Goal: Task Accomplishment & Management: Manage account settings

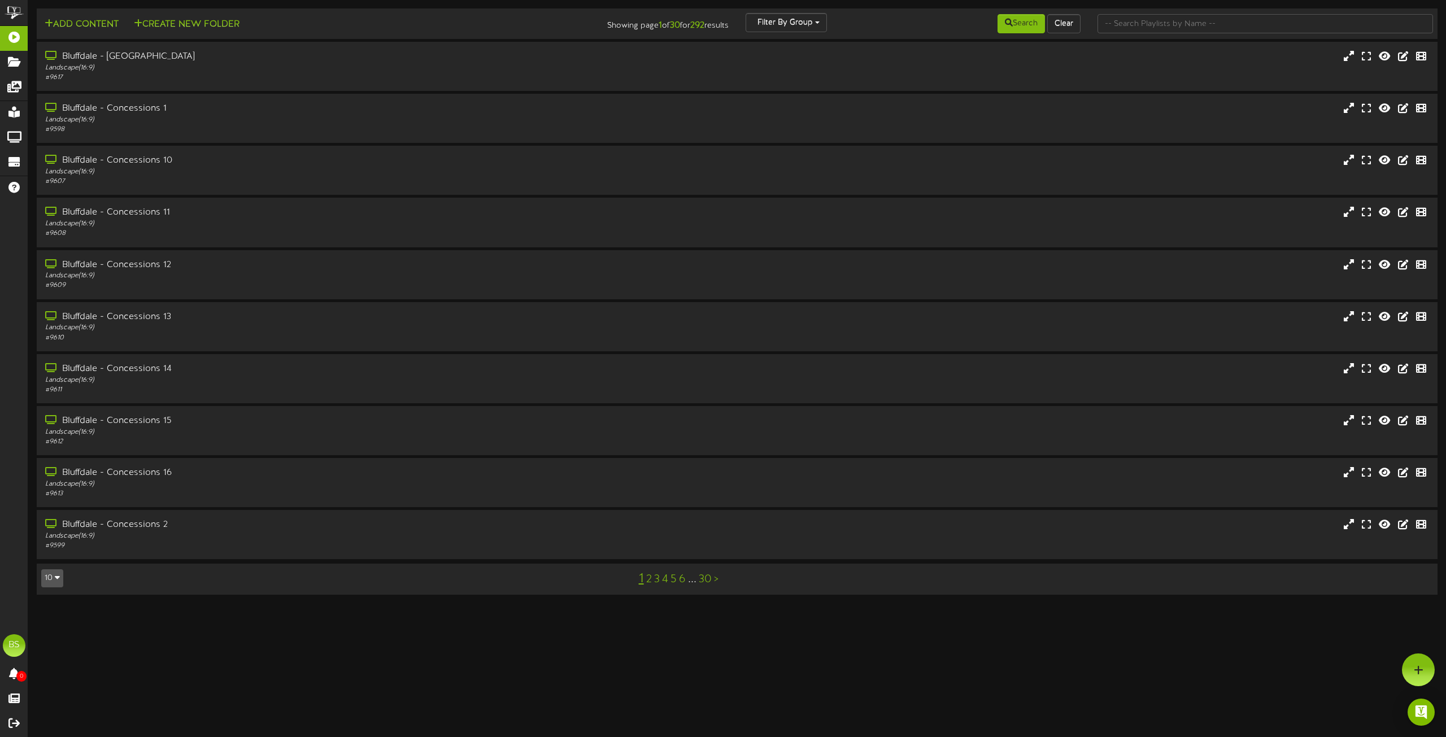
click at [58, 581] on icon "button" at bounding box center [57, 577] width 5 height 8
click at [57, 556] on div "100" at bounding box center [52, 556] width 21 height 17
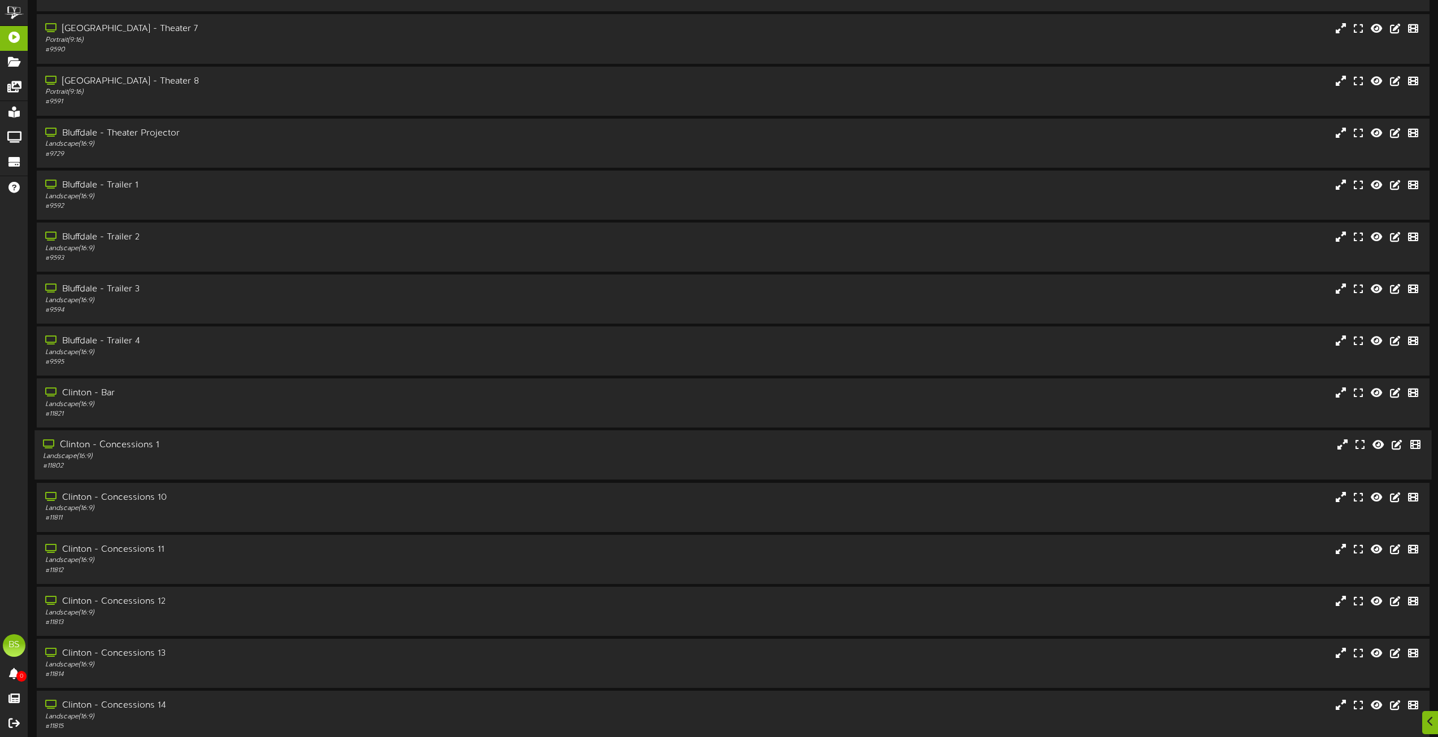
scroll to position [1469, 0]
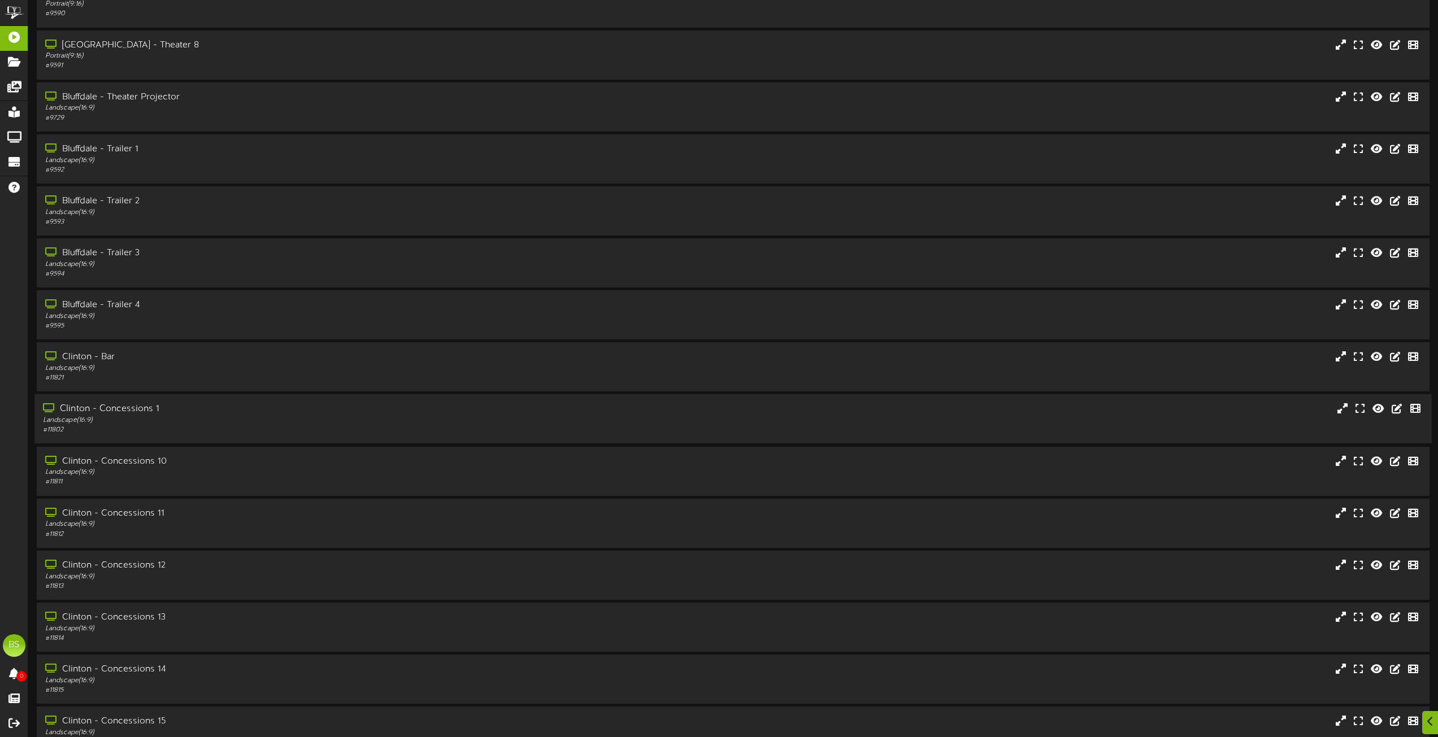
click at [123, 411] on div "Clinton - Concessions 1" at bounding box center [325, 409] width 565 height 13
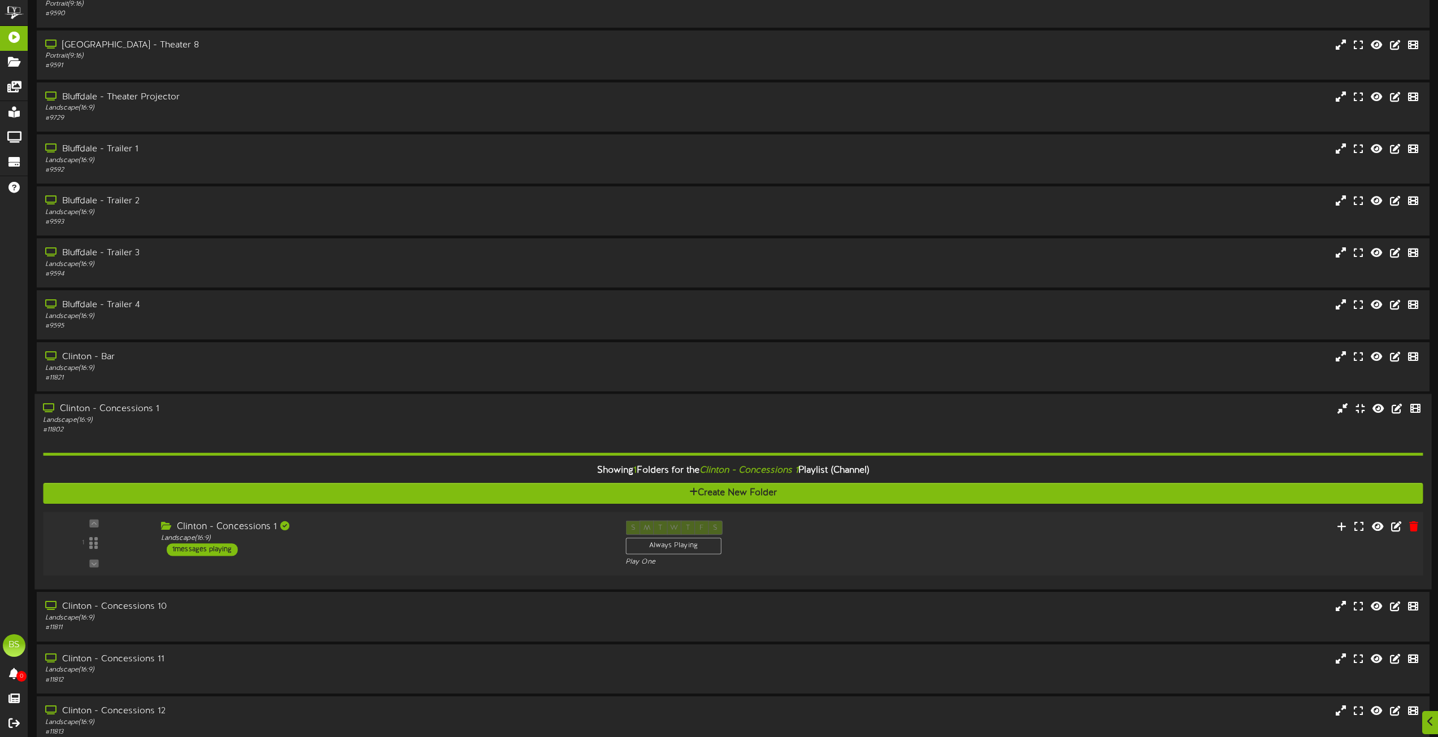
click at [212, 548] on div "1 messages playing" at bounding box center [202, 550] width 71 height 12
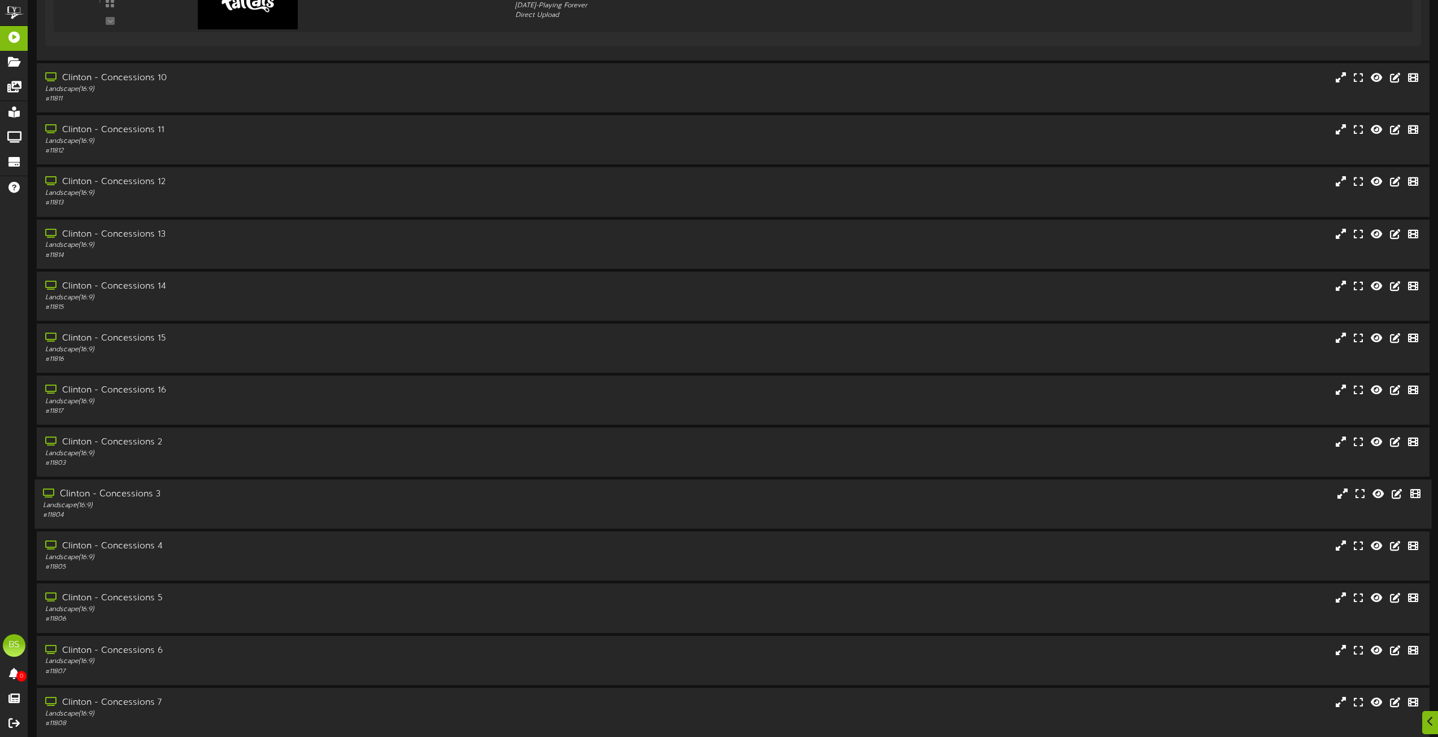
scroll to position [2147, 0]
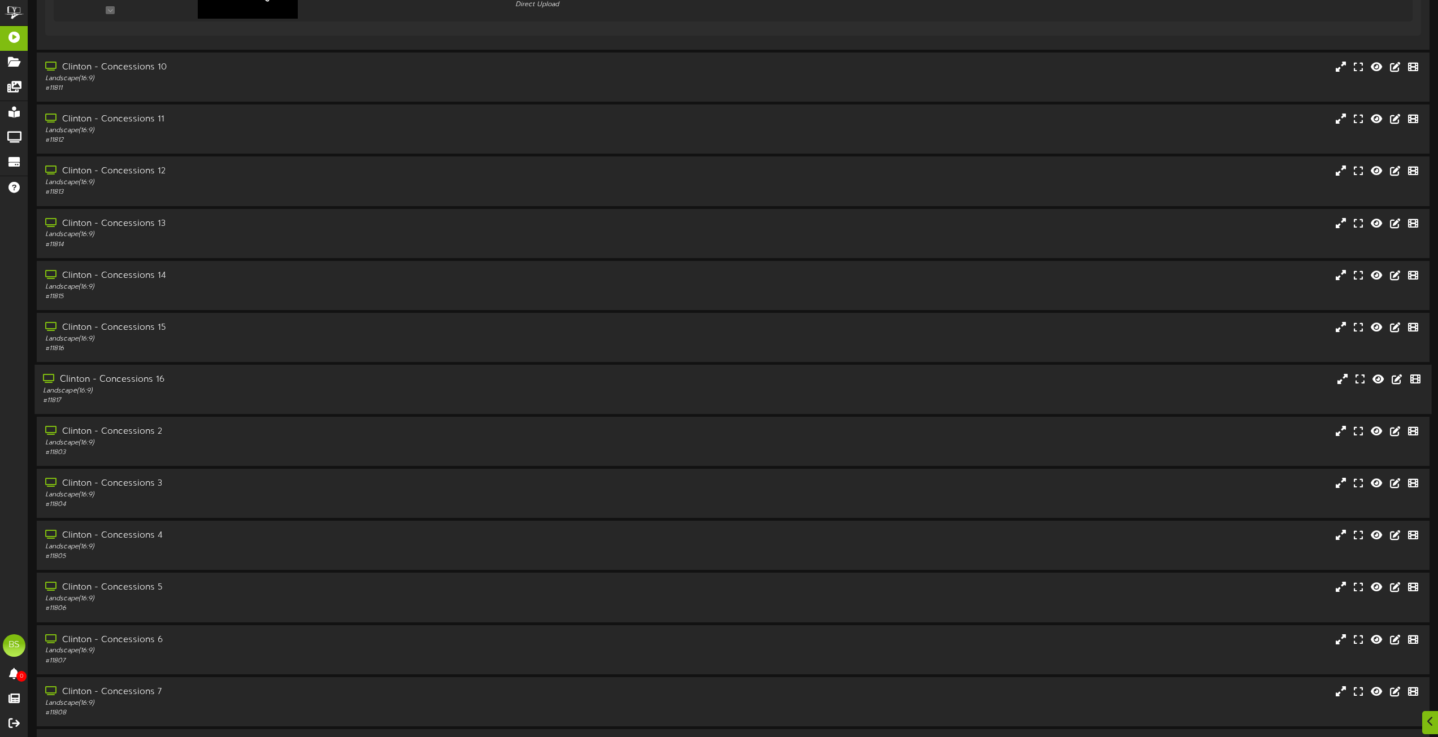
drag, startPoint x: 138, startPoint y: 431, endPoint x: 329, endPoint y: 399, distance: 193.1
click at [139, 431] on div "Clinton - Concessions 2" at bounding box center [326, 431] width 563 height 13
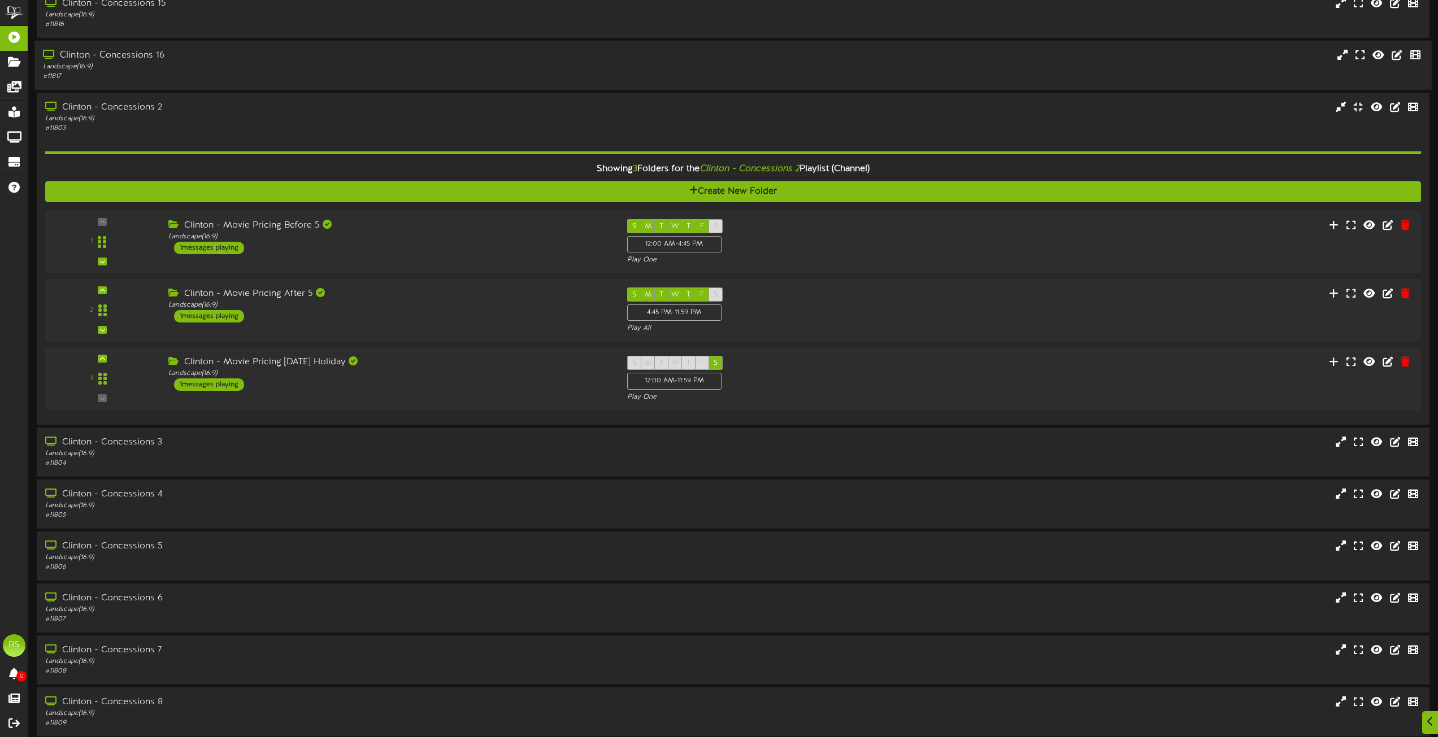
scroll to position [2486, 0]
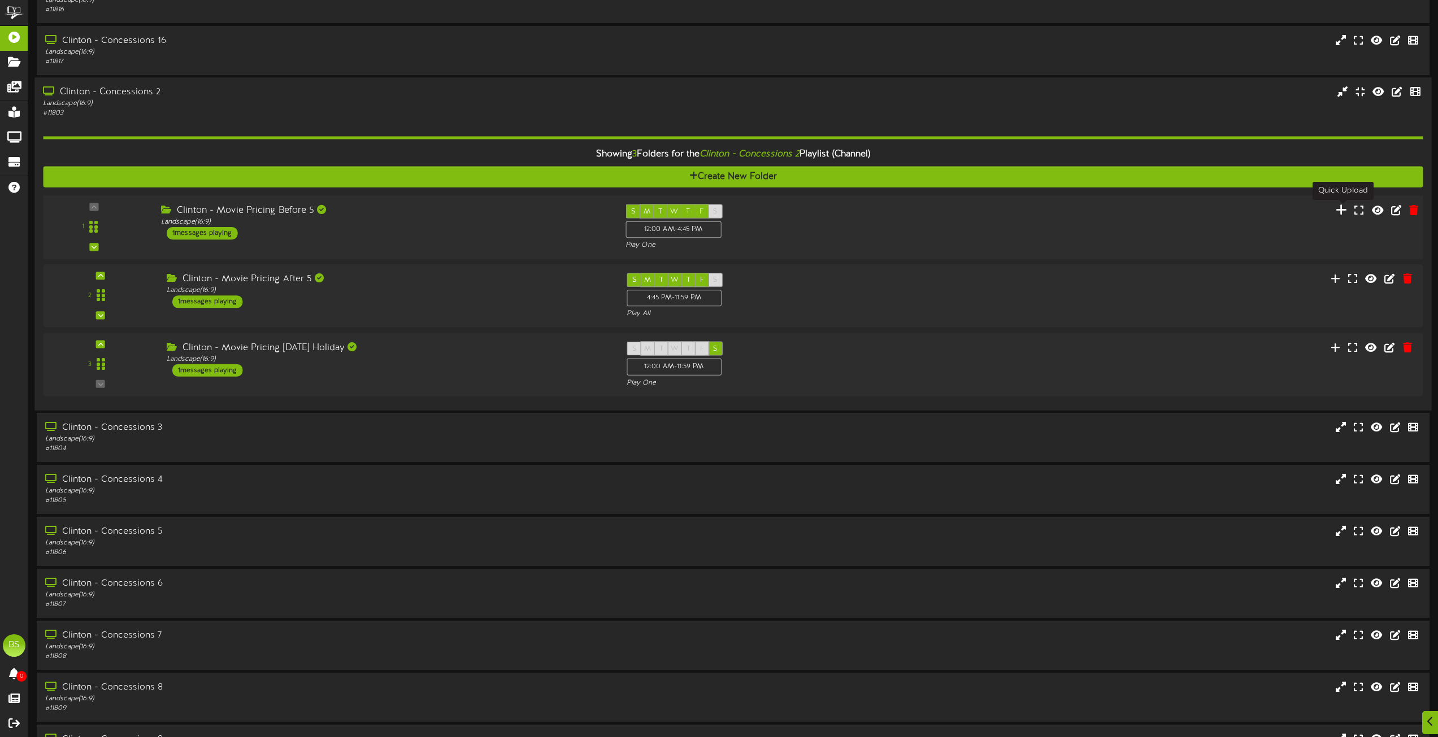
click at [1341, 211] on icon at bounding box center [1342, 209] width 12 height 12
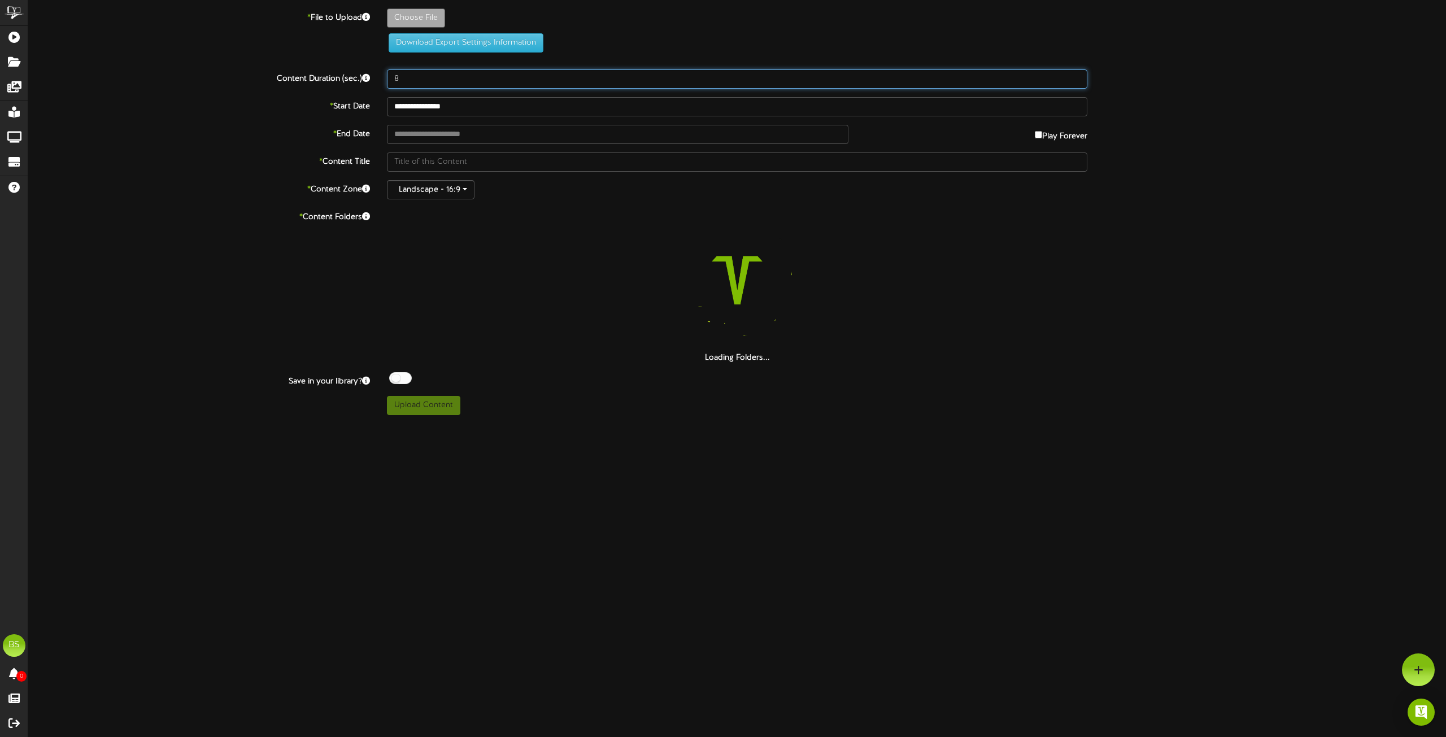
click at [405, 81] on input "8" at bounding box center [737, 78] width 701 height 19
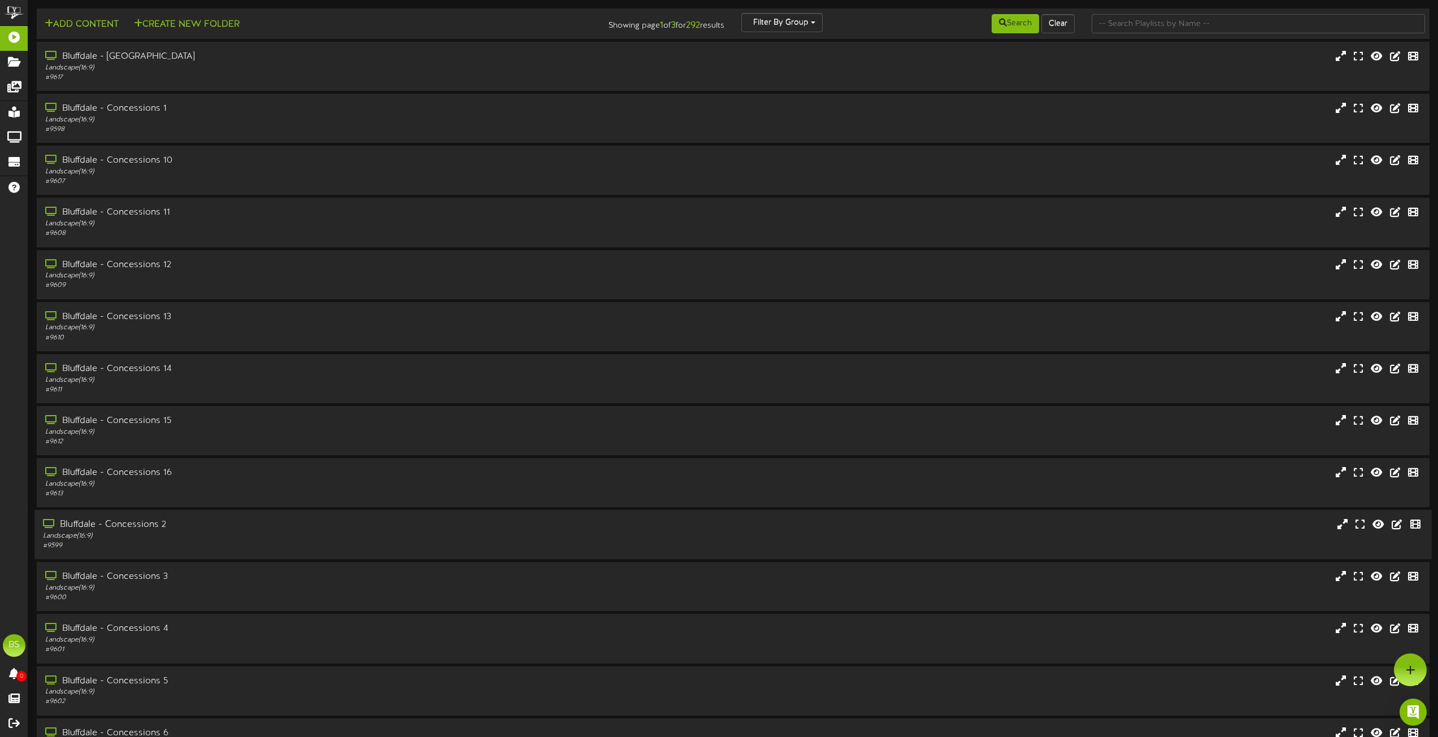
click at [132, 527] on div "Bluffdale - Concessions 2" at bounding box center [325, 525] width 565 height 13
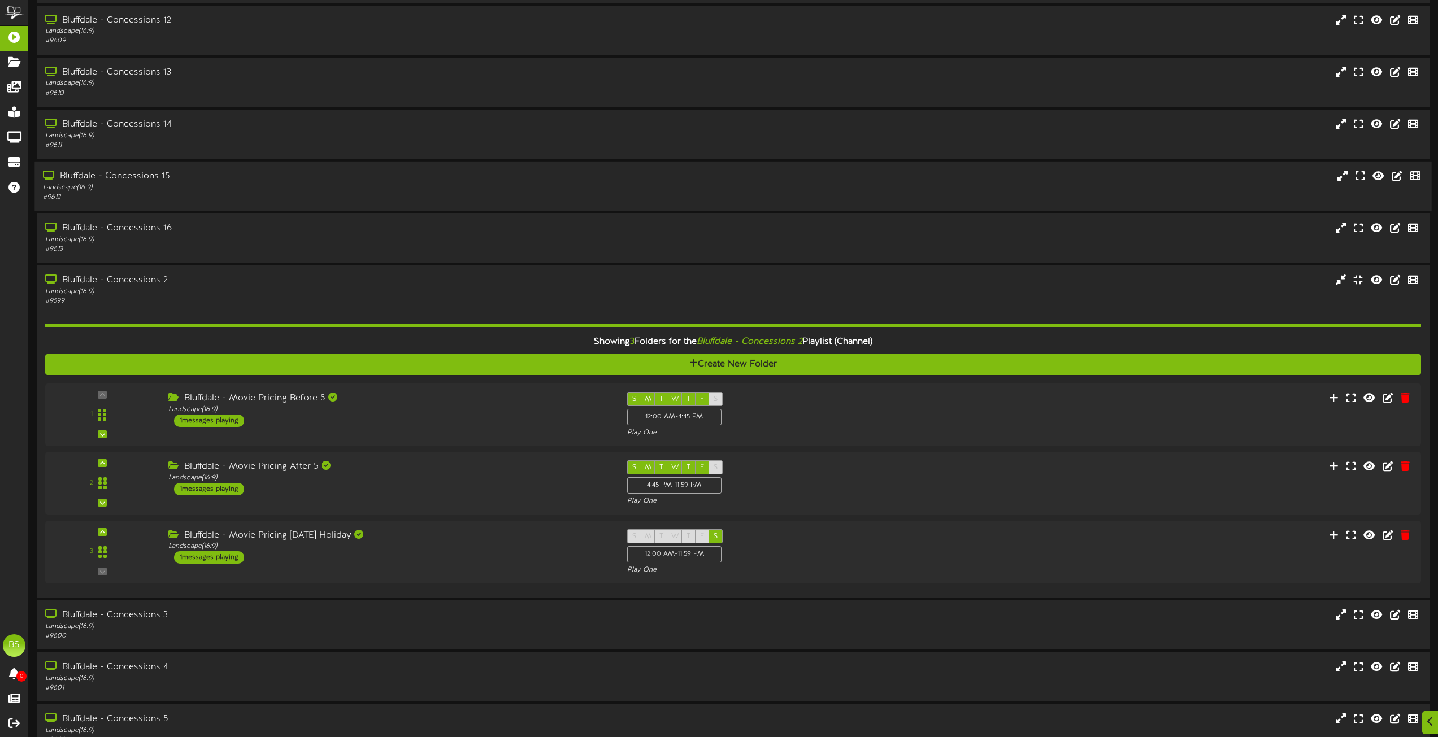
scroll to position [339, 0]
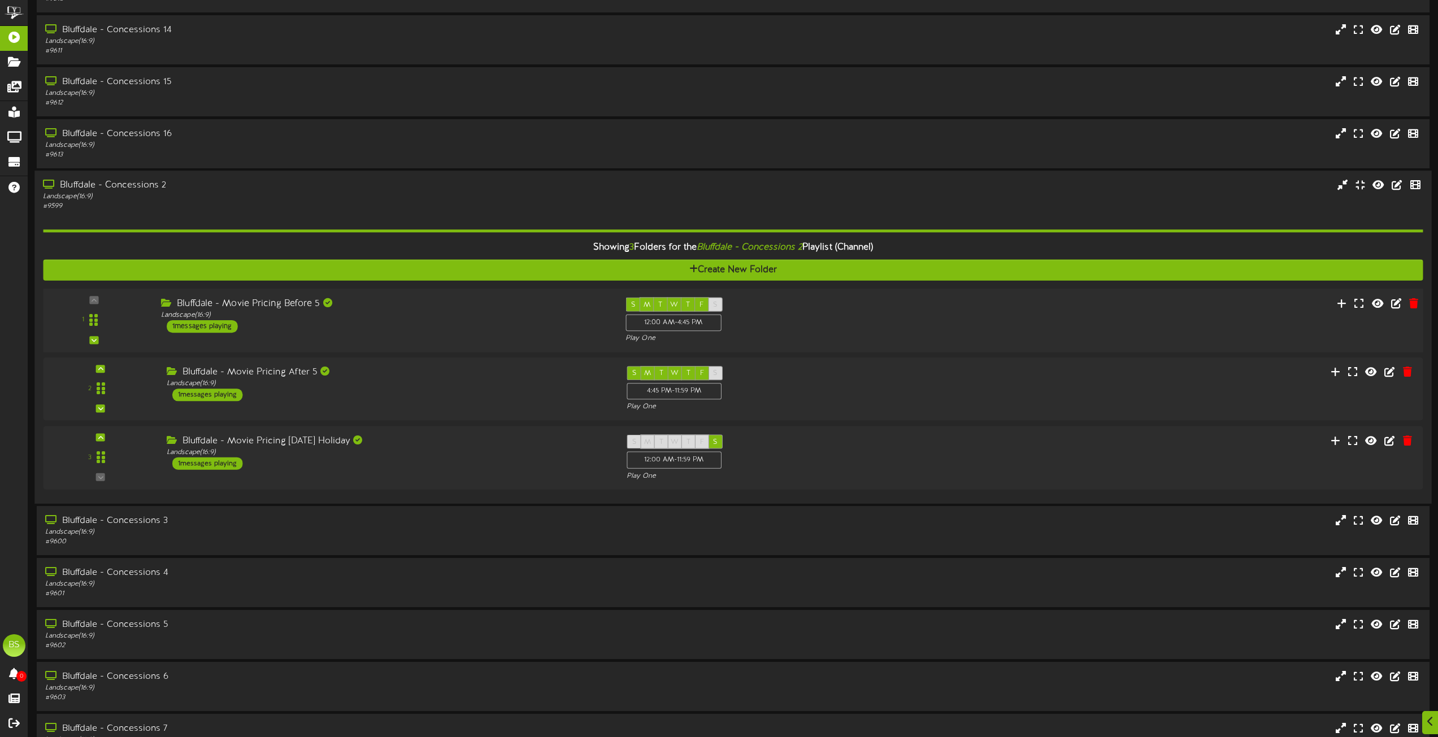
click at [199, 330] on div "1 messages playing" at bounding box center [202, 326] width 71 height 12
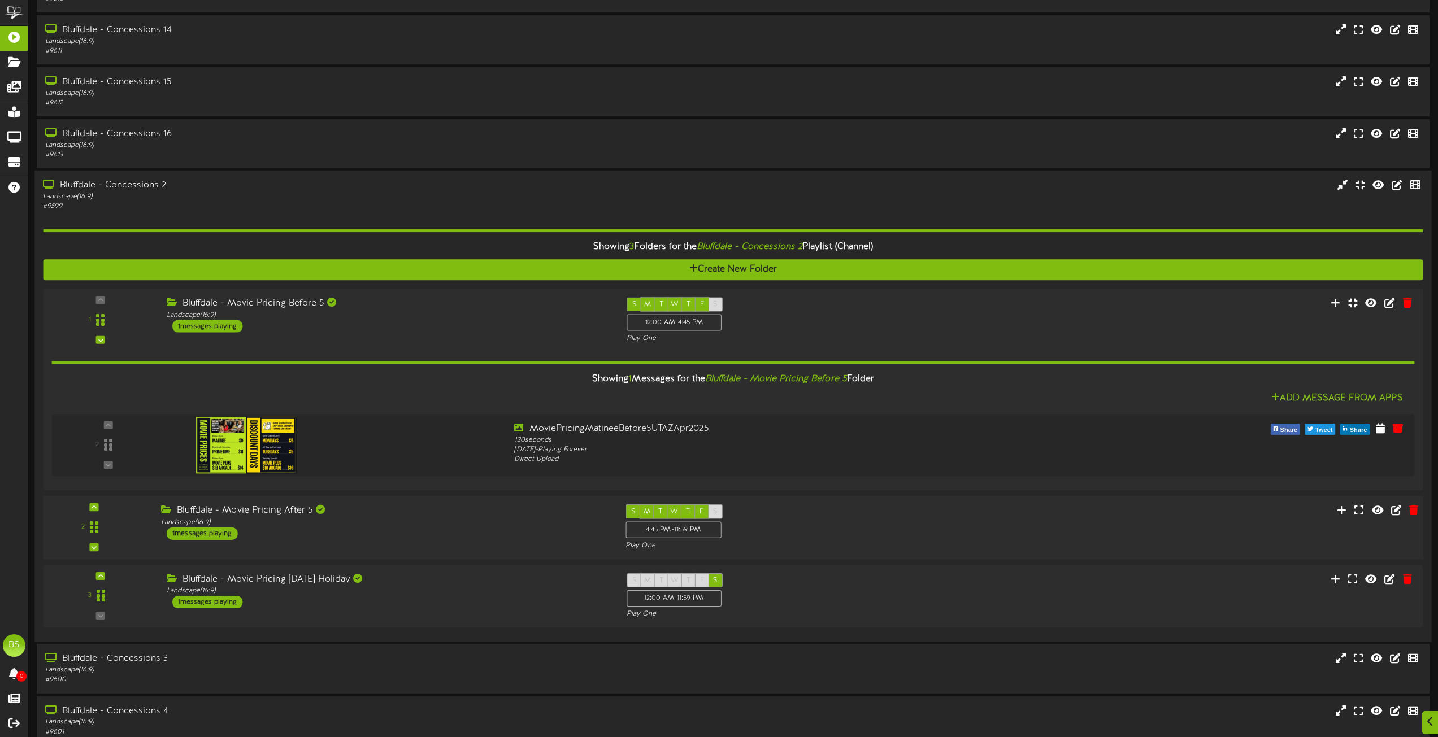
click at [221, 532] on div "1 messages playing" at bounding box center [202, 534] width 71 height 12
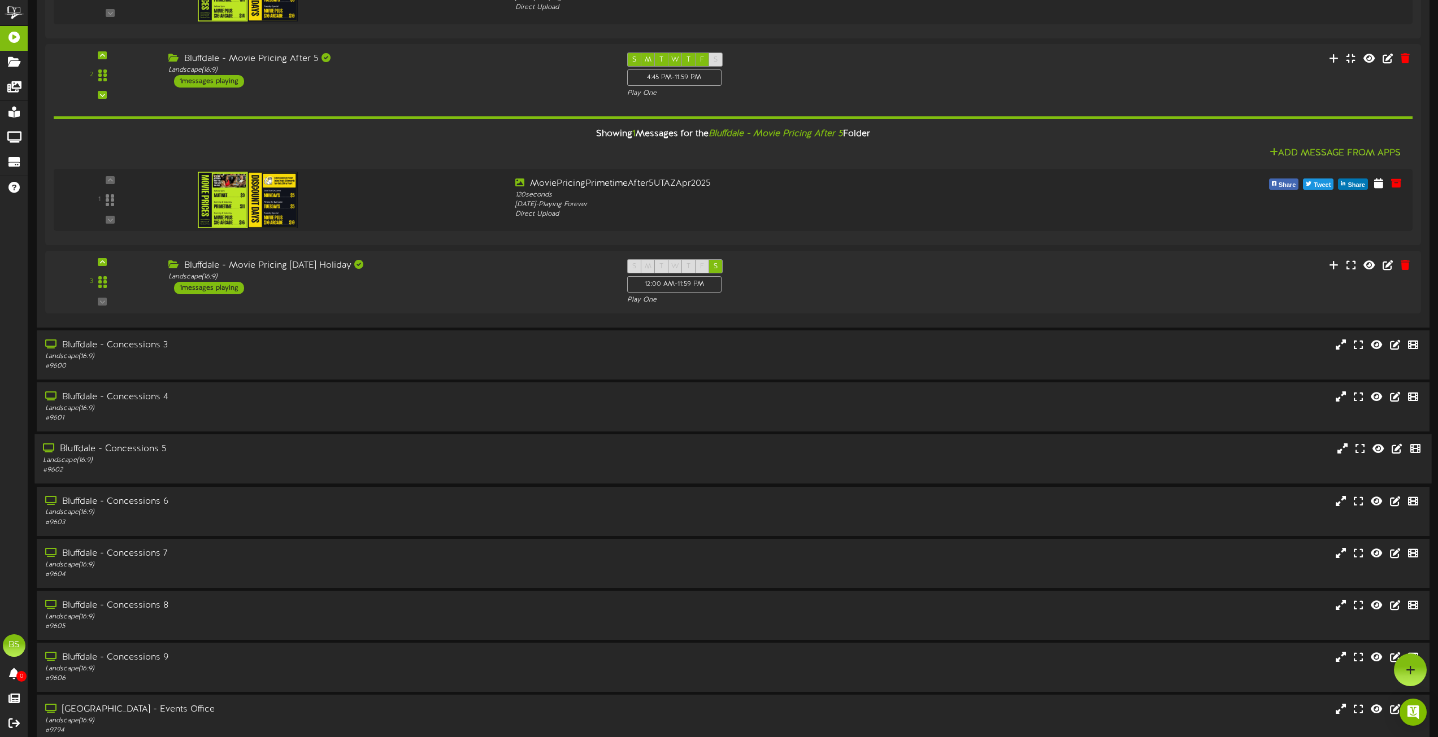
scroll to position [282, 0]
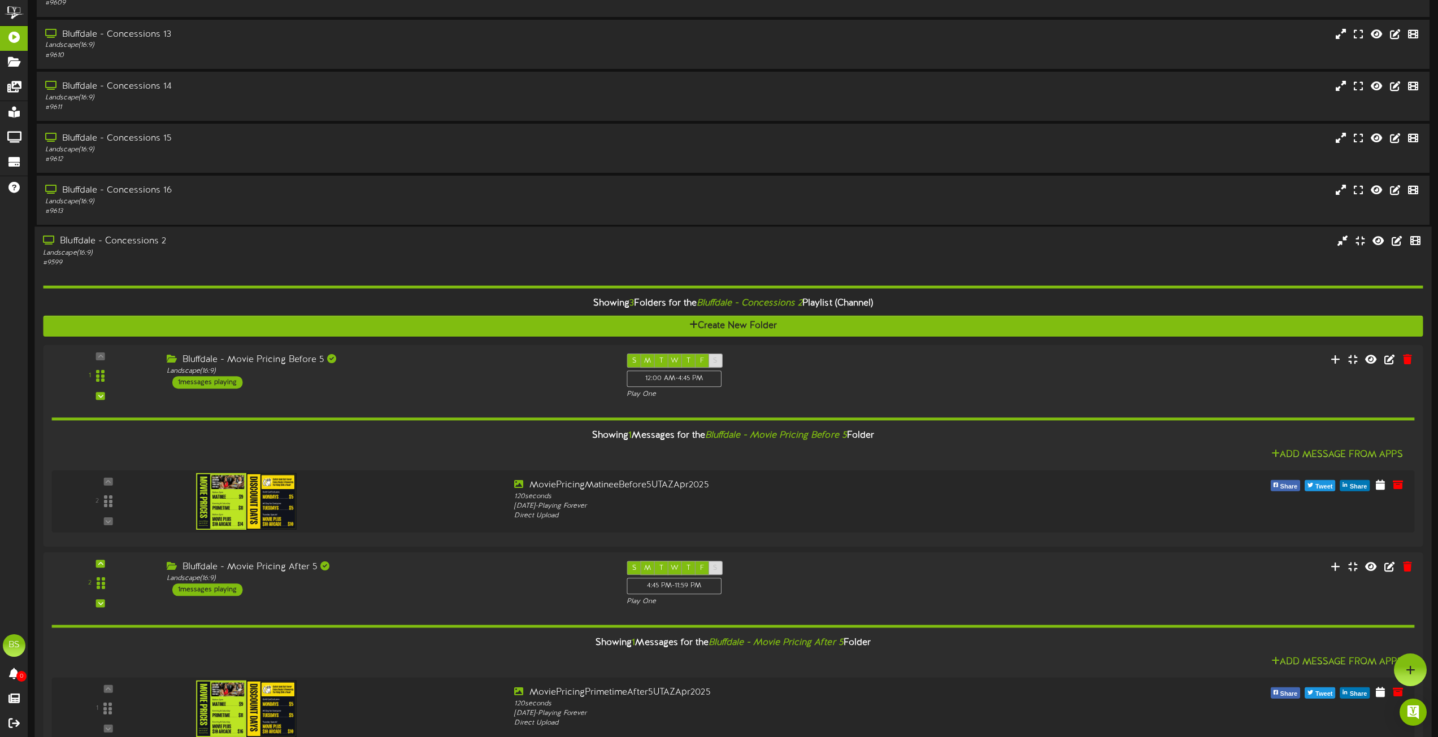
click at [123, 246] on div "Bluffdale - Concessions 2" at bounding box center [325, 242] width 565 height 13
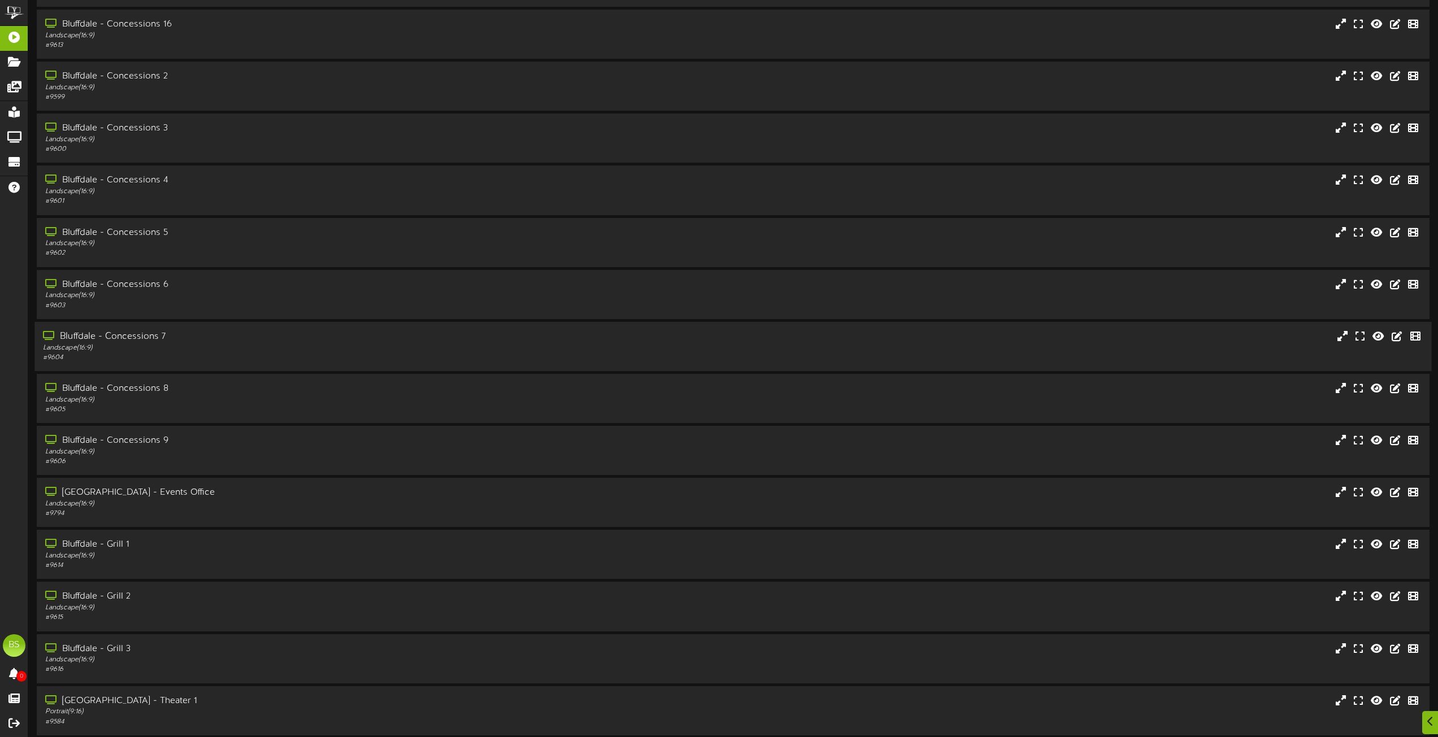
scroll to position [452, 0]
click at [149, 124] on div "Bluffdale - Concessions 3" at bounding box center [325, 125] width 565 height 13
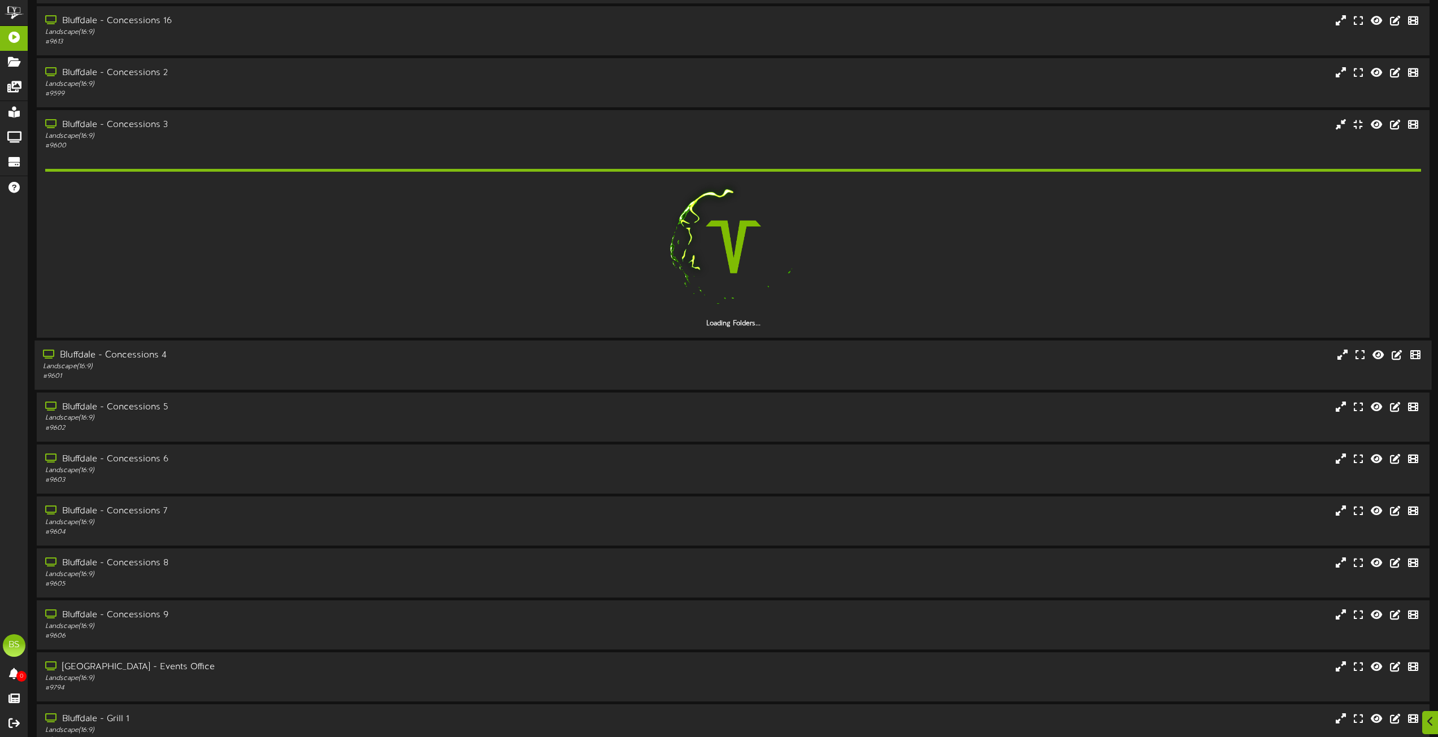
click at [150, 357] on div "Bluffdale - Concessions 4" at bounding box center [325, 355] width 565 height 13
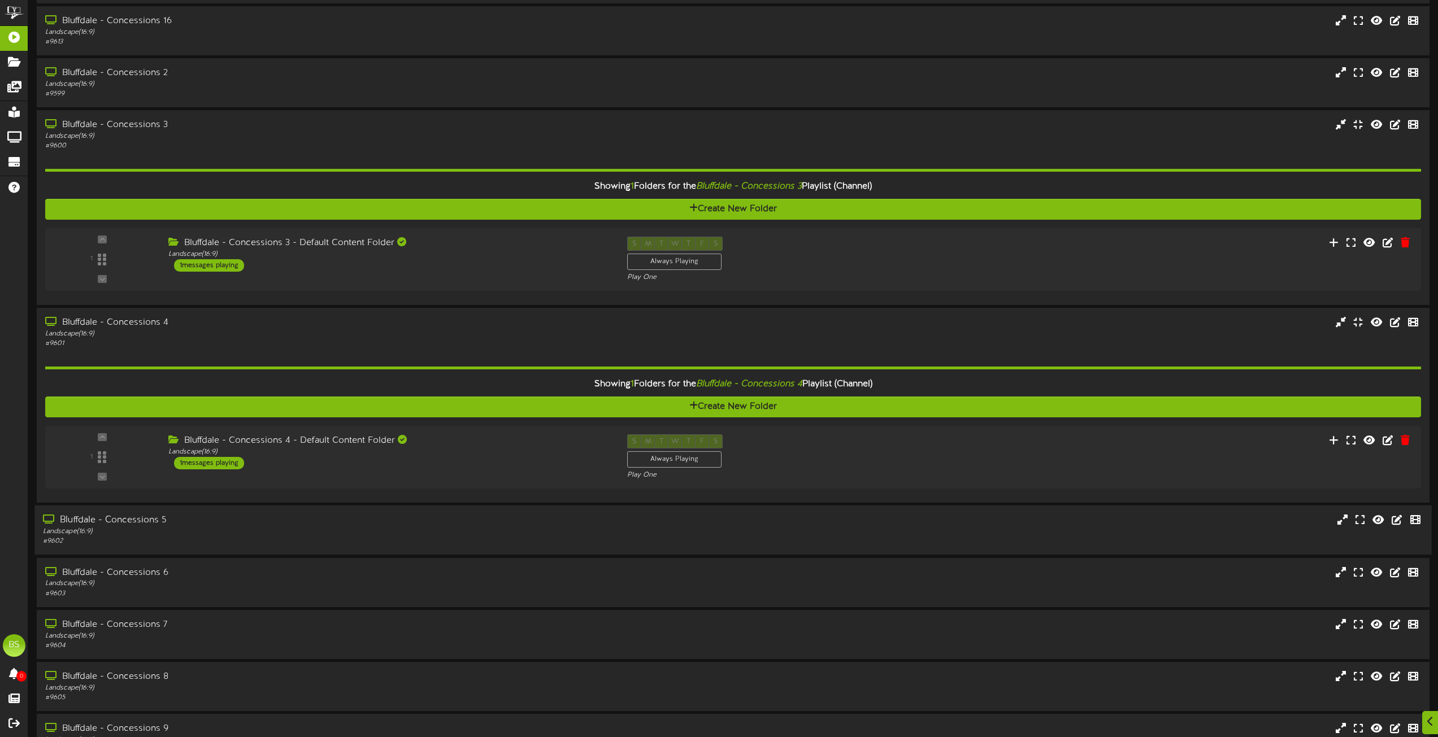
click at [146, 552] on div "Bluffdale - Concessions 5 Landscape ( 16:9 ) # 9602" at bounding box center [732, 530] width 1397 height 49
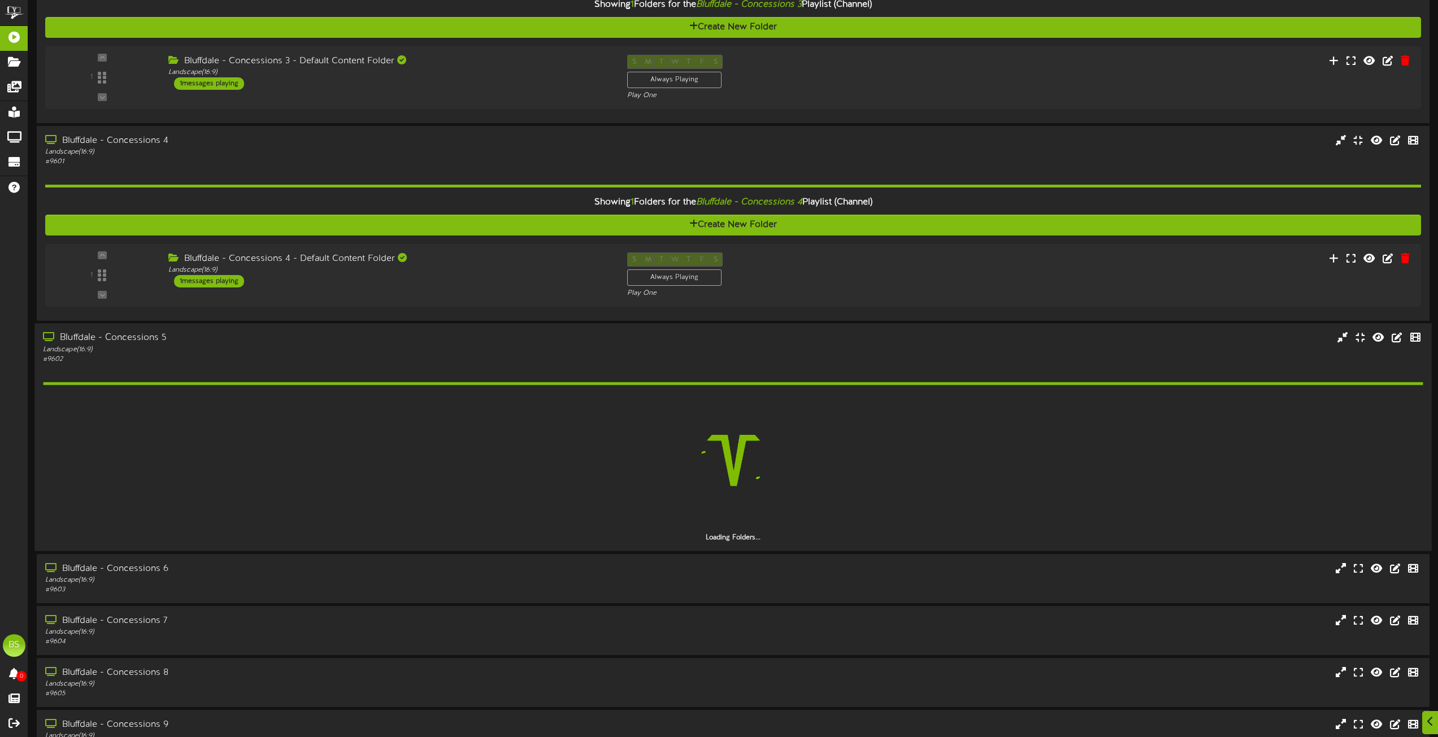
scroll to position [678, 0]
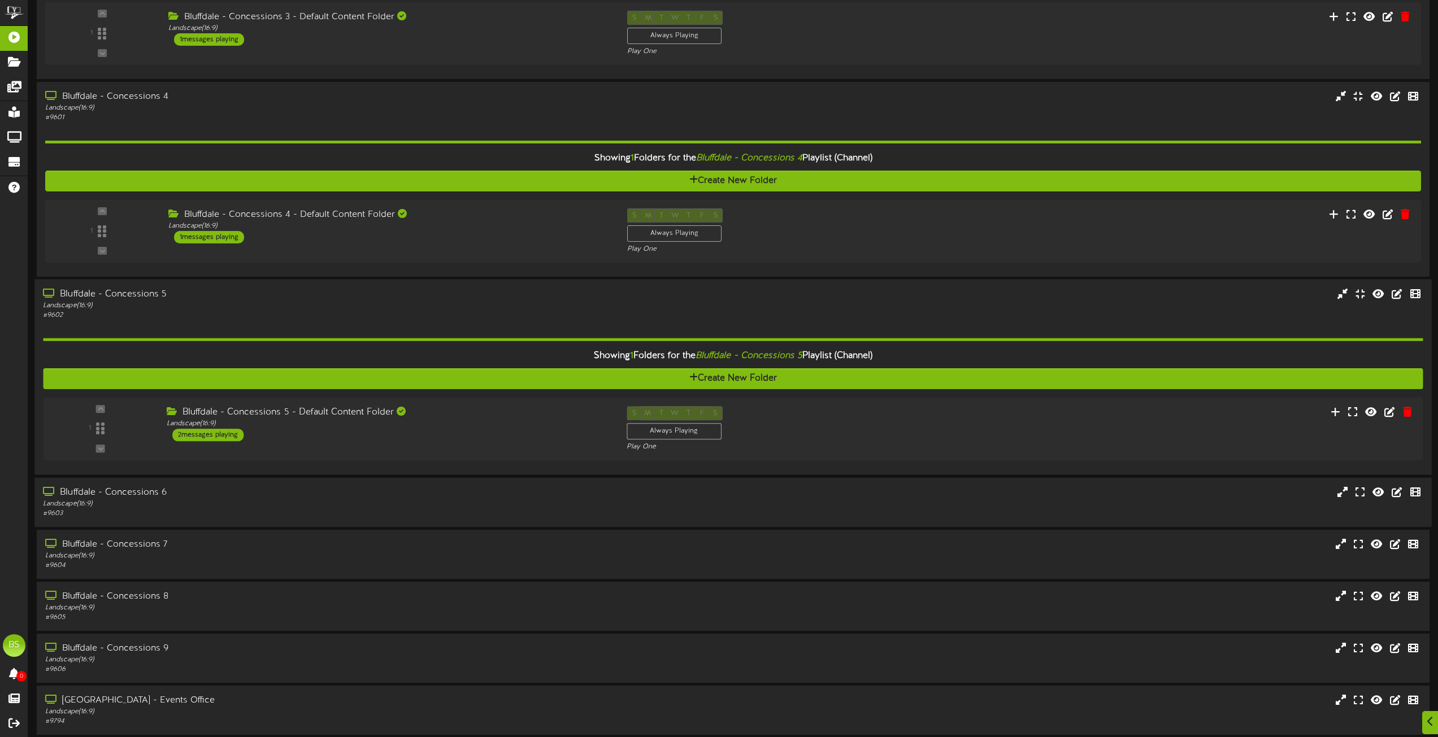
click at [146, 524] on div "Bluffdale - Concessions 6 Landscape ( 16:9 ) # 9603" at bounding box center [732, 501] width 1397 height 49
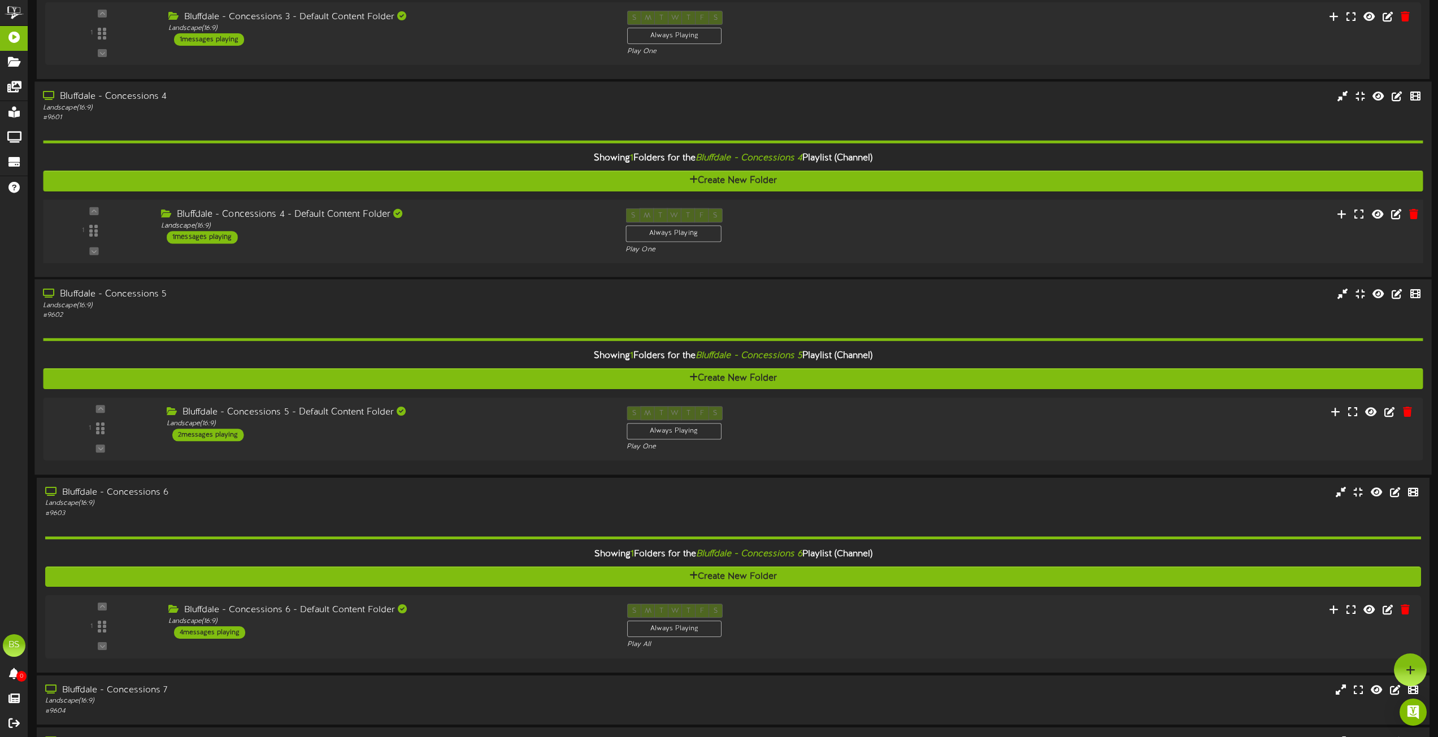
scroll to position [565, 0]
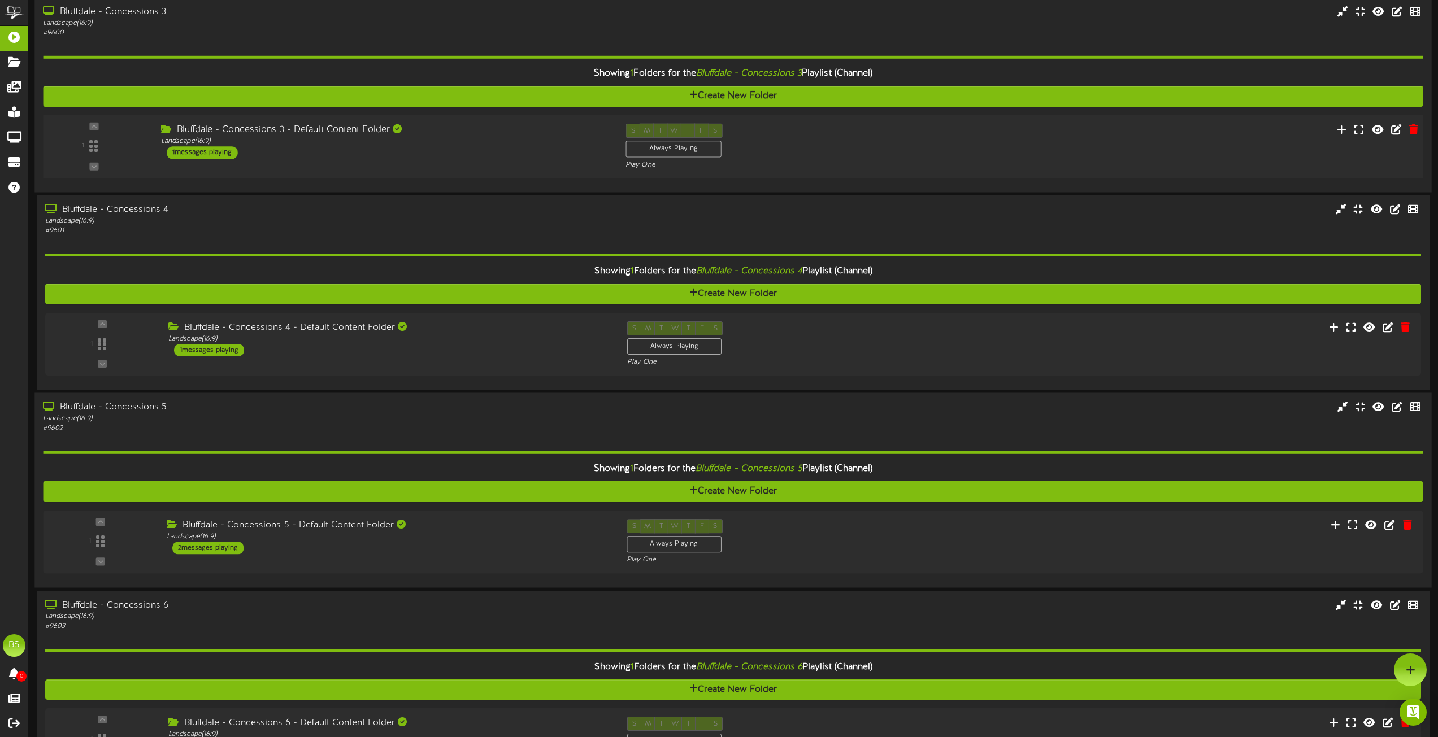
click at [216, 156] on div "1 messages playing" at bounding box center [202, 152] width 71 height 12
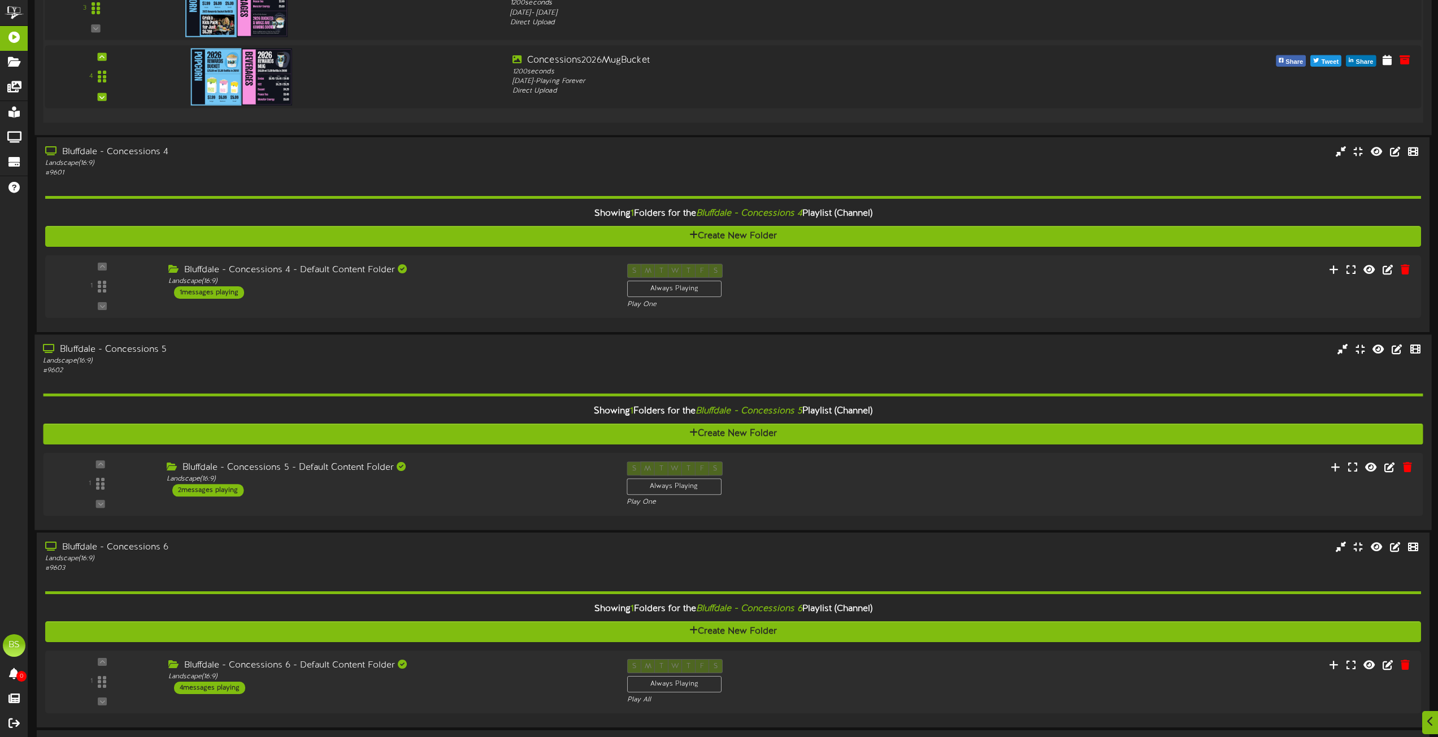
scroll to position [903, 0]
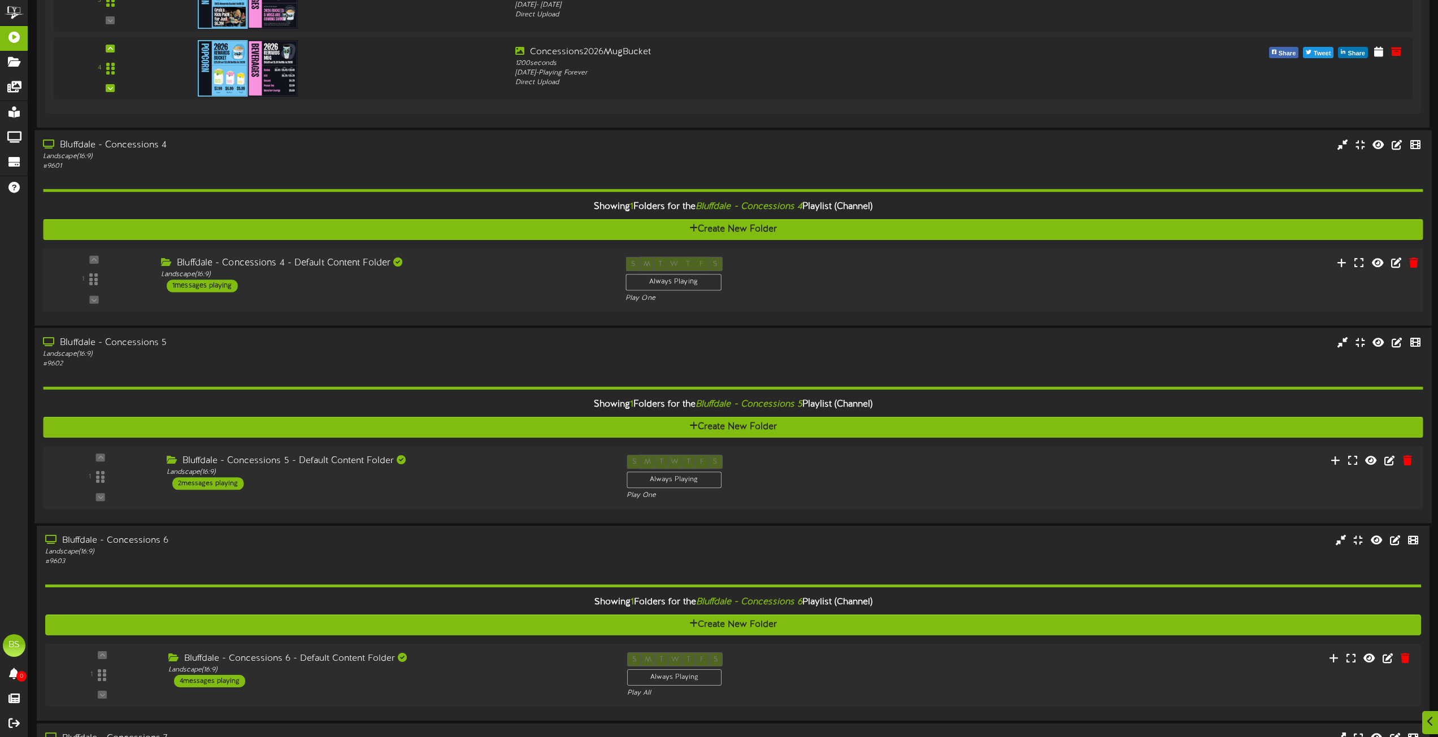
click at [212, 286] on div "1 messages playing" at bounding box center [202, 286] width 71 height 12
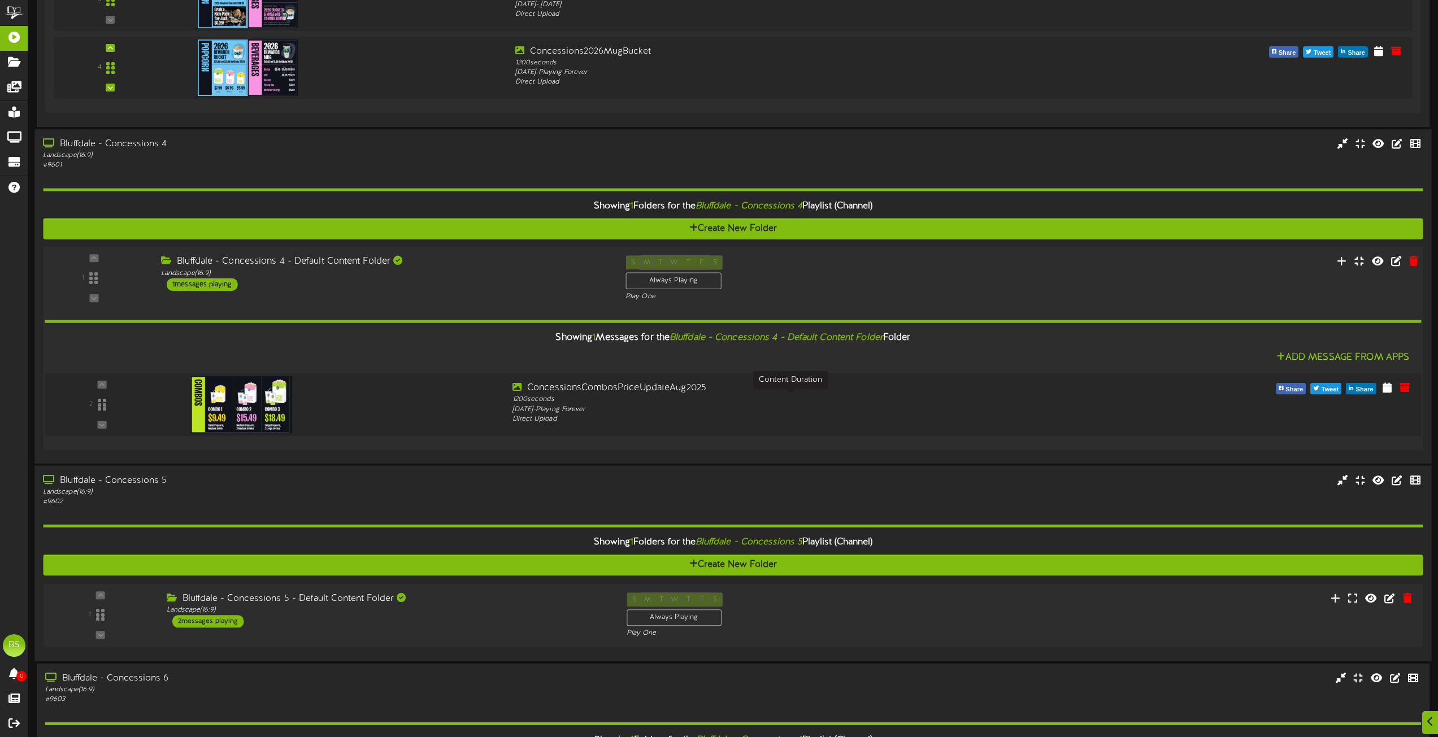
scroll to position [1073, 0]
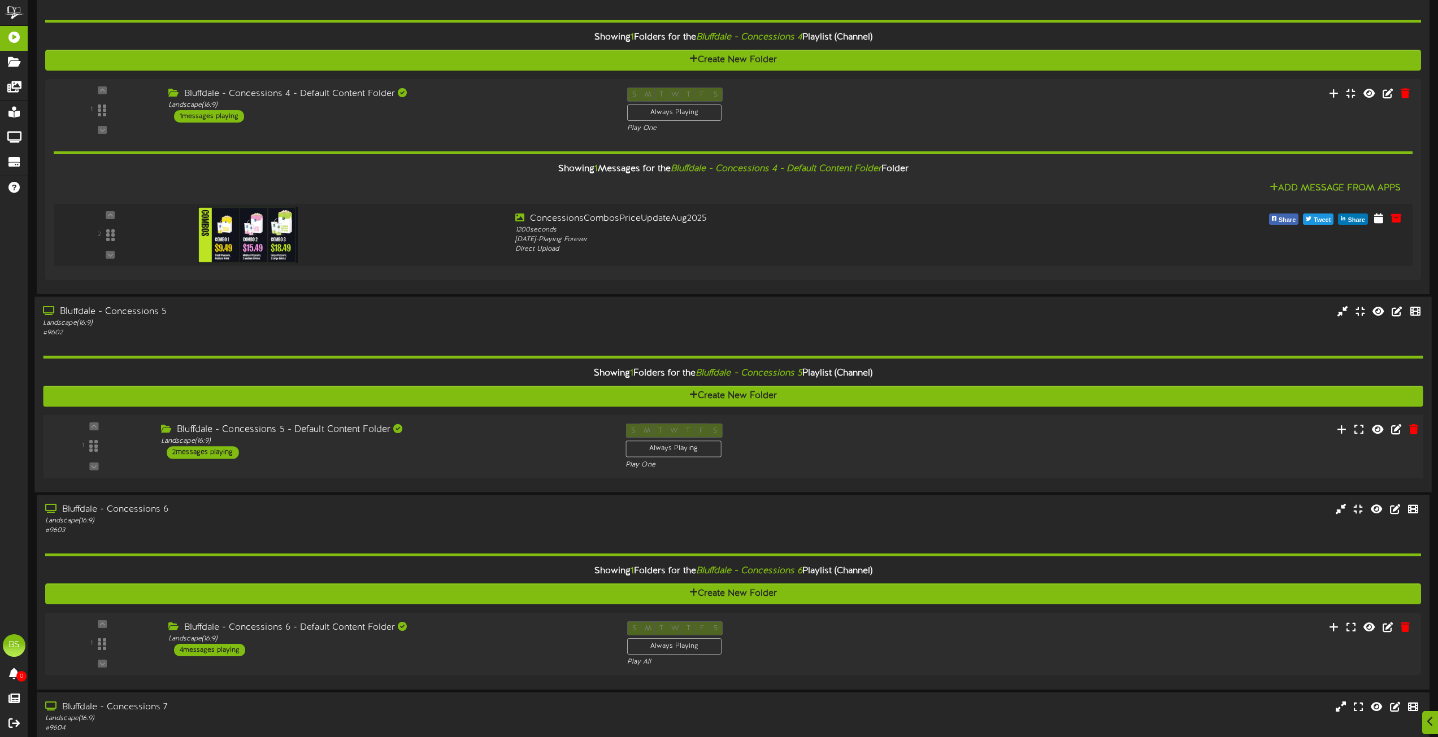
click at [216, 451] on div "2 messages playing" at bounding box center [203, 452] width 72 height 12
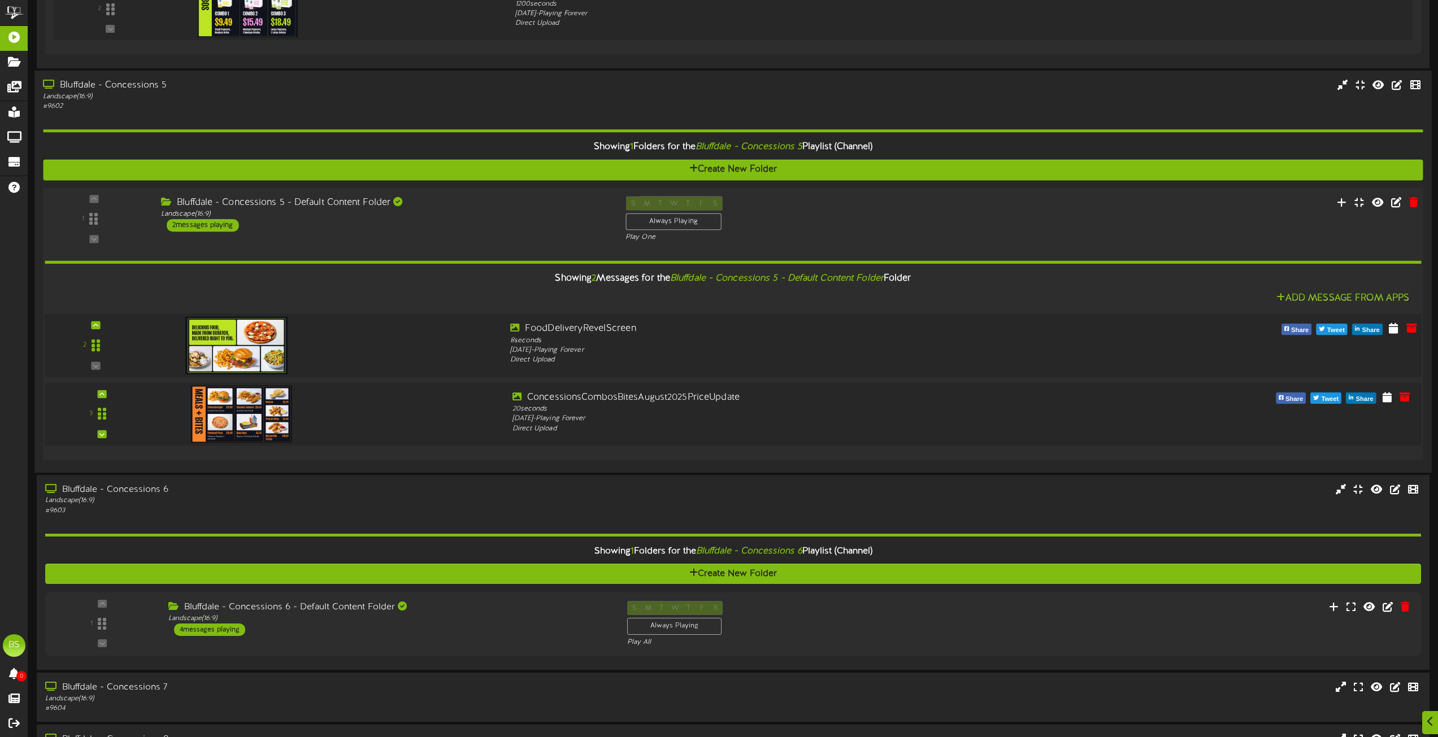
scroll to position [1581, 0]
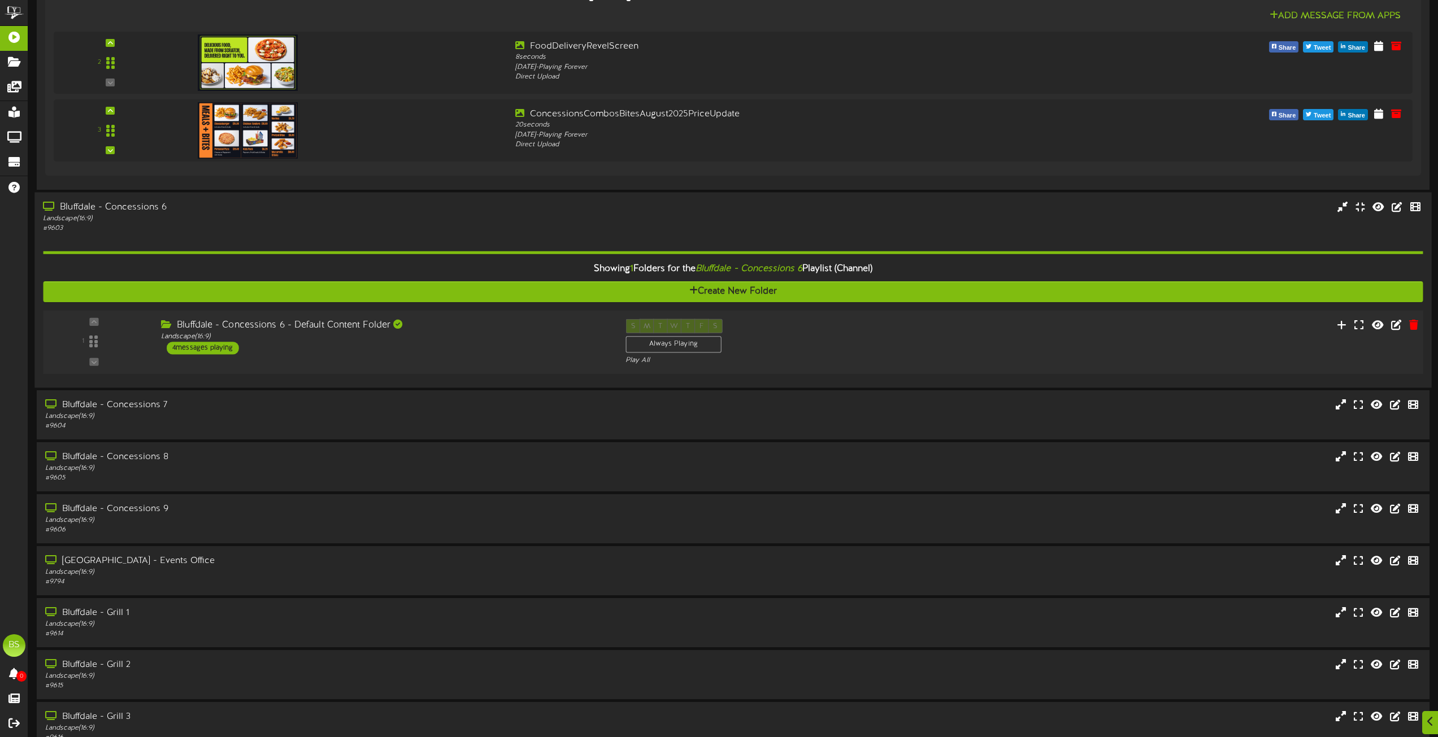
click at [214, 347] on div "4 messages playing" at bounding box center [203, 348] width 72 height 12
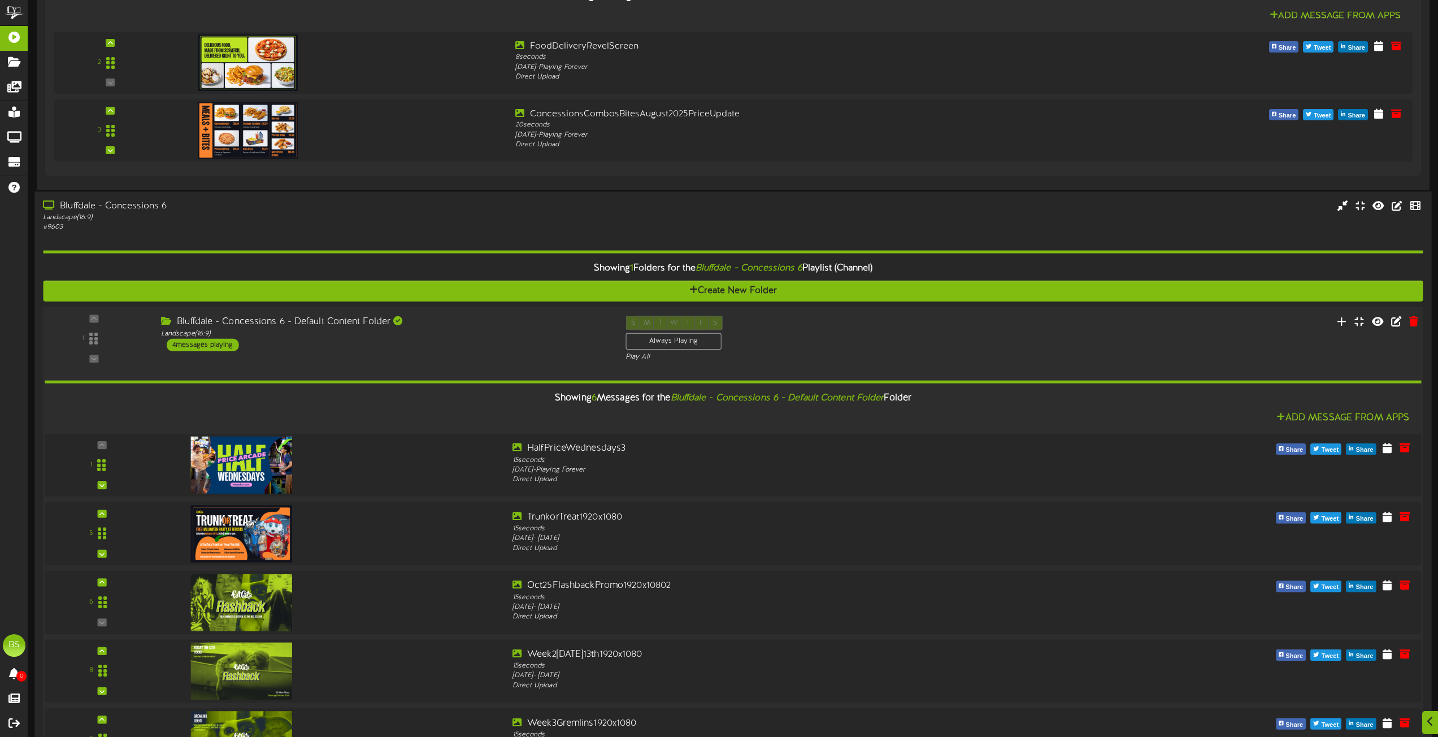
scroll to position [1807, 0]
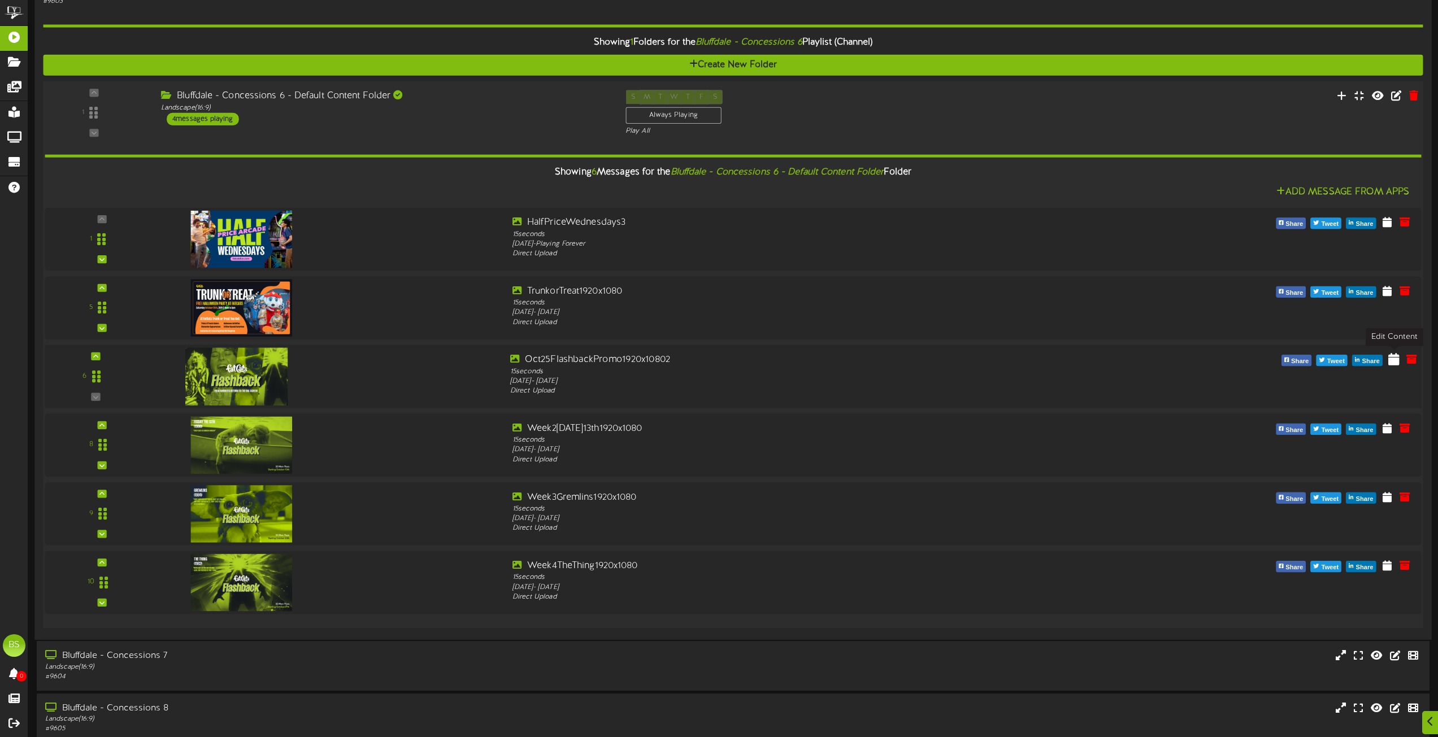
click at [1393, 360] on icon at bounding box center [1393, 359] width 11 height 12
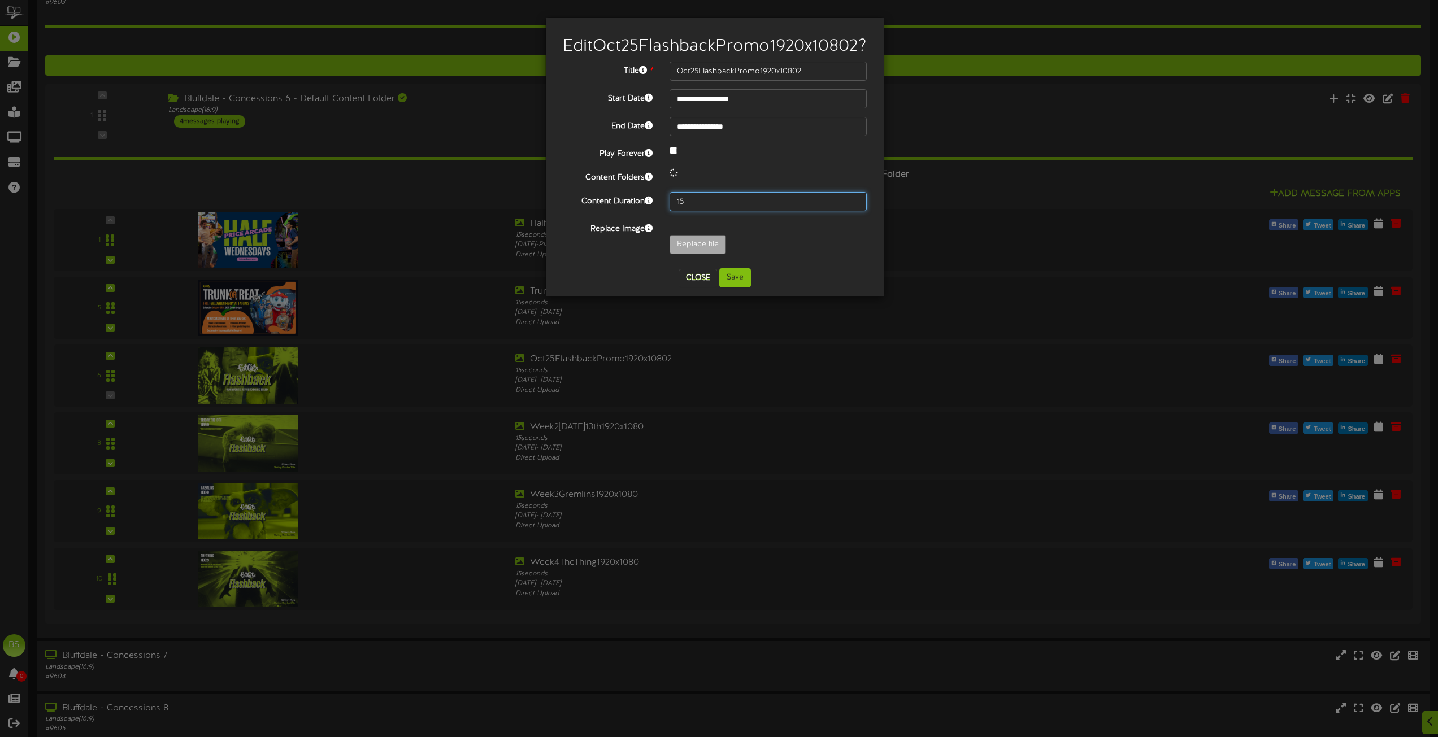
click at [694, 211] on input "15" at bounding box center [767, 201] width 197 height 19
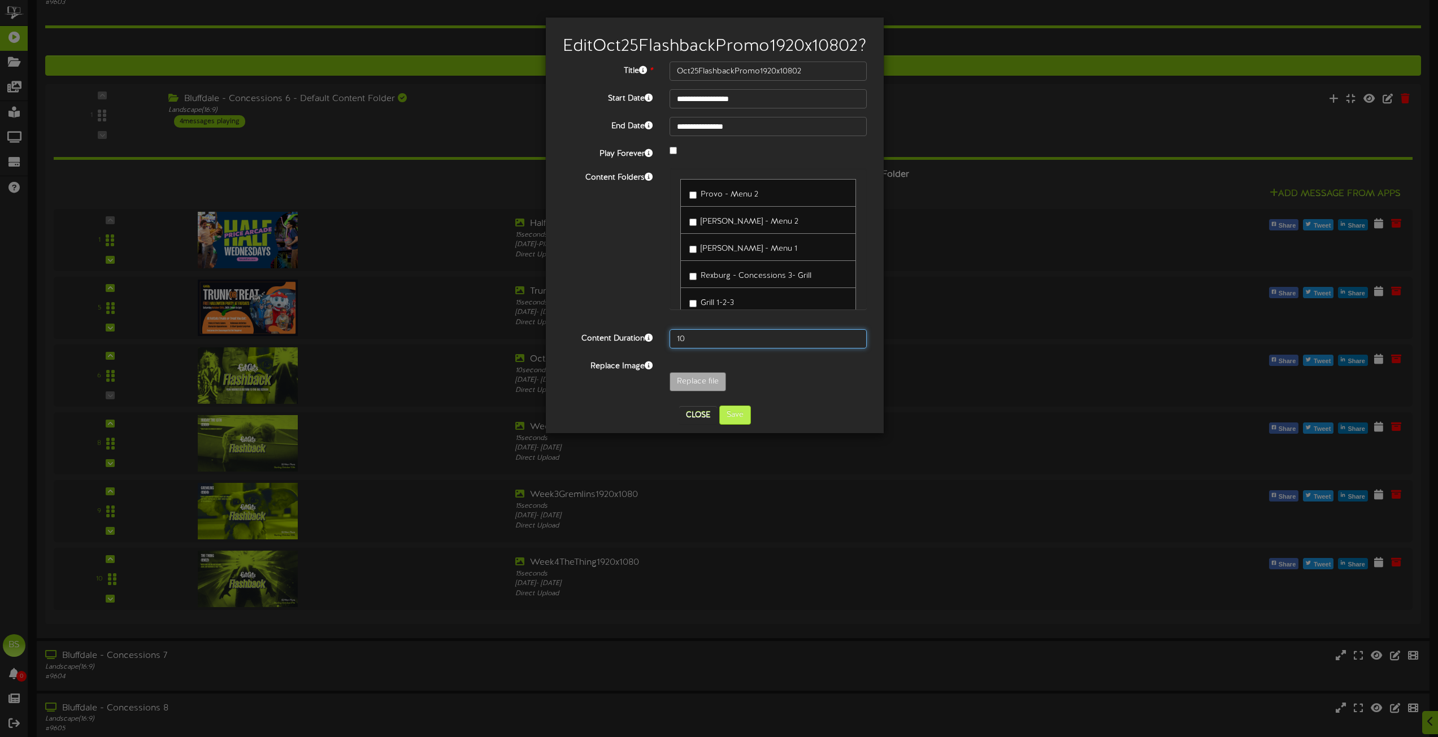
type input "10"
click at [733, 425] on button "Save" at bounding box center [735, 415] width 32 height 19
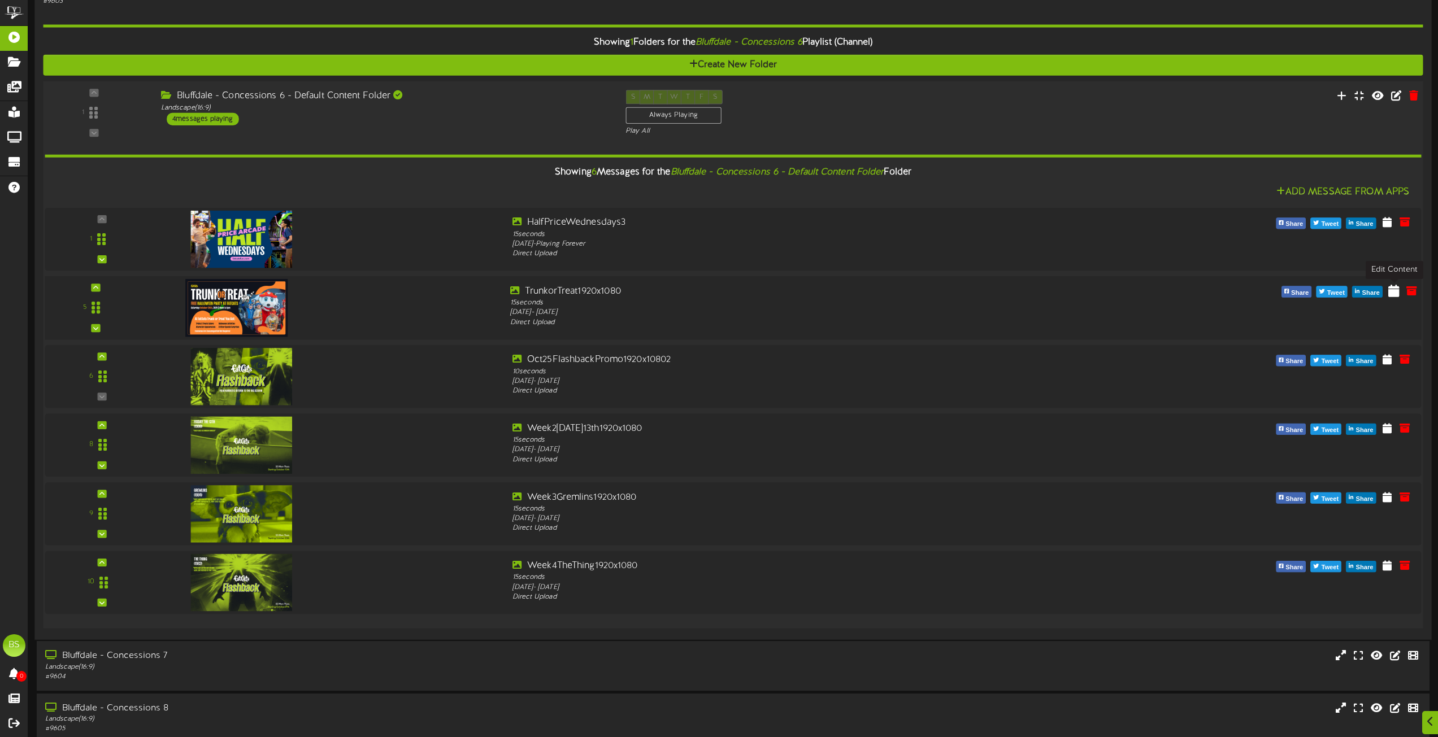
click at [1397, 295] on icon at bounding box center [1393, 290] width 11 height 12
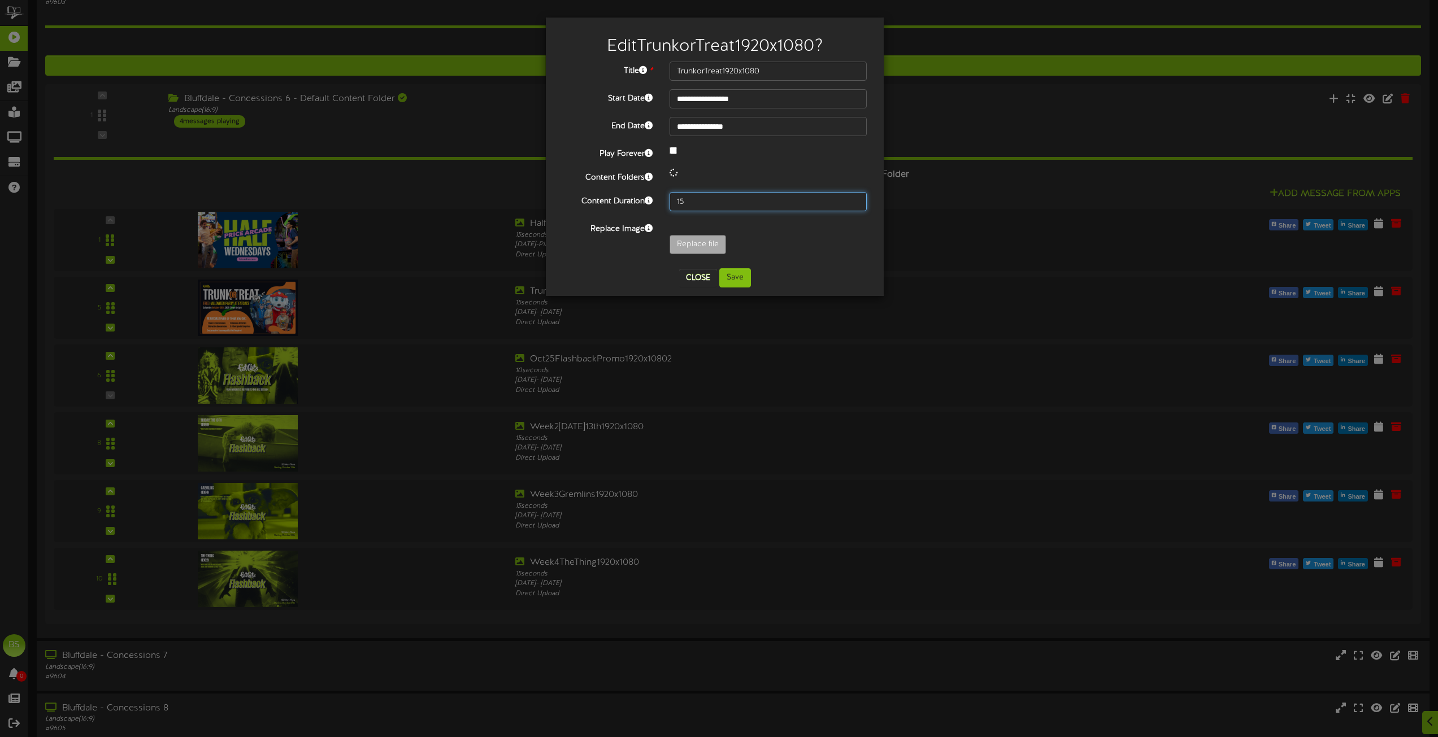
click at [698, 203] on input "15" at bounding box center [767, 201] width 197 height 19
type input "1"
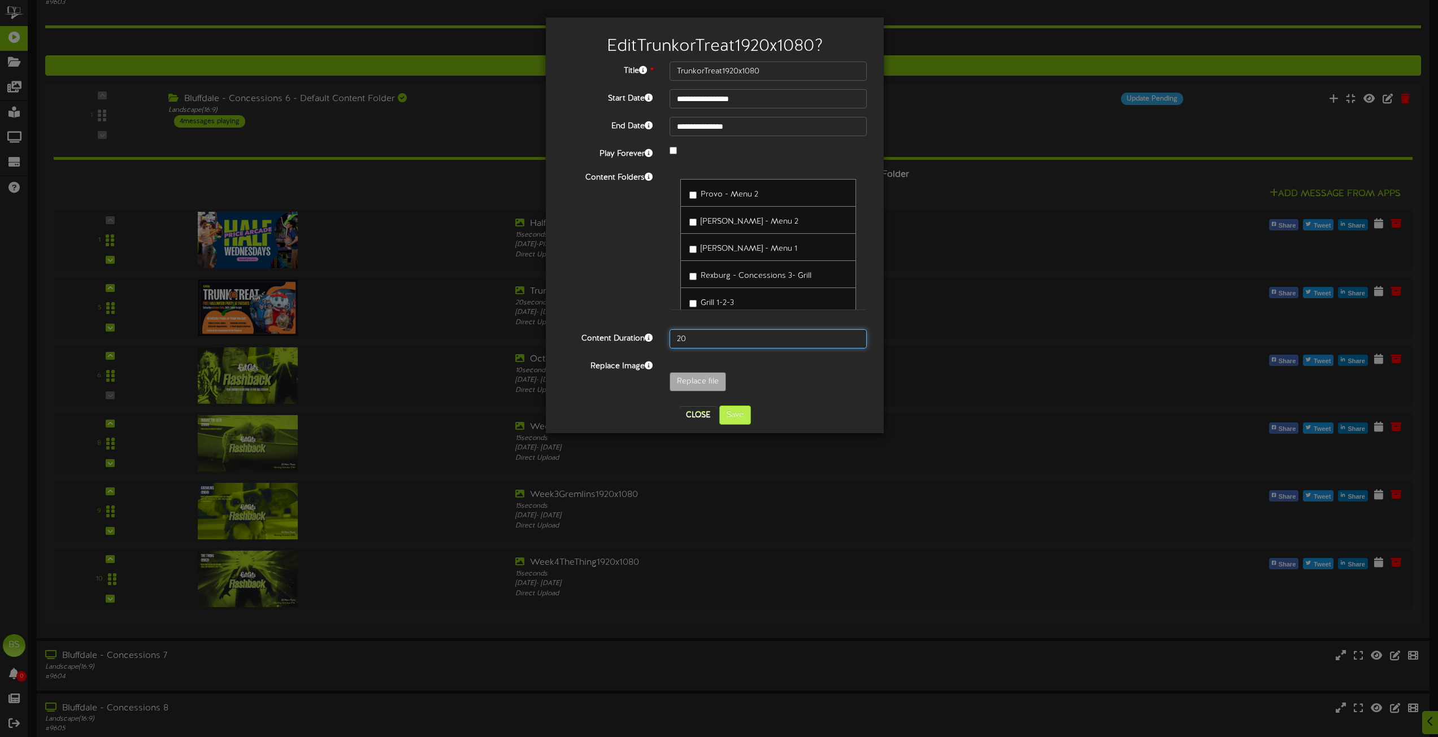
type input "20"
click at [740, 414] on button "Save" at bounding box center [735, 415] width 32 height 19
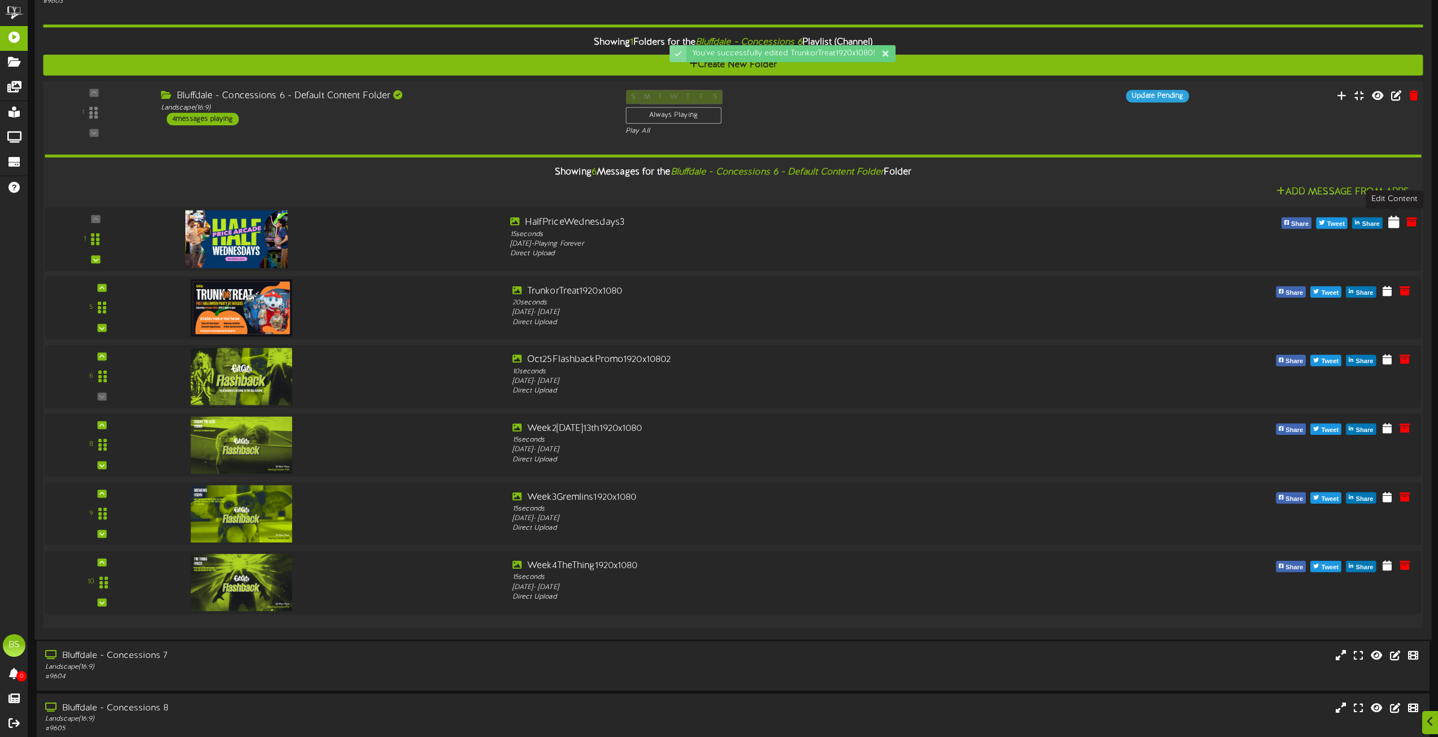
click at [1394, 221] on icon at bounding box center [1393, 221] width 11 height 12
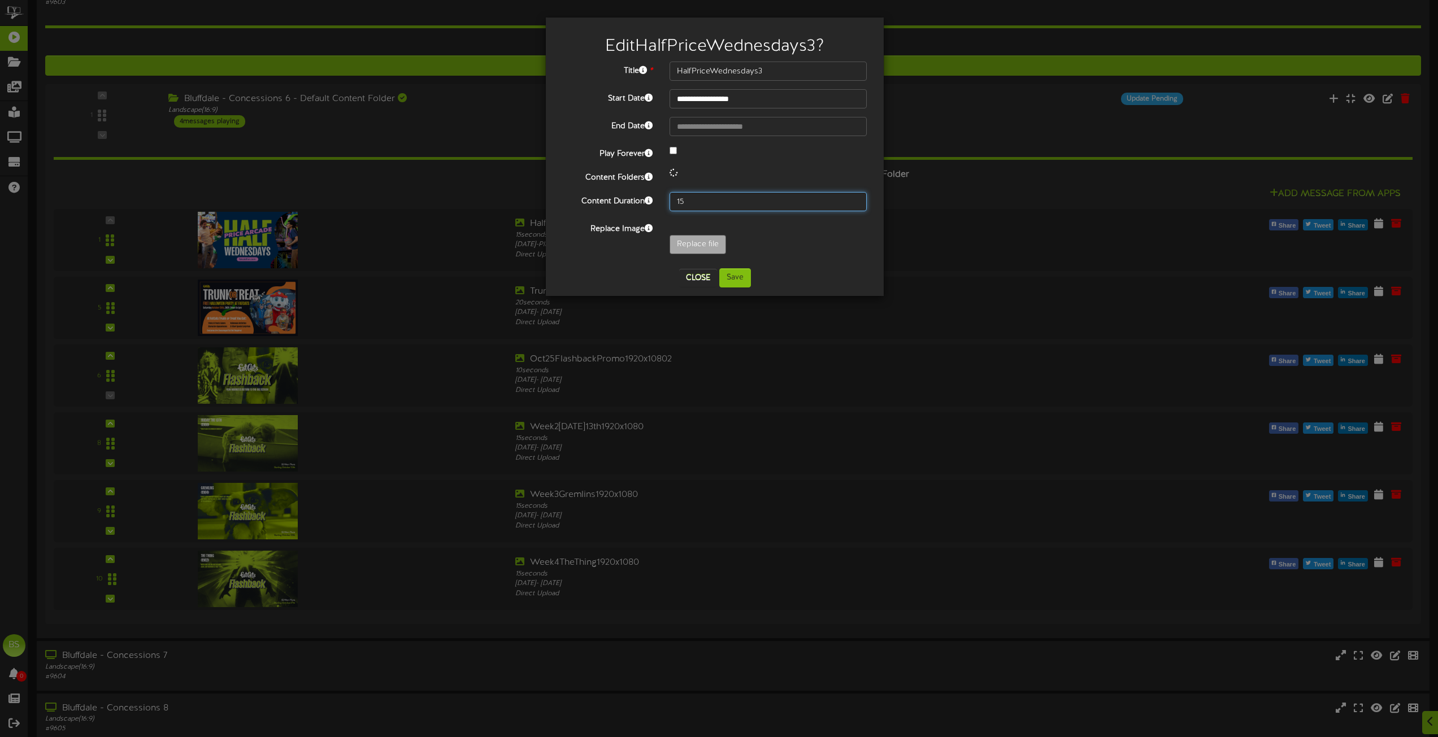
click at [701, 201] on input "15" at bounding box center [767, 201] width 197 height 19
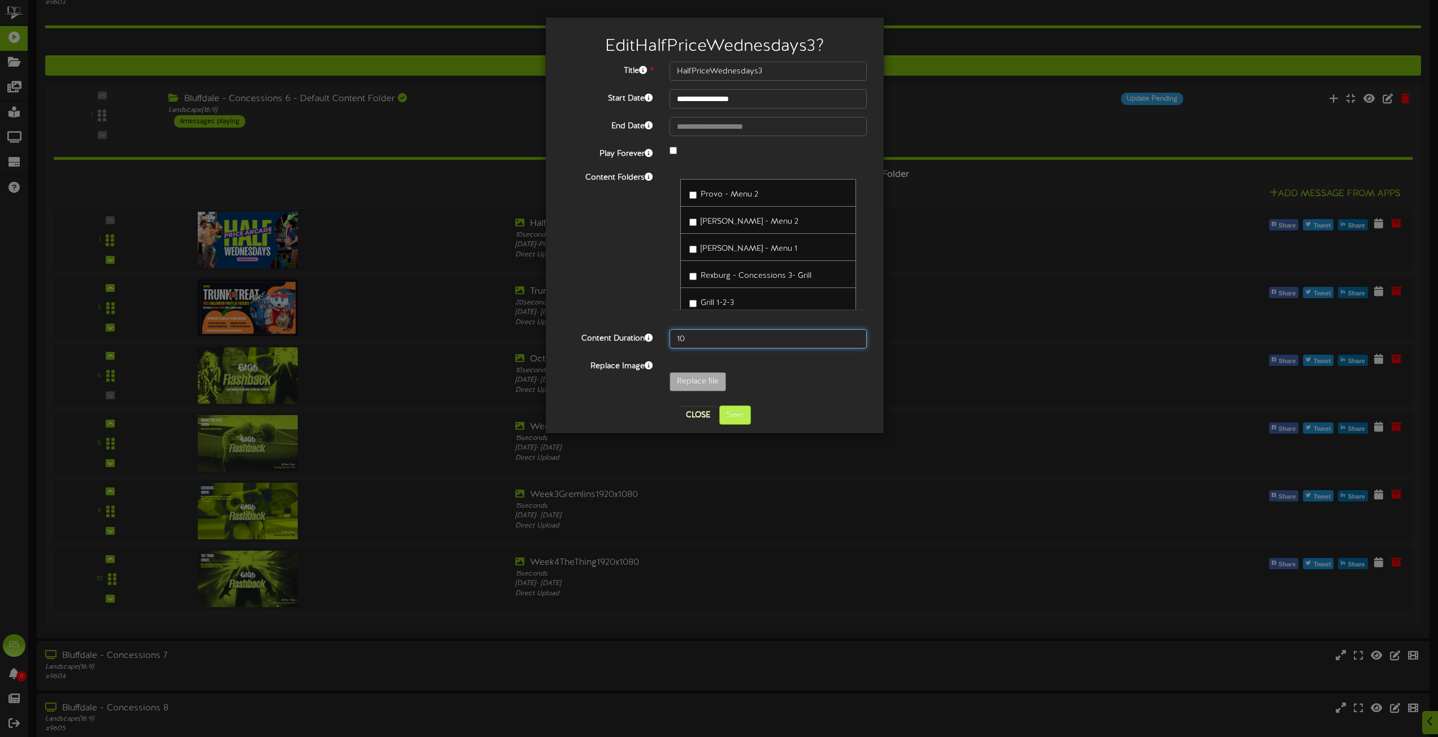
type input "10"
drag, startPoint x: 735, startPoint y: 416, endPoint x: 709, endPoint y: 420, distance: 26.3
click at [735, 416] on button "Save" at bounding box center [735, 415] width 32 height 19
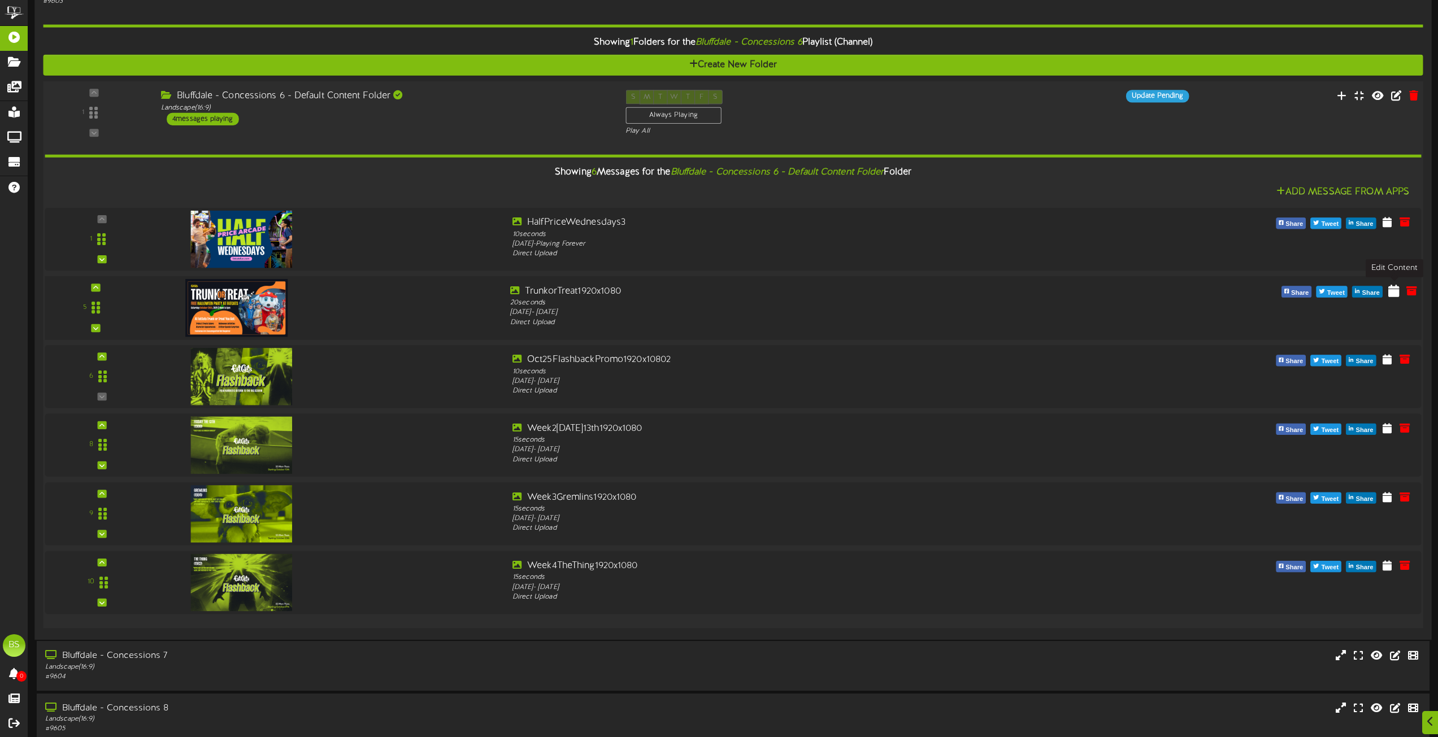
click at [1395, 291] on icon at bounding box center [1393, 290] width 11 height 12
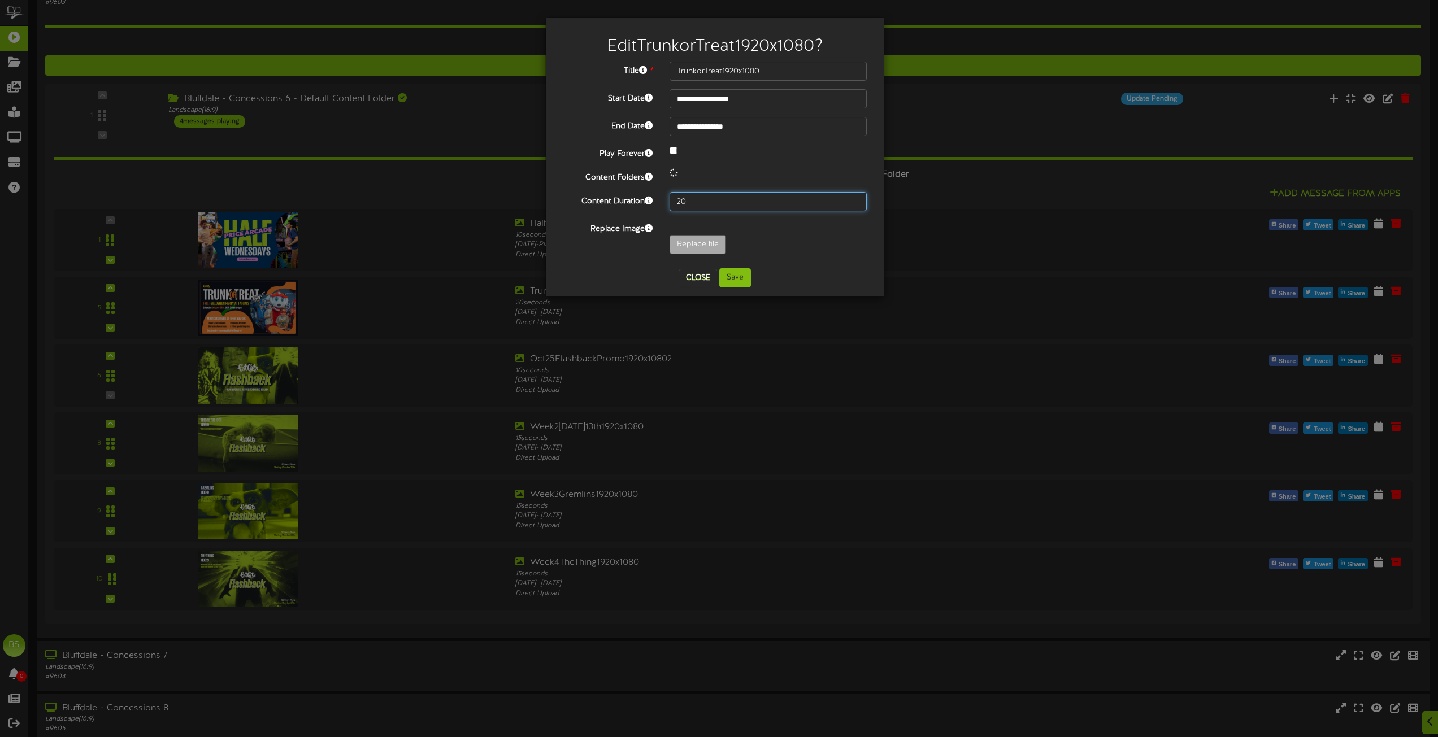
click at [695, 201] on input "20" at bounding box center [767, 201] width 197 height 19
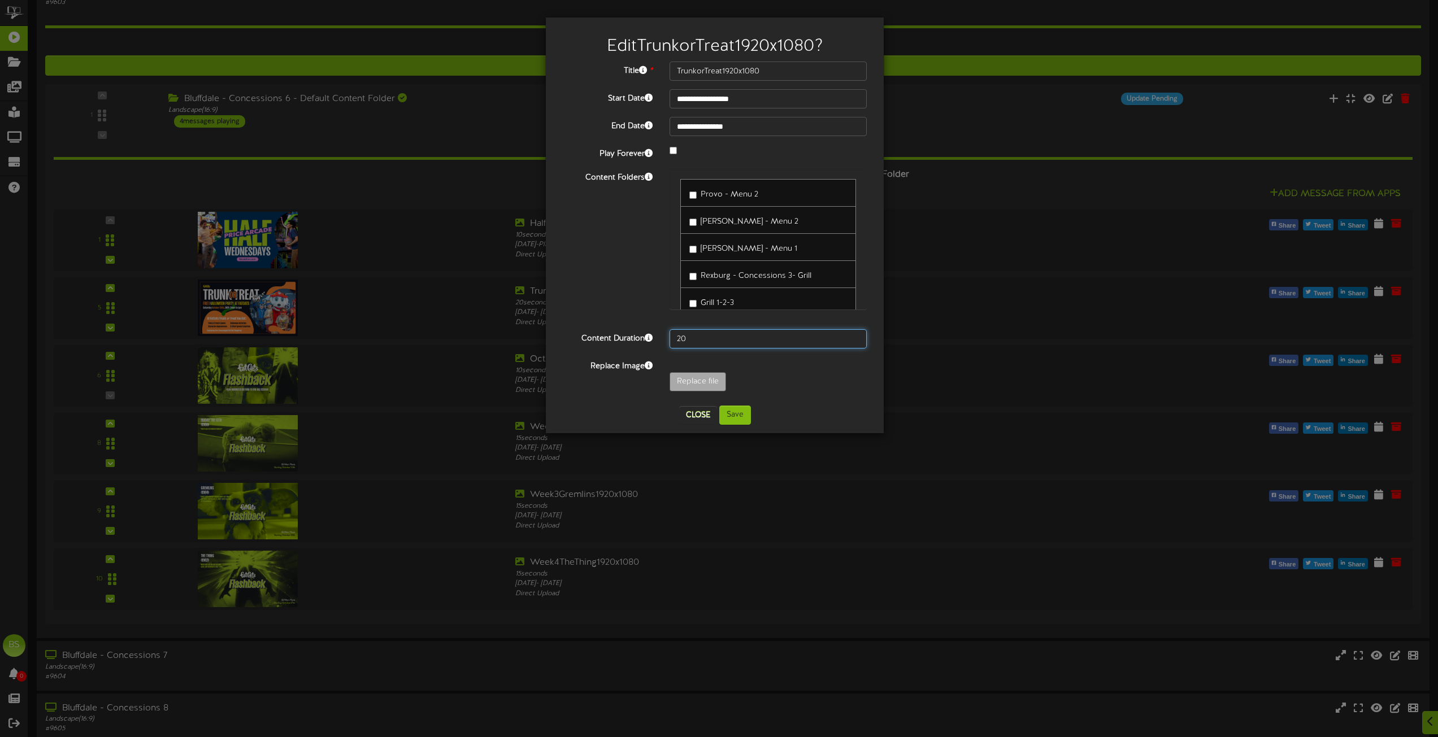
type input "2"
type input "30"
click at [729, 419] on button "Save" at bounding box center [735, 415] width 32 height 19
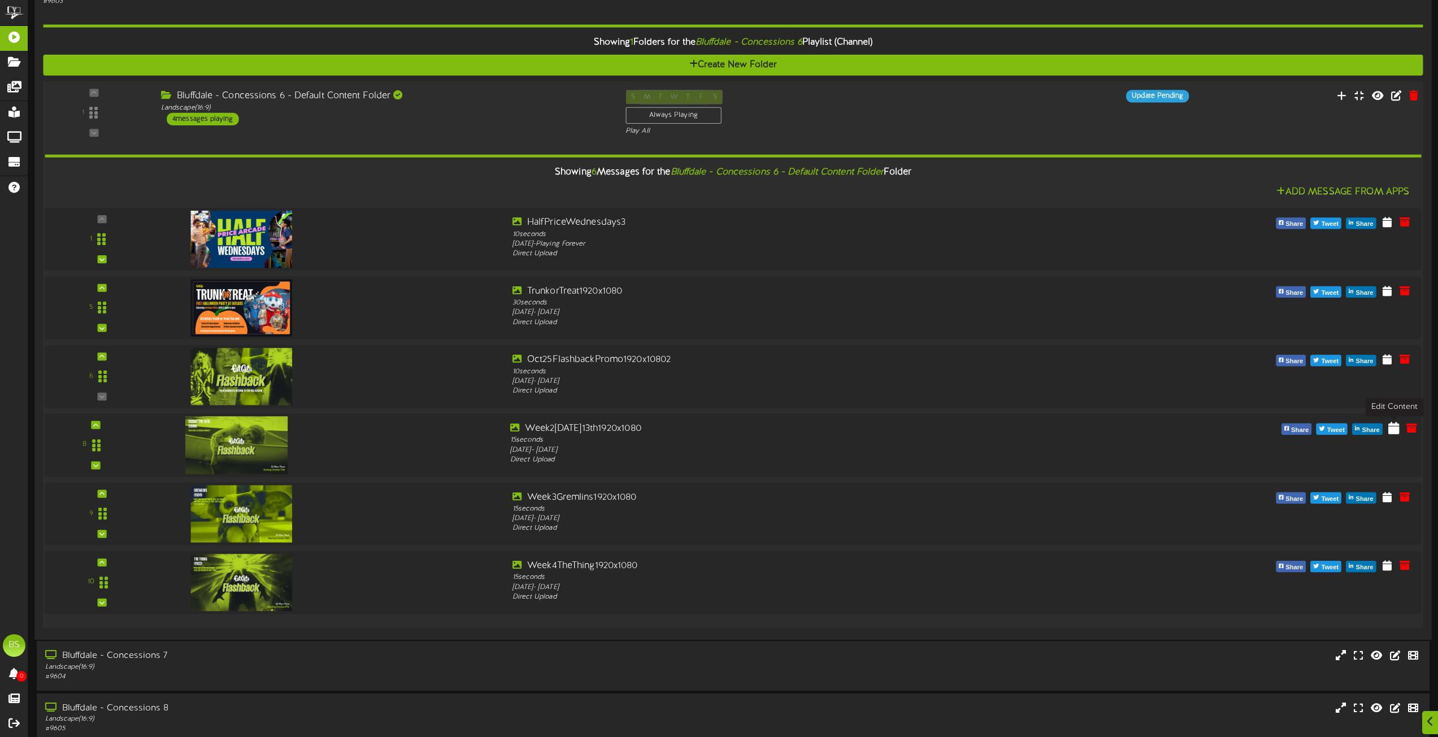
click at [1395, 428] on icon at bounding box center [1393, 427] width 11 height 12
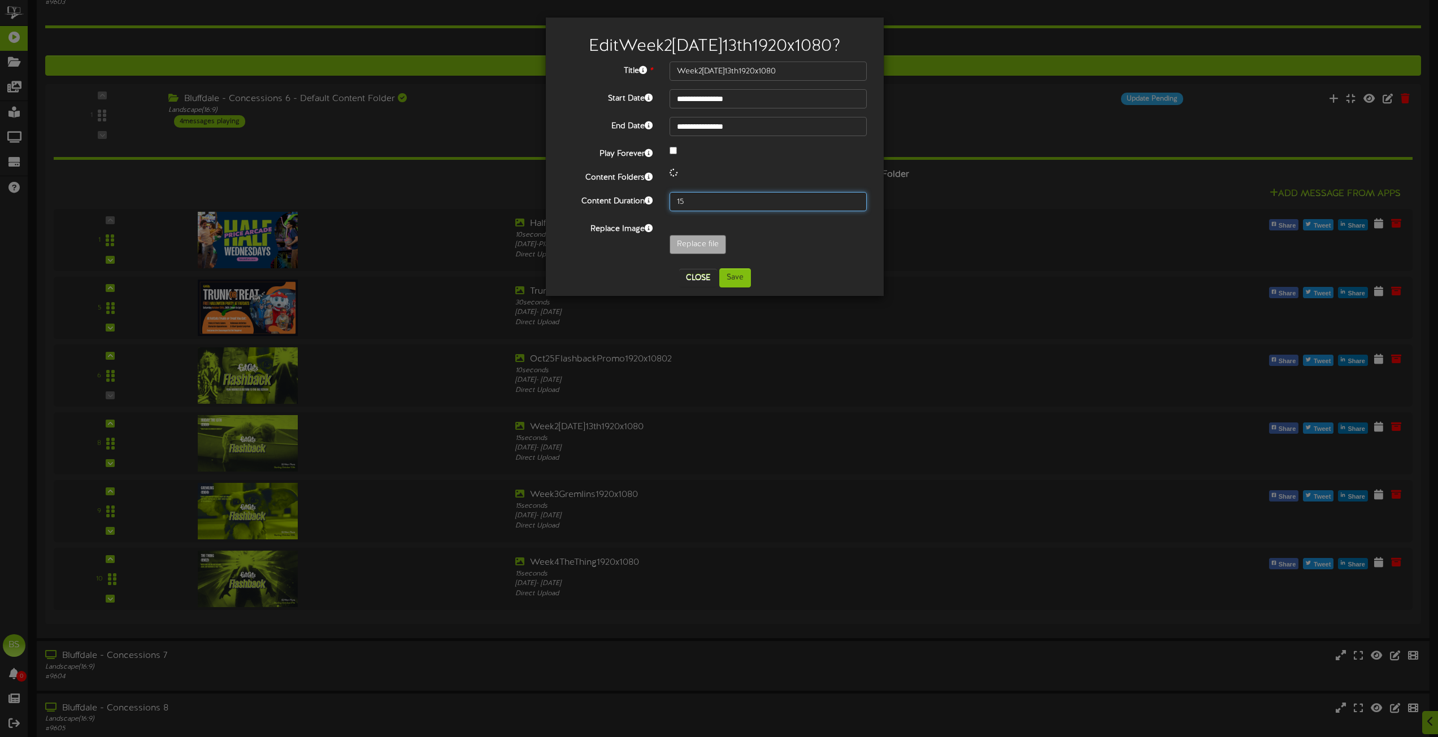
click at [697, 199] on input "15" at bounding box center [767, 201] width 197 height 19
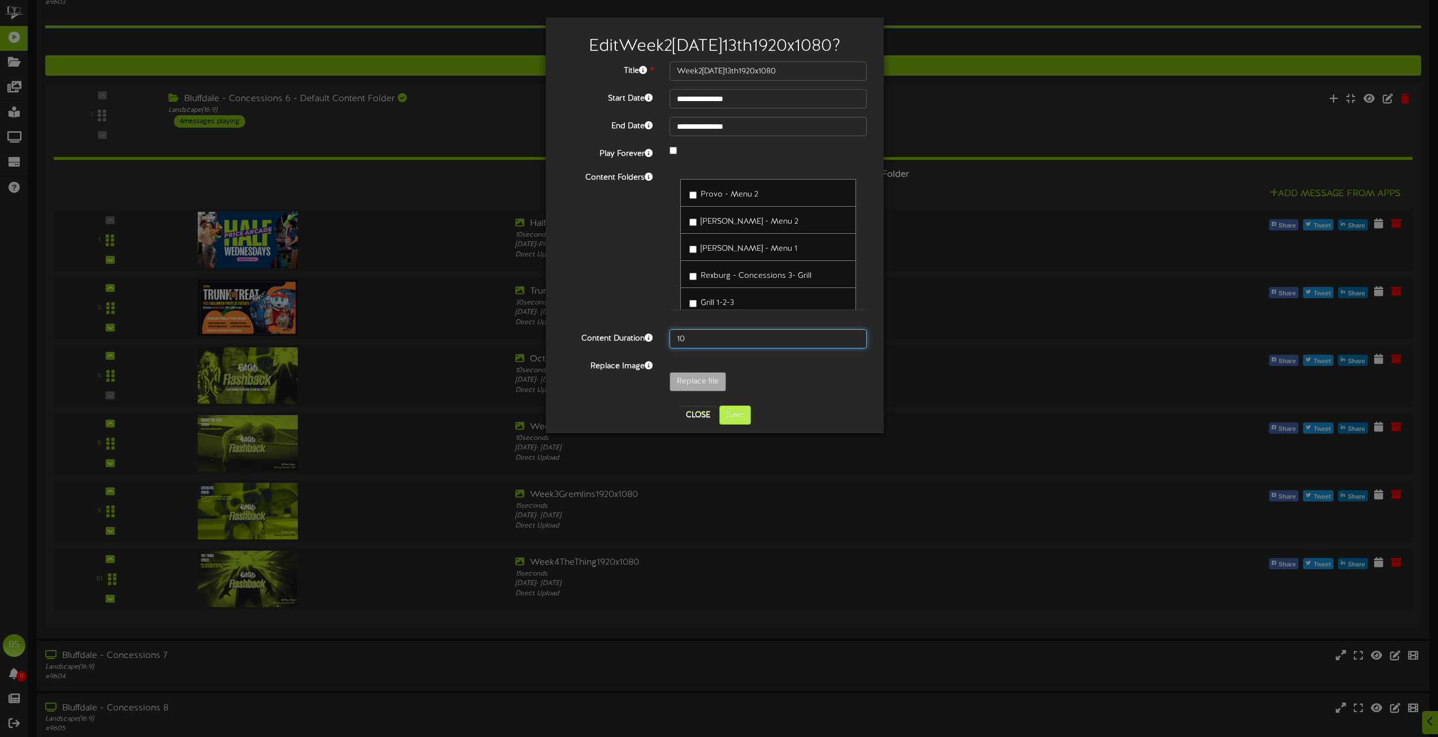
type input "10"
click at [727, 412] on button "Save" at bounding box center [735, 415] width 32 height 19
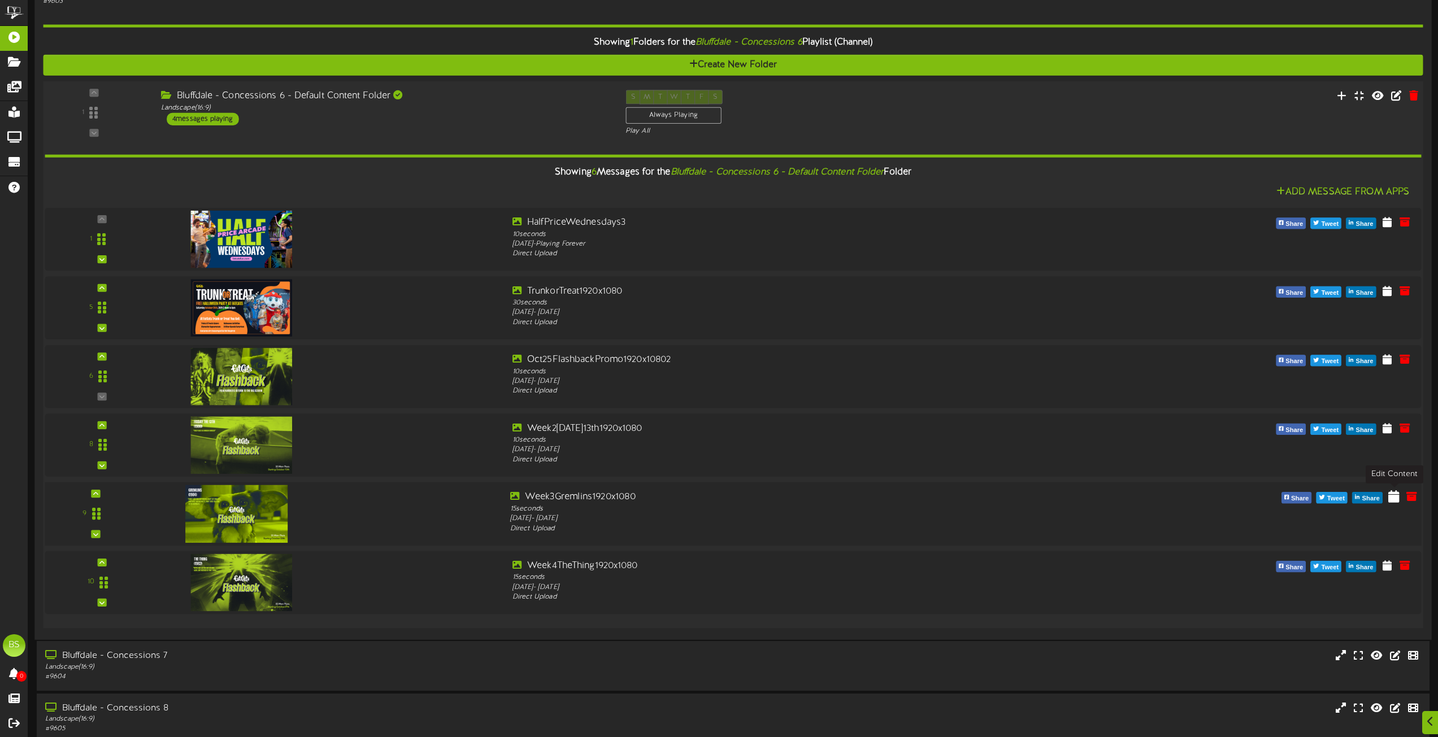
click at [1395, 497] on icon at bounding box center [1393, 496] width 11 height 12
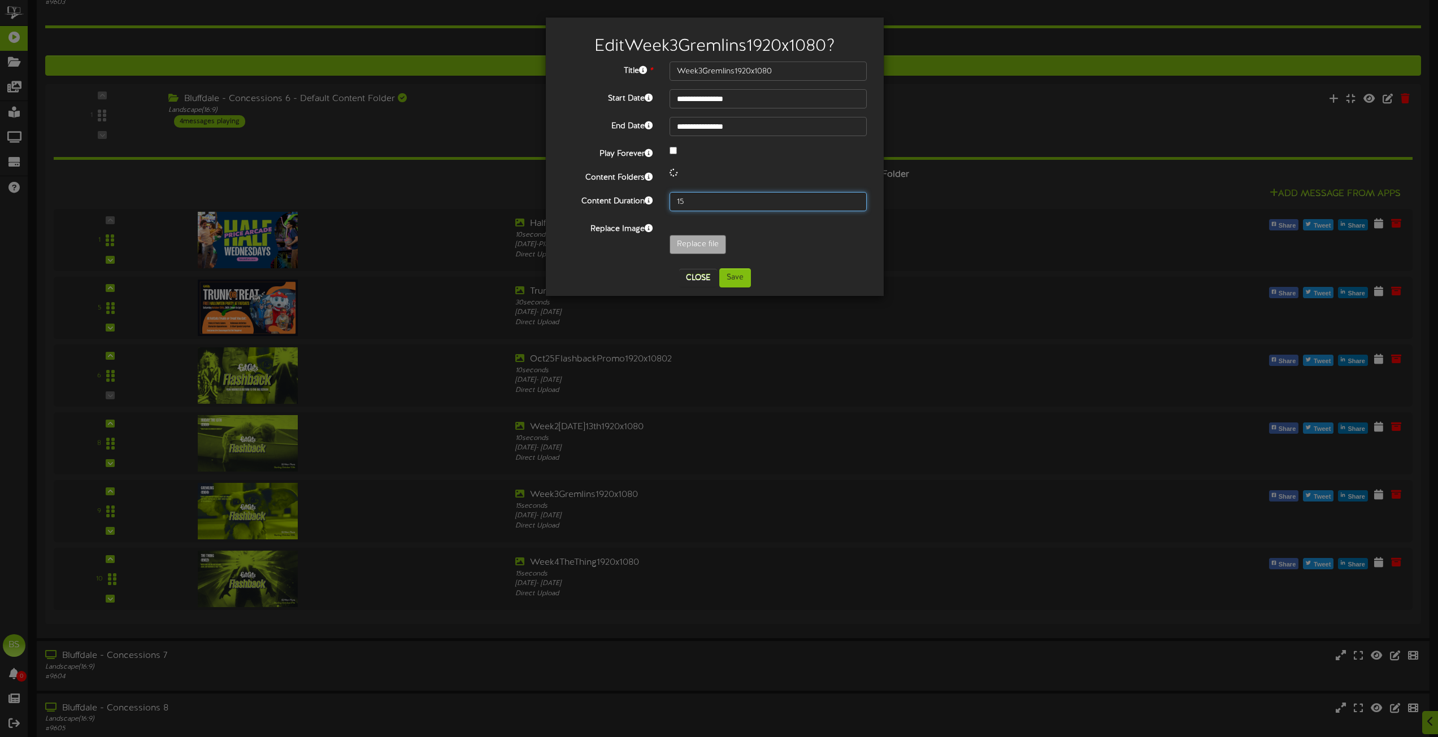
click at [698, 201] on input "15" at bounding box center [767, 201] width 197 height 19
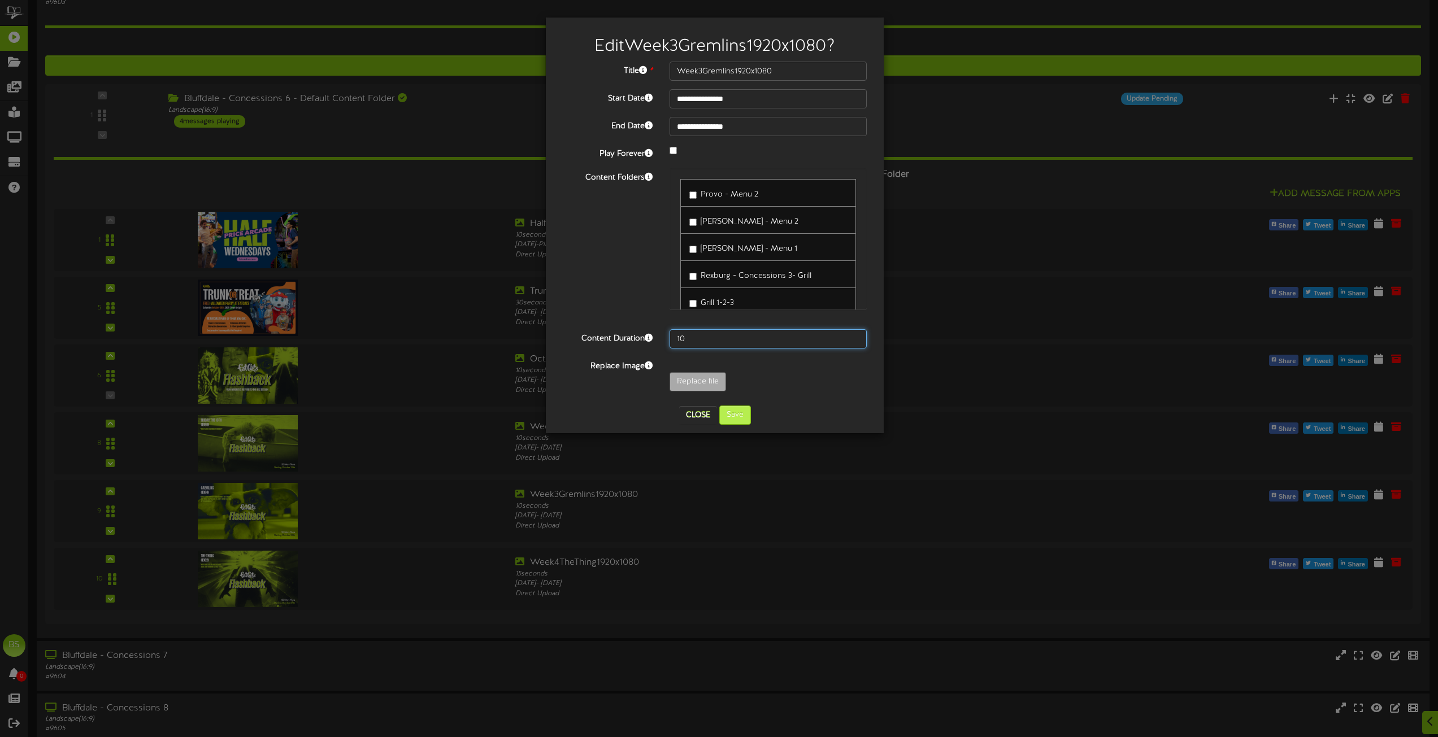
type input "10"
click at [733, 414] on button "Save" at bounding box center [735, 415] width 32 height 19
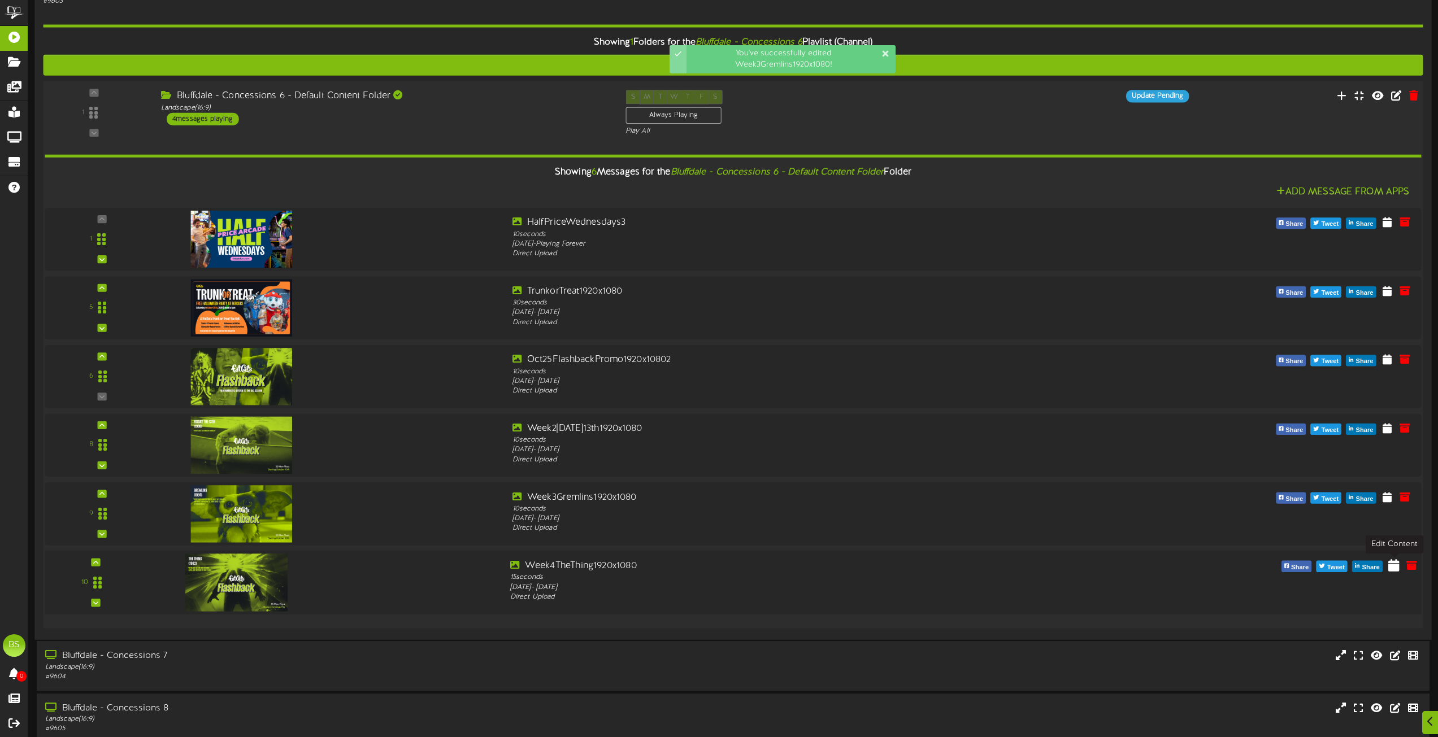
click at [1392, 567] on icon at bounding box center [1393, 565] width 11 height 12
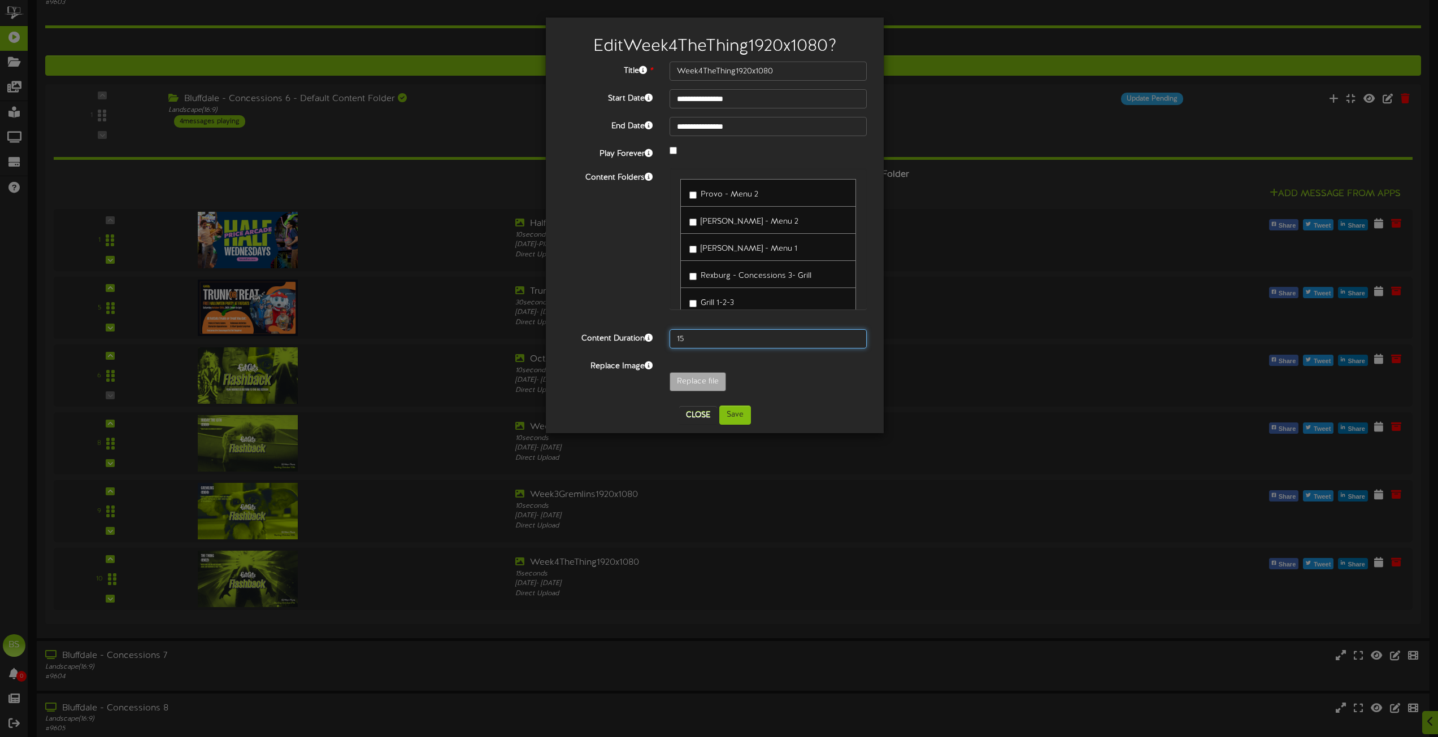
click at [724, 340] on input "15" at bounding box center [767, 338] width 197 height 19
type input "10"
click at [741, 415] on button "Save" at bounding box center [735, 415] width 32 height 19
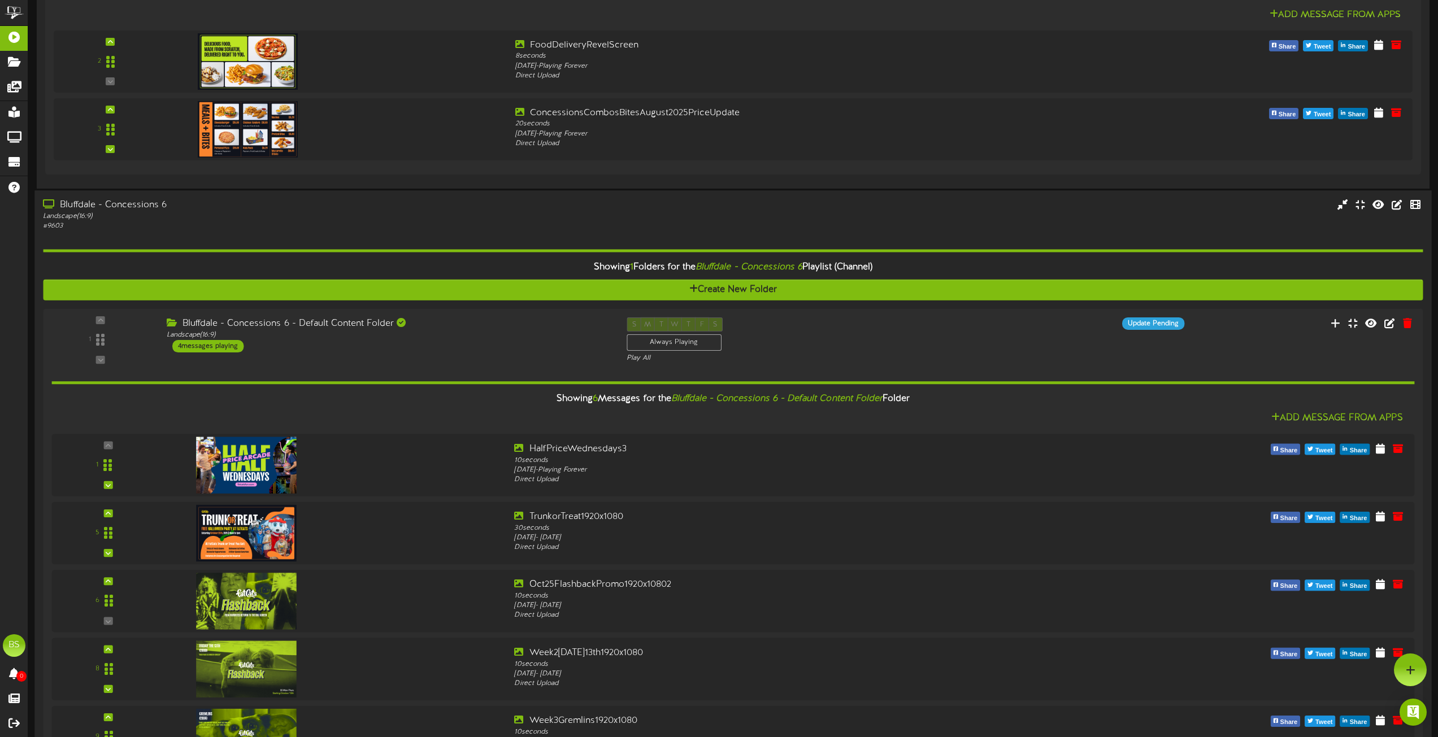
scroll to position [1581, 0]
click at [144, 207] on div "Bluffdale - Concessions 6" at bounding box center [325, 206] width 565 height 13
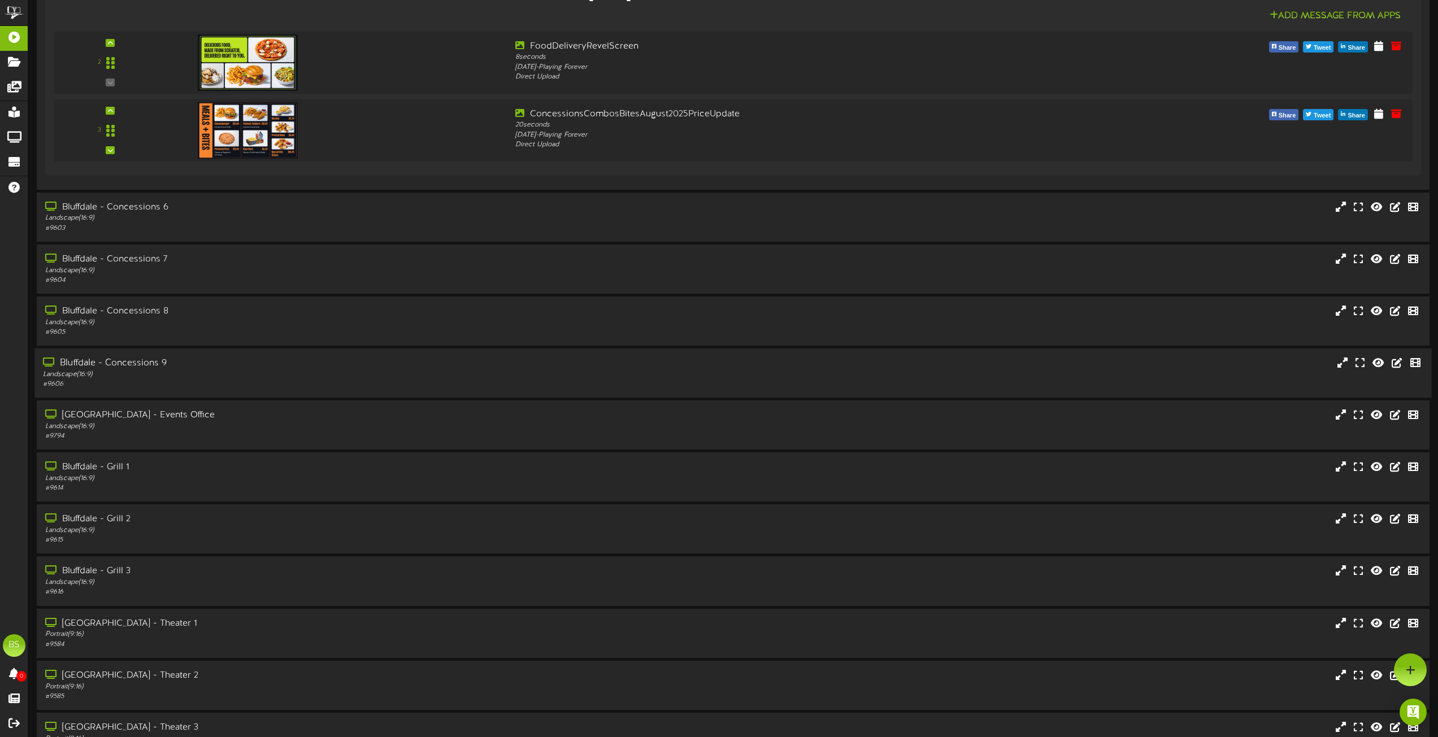
click at [149, 364] on div "Bluffdale - Concessions 9" at bounding box center [325, 363] width 565 height 13
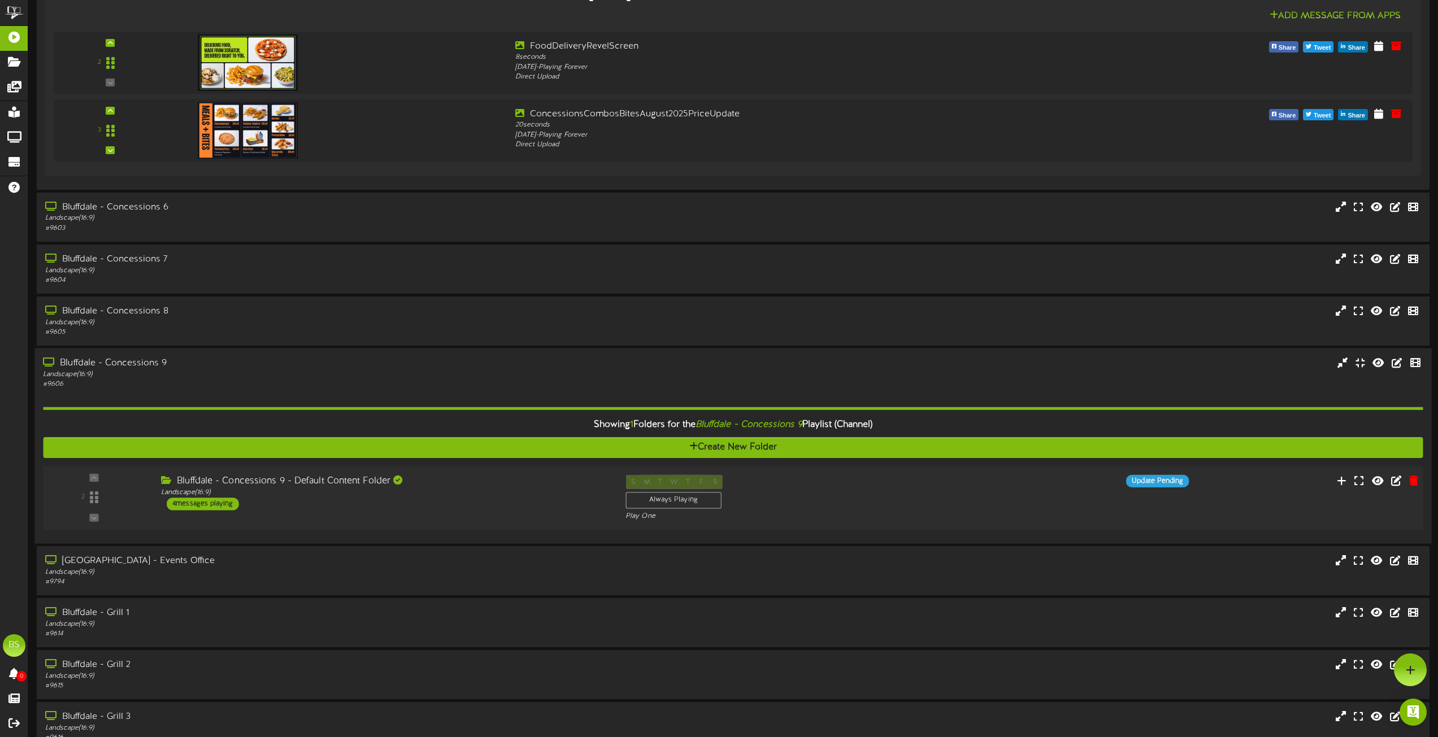
click at [227, 506] on div "4 messages playing" at bounding box center [203, 504] width 72 height 12
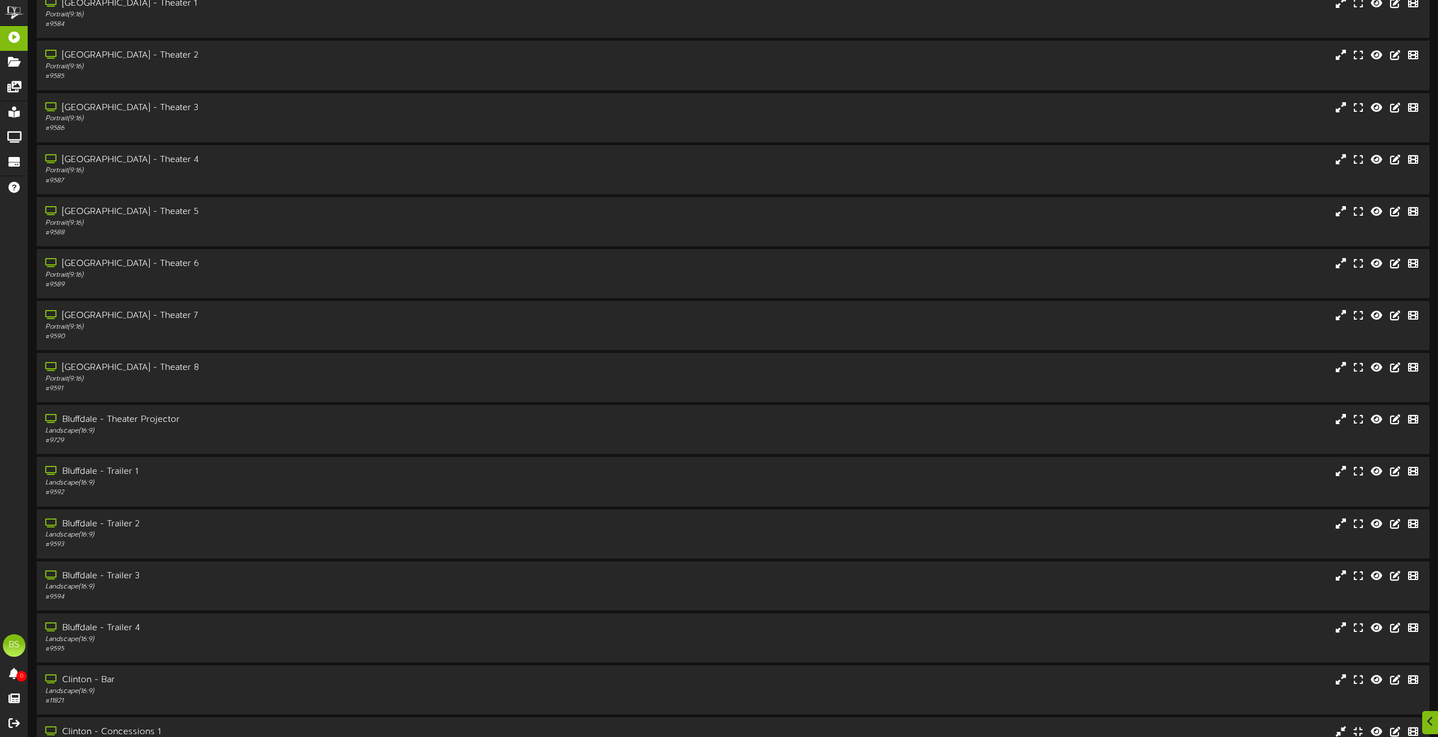
scroll to position [3220, 0]
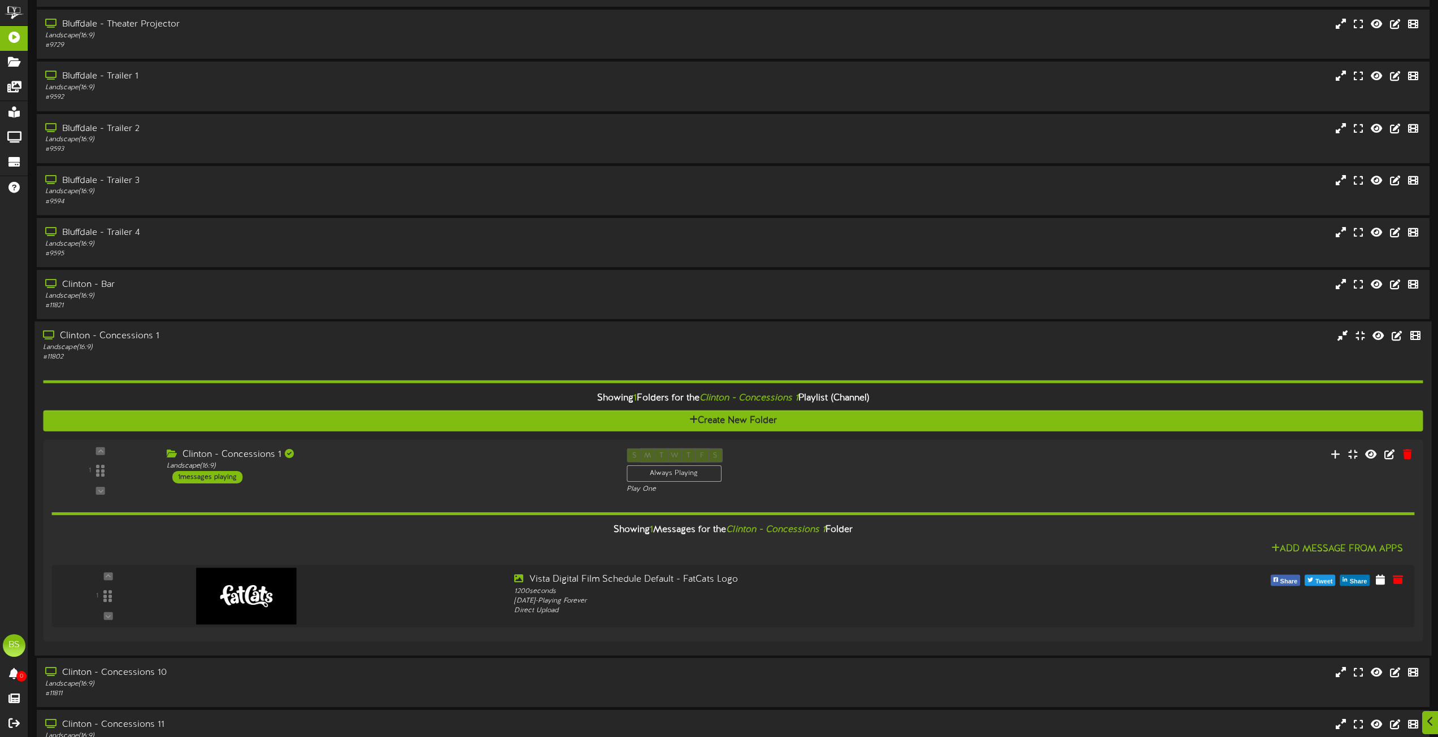
click at [99, 337] on div "Clinton - Concessions 1" at bounding box center [325, 336] width 565 height 13
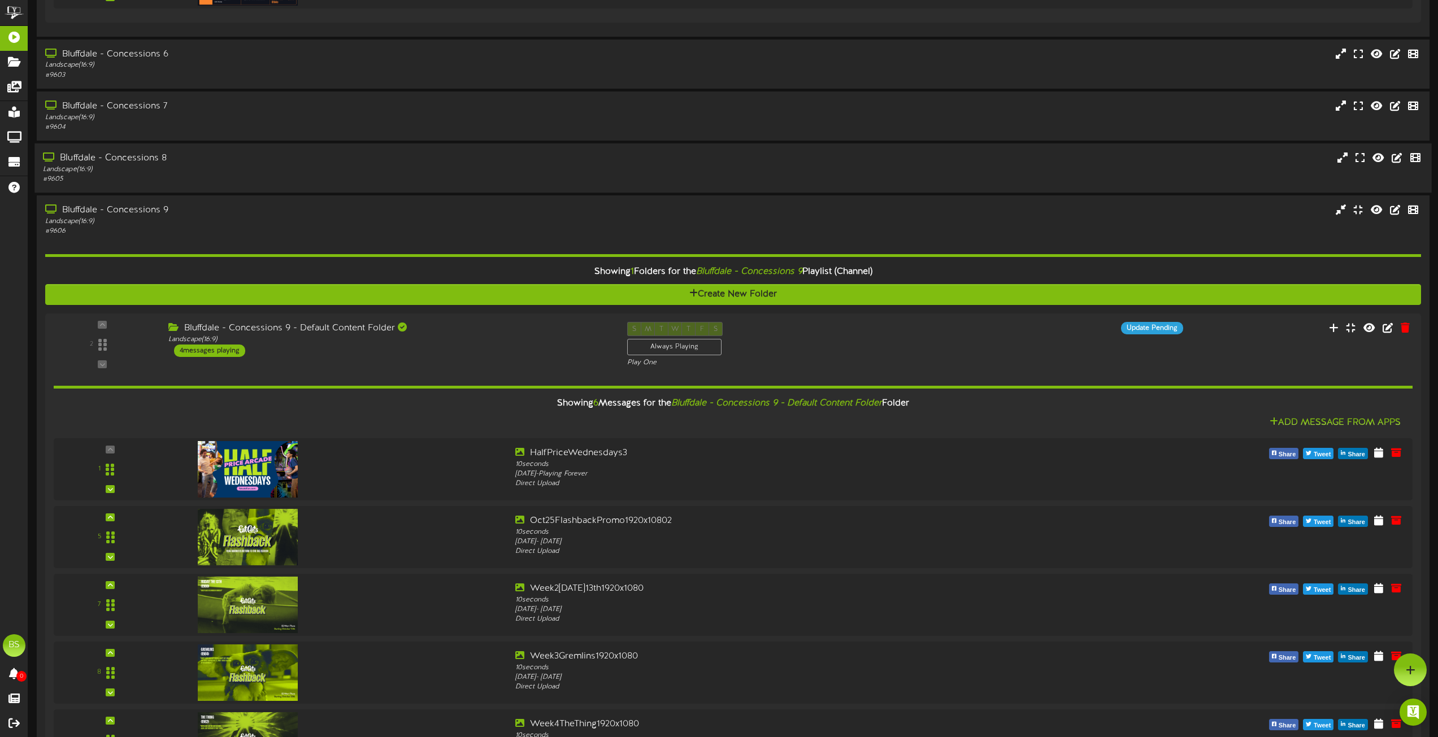
scroll to position [1694, 0]
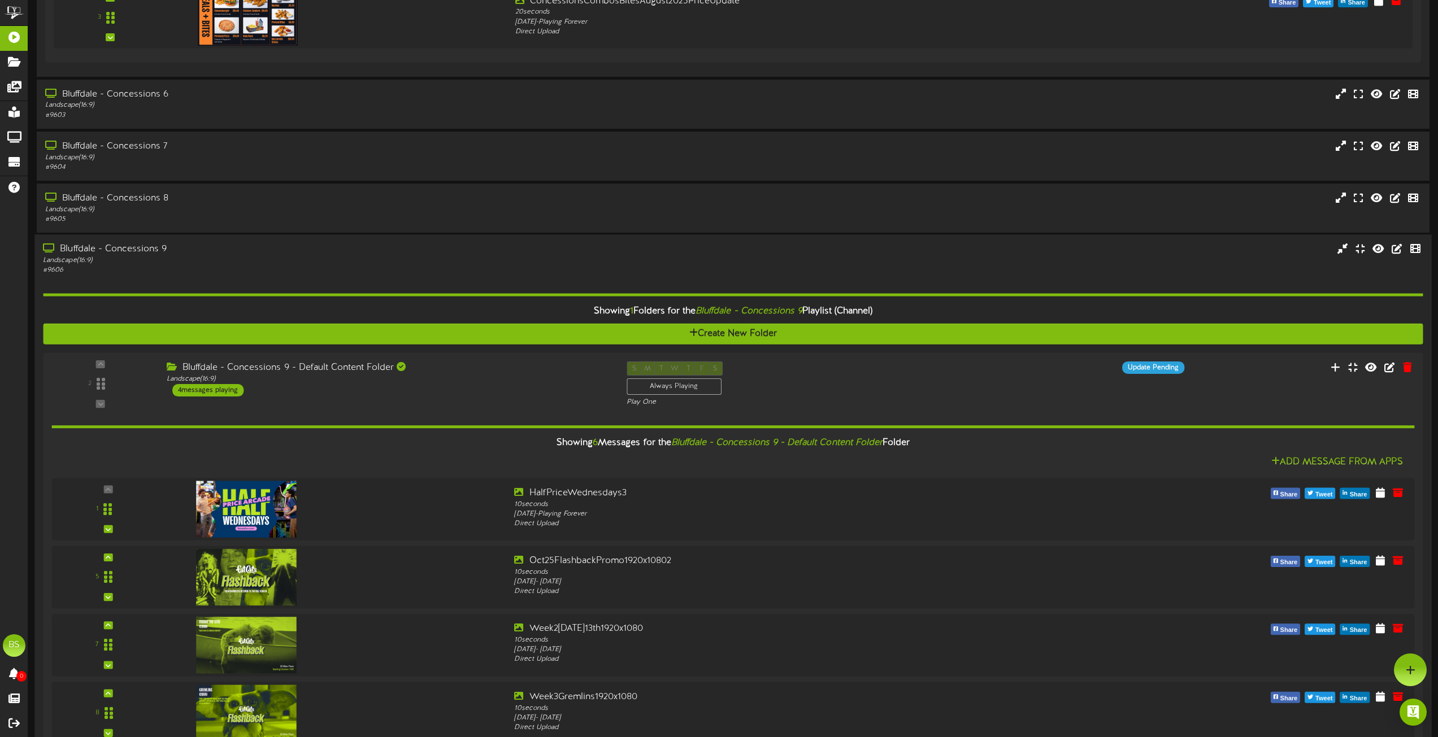
click at [141, 247] on div "Bluffdale - Concessions 9" at bounding box center [325, 249] width 565 height 13
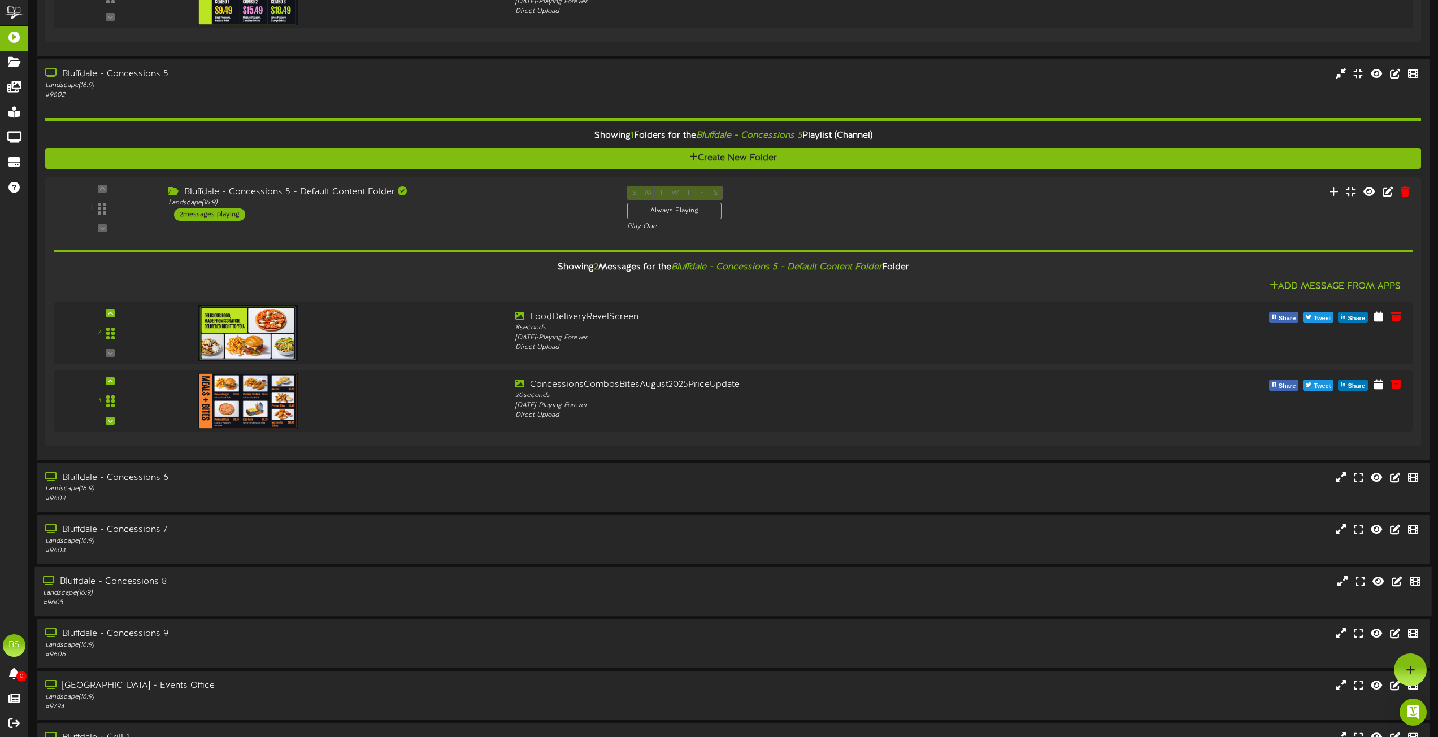
scroll to position [1299, 0]
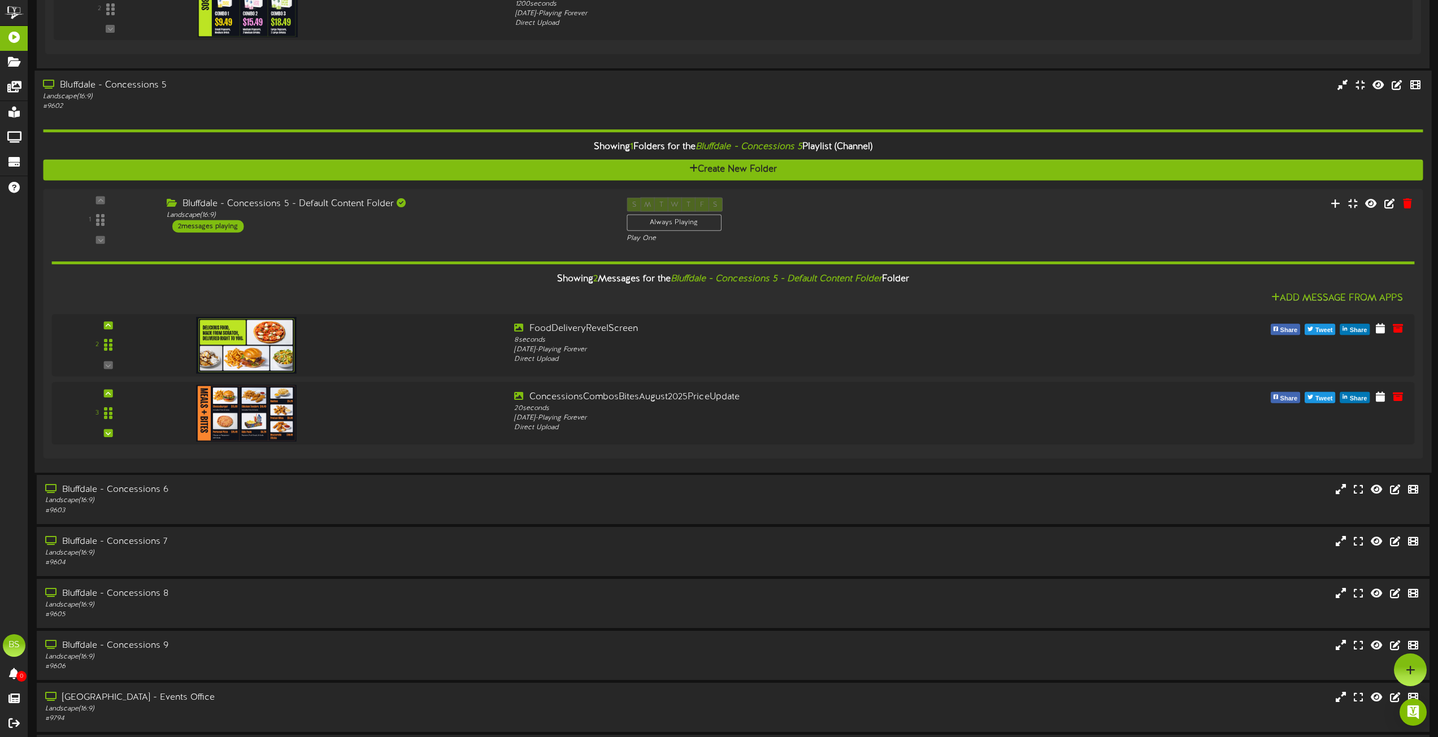
drag, startPoint x: 127, startPoint y: 86, endPoint x: 192, endPoint y: 125, distance: 75.8
click at [127, 86] on div "Bluffdale - Concessions 5" at bounding box center [325, 85] width 565 height 13
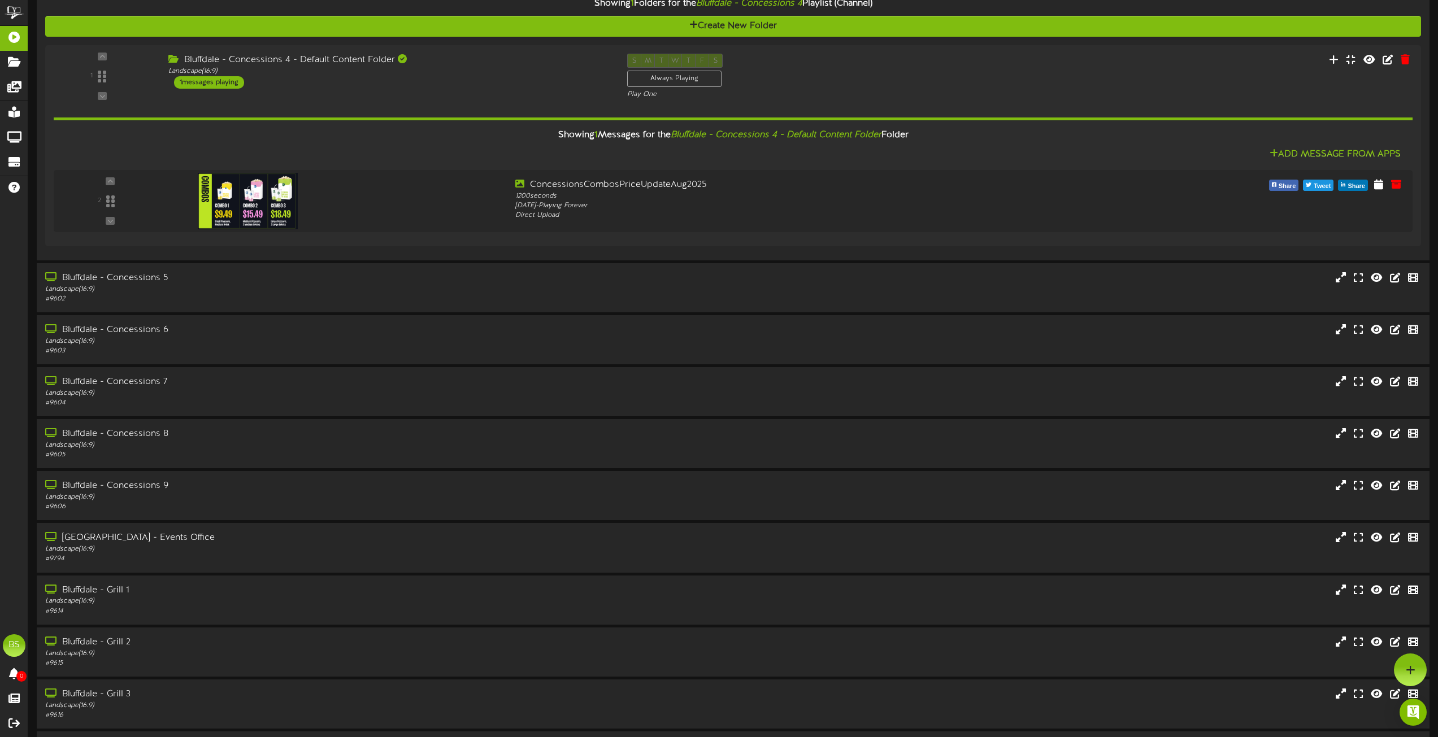
scroll to position [790, 0]
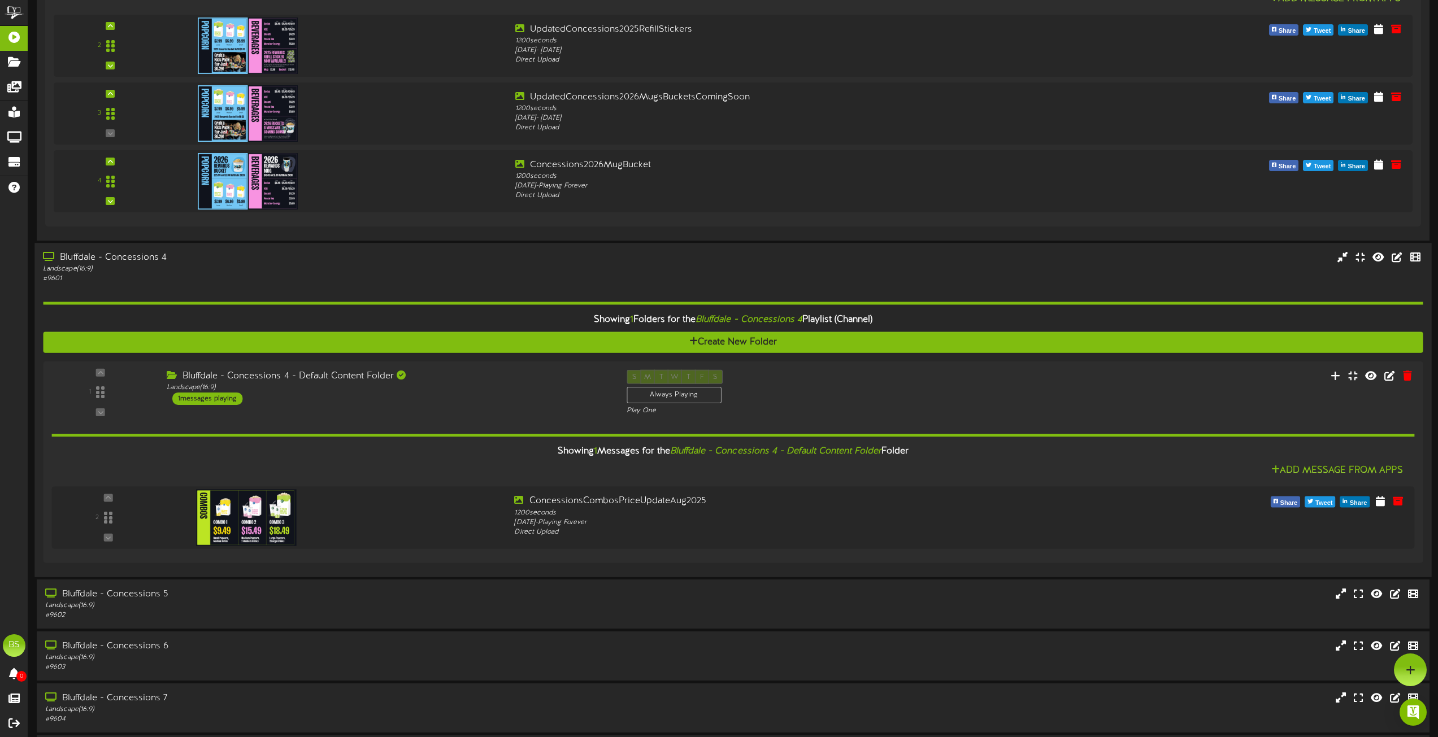
click at [125, 260] on div "Bluffdale - Concessions 4" at bounding box center [325, 257] width 565 height 13
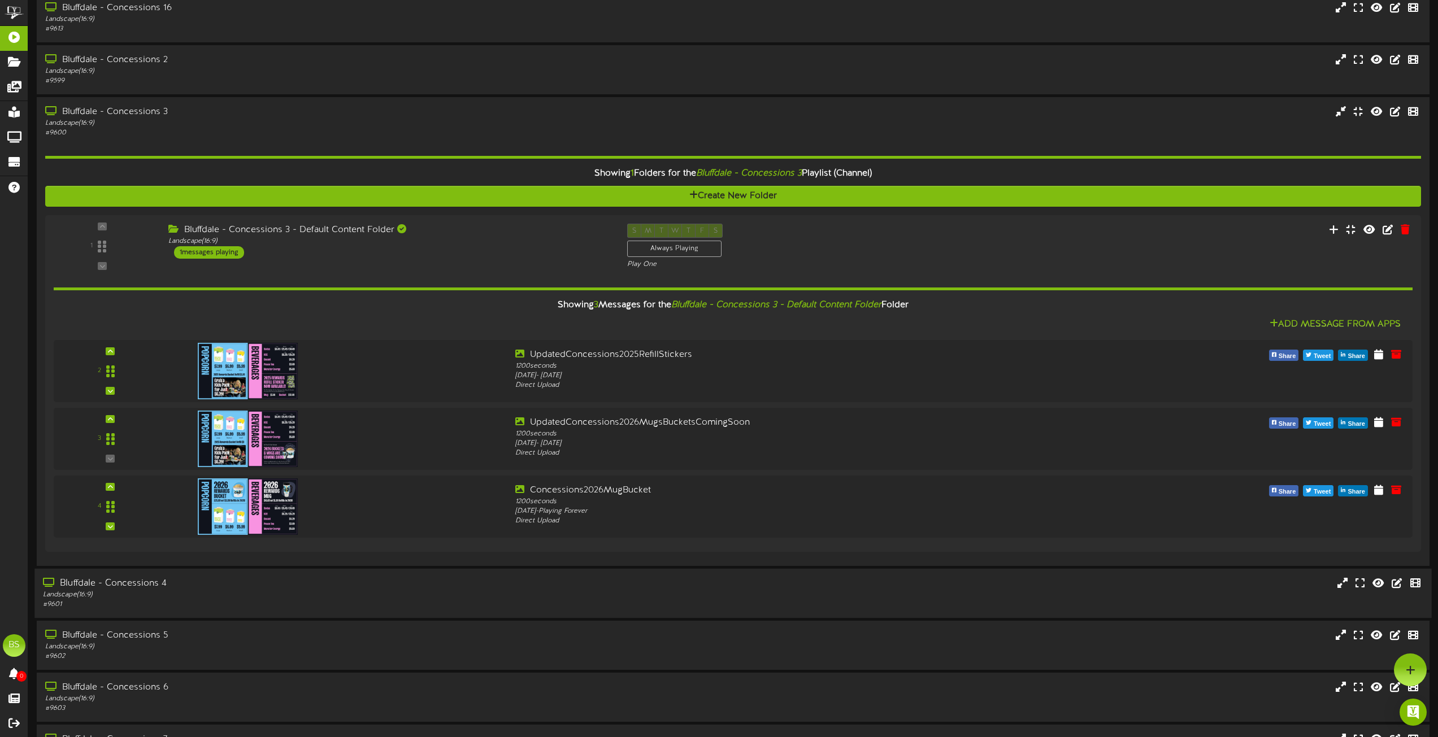
scroll to position [282, 0]
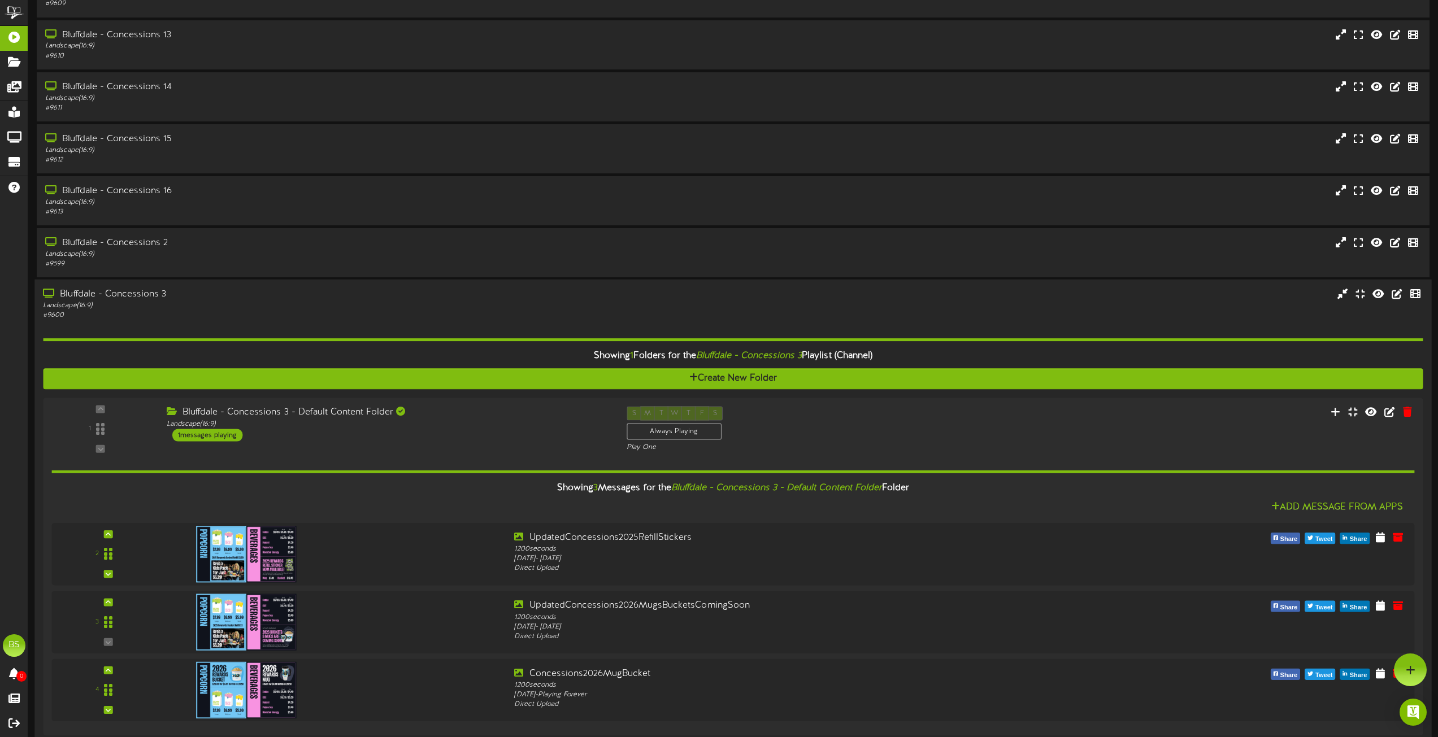
click at [150, 291] on div "Bluffdale - Concessions 3" at bounding box center [325, 294] width 565 height 13
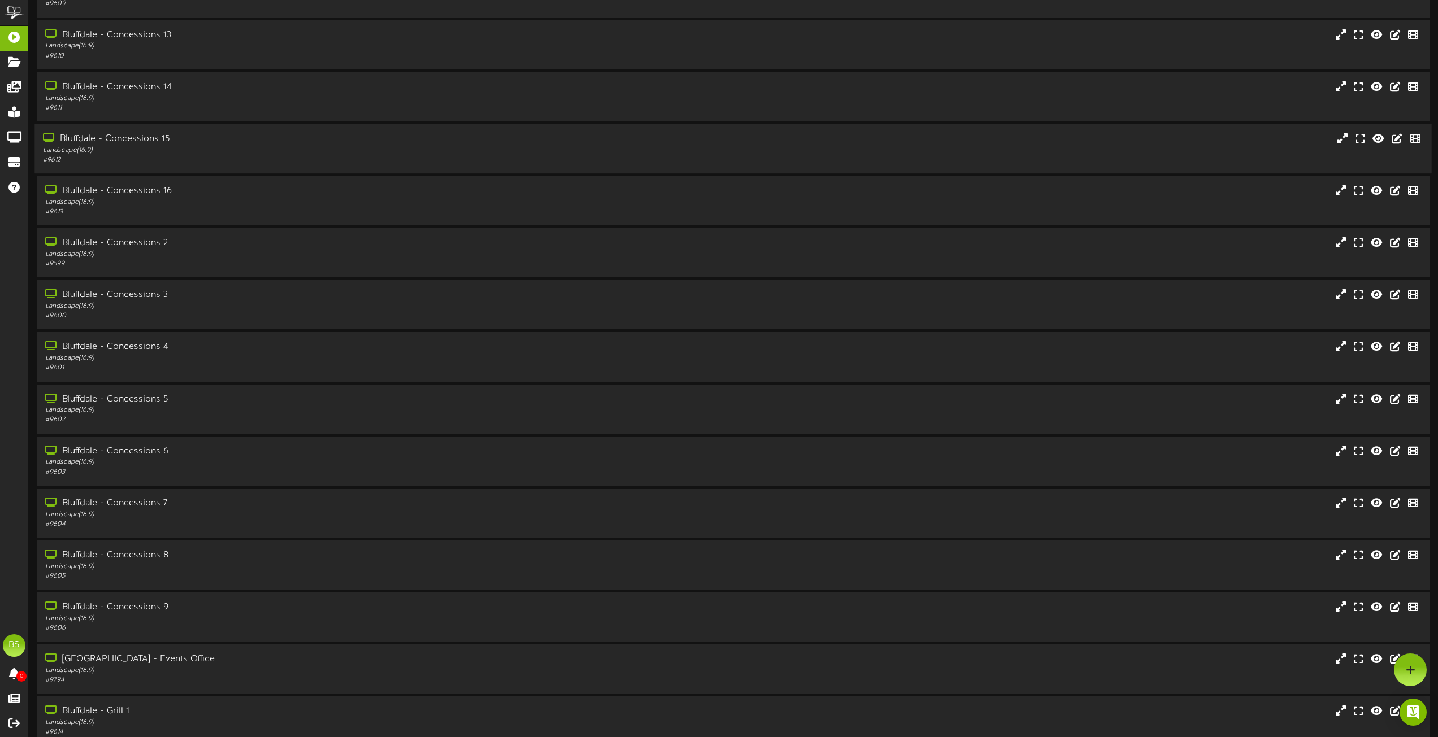
click at [161, 133] on div "Bluffdale - Concessions 15" at bounding box center [325, 139] width 565 height 13
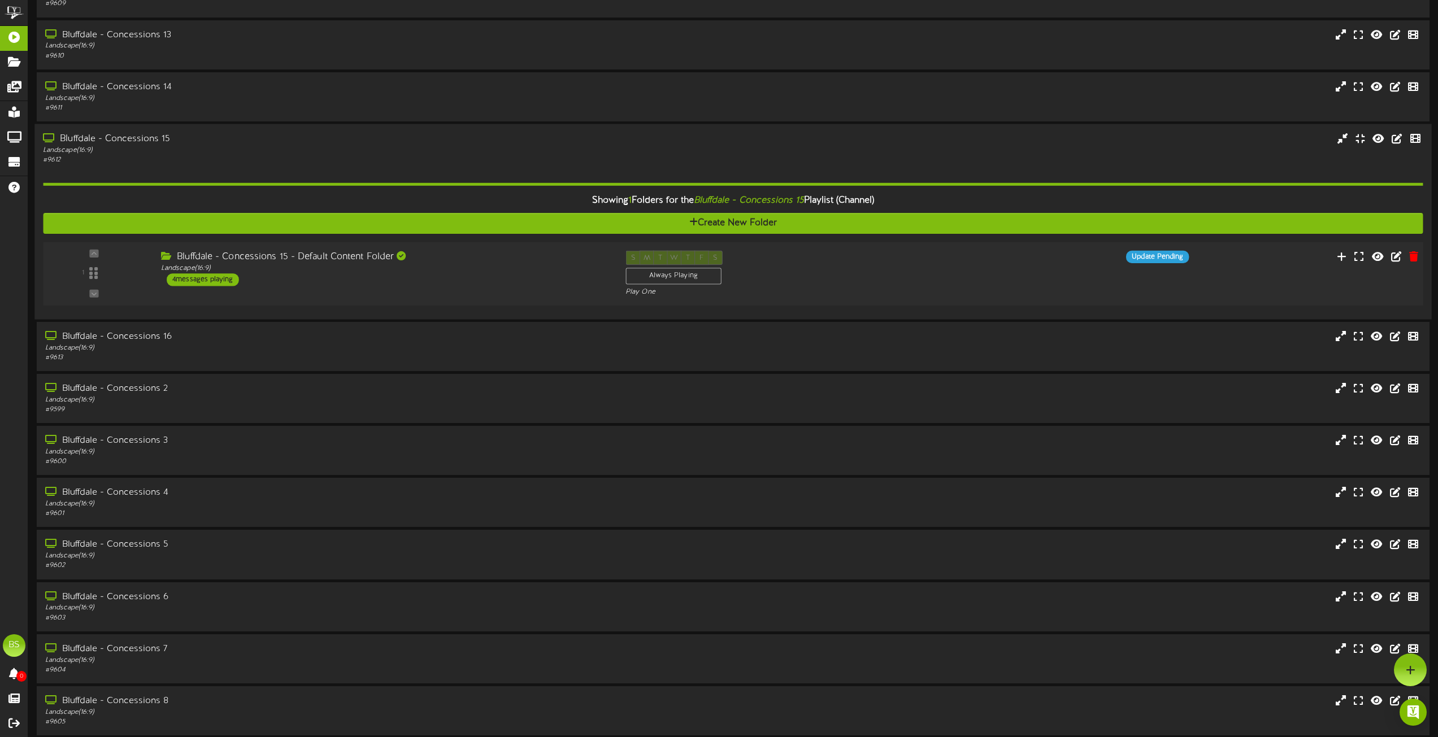
click at [212, 276] on div "4 messages playing" at bounding box center [203, 279] width 72 height 12
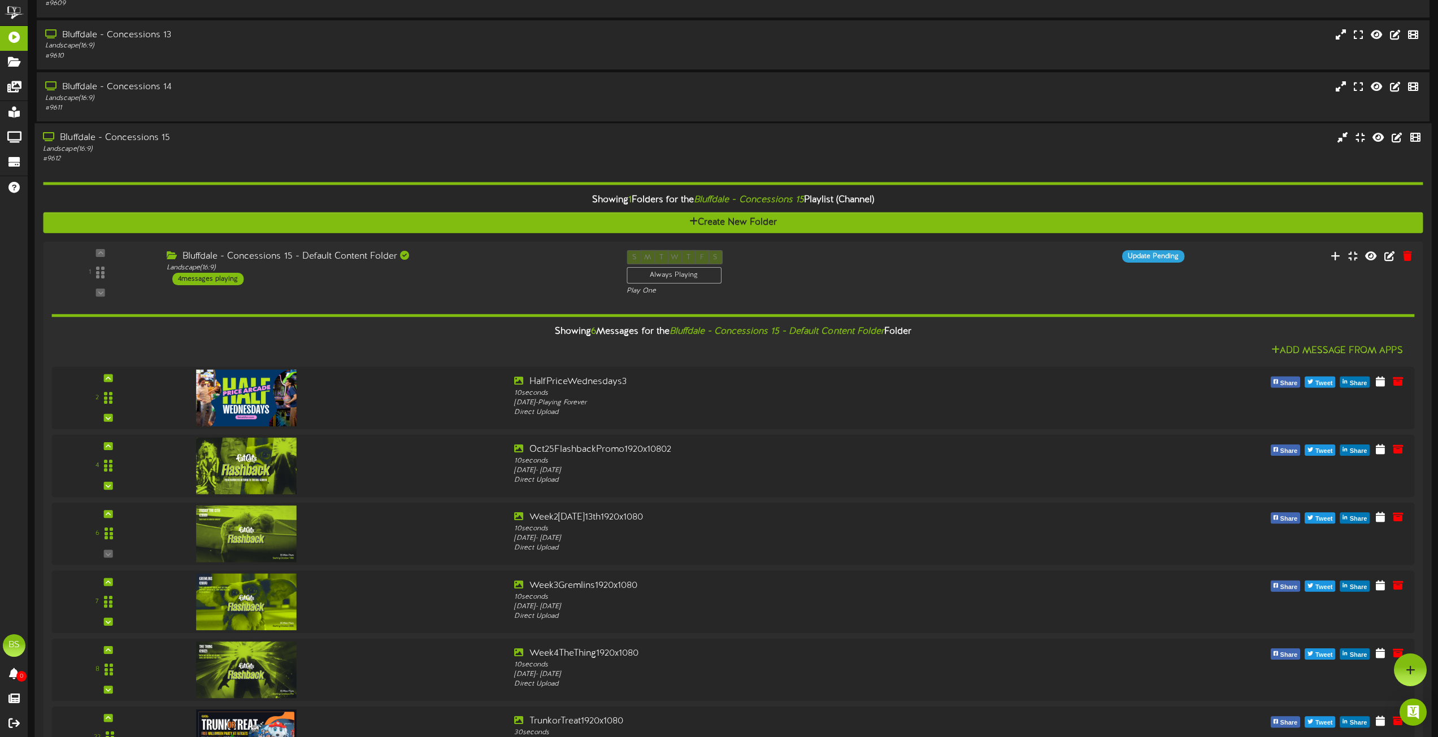
drag, startPoint x: 146, startPoint y: 138, endPoint x: 186, endPoint y: 162, distance: 47.1
click at [146, 138] on div "Bluffdale - Concessions 15" at bounding box center [325, 138] width 565 height 13
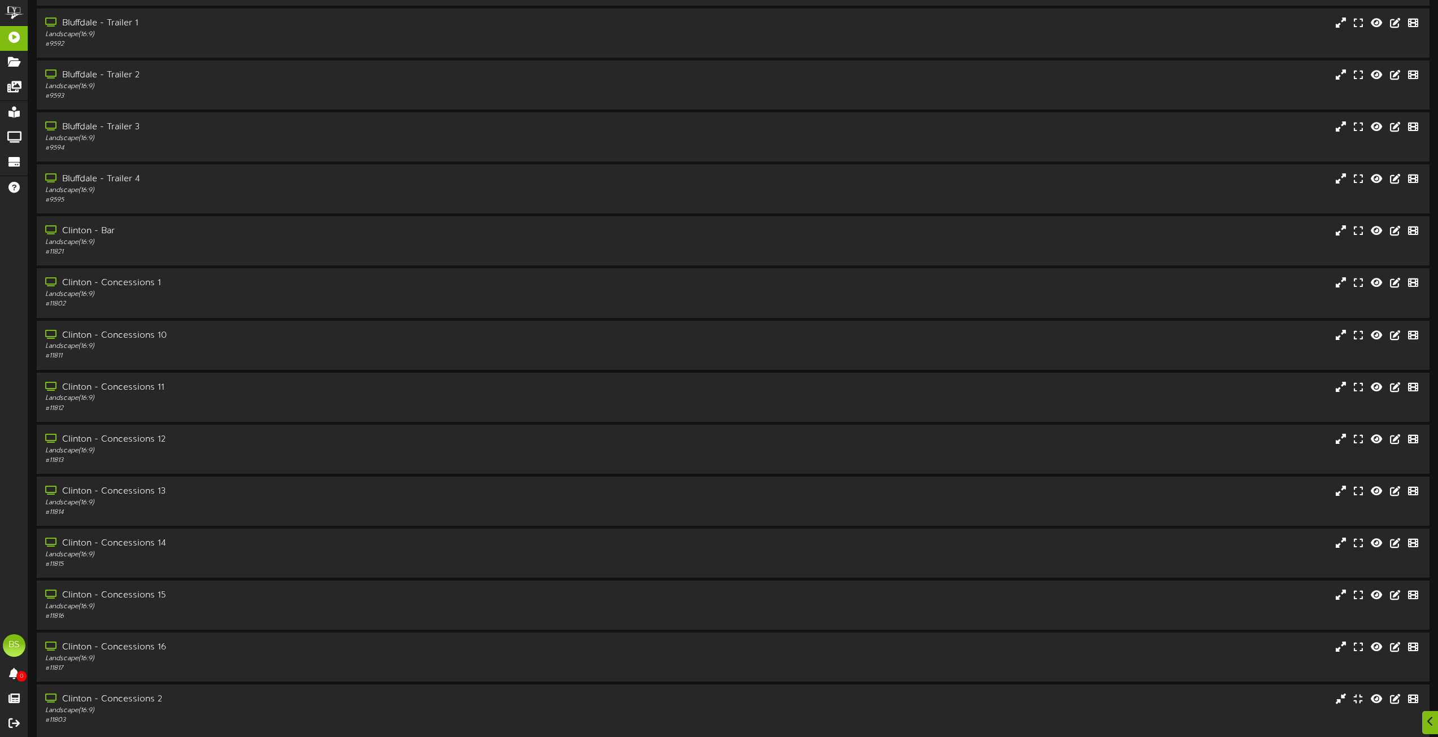
scroll to position [1751, 0]
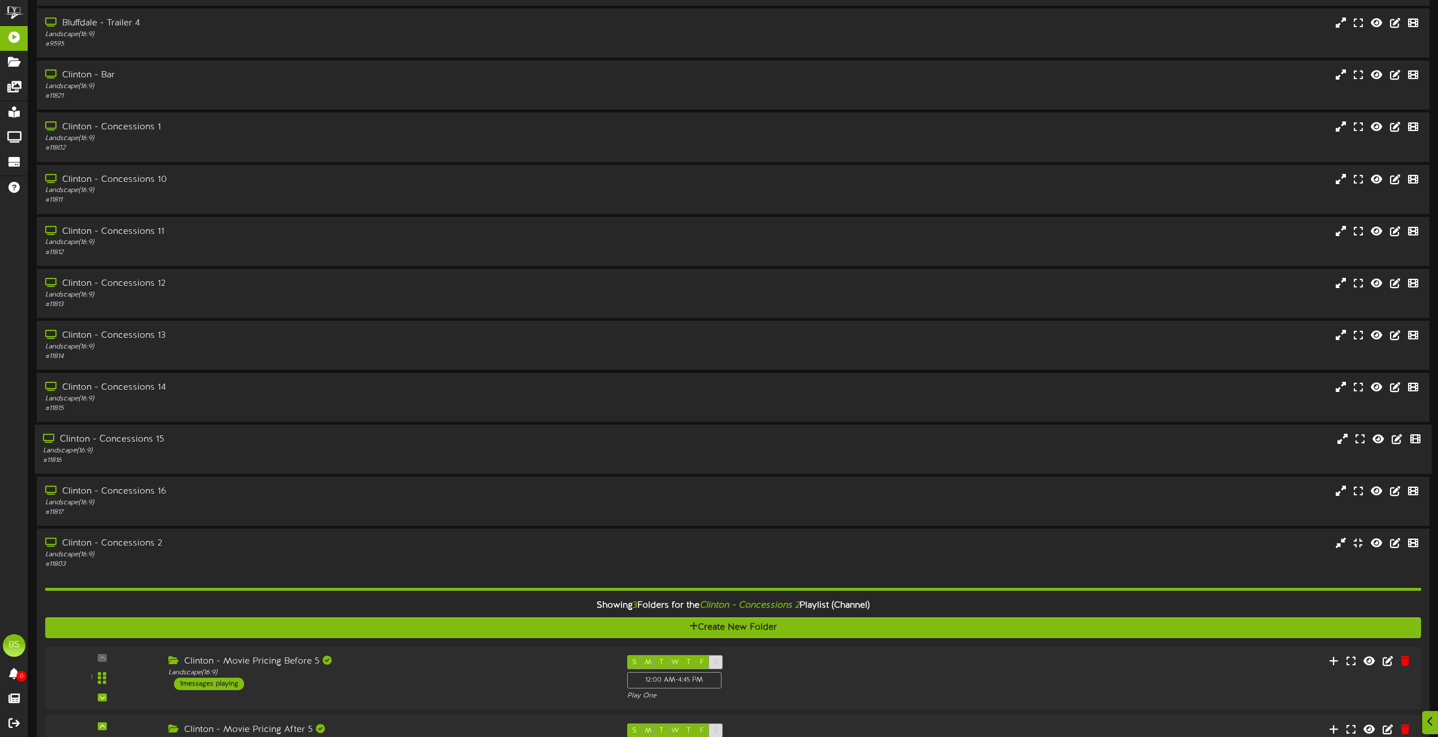
click at [144, 441] on div "Clinton - Concessions 15" at bounding box center [325, 439] width 565 height 13
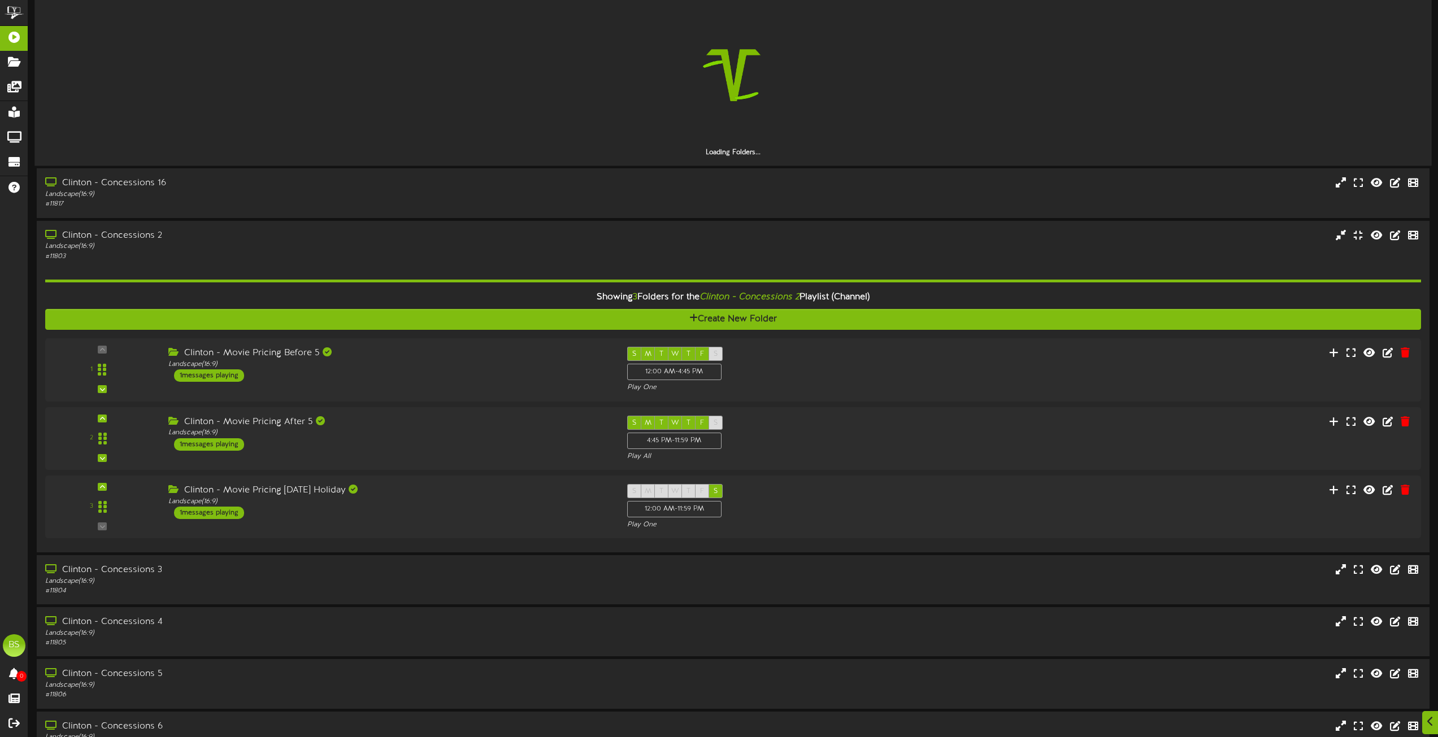
scroll to position [2397, 0]
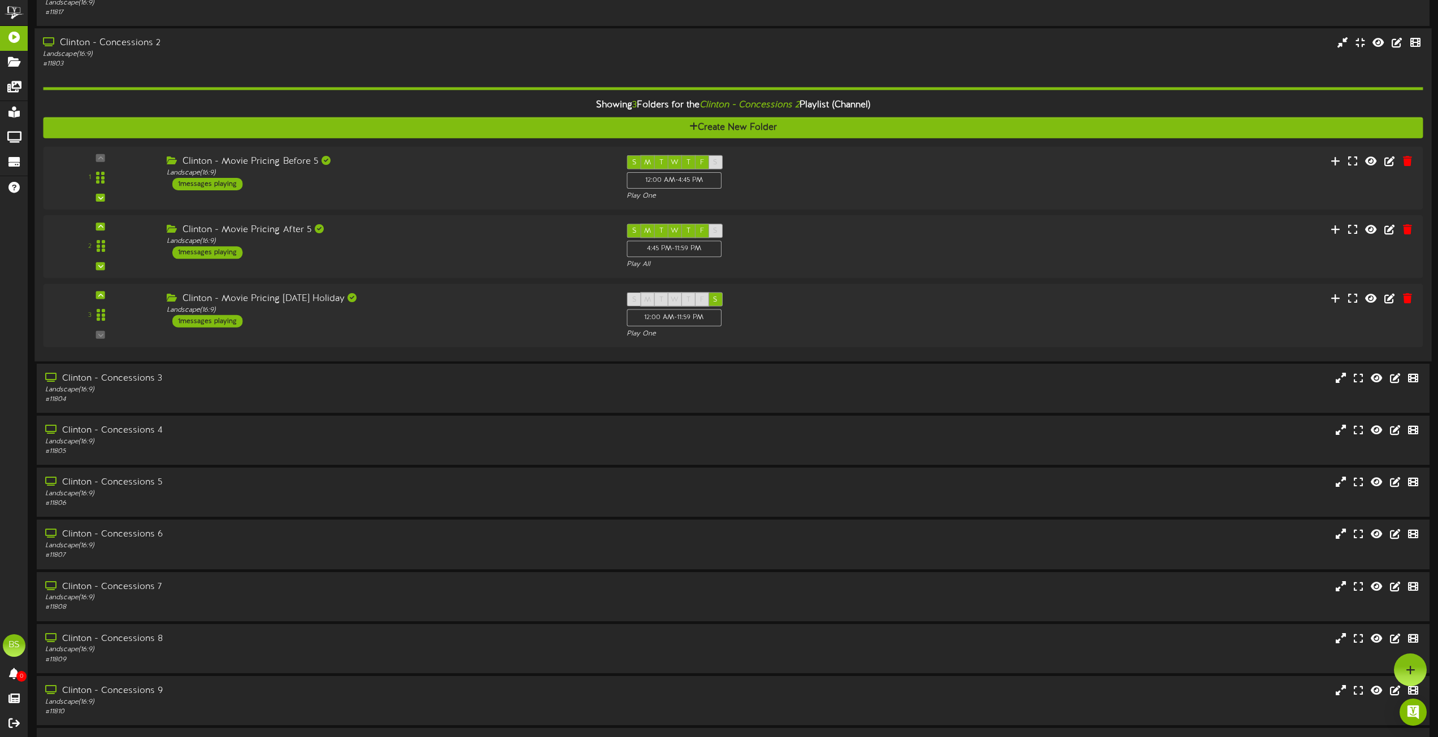
click at [150, 40] on div "Clinton - Concessions 2" at bounding box center [325, 43] width 565 height 13
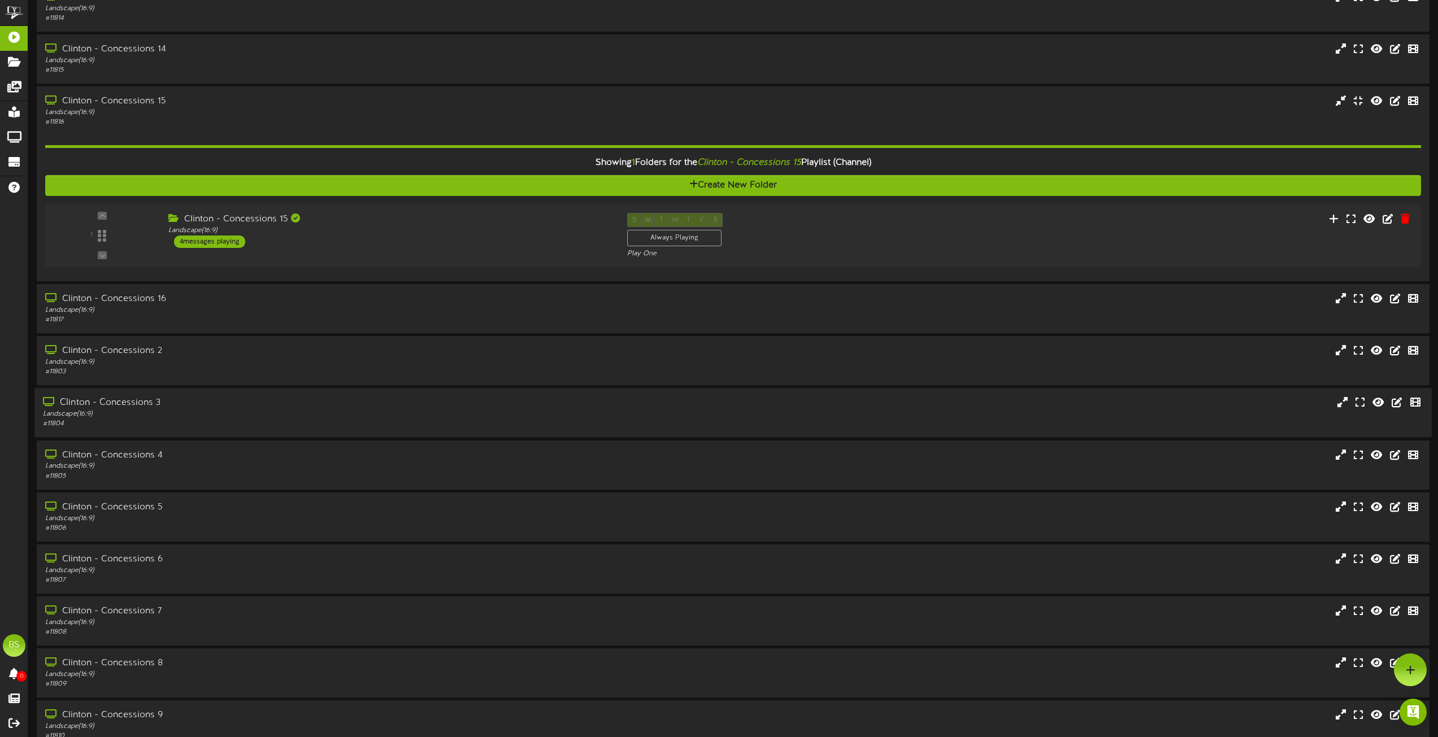
scroll to position [2058, 0]
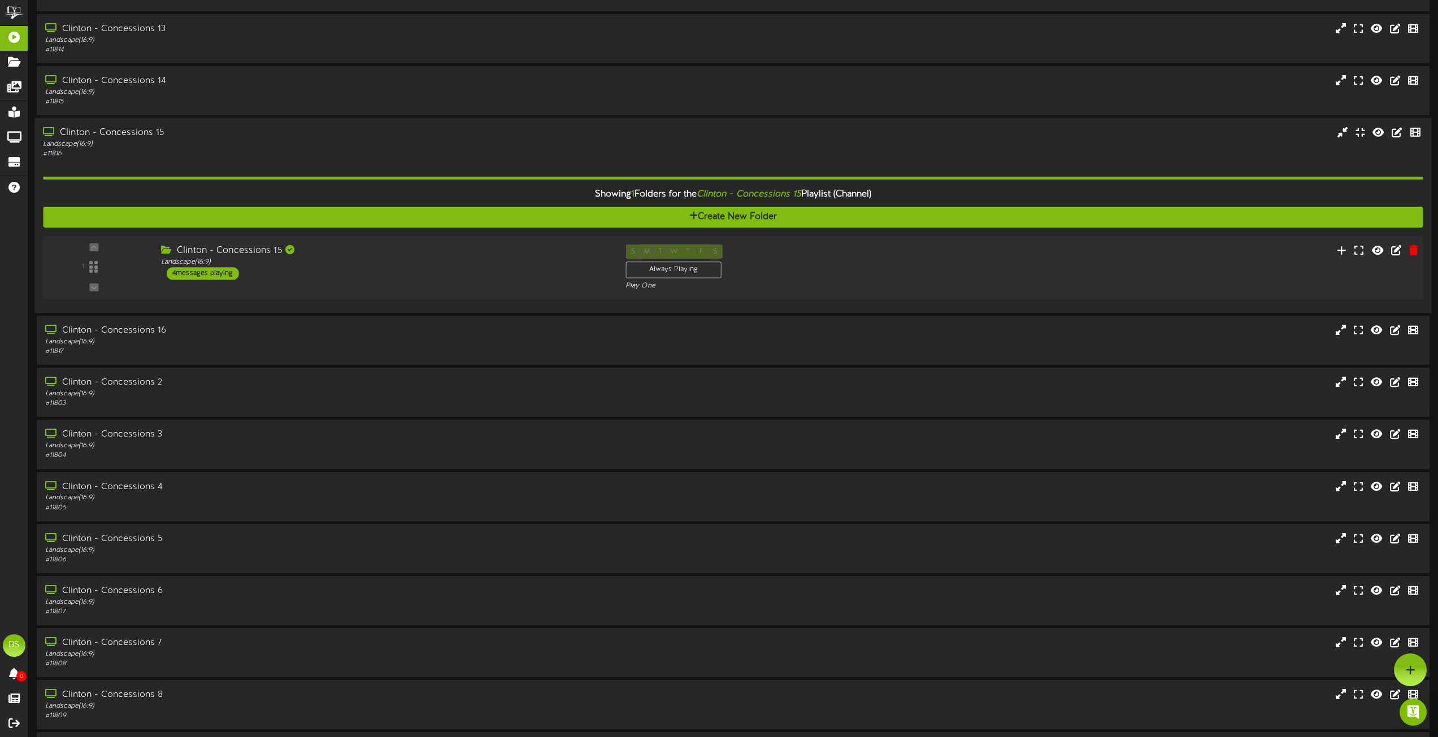
click at [219, 276] on div "4 messages playing" at bounding box center [203, 273] width 72 height 12
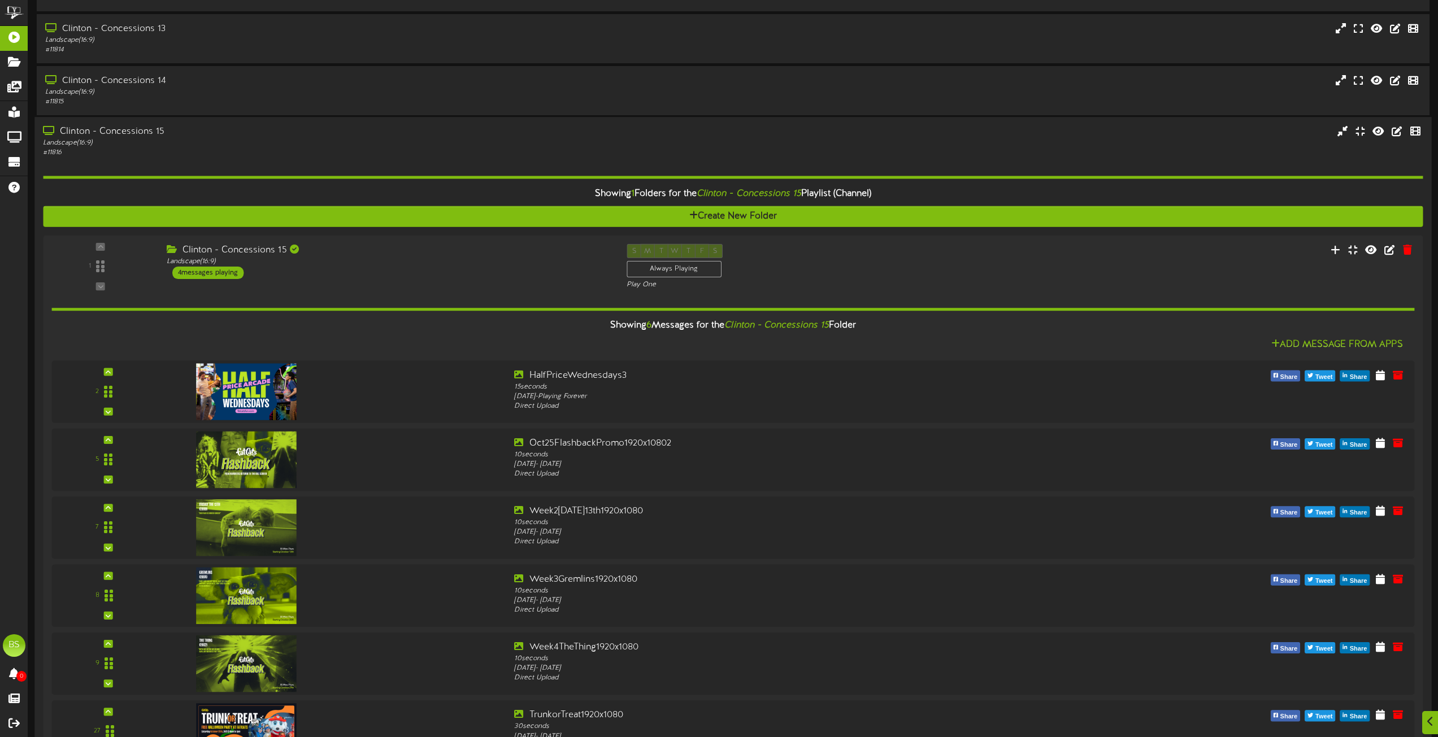
scroll to position [2340, 0]
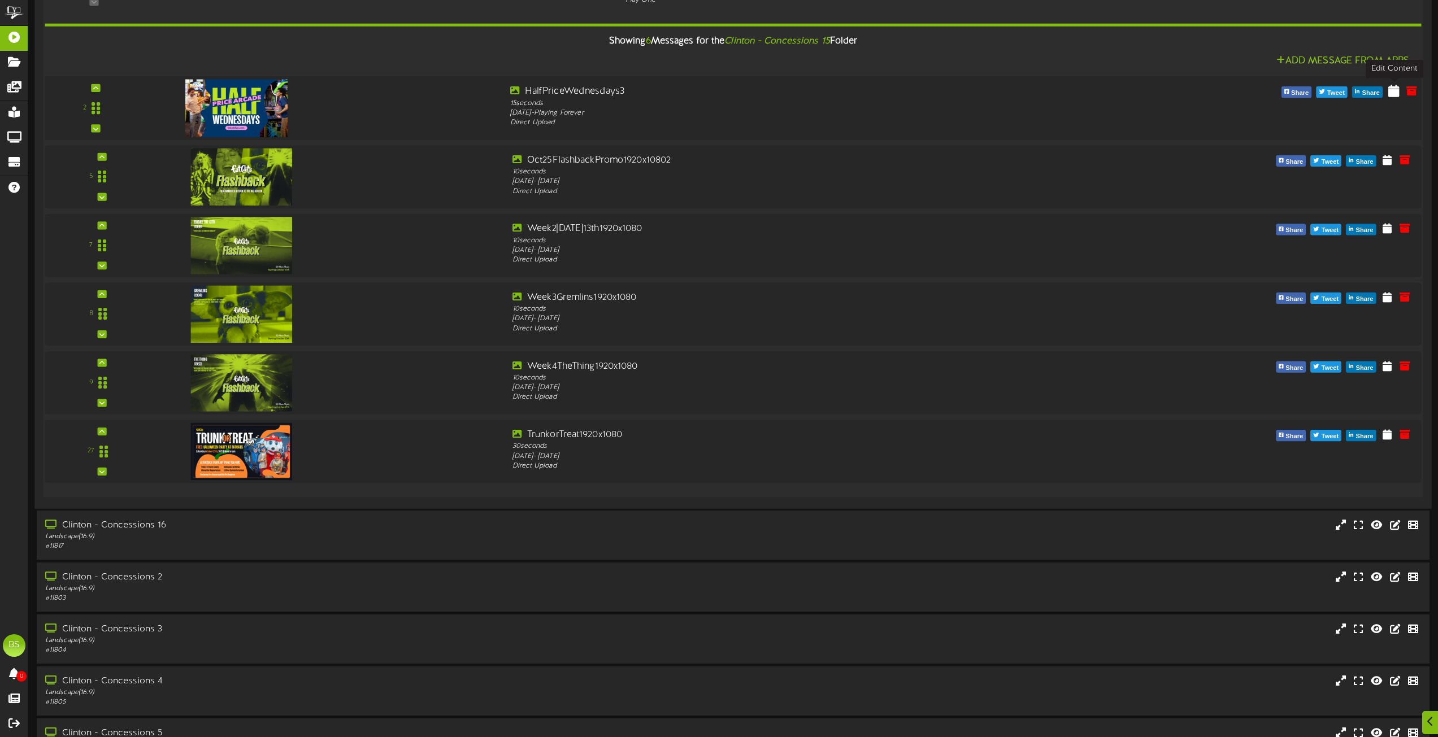
click at [1393, 90] on icon at bounding box center [1393, 90] width 11 height 12
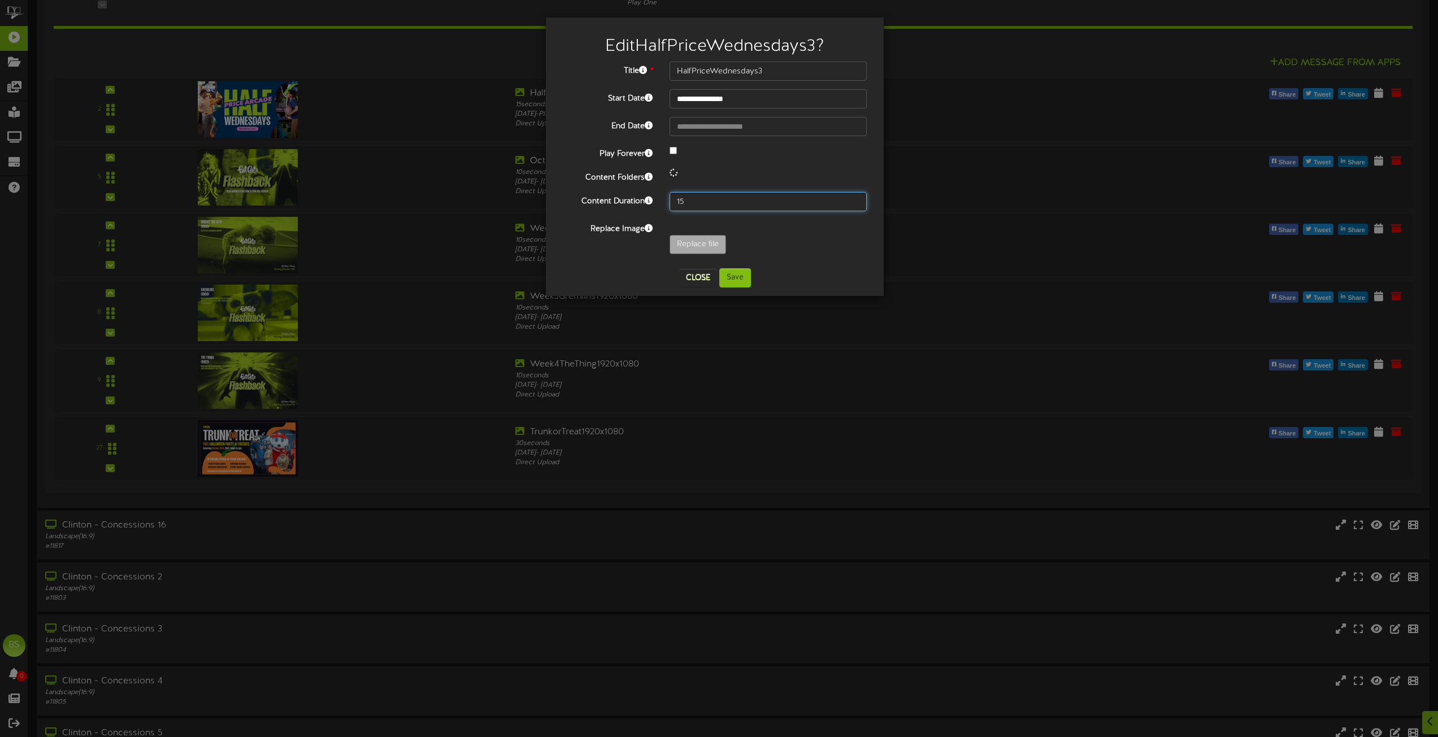
click at [695, 199] on input "15" at bounding box center [767, 201] width 197 height 19
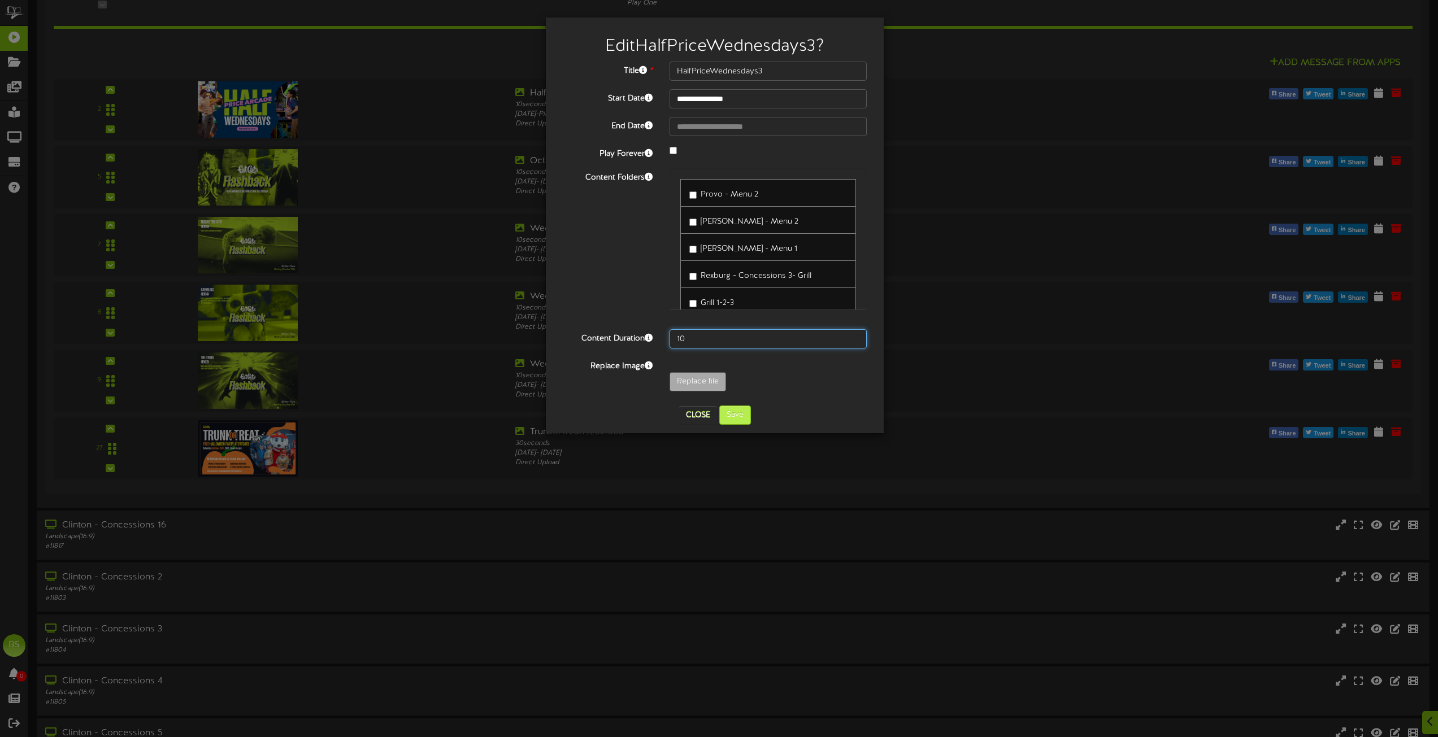
type input "10"
click at [734, 419] on button "Save" at bounding box center [735, 415] width 32 height 19
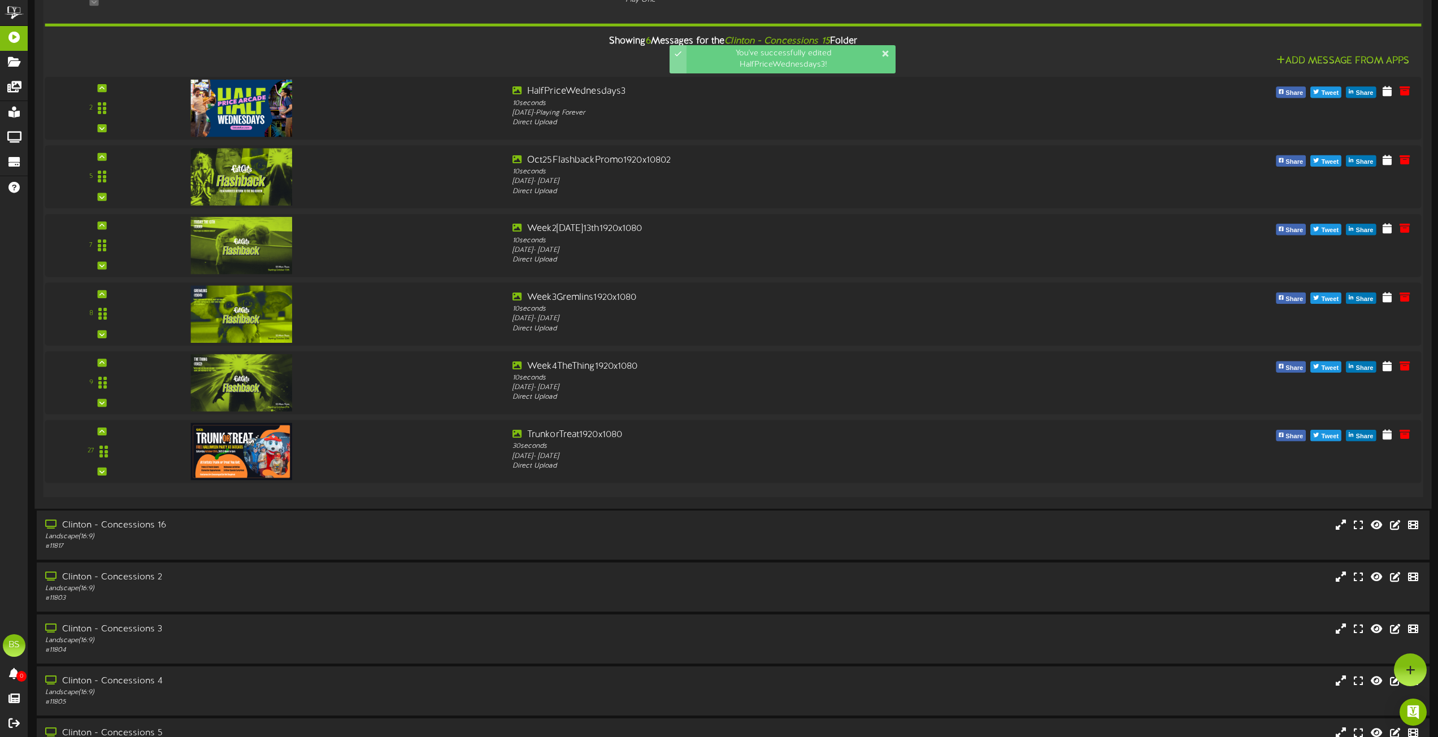
scroll to position [2001, 0]
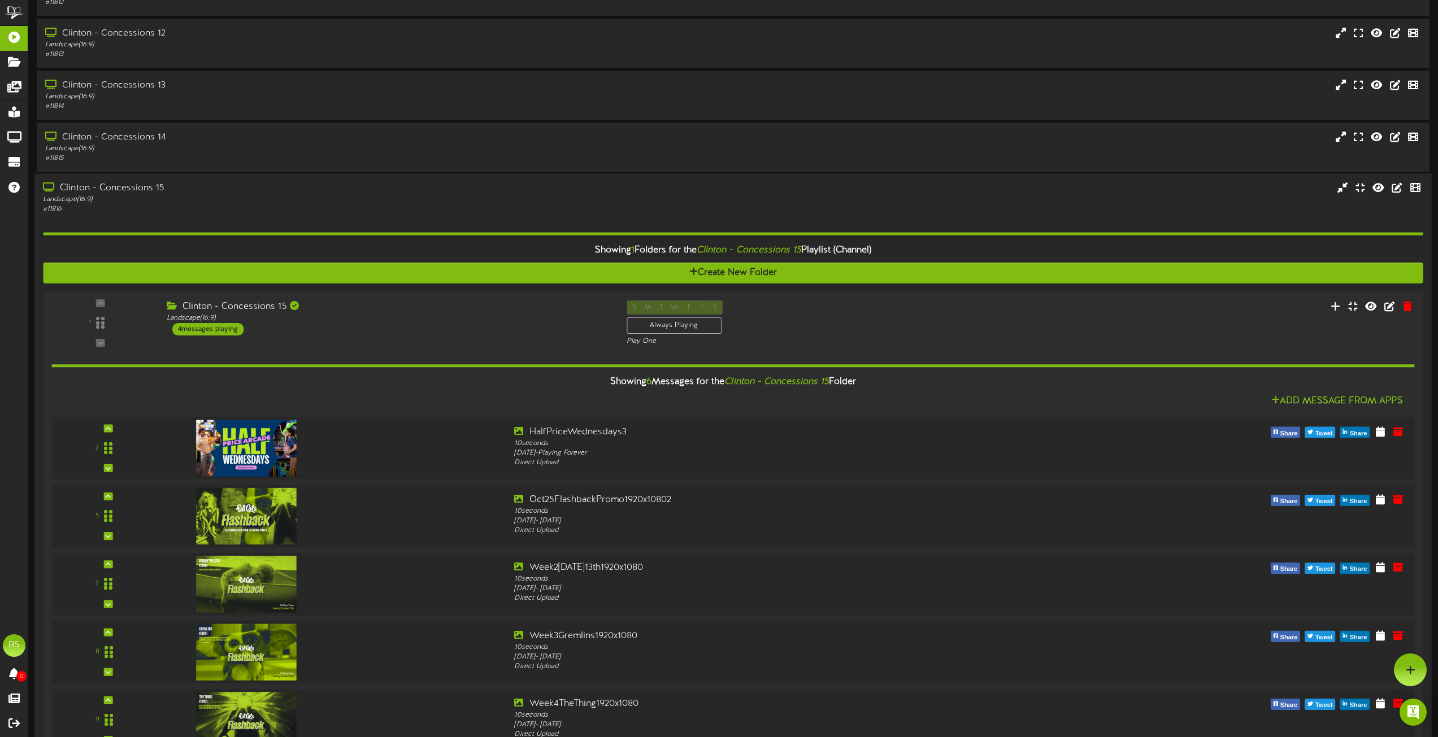
click at [136, 189] on div "Clinton - Concessions 15" at bounding box center [325, 188] width 565 height 13
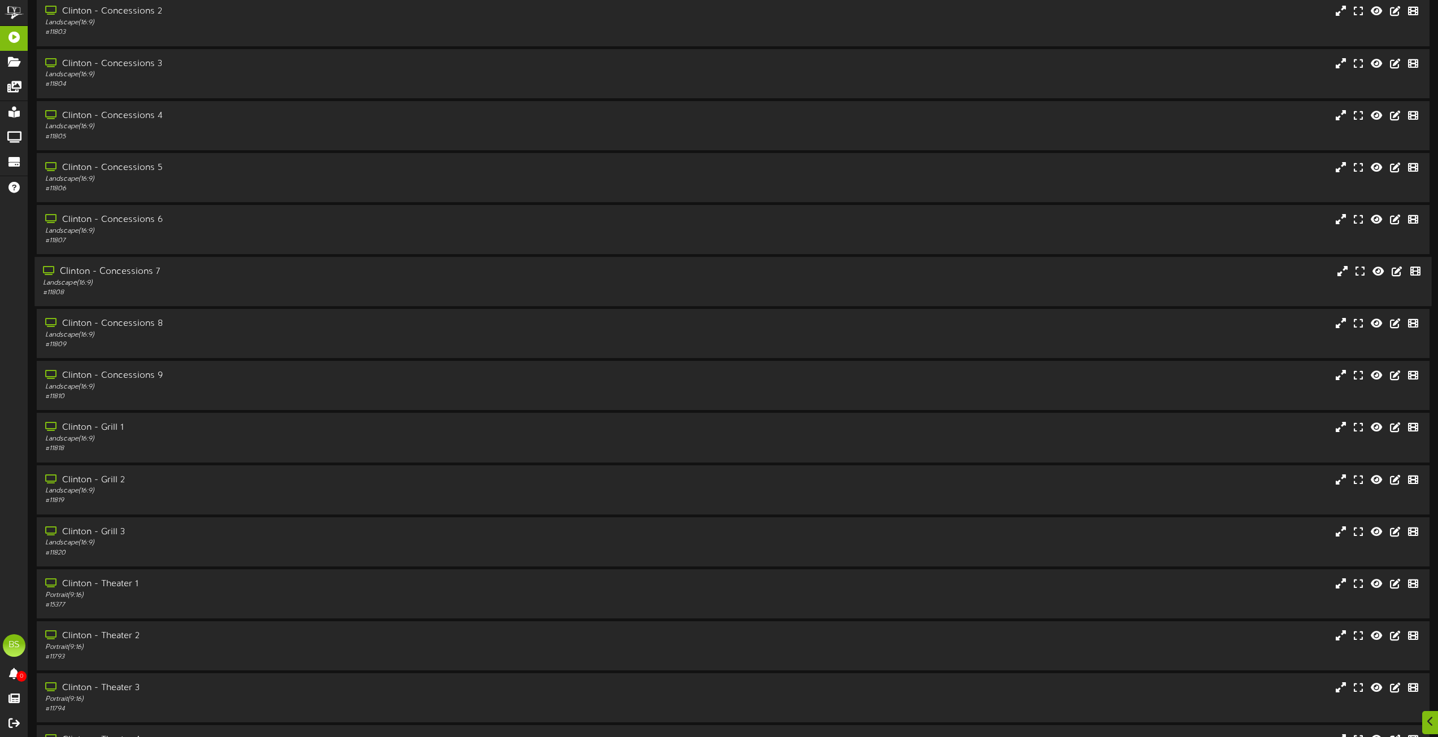
scroll to position [2284, 0]
click at [151, 216] on div "Clinton - Concessions 6" at bounding box center [325, 219] width 565 height 13
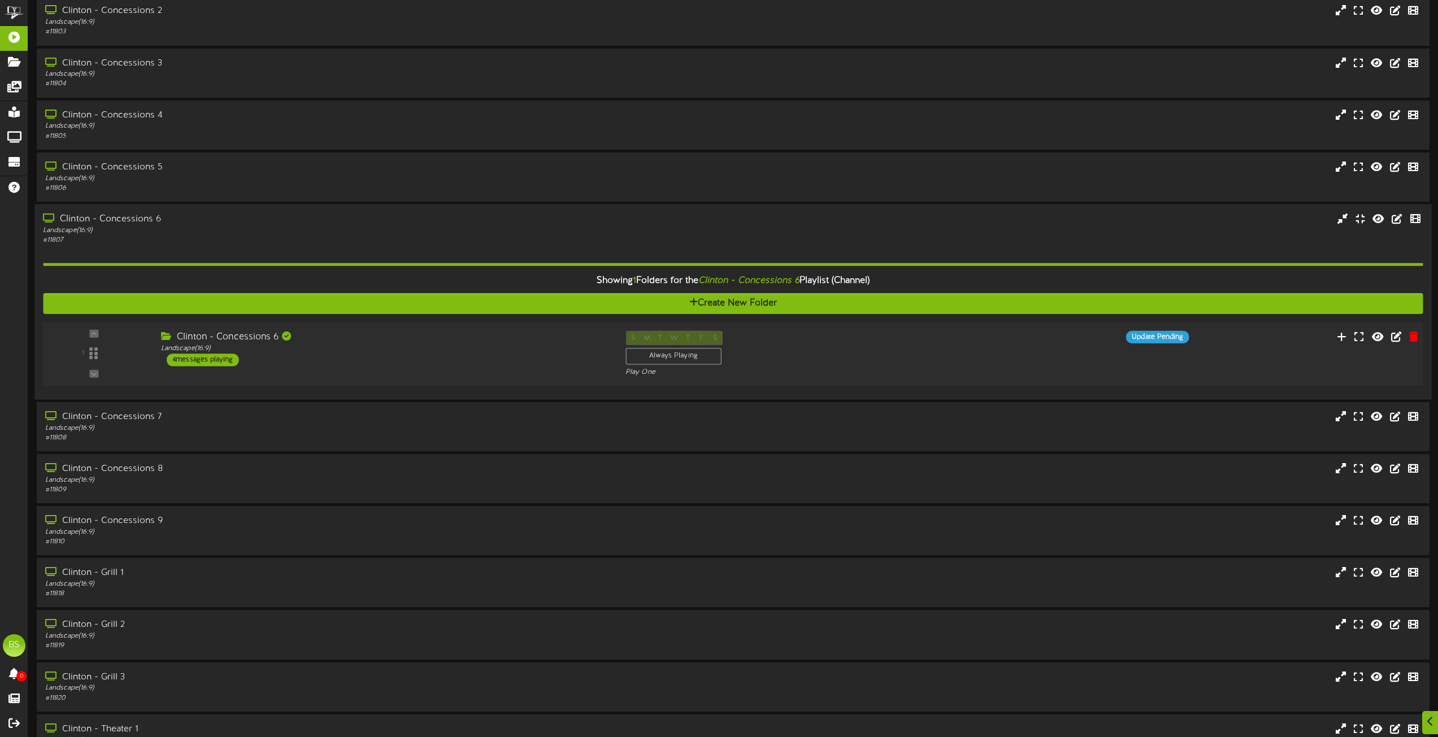
click at [208, 360] on div "4 messages playing" at bounding box center [203, 360] width 72 height 12
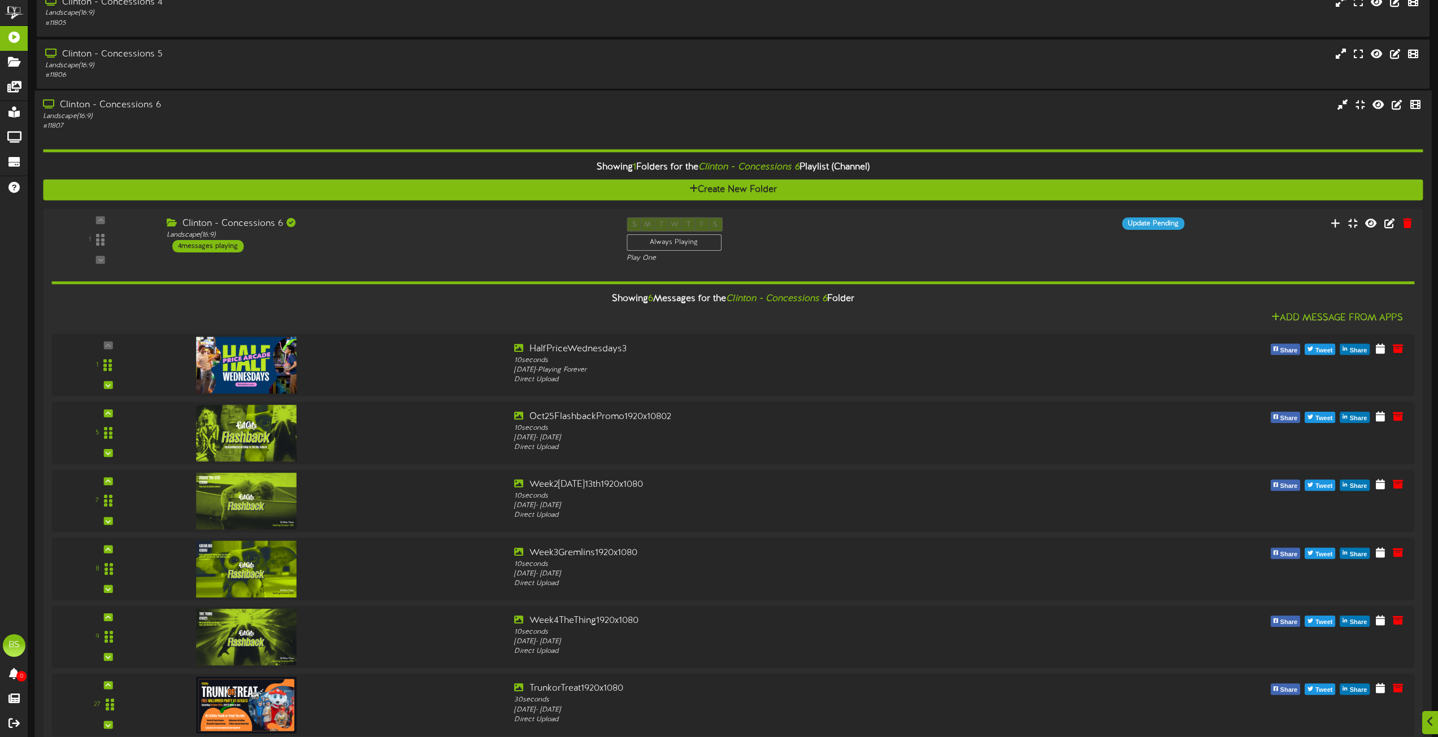
scroll to position [2453, 0]
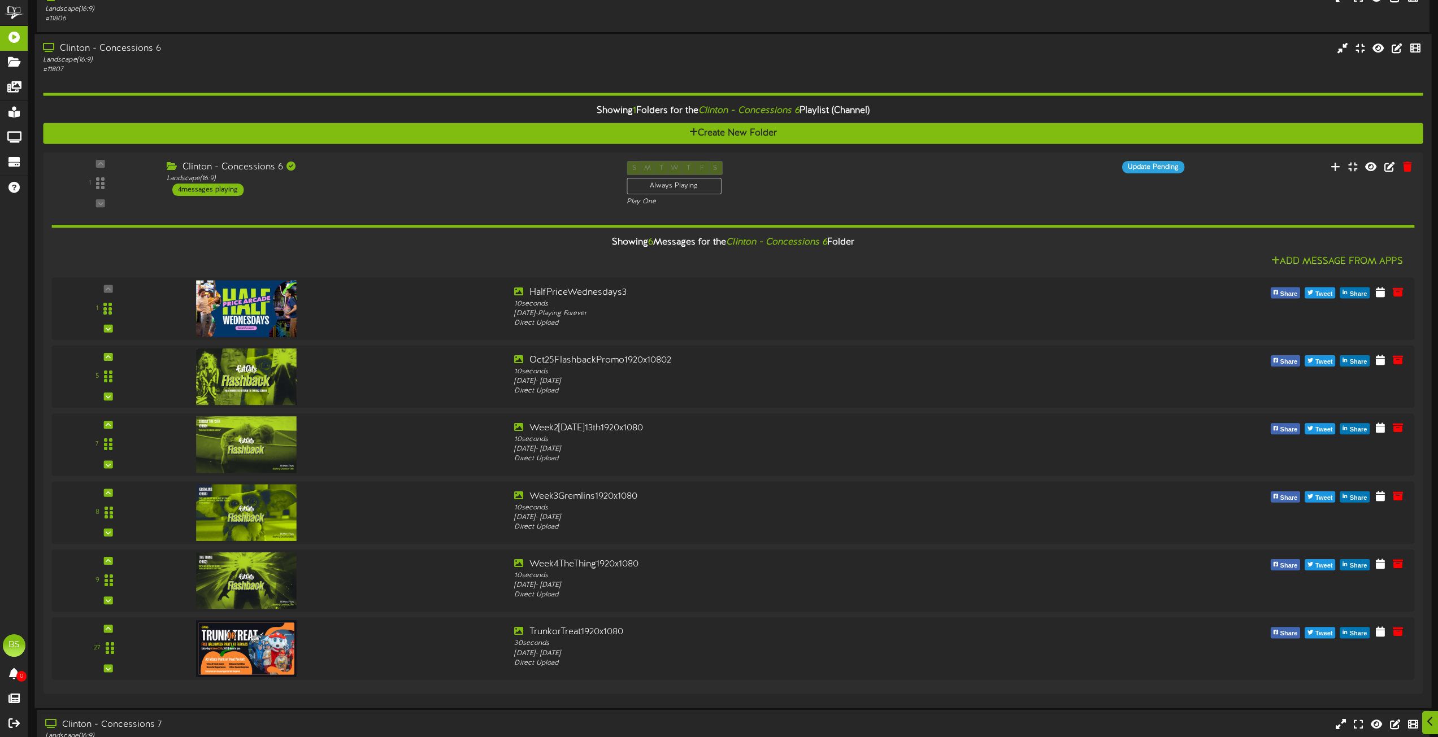
click at [140, 49] on div "Clinton - Concessions 6" at bounding box center [325, 48] width 565 height 13
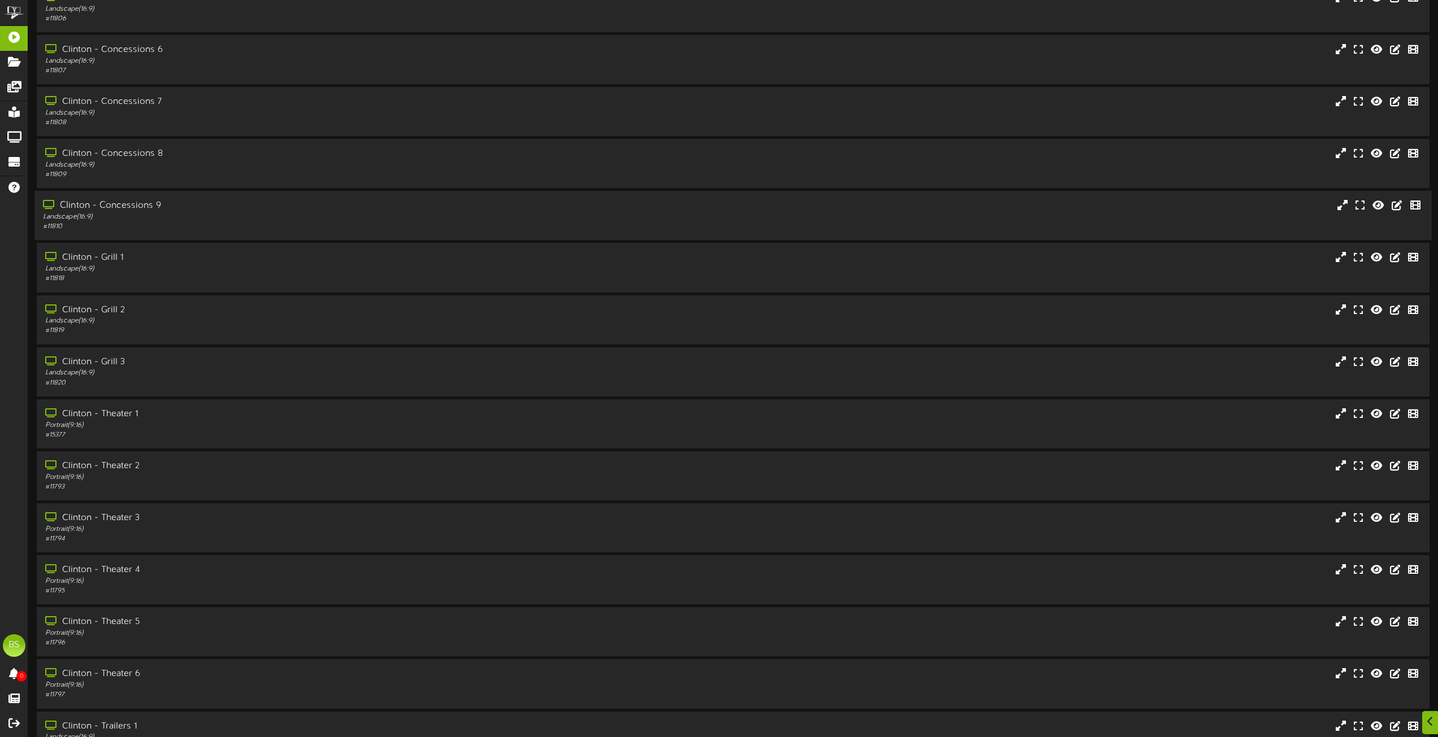
click at [146, 206] on div "Clinton - Concessions 9" at bounding box center [325, 205] width 565 height 13
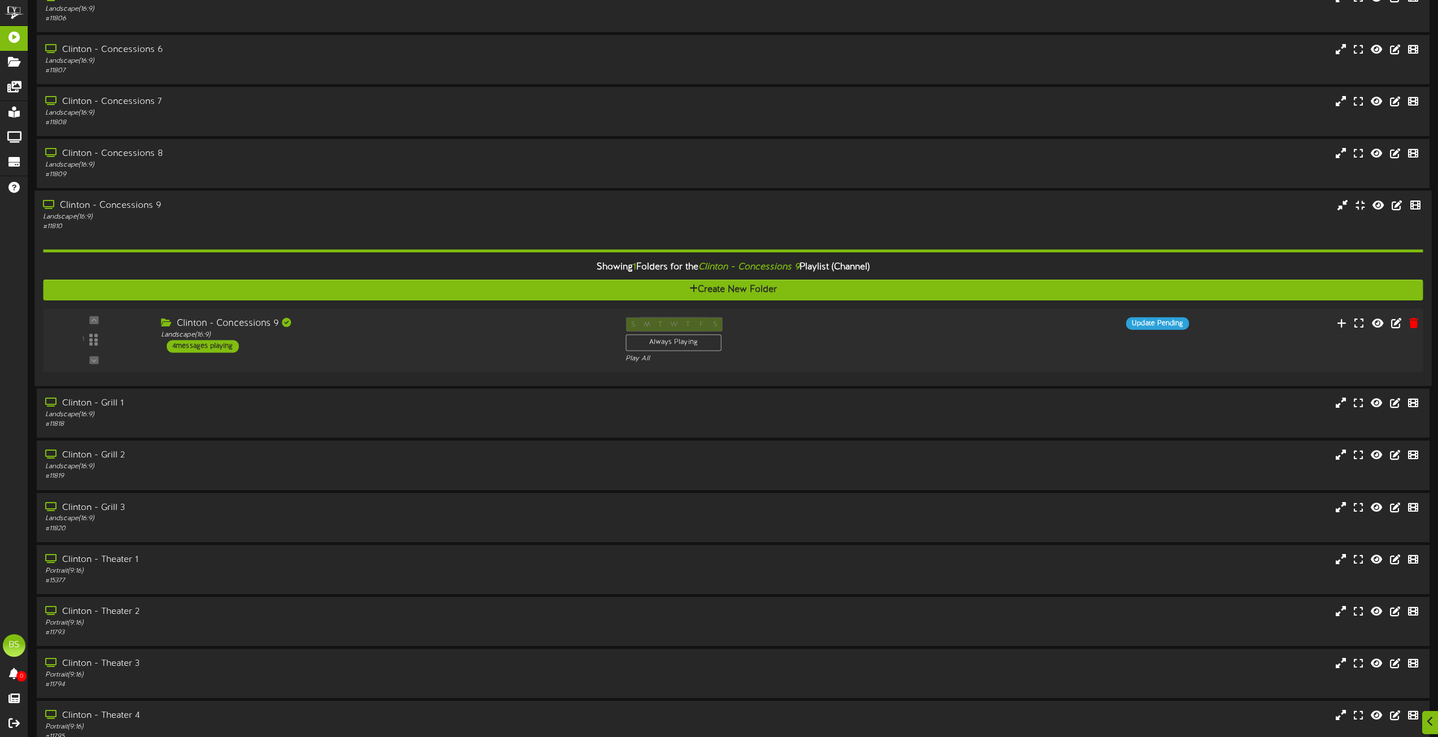
click at [218, 347] on div "4 messages playing" at bounding box center [203, 346] width 72 height 12
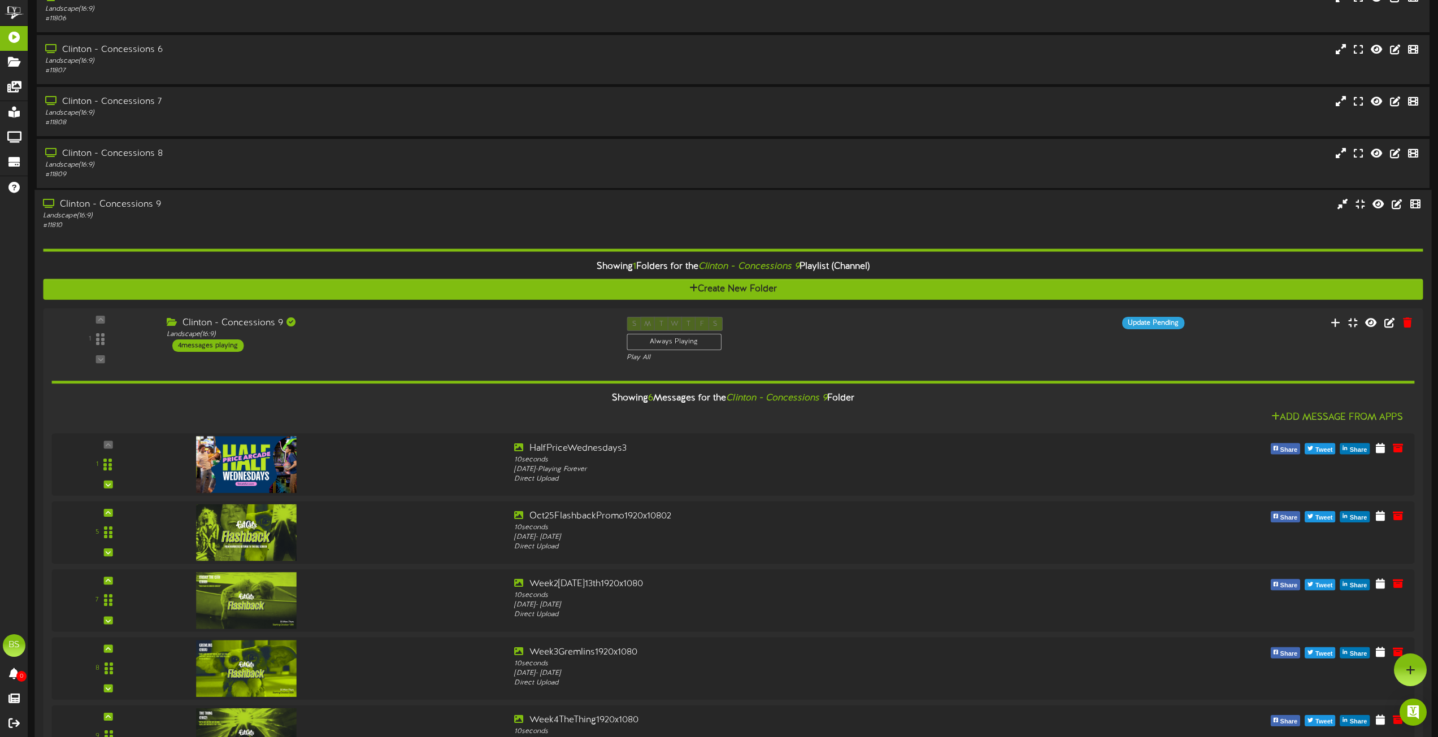
click at [126, 206] on div "Clinton - Concessions 9" at bounding box center [325, 205] width 565 height 13
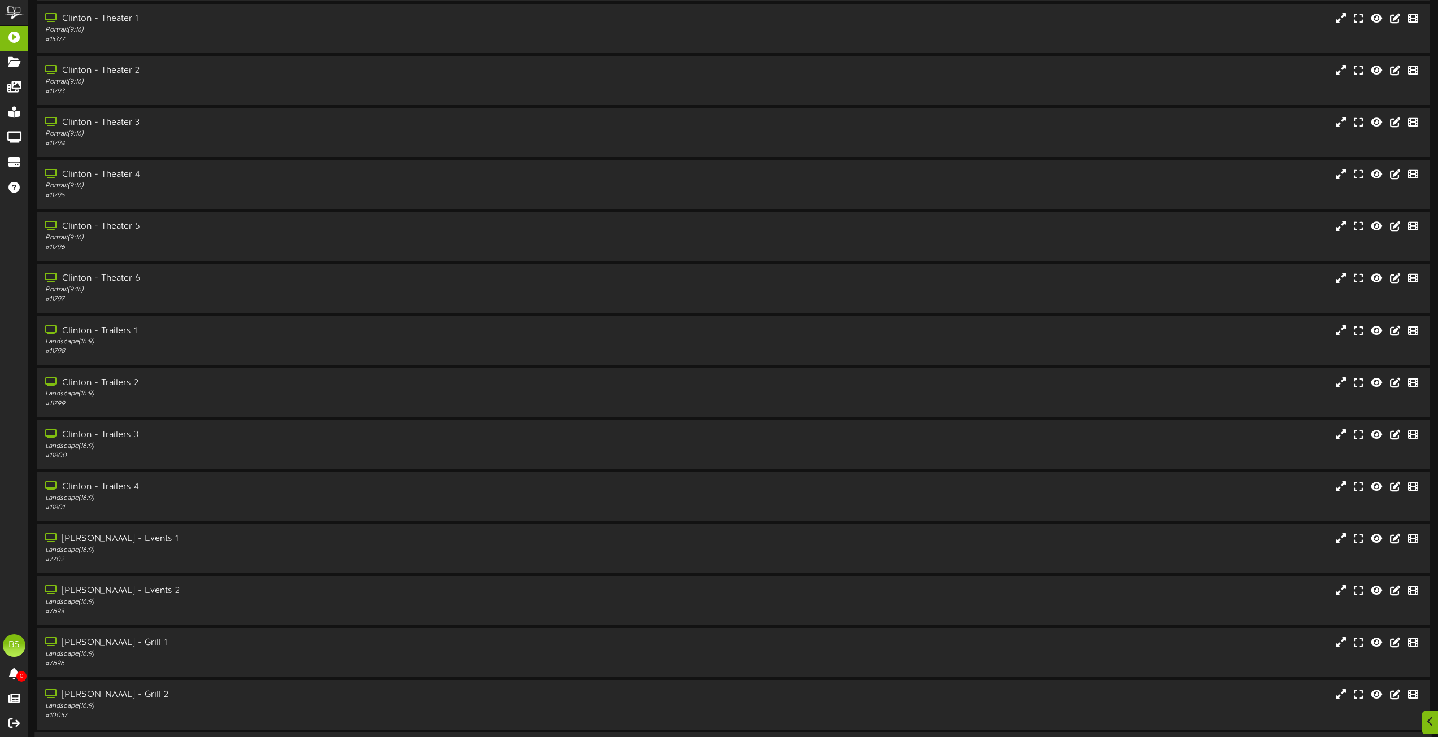
scroll to position [3188, 0]
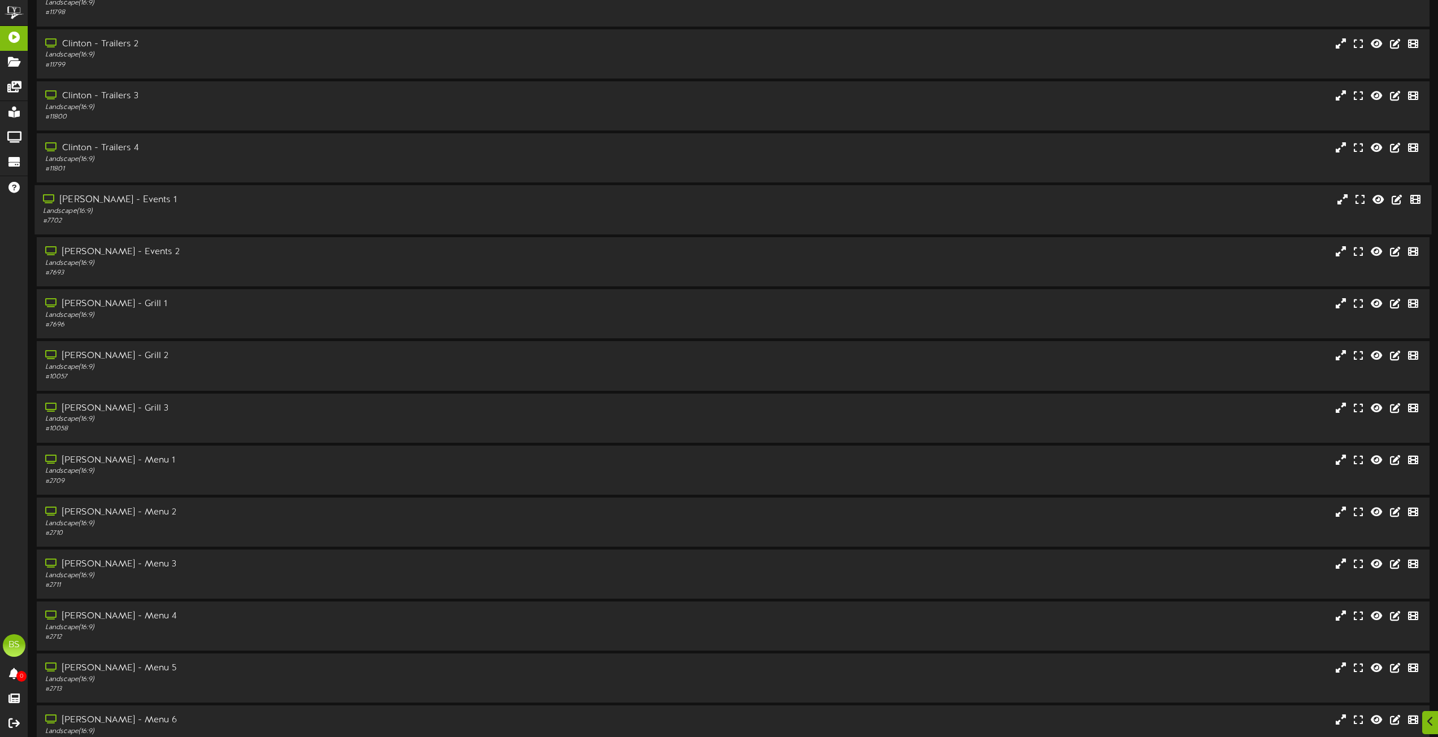
click at [115, 197] on div "[PERSON_NAME] - Events 1" at bounding box center [325, 200] width 565 height 13
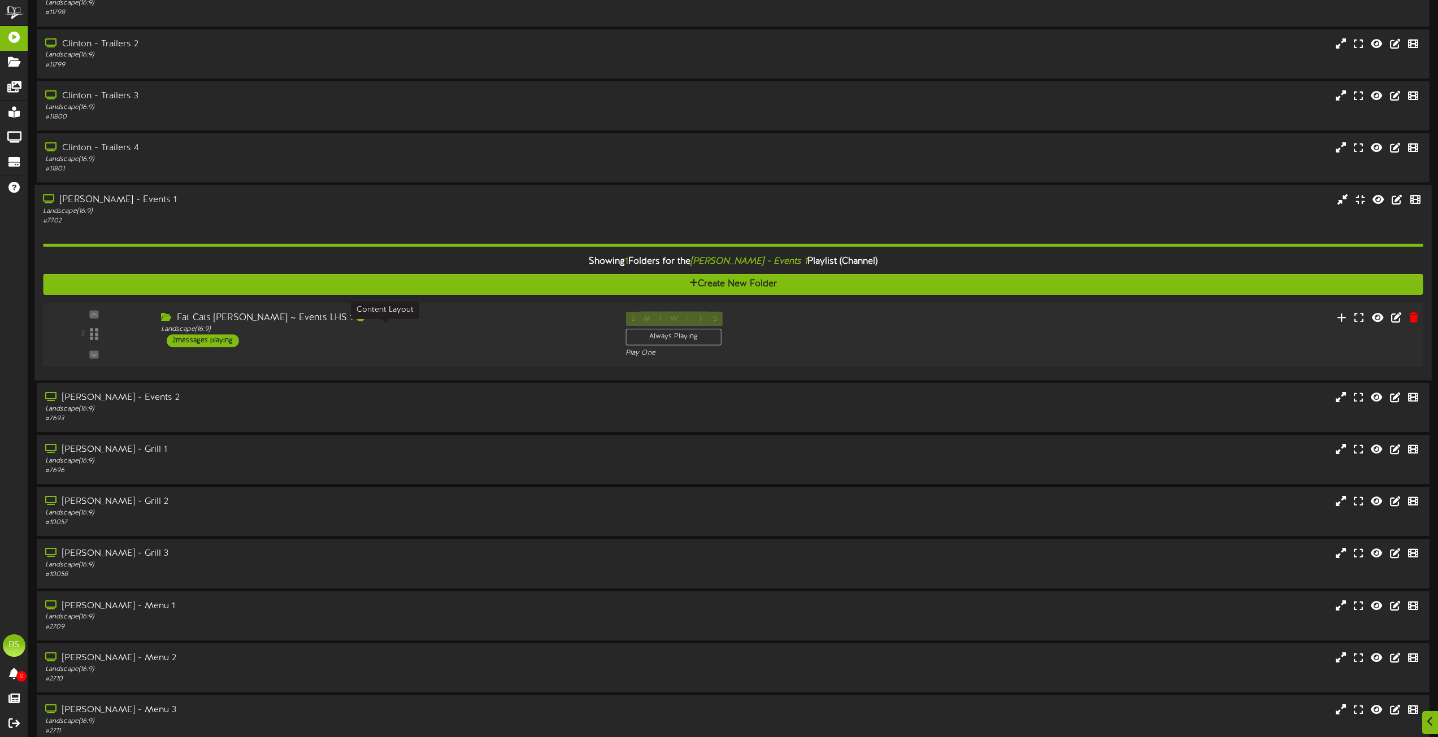
click at [219, 334] on div "Landscape ( 16:9 )" at bounding box center [384, 330] width 447 height 10
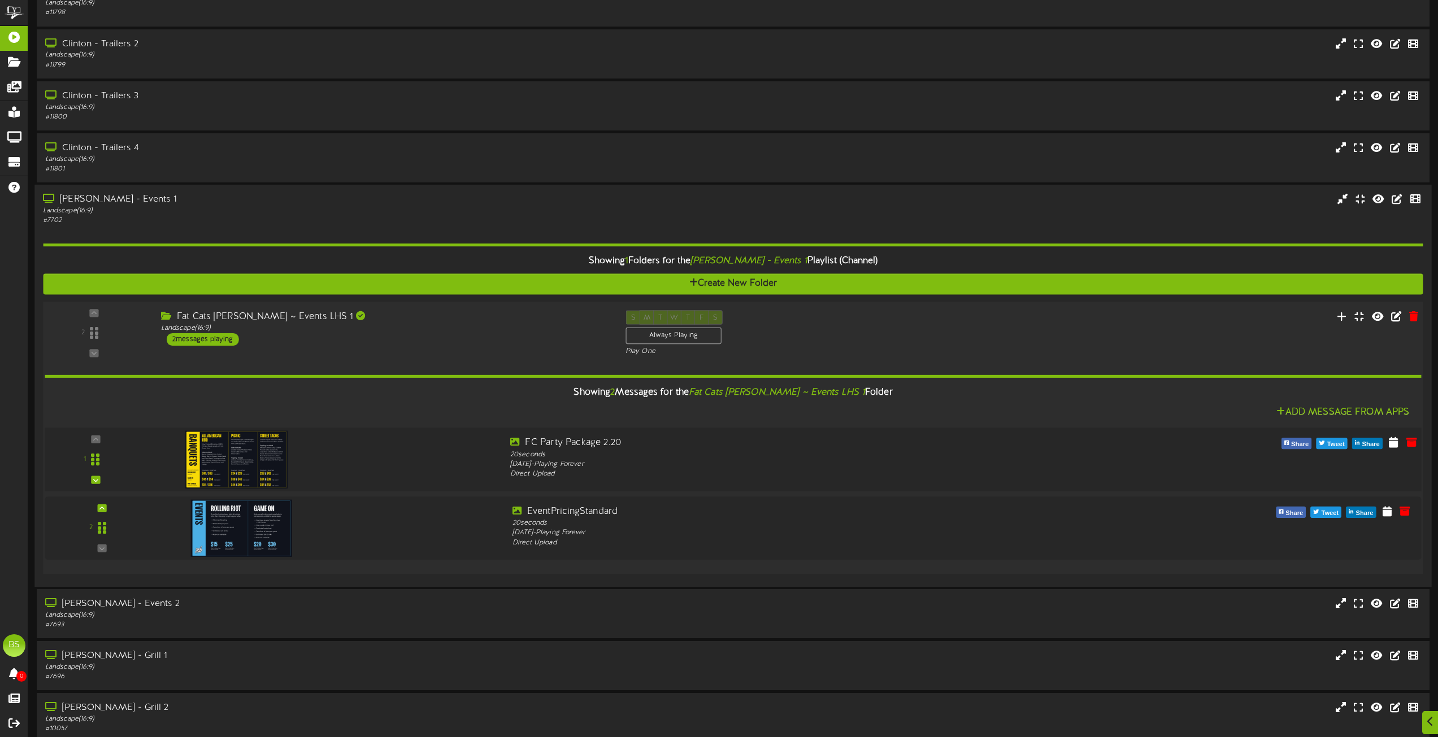
click at [256, 452] on img at bounding box center [236, 460] width 103 height 58
click at [253, 518] on img at bounding box center [236, 528] width 103 height 58
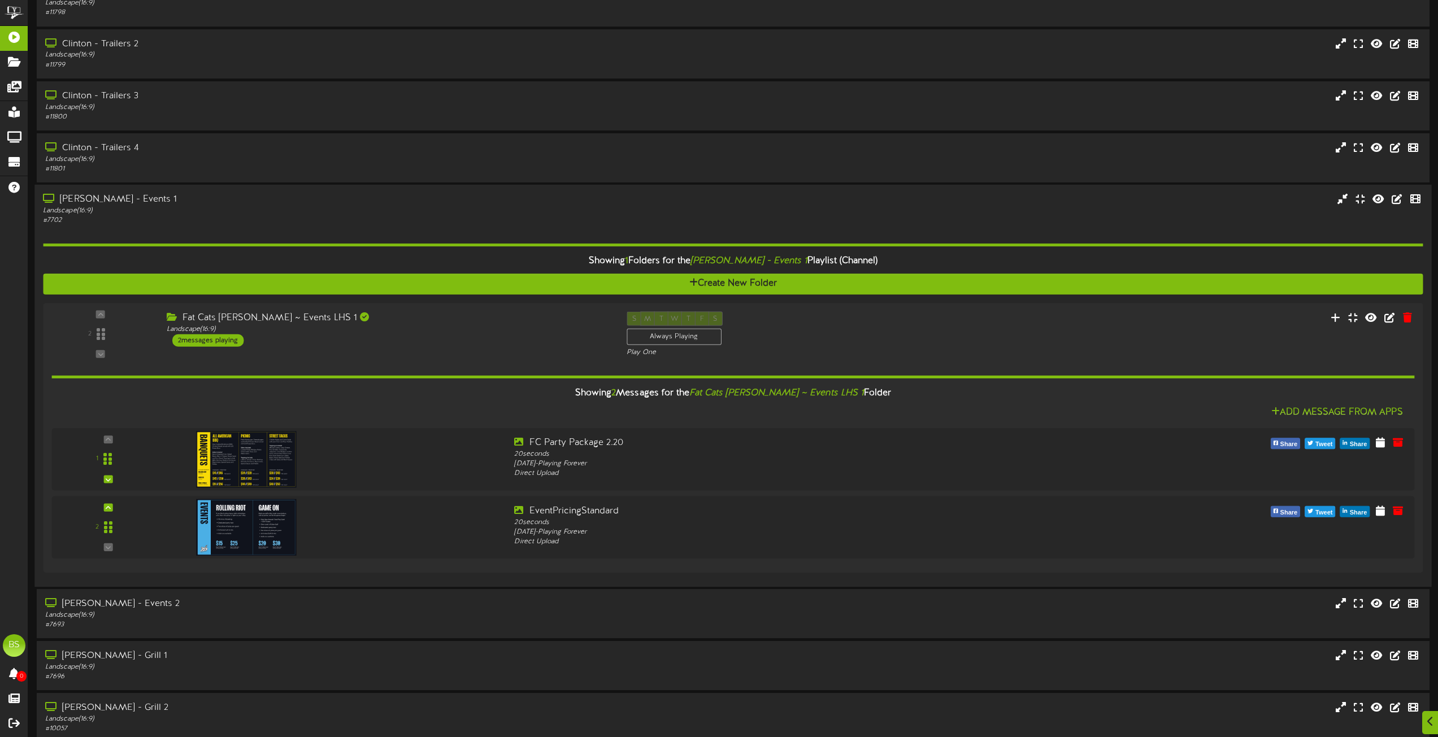
click at [111, 198] on div "[PERSON_NAME] - Events 1" at bounding box center [325, 199] width 565 height 13
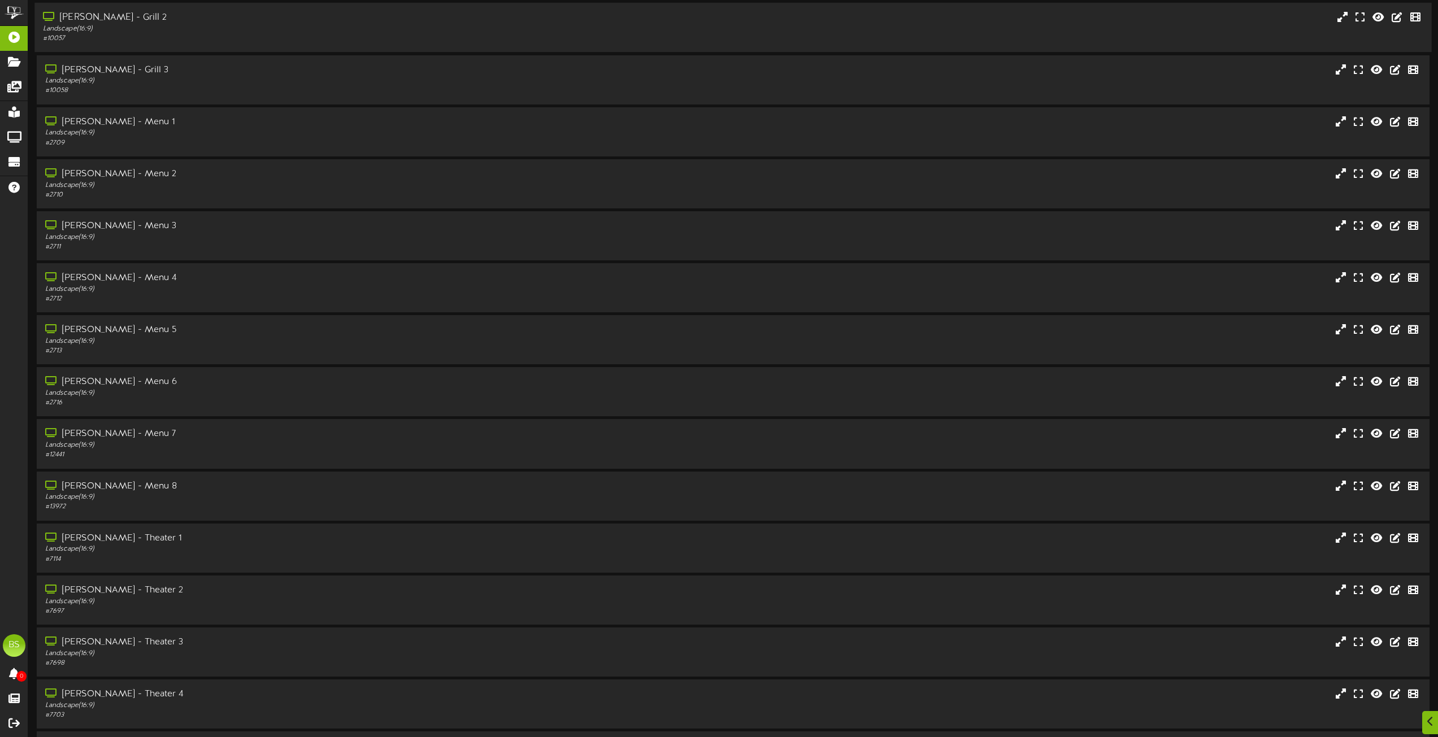
scroll to position [3527, 0]
click at [115, 434] on div "[PERSON_NAME] - Menu 7" at bounding box center [325, 433] width 565 height 13
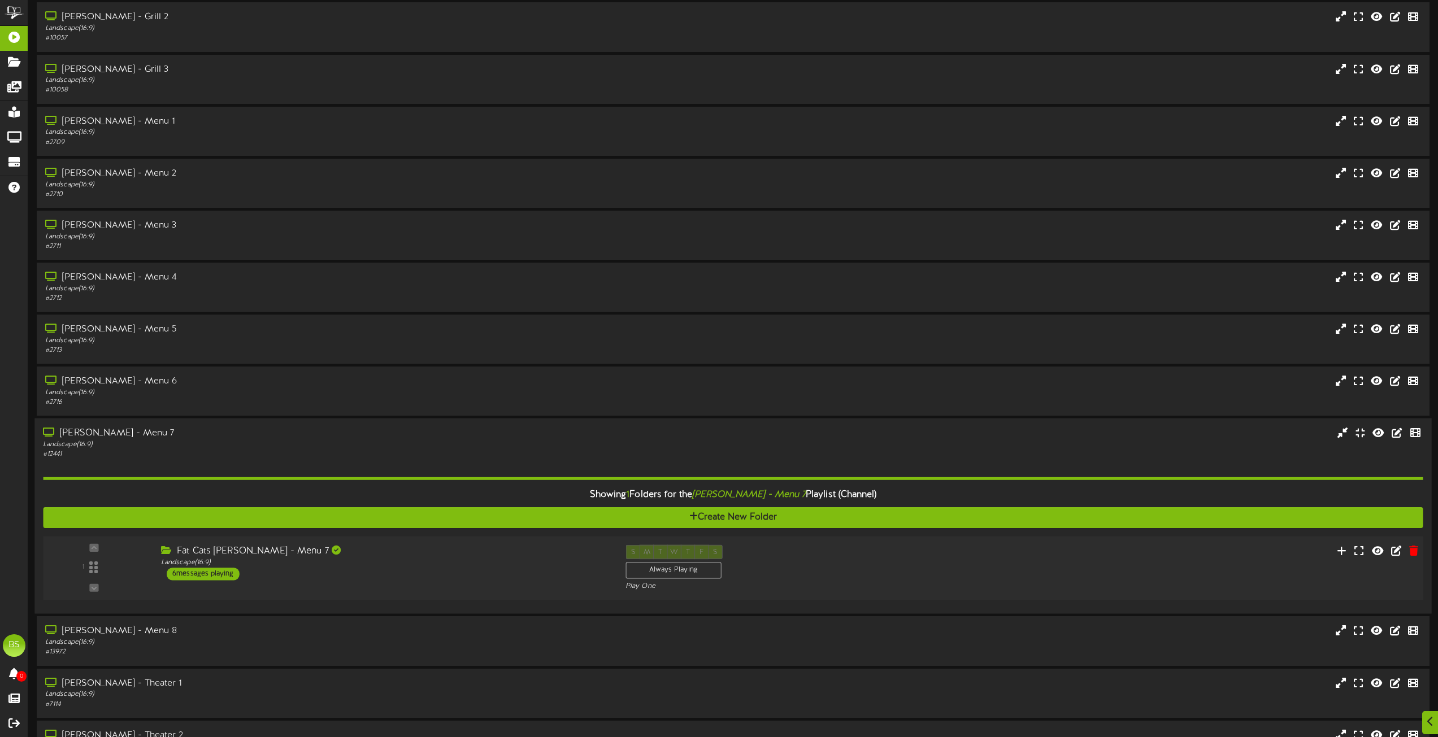
click at [225, 574] on div "6 messages playing" at bounding box center [203, 574] width 73 height 12
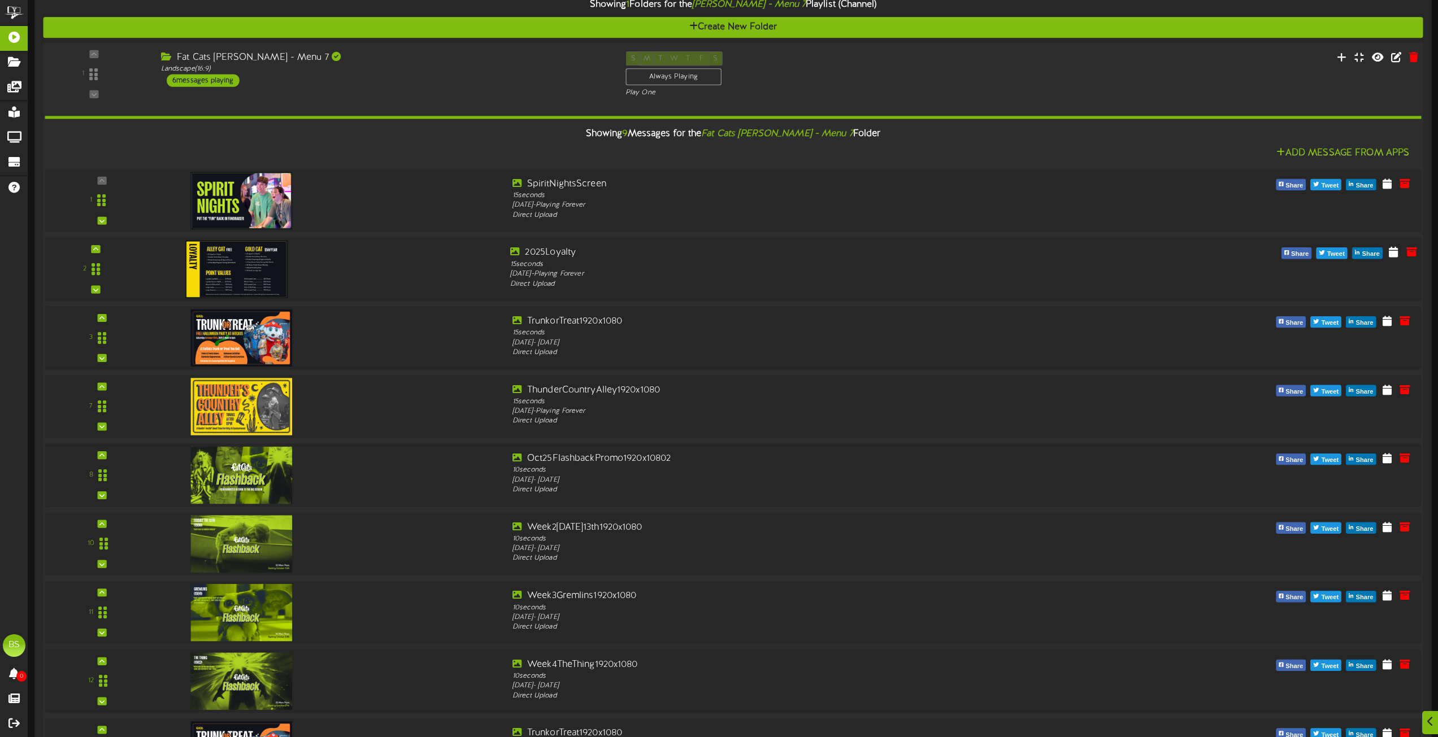
scroll to position [4092, 0]
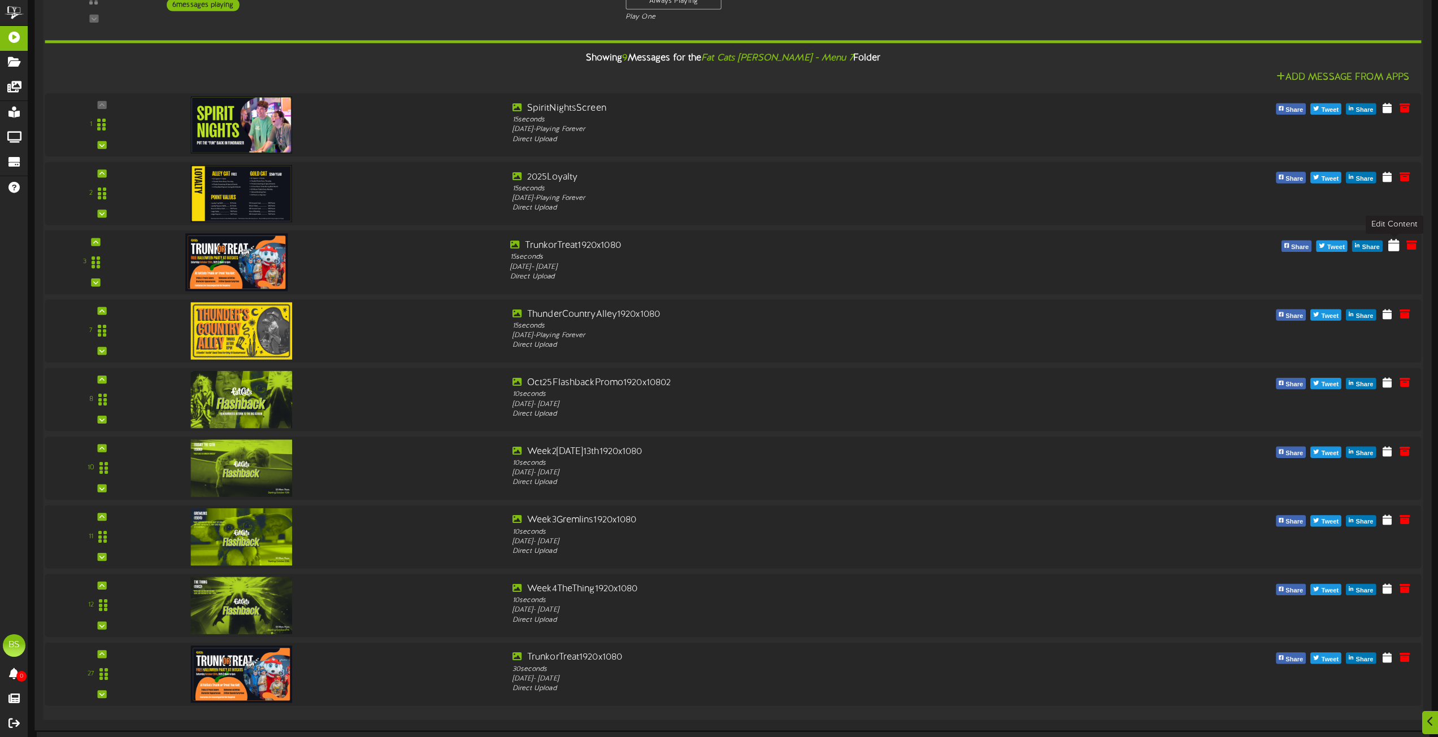
click at [1393, 244] on icon at bounding box center [1393, 244] width 11 height 12
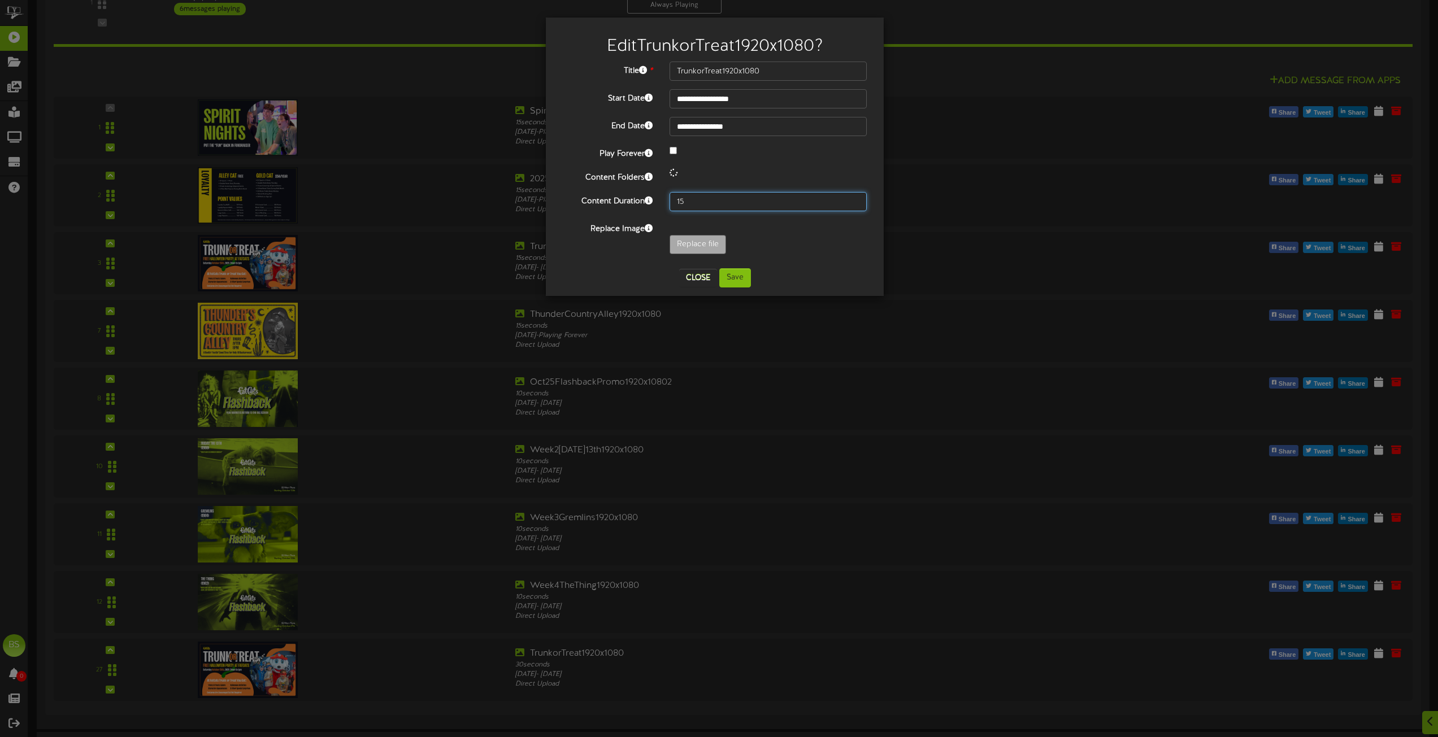
click at [696, 203] on input "15" at bounding box center [767, 201] width 197 height 19
type input "1"
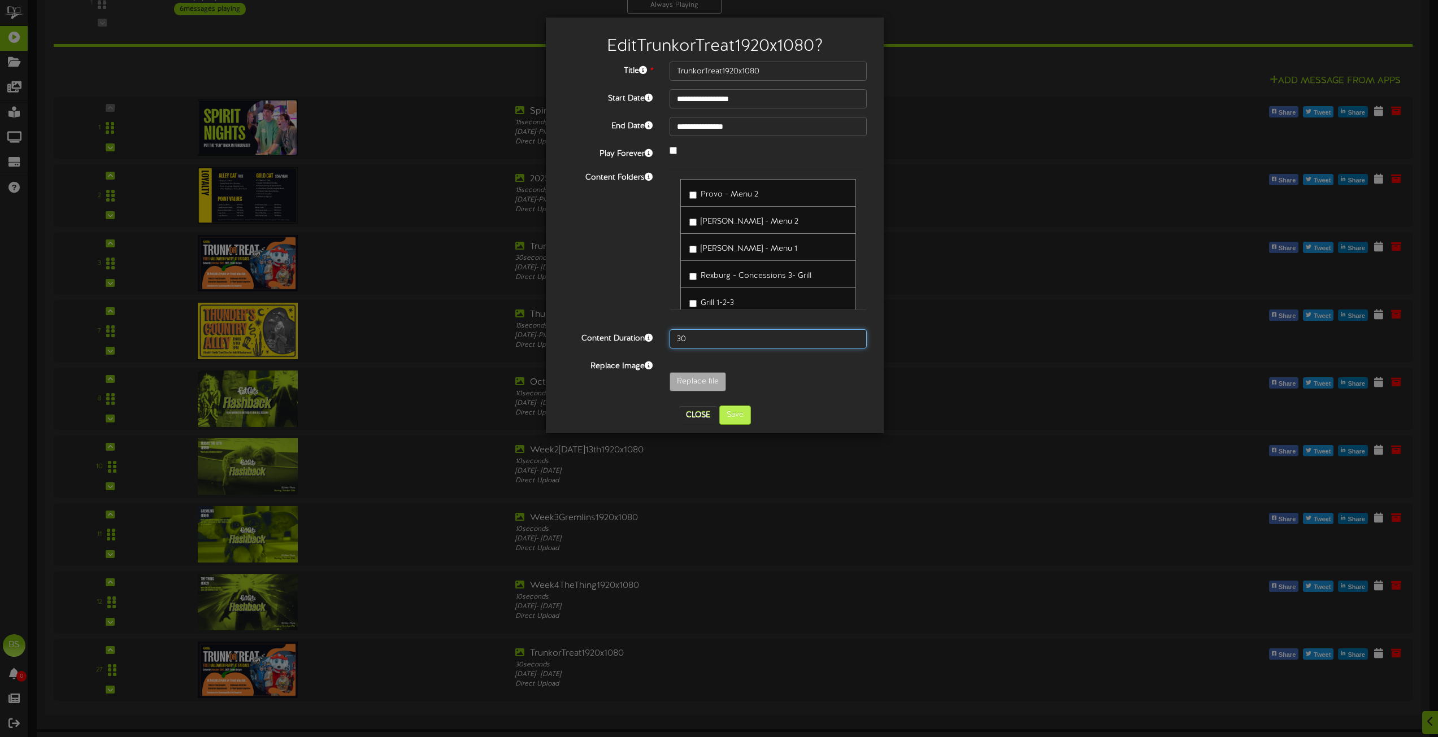
type input "30"
click at [729, 415] on button "Save" at bounding box center [735, 415] width 32 height 19
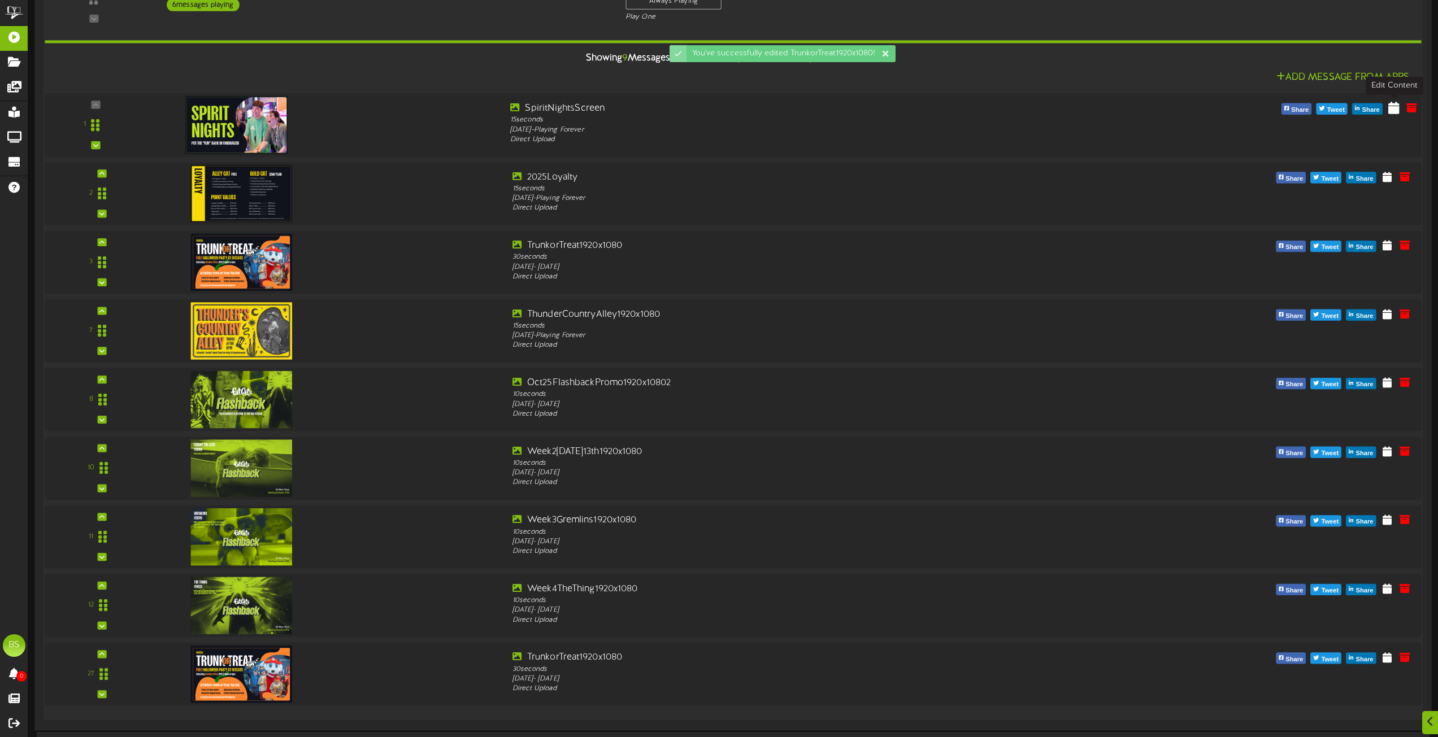
click at [1393, 106] on icon at bounding box center [1393, 107] width 11 height 12
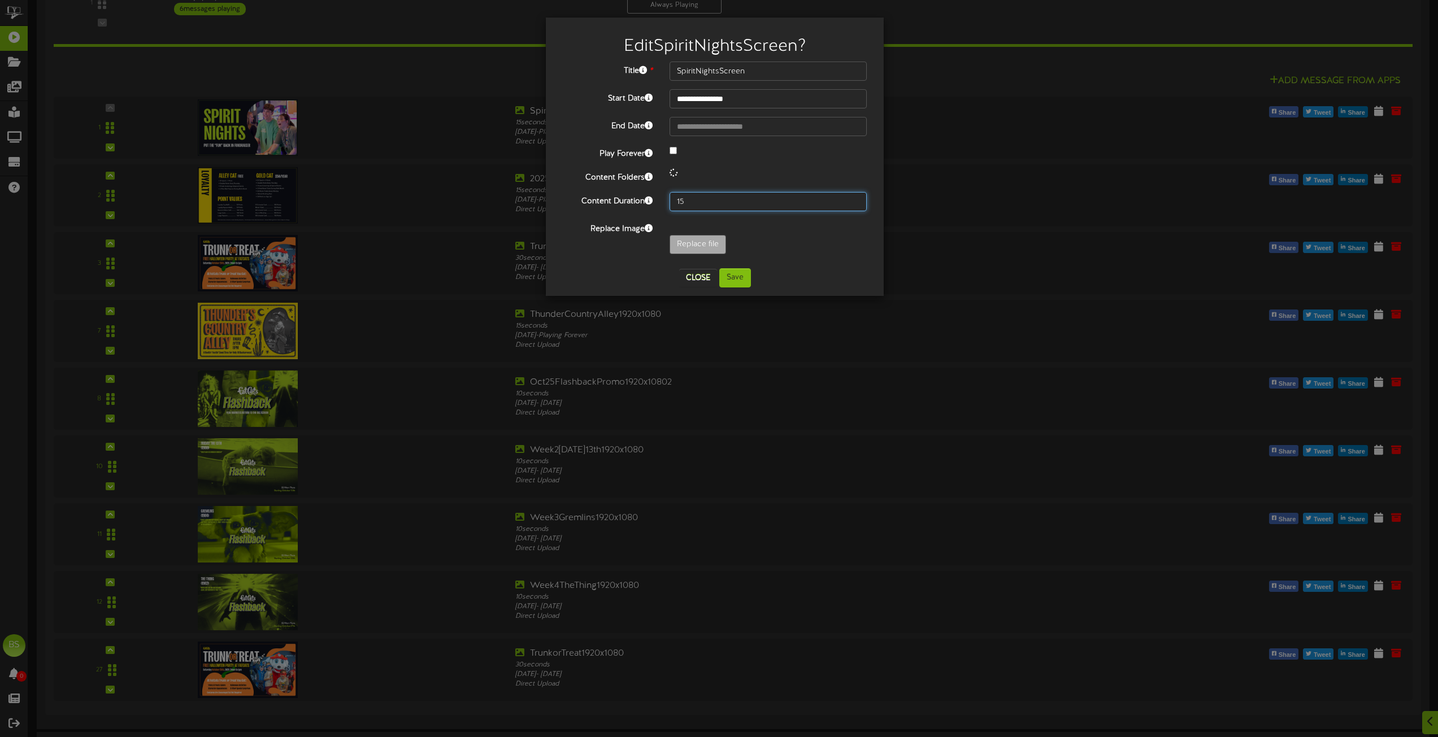
click at [693, 200] on input "15" at bounding box center [767, 201] width 197 height 19
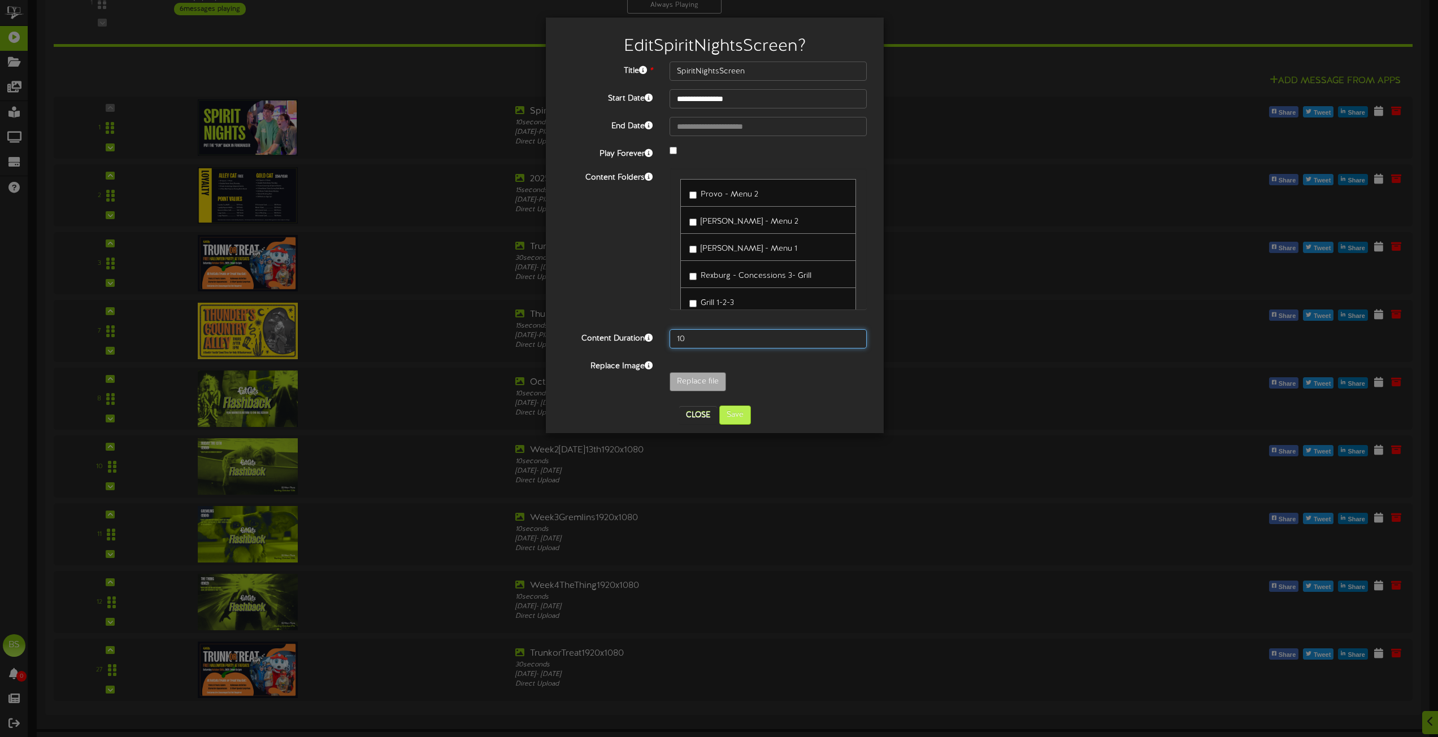
type input "10"
click at [737, 419] on button "Save" at bounding box center [735, 415] width 32 height 19
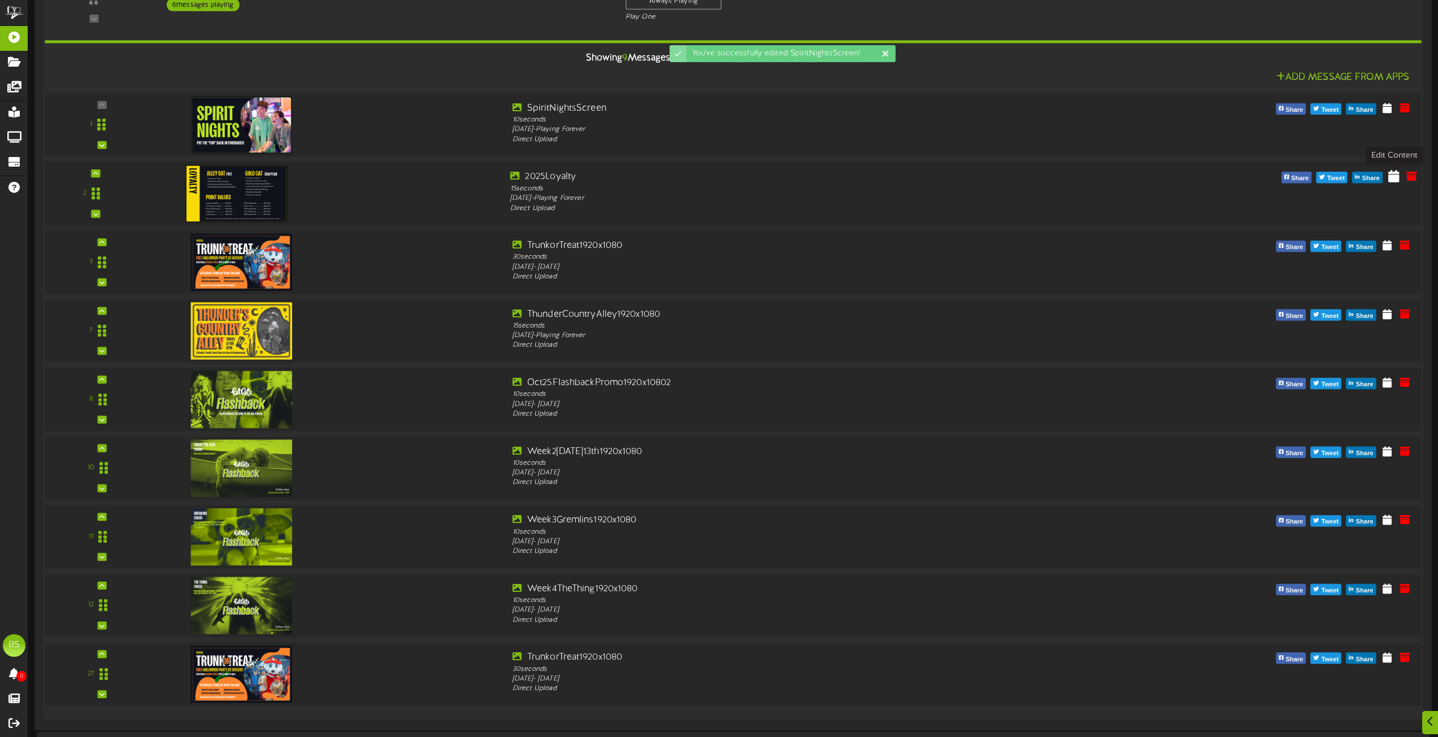
click at [1393, 175] on icon at bounding box center [1393, 176] width 11 height 12
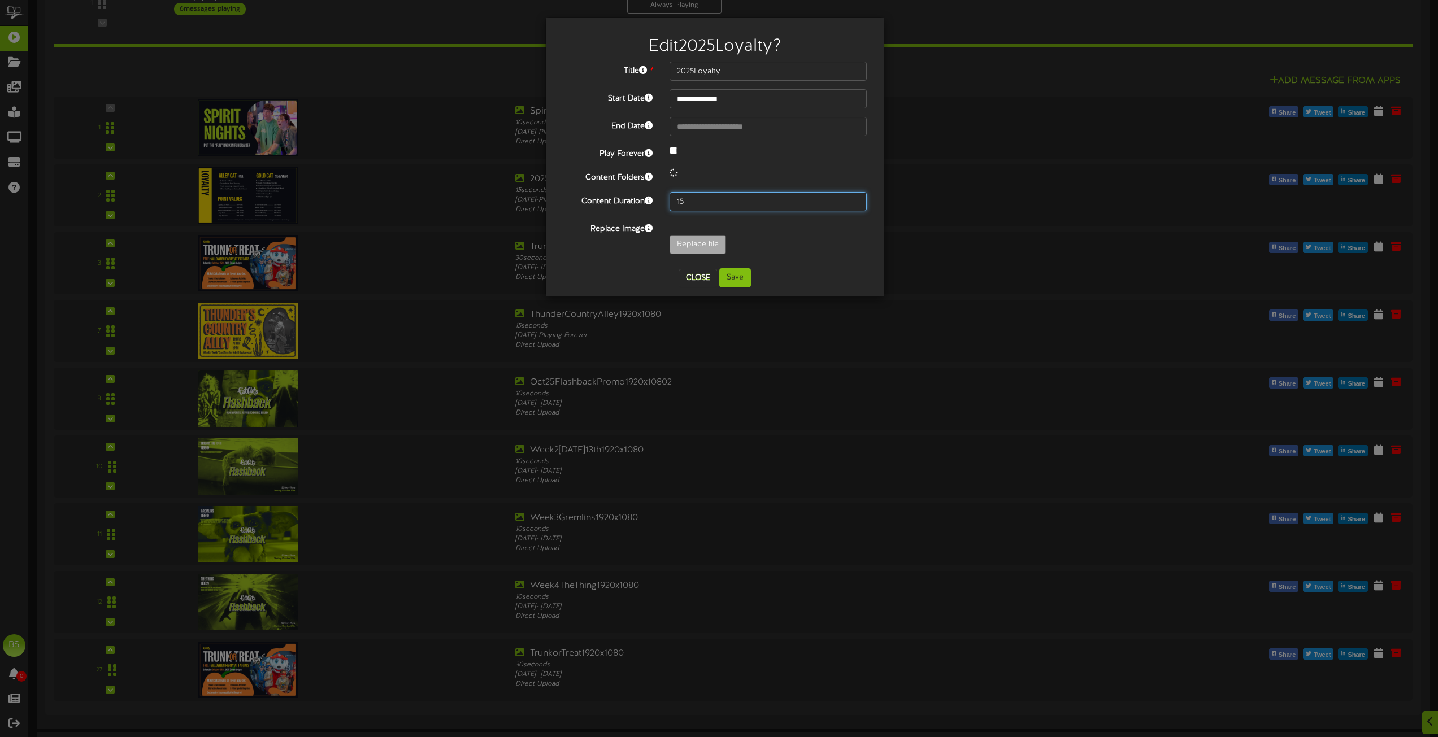
click at [695, 204] on input "15" at bounding box center [767, 201] width 197 height 19
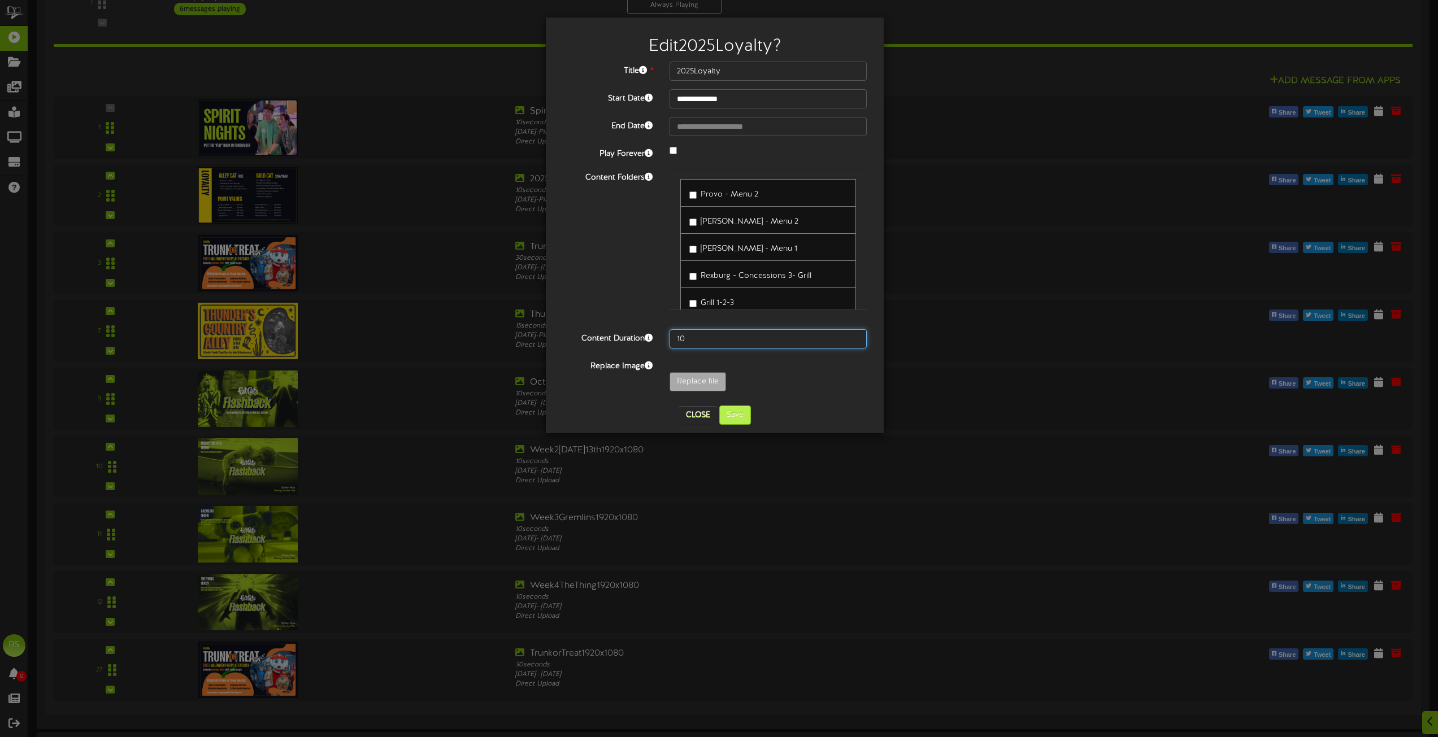
type input "10"
click at [736, 421] on button "Save" at bounding box center [735, 415] width 32 height 19
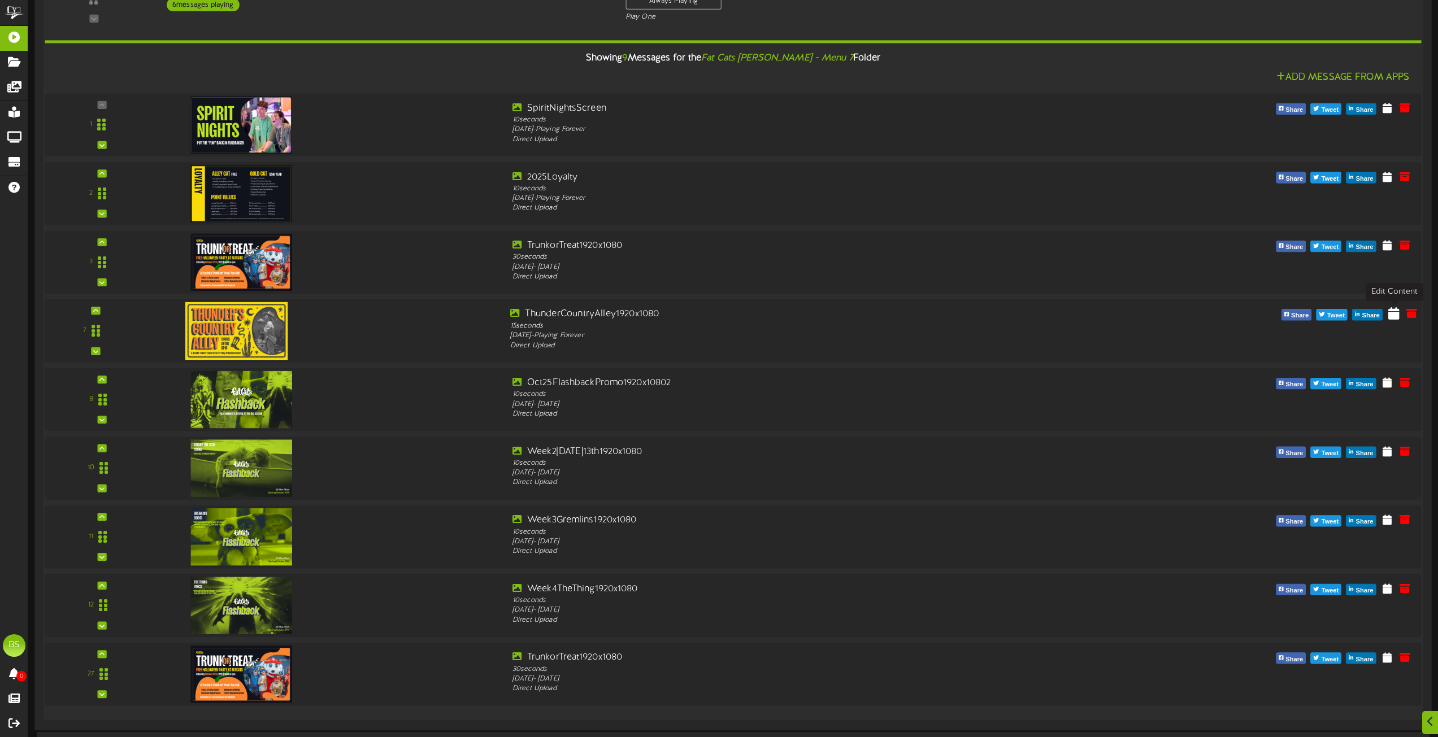
click at [1391, 318] on icon at bounding box center [1393, 313] width 11 height 12
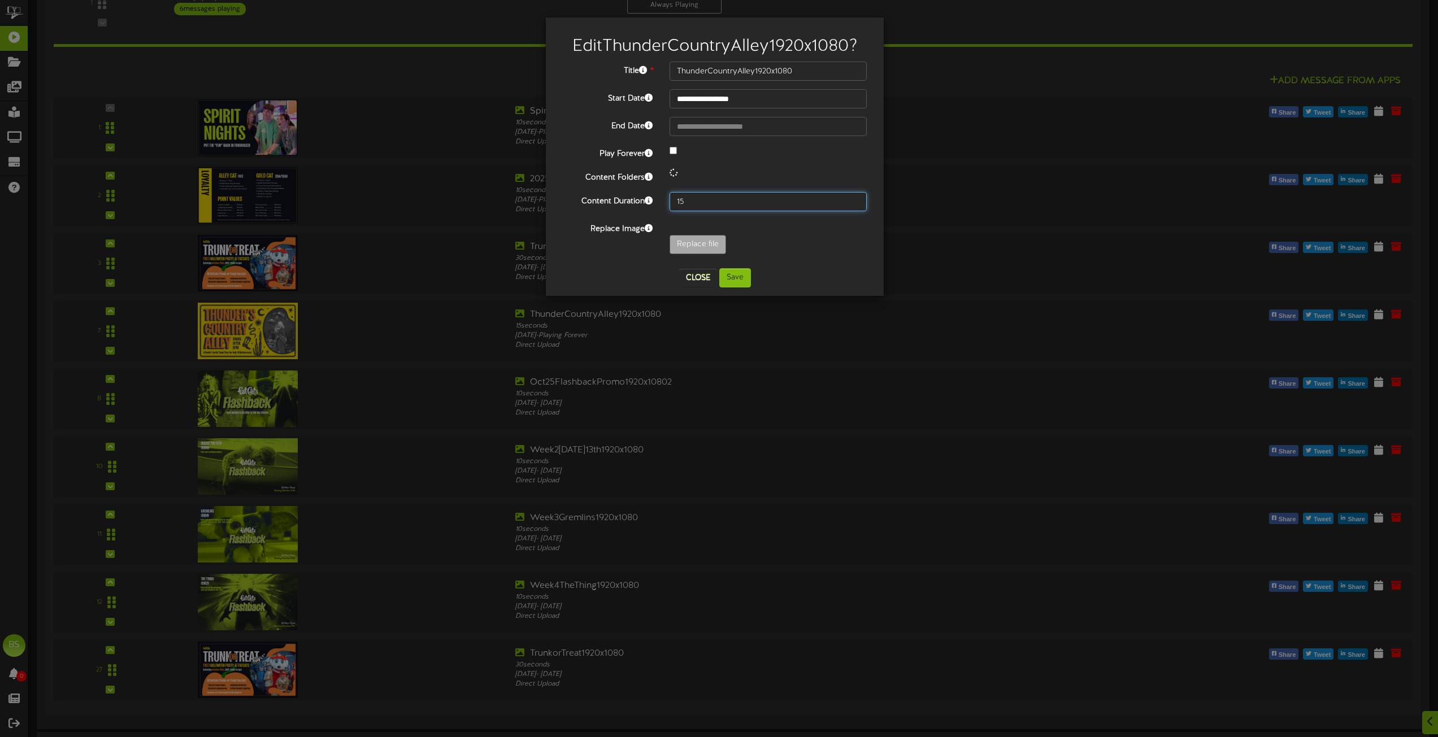
click at [692, 196] on input "15" at bounding box center [767, 201] width 197 height 19
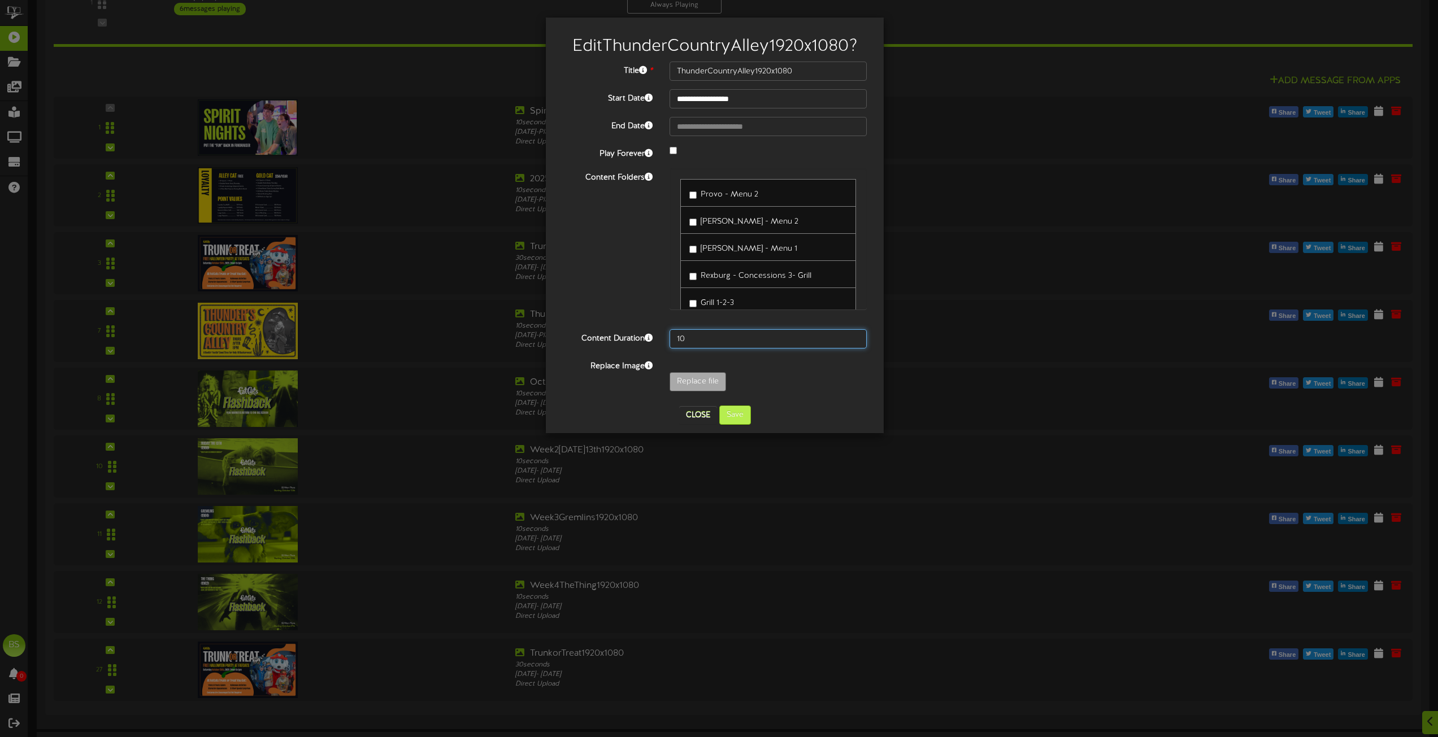
type input "10"
click at [746, 417] on button "Save" at bounding box center [735, 415] width 32 height 19
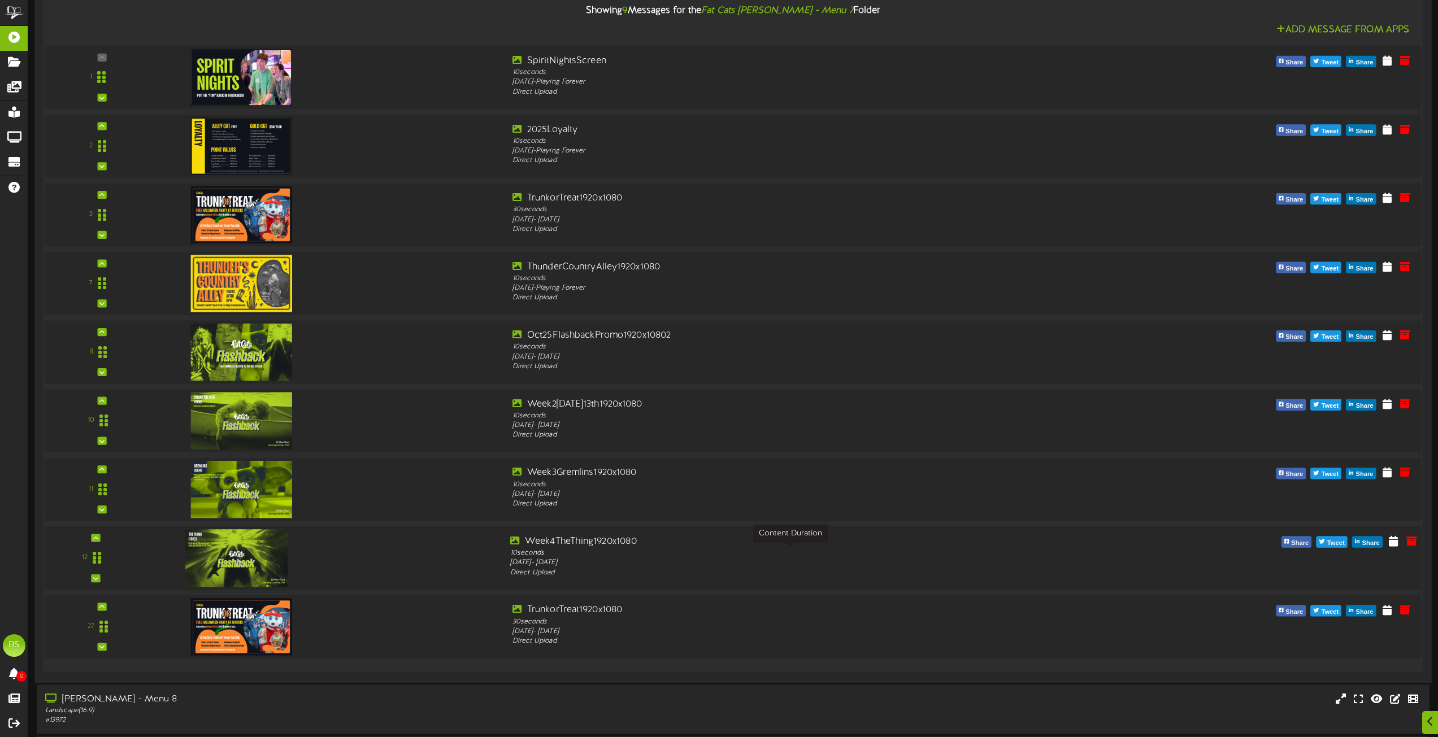
scroll to position [4205, 0]
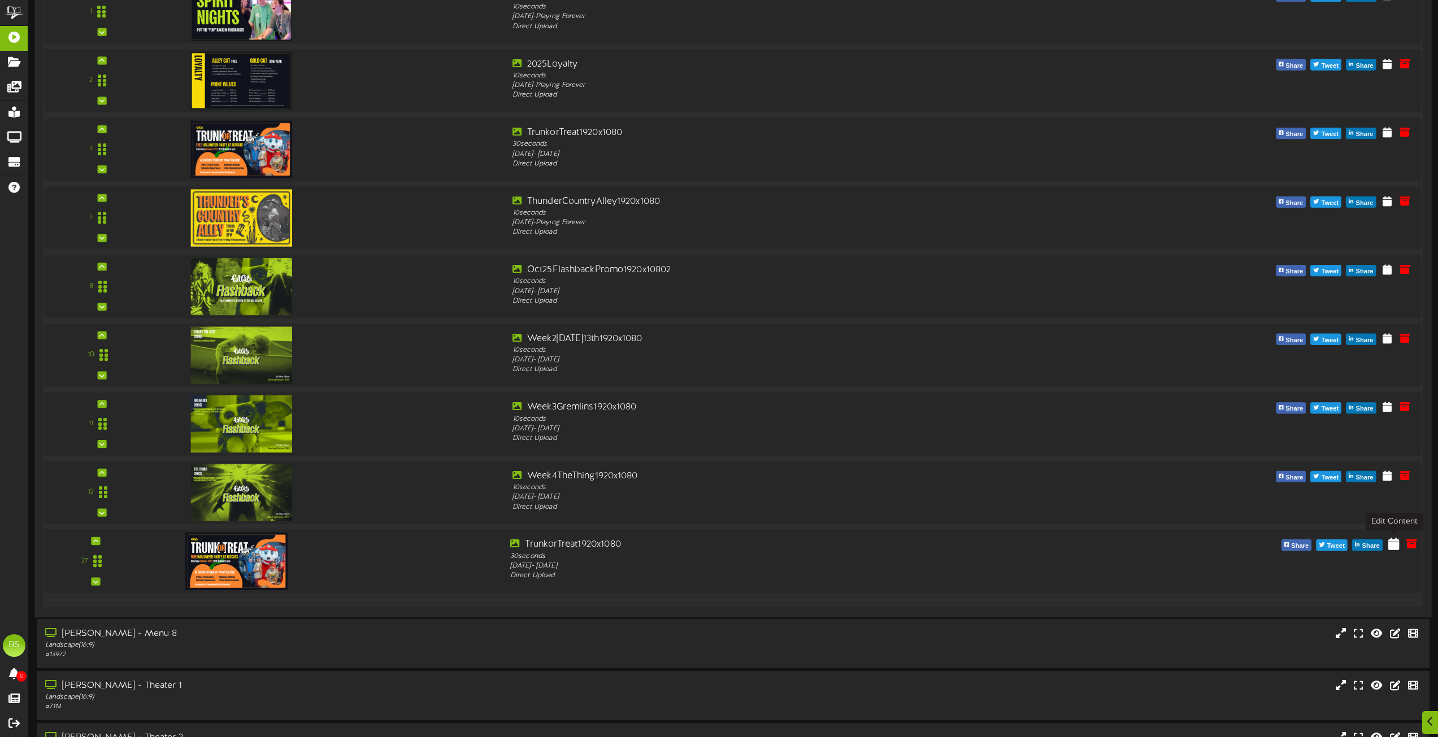
click at [1394, 546] on icon at bounding box center [1393, 544] width 11 height 12
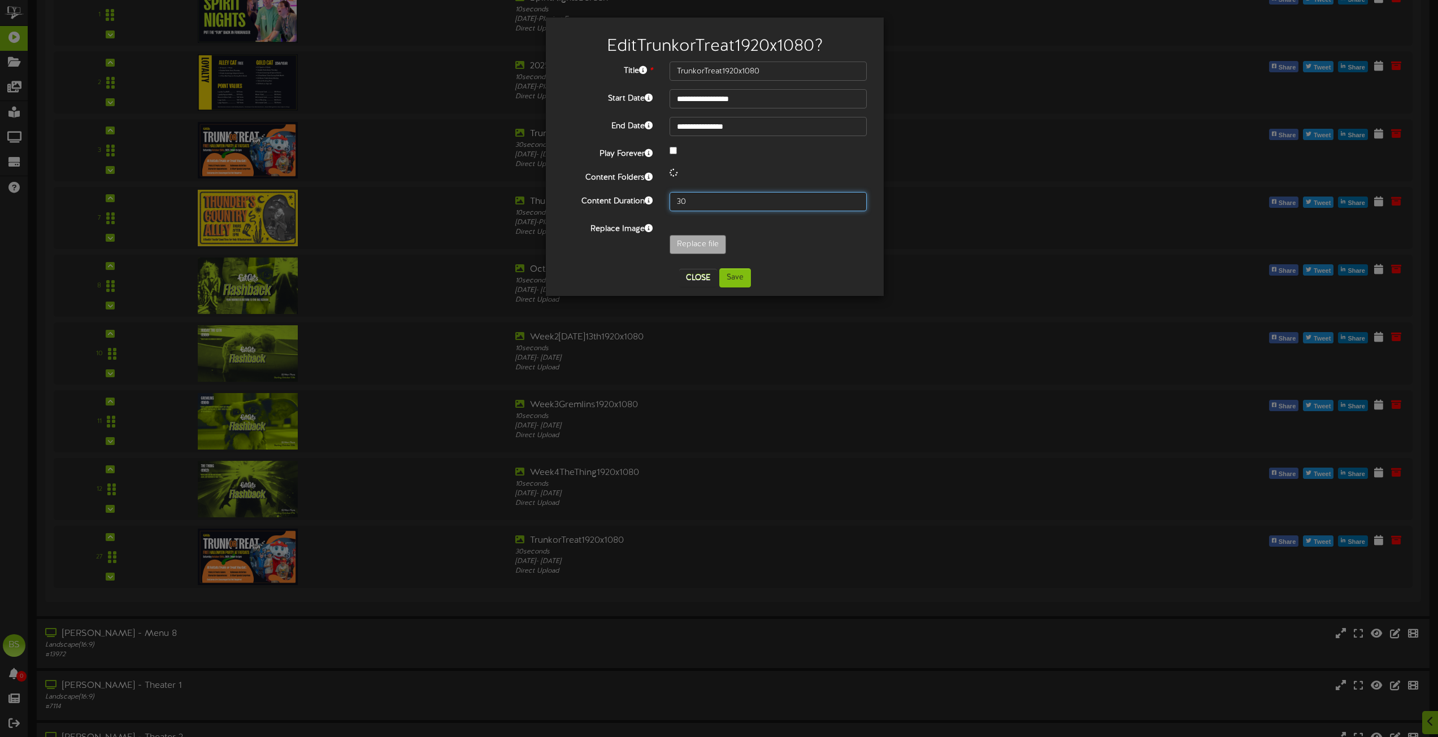
click at [694, 200] on input "30" at bounding box center [767, 201] width 197 height 19
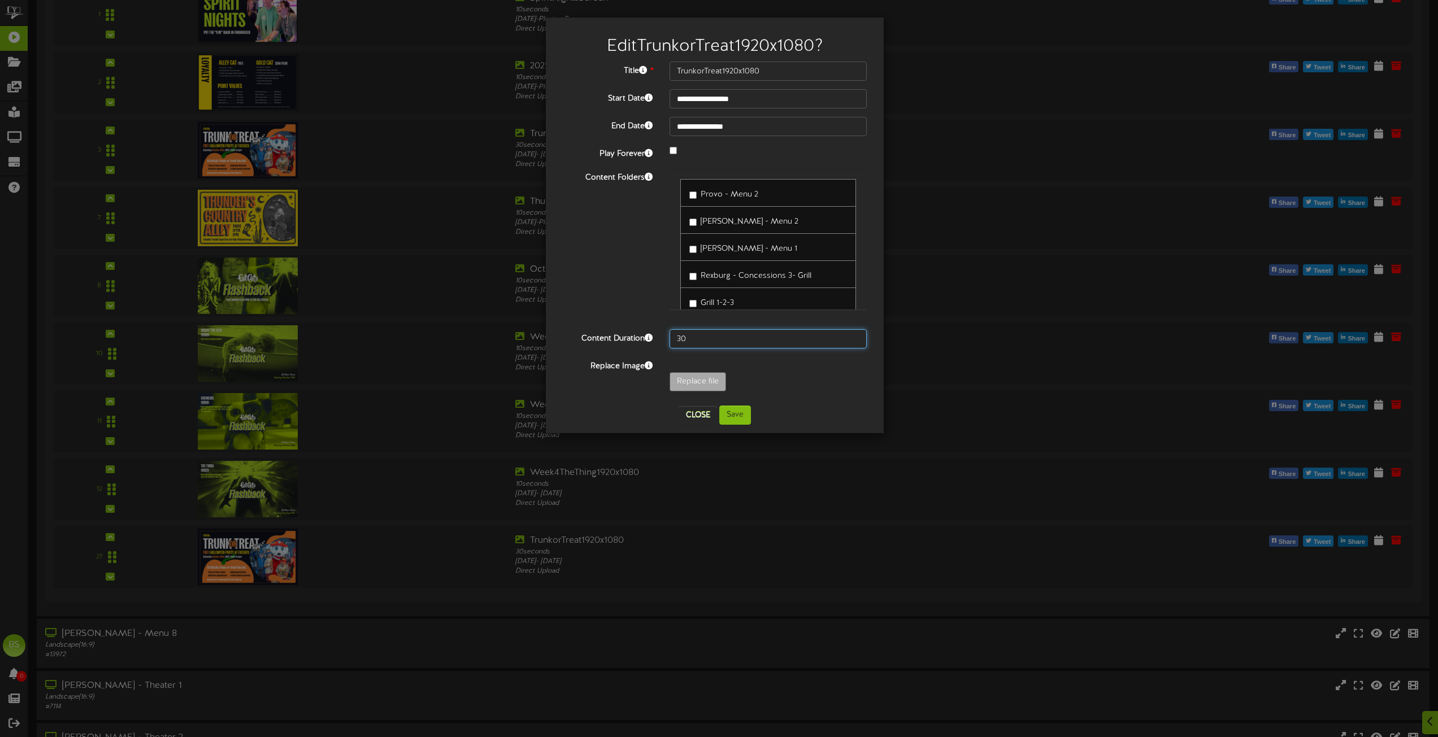
type input "3"
click at [698, 414] on button "Close" at bounding box center [698, 415] width 38 height 18
type input "30"
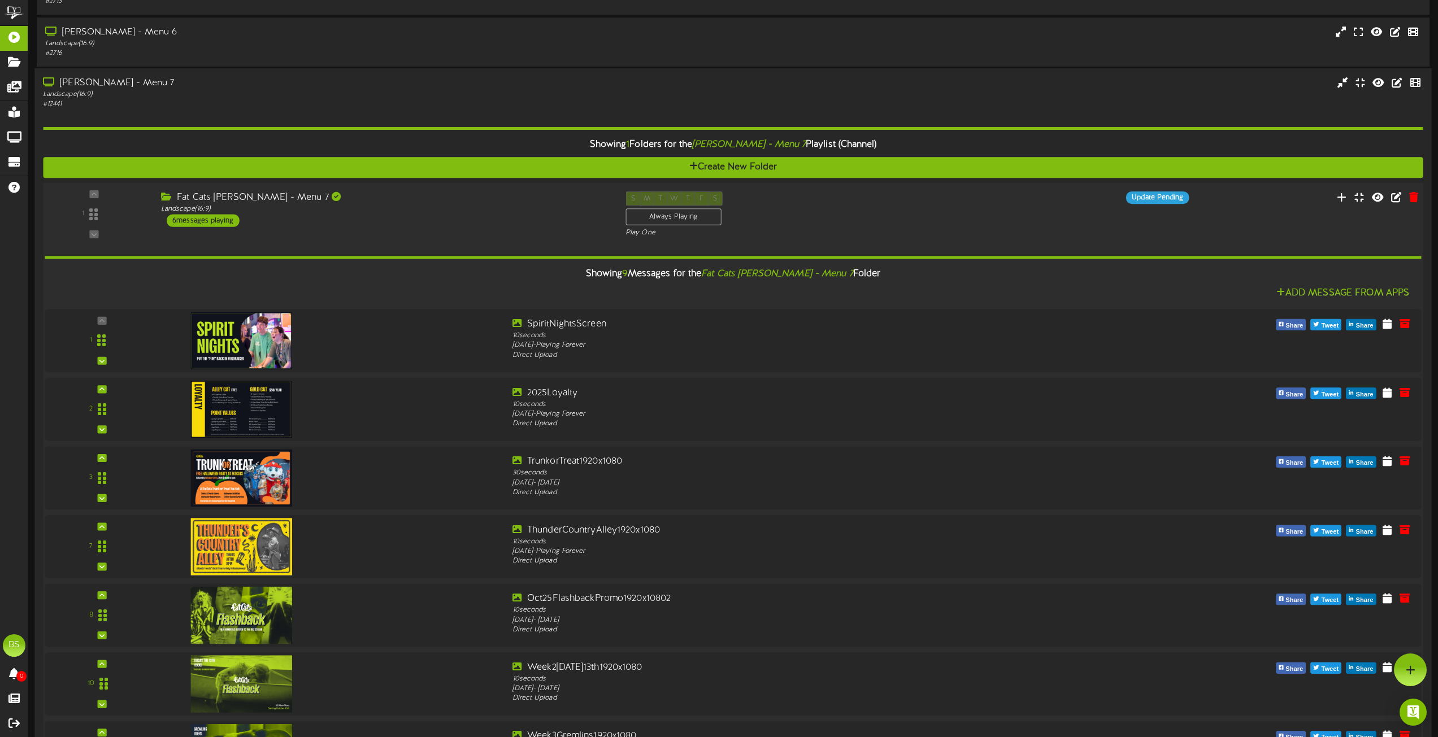
scroll to position [3866, 0]
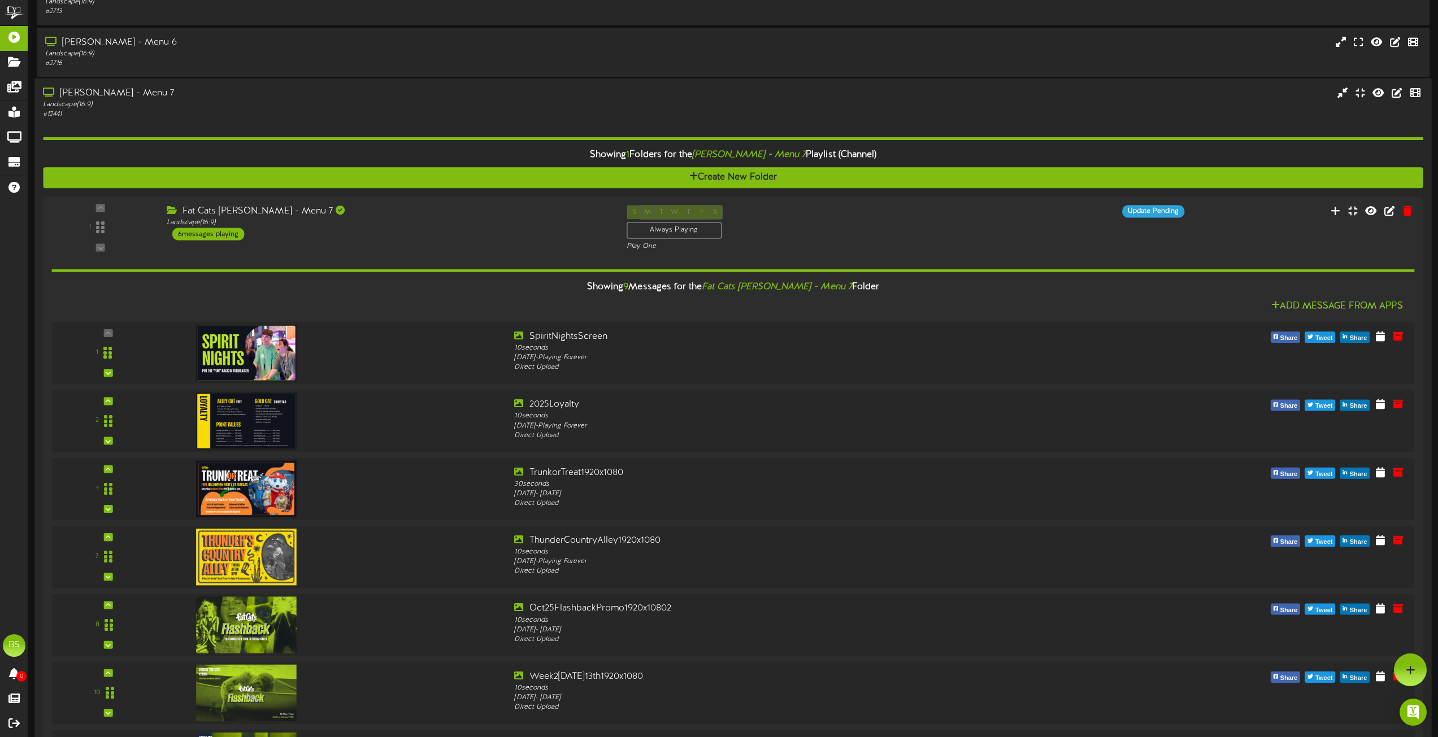
click at [118, 94] on div "[PERSON_NAME] - Menu 7" at bounding box center [325, 93] width 565 height 13
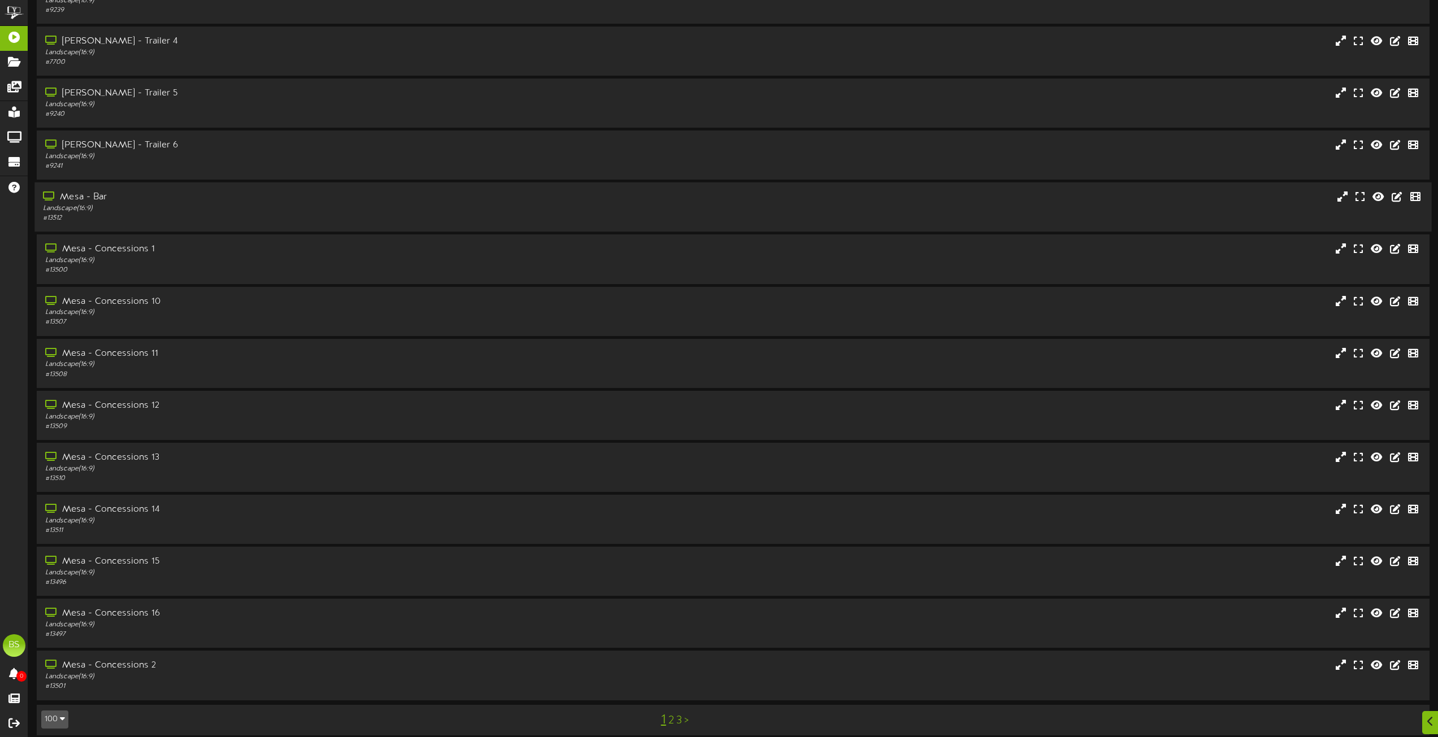
scroll to position [4553, 0]
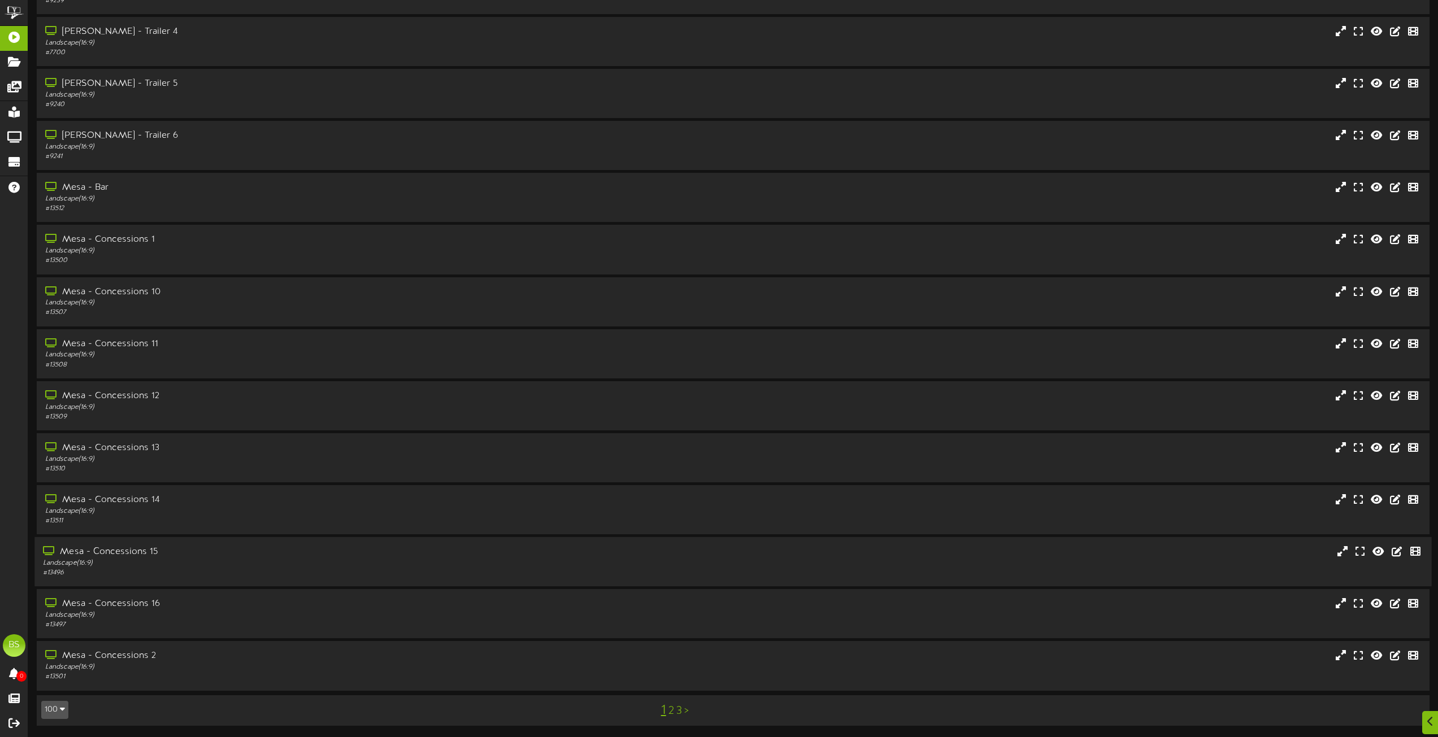
click at [141, 552] on div "Mesa - Concessions 15" at bounding box center [325, 552] width 565 height 13
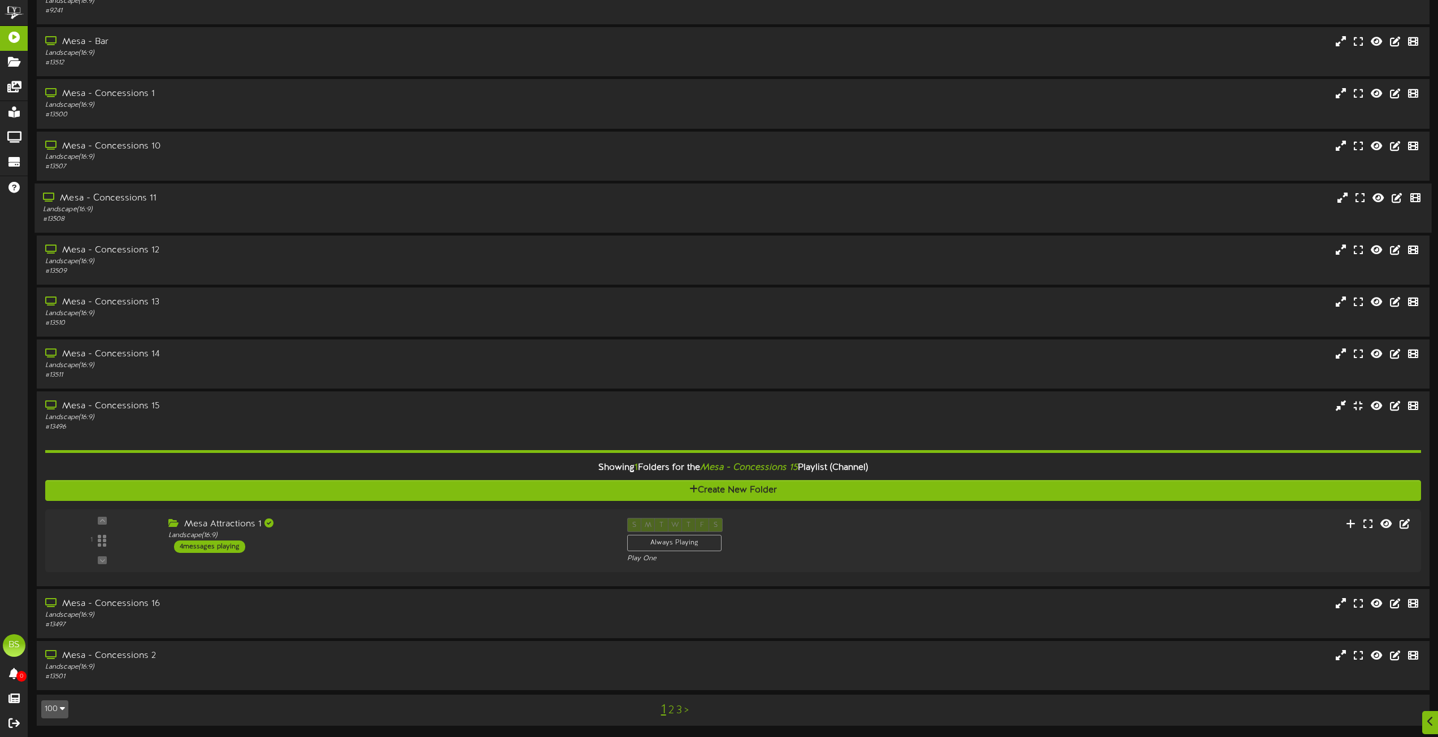
scroll to position [4699, 0]
click at [214, 548] on div "4 messages playing" at bounding box center [203, 547] width 72 height 12
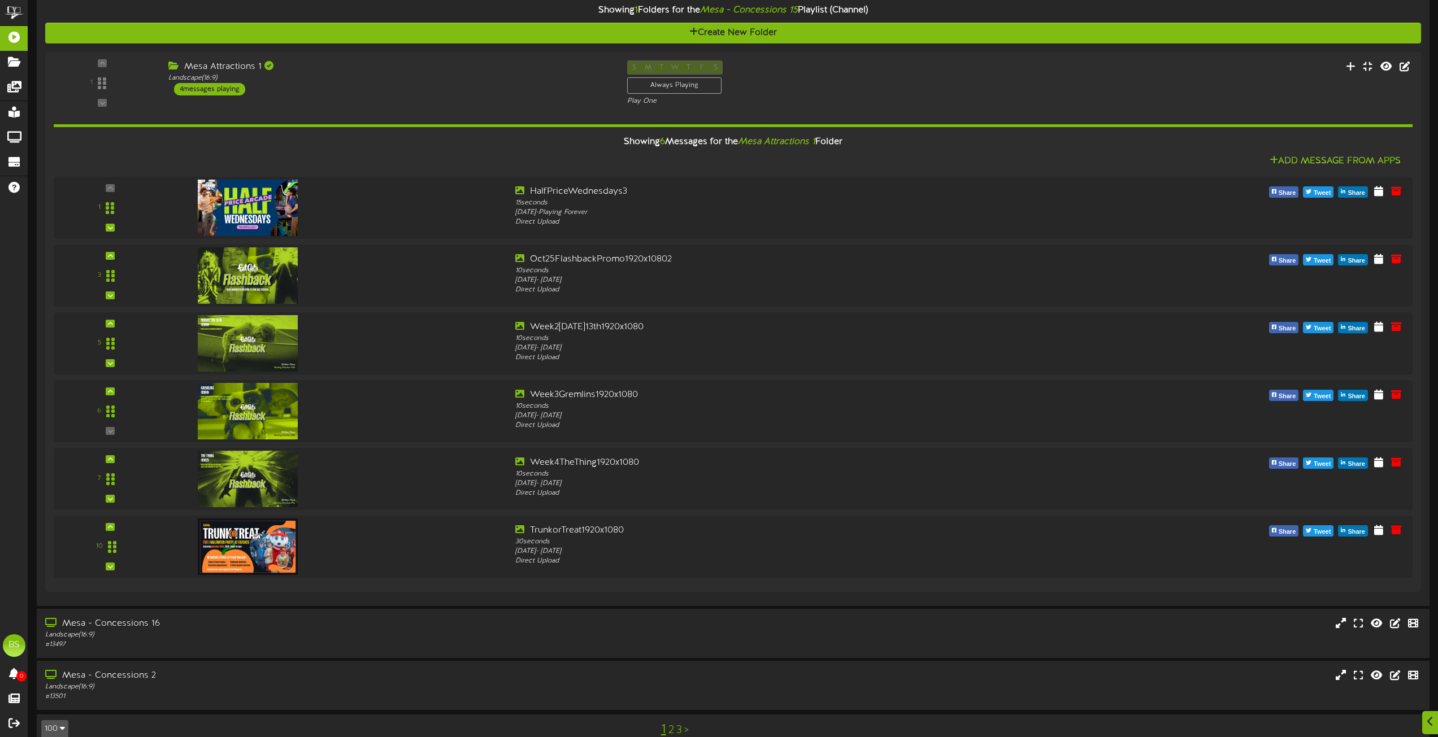
scroll to position [5176, 0]
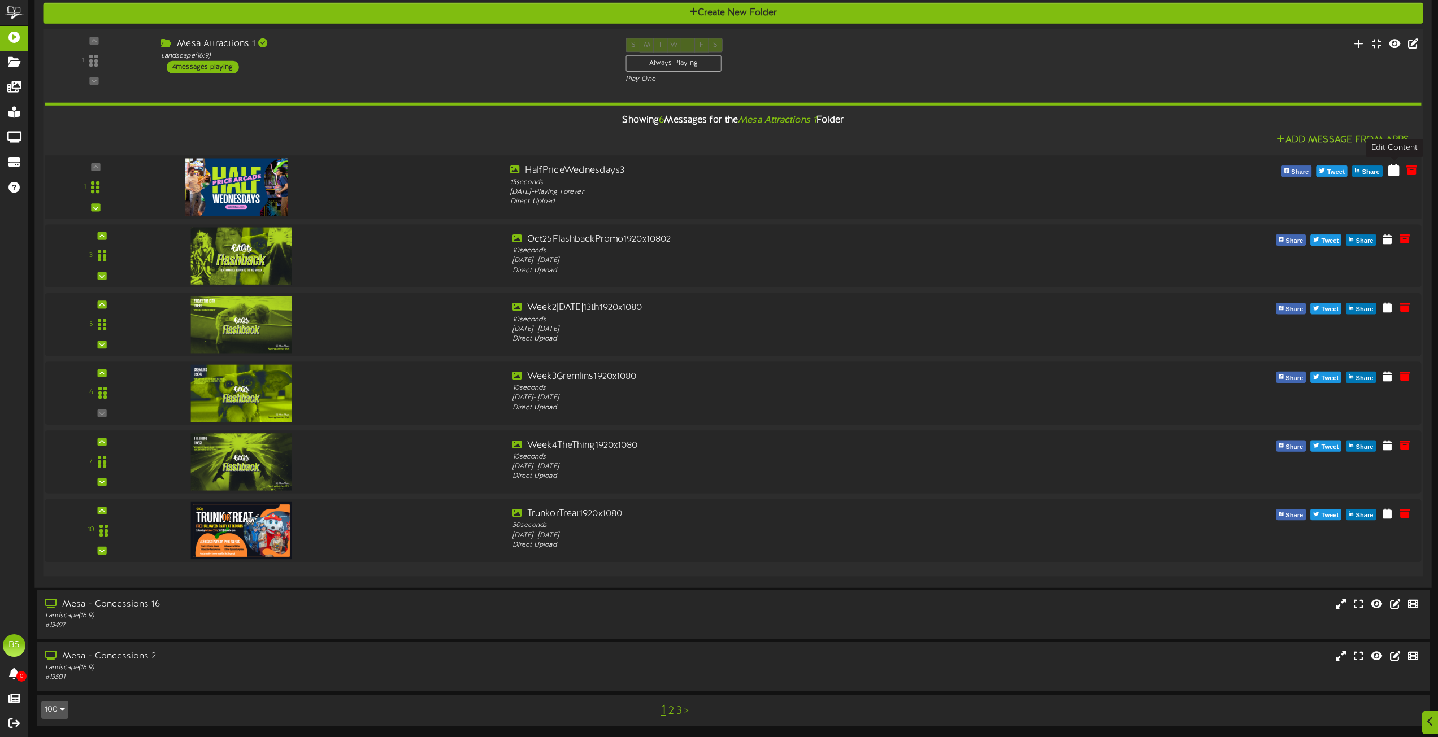
click at [1395, 173] on icon at bounding box center [1393, 169] width 11 height 12
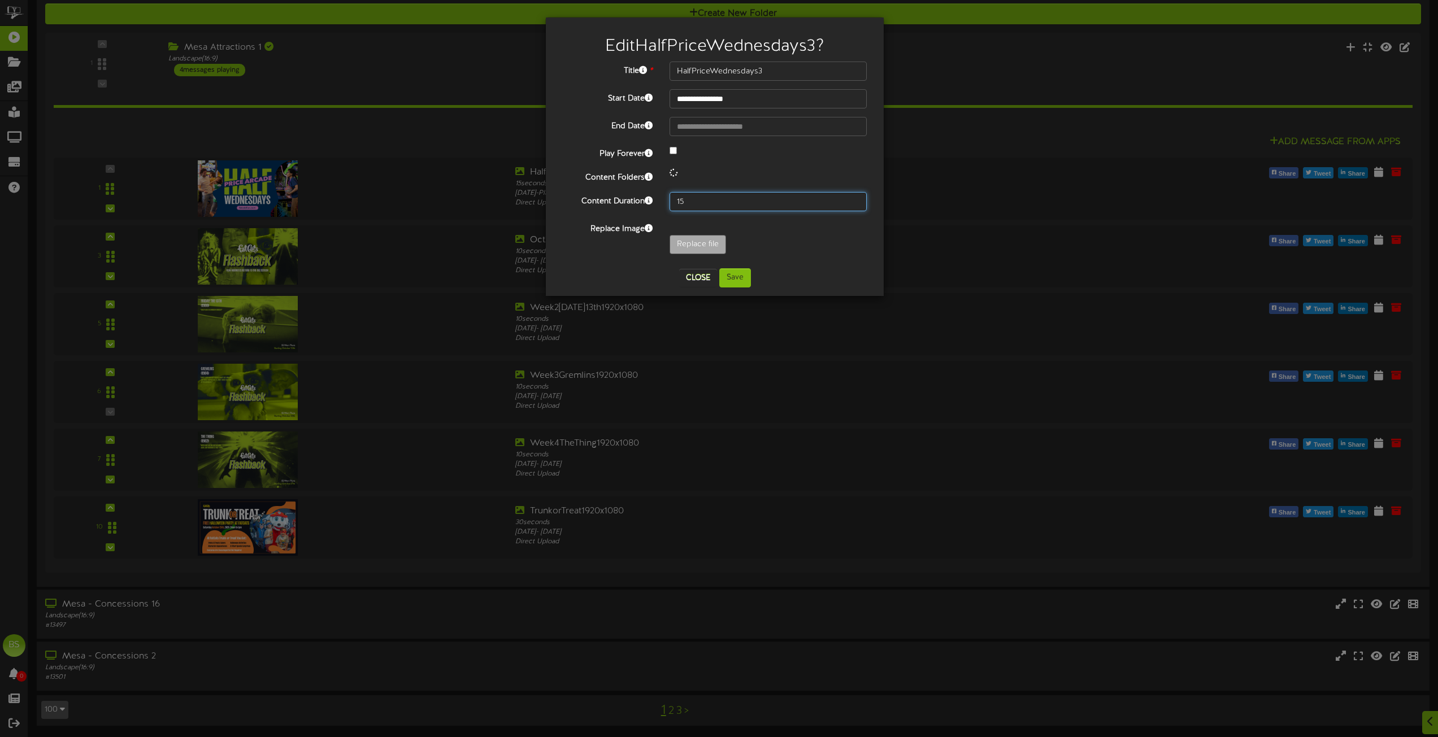
click at [699, 206] on input "15" at bounding box center [767, 201] width 197 height 19
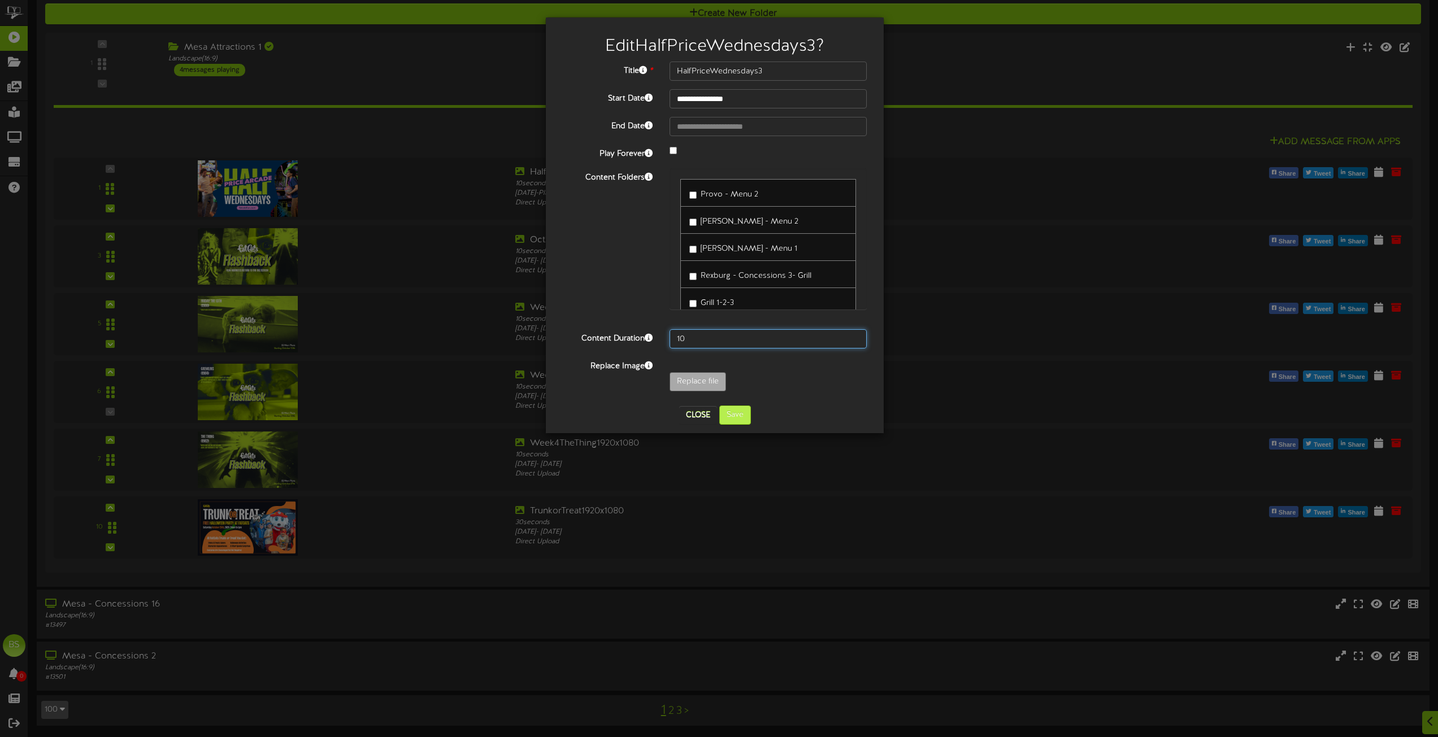
type input "10"
click at [737, 418] on button "Save" at bounding box center [735, 415] width 32 height 19
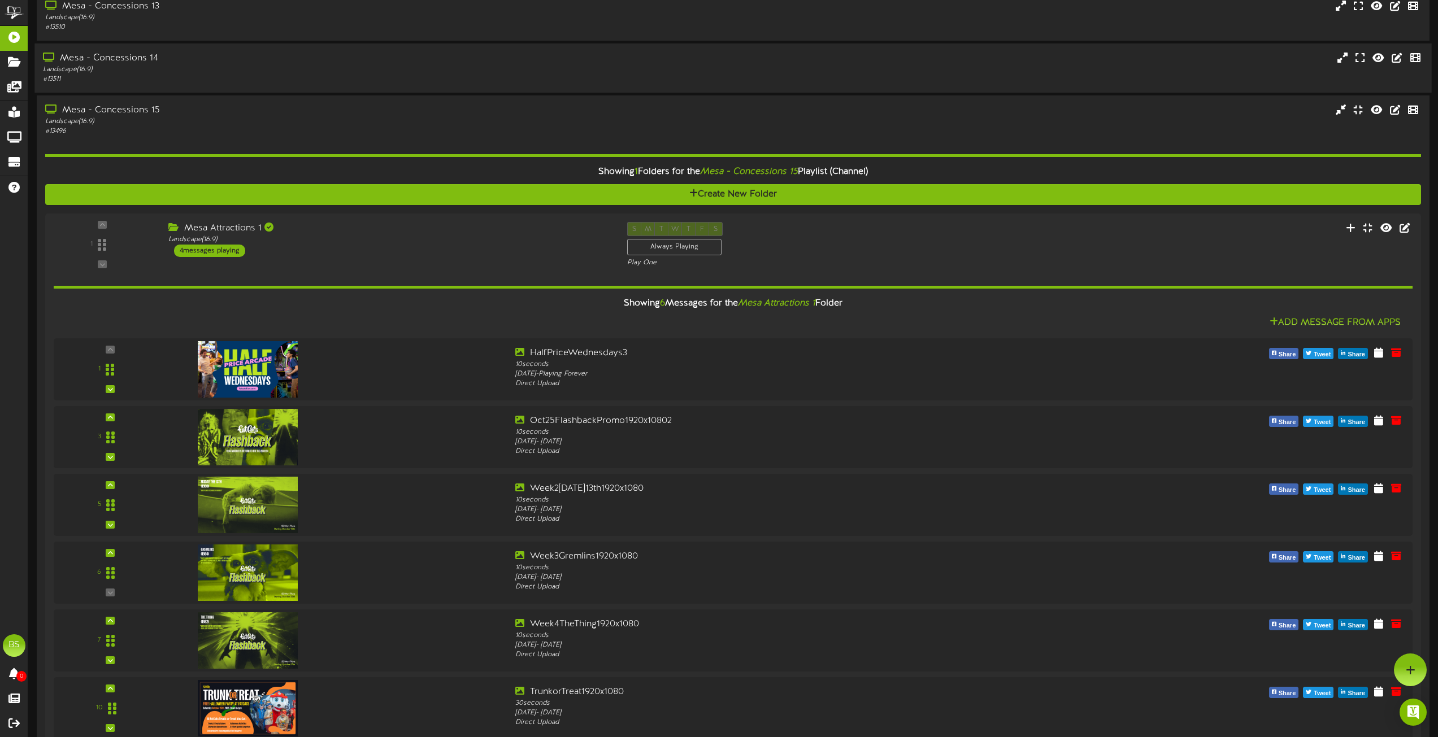
scroll to position [4950, 0]
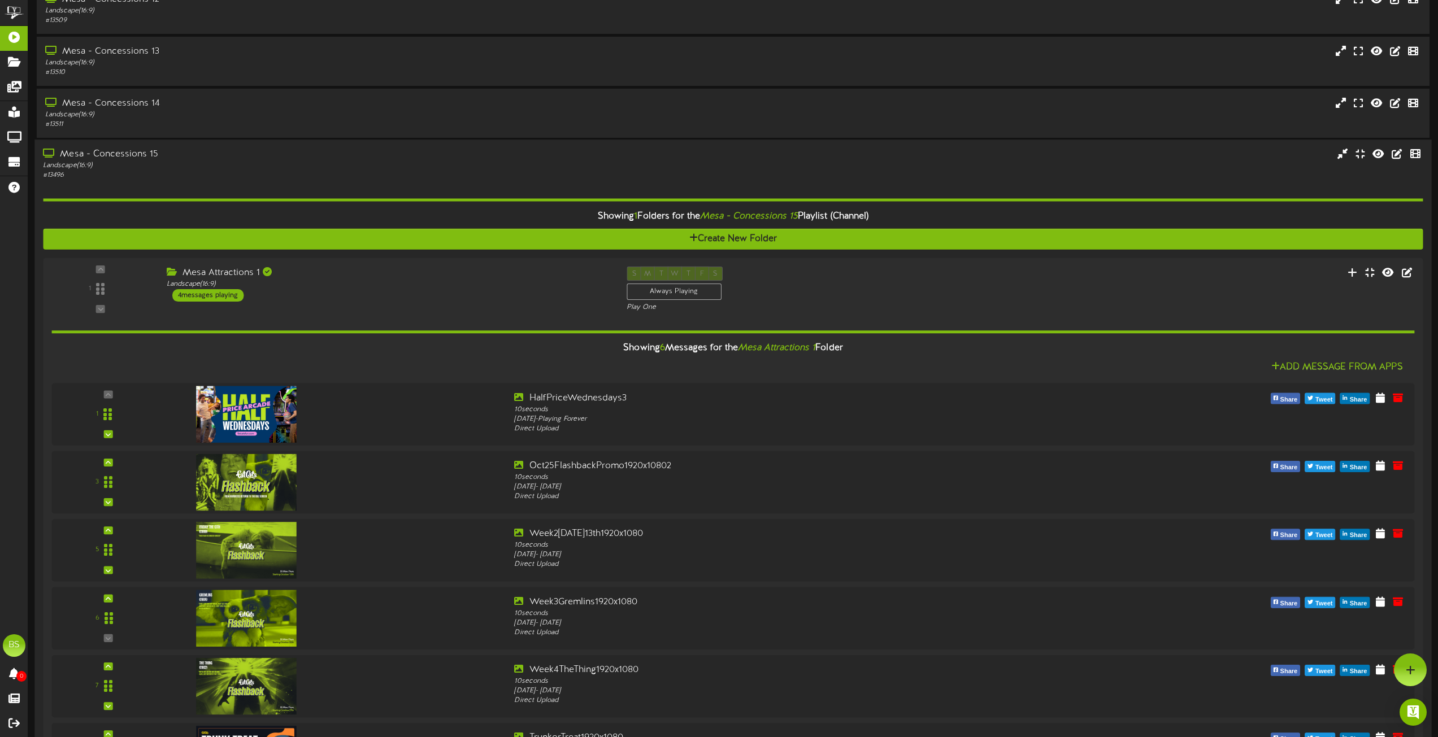
click at [118, 154] on div "Mesa - Concessions 15" at bounding box center [325, 154] width 565 height 13
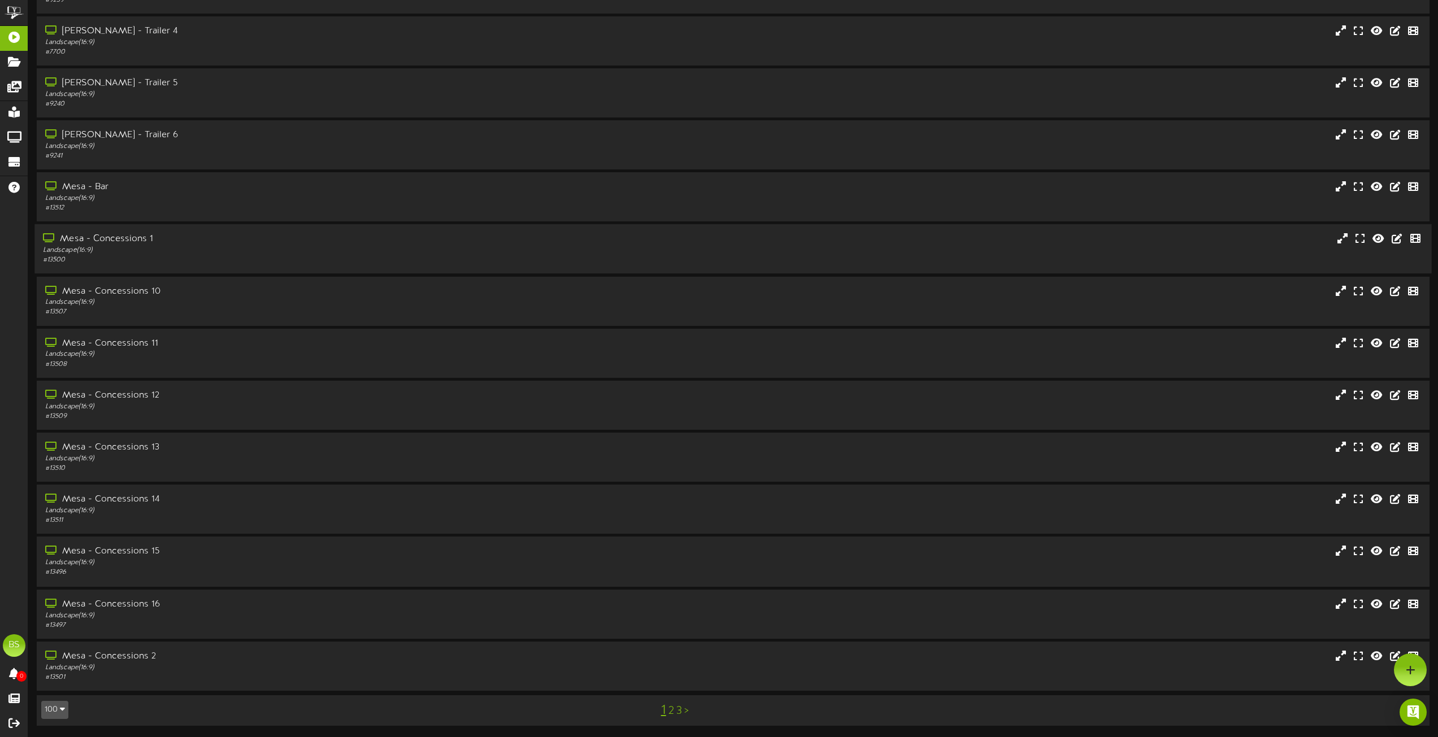
scroll to position [4553, 0]
click at [672, 711] on link "2" at bounding box center [671, 711] width 6 height 12
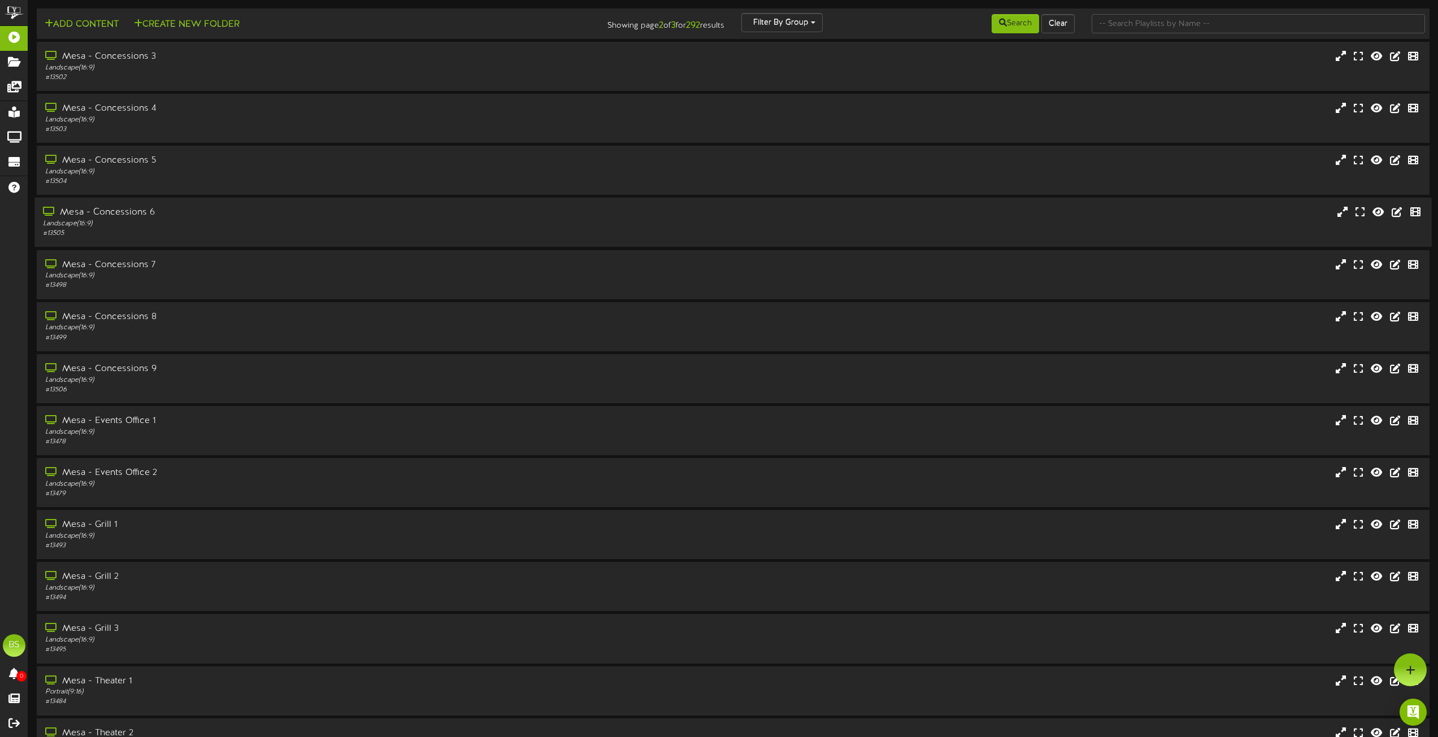
click at [137, 208] on div "Mesa - Concessions 6" at bounding box center [325, 212] width 565 height 13
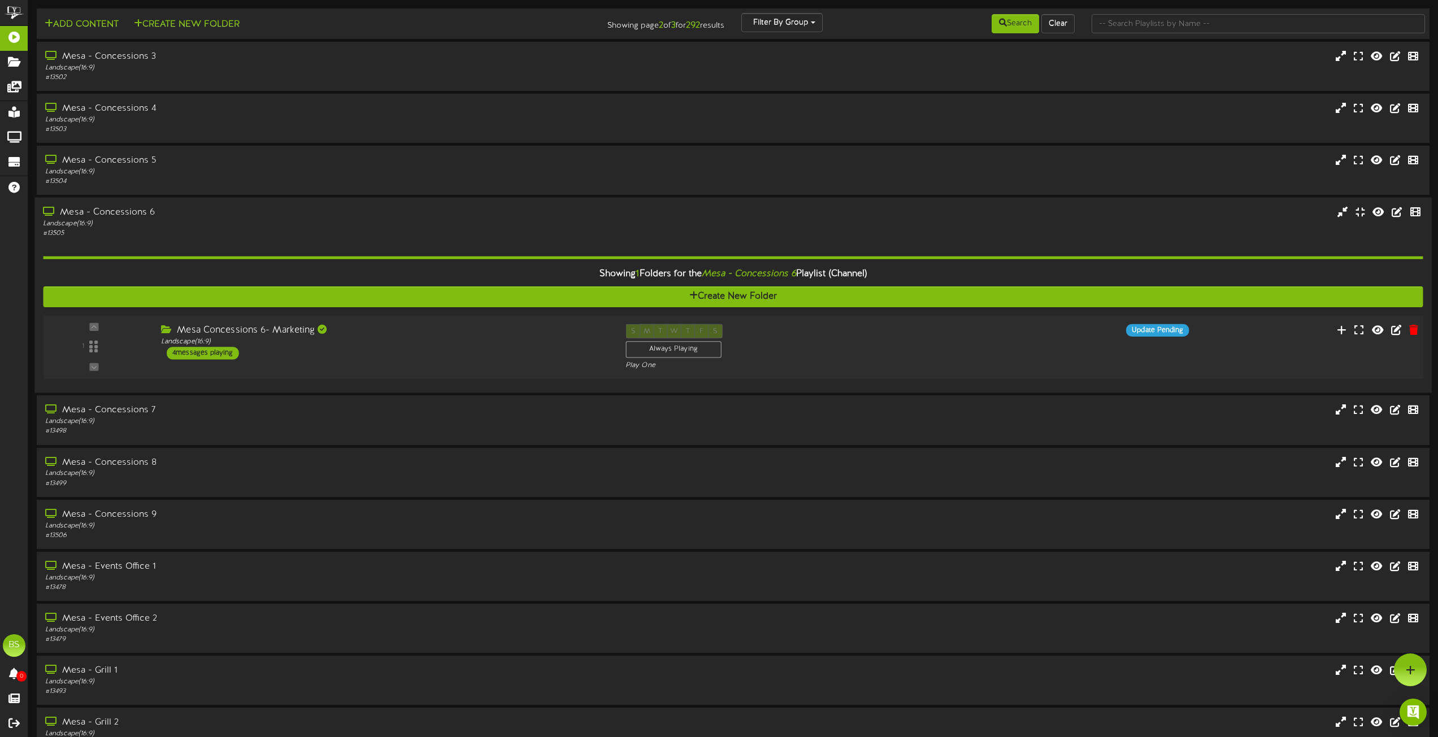
click at [221, 350] on div "4 messages playing" at bounding box center [203, 353] width 72 height 12
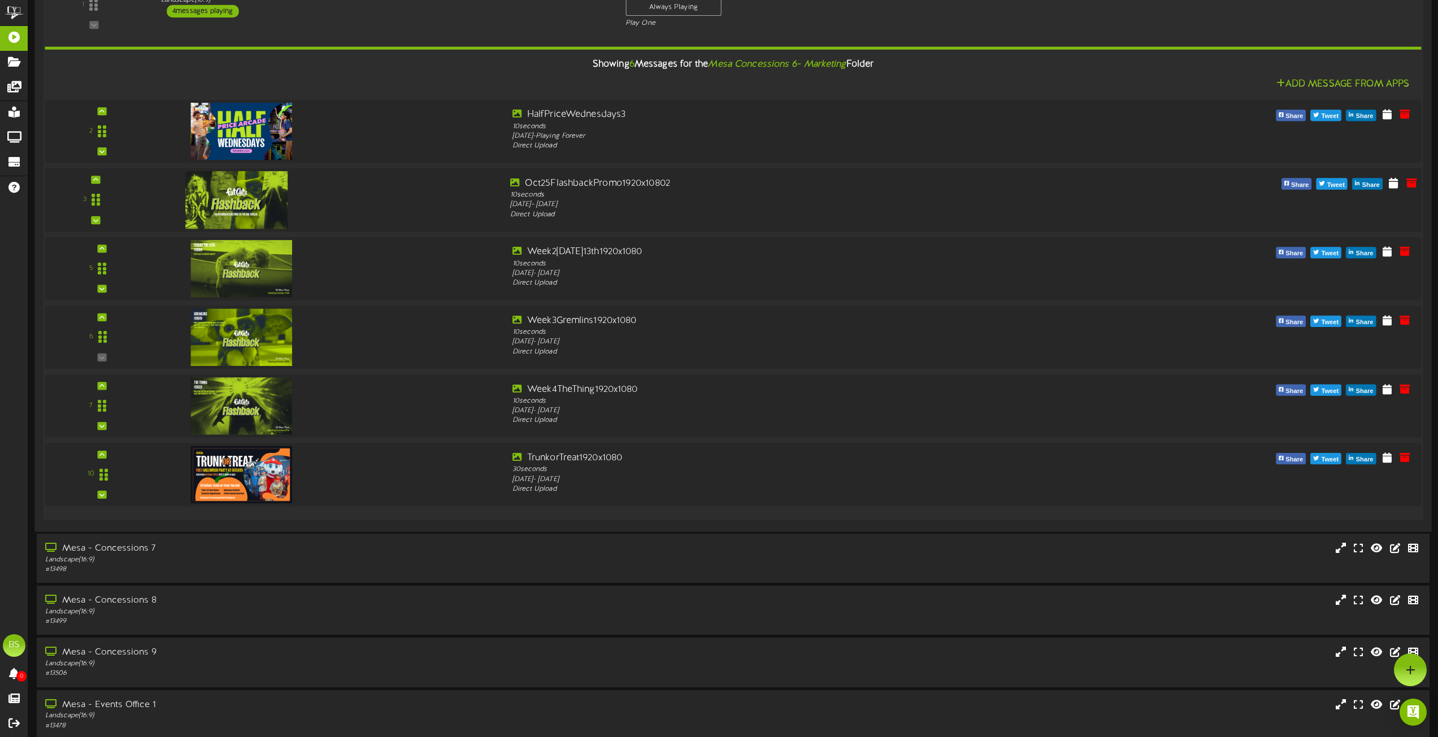
scroll to position [169, 0]
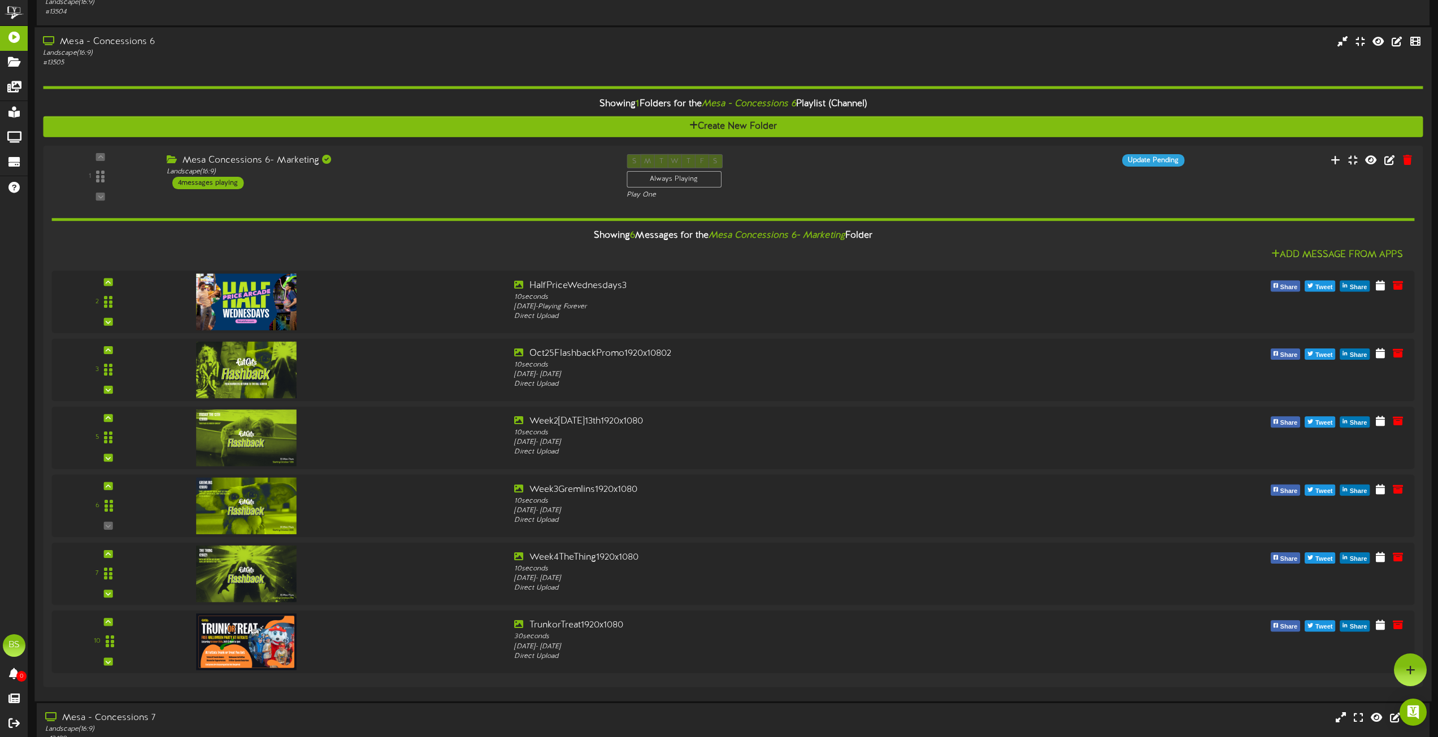
click at [125, 38] on div "Mesa - Concessions 6" at bounding box center [325, 42] width 565 height 13
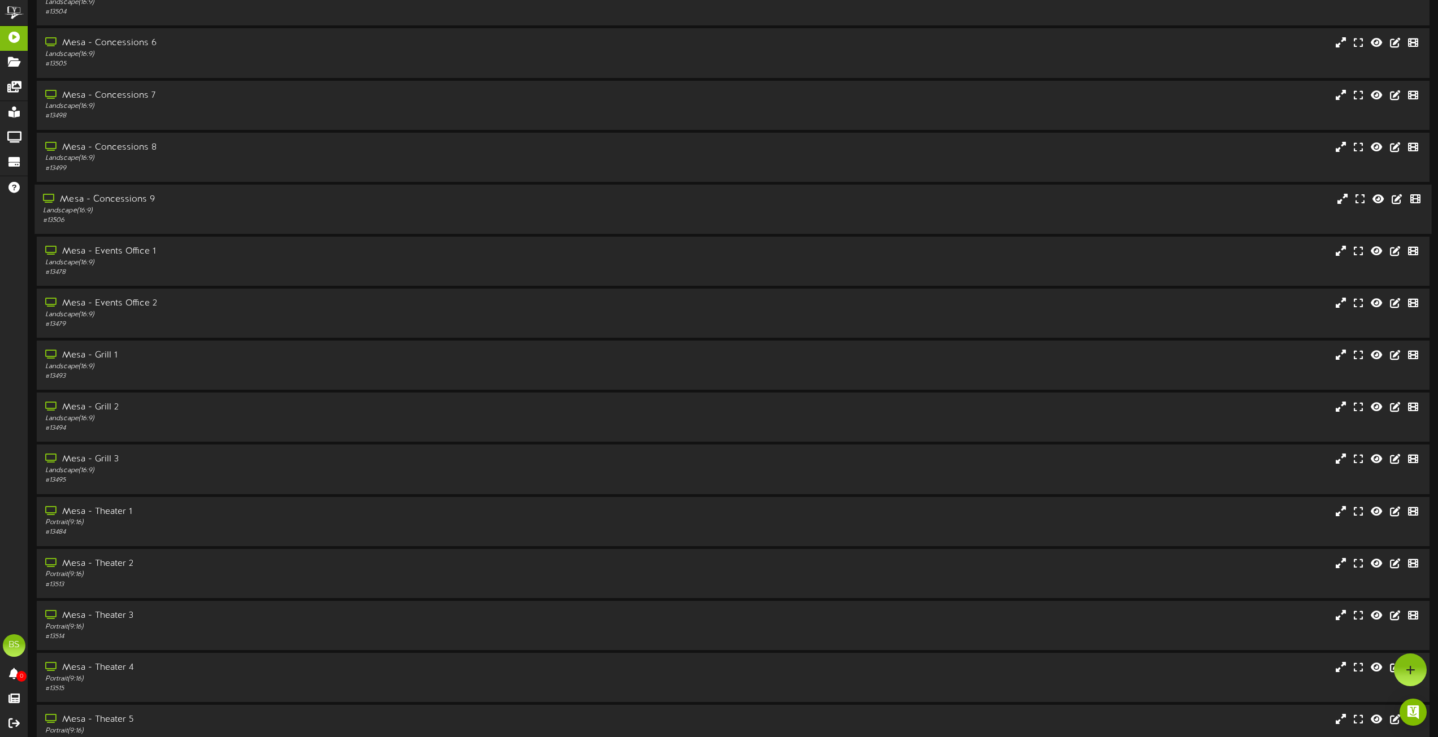
click at [129, 201] on div "Mesa - Concessions 9" at bounding box center [325, 199] width 565 height 13
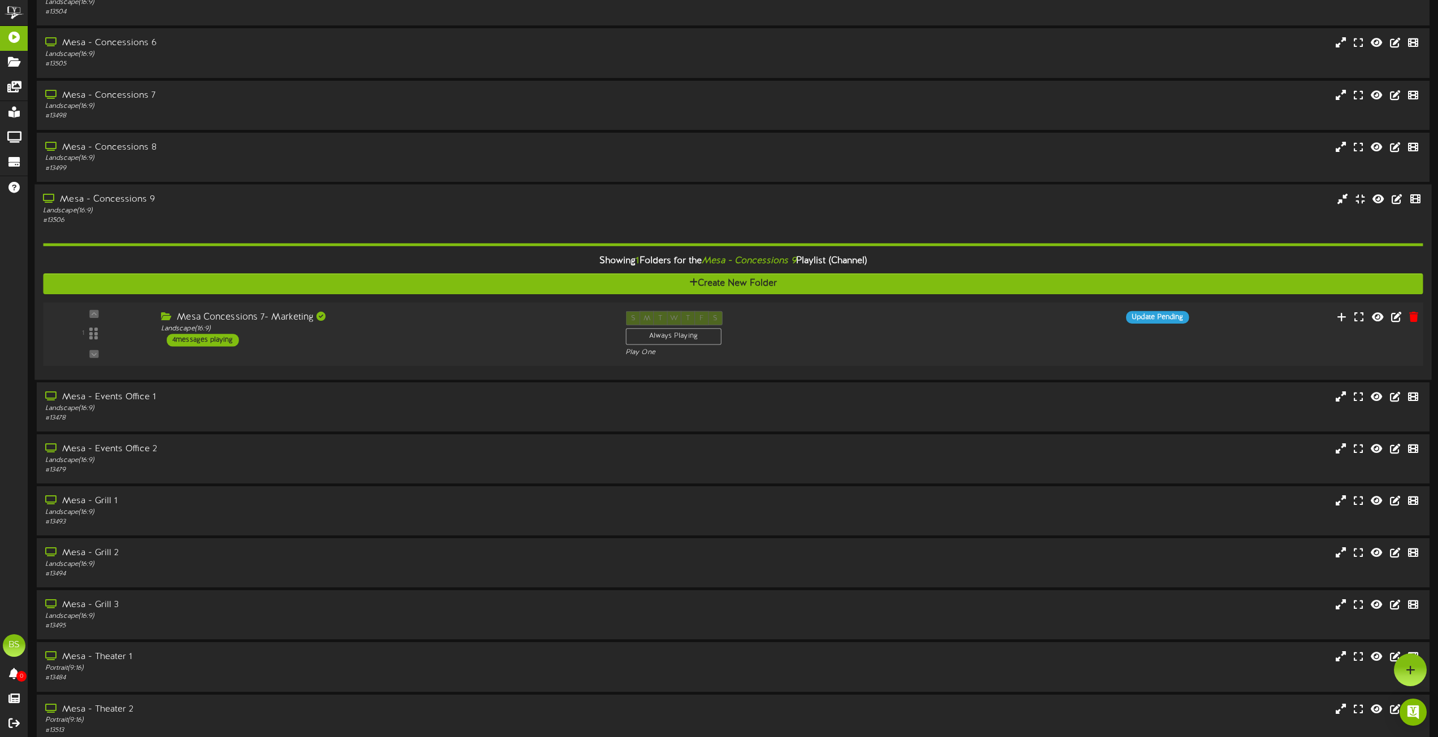
click at [218, 337] on div "4 messages playing" at bounding box center [203, 340] width 72 height 12
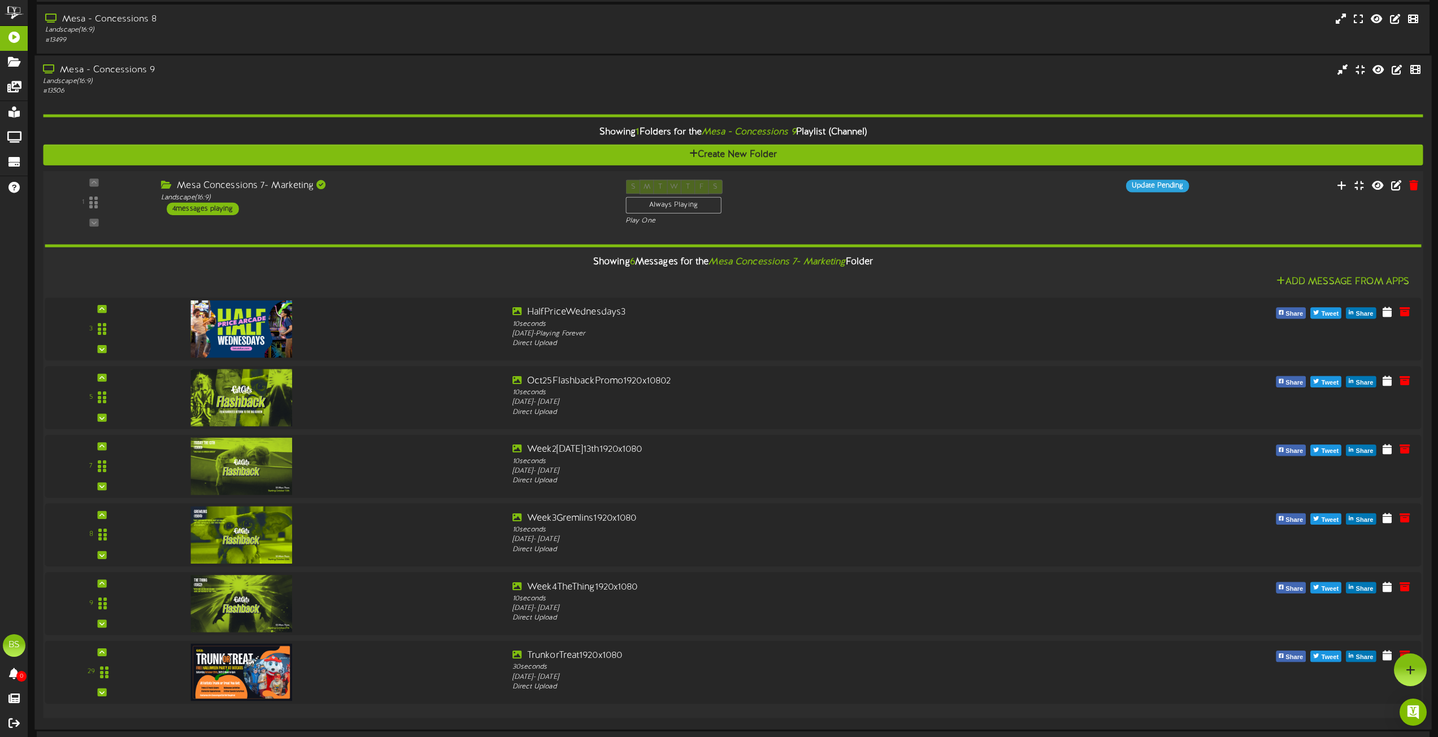
scroll to position [282, 0]
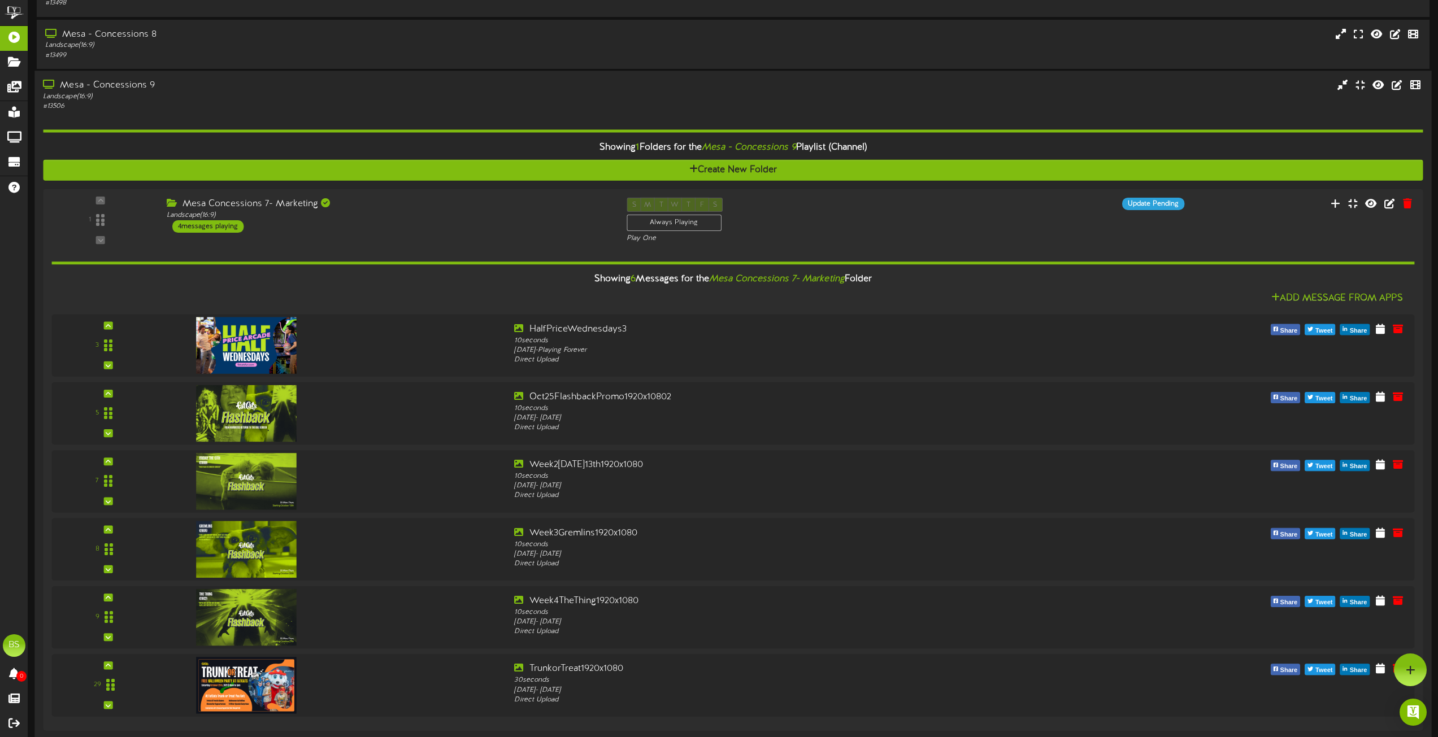
click at [139, 86] on div "Mesa - Concessions 9" at bounding box center [325, 85] width 565 height 13
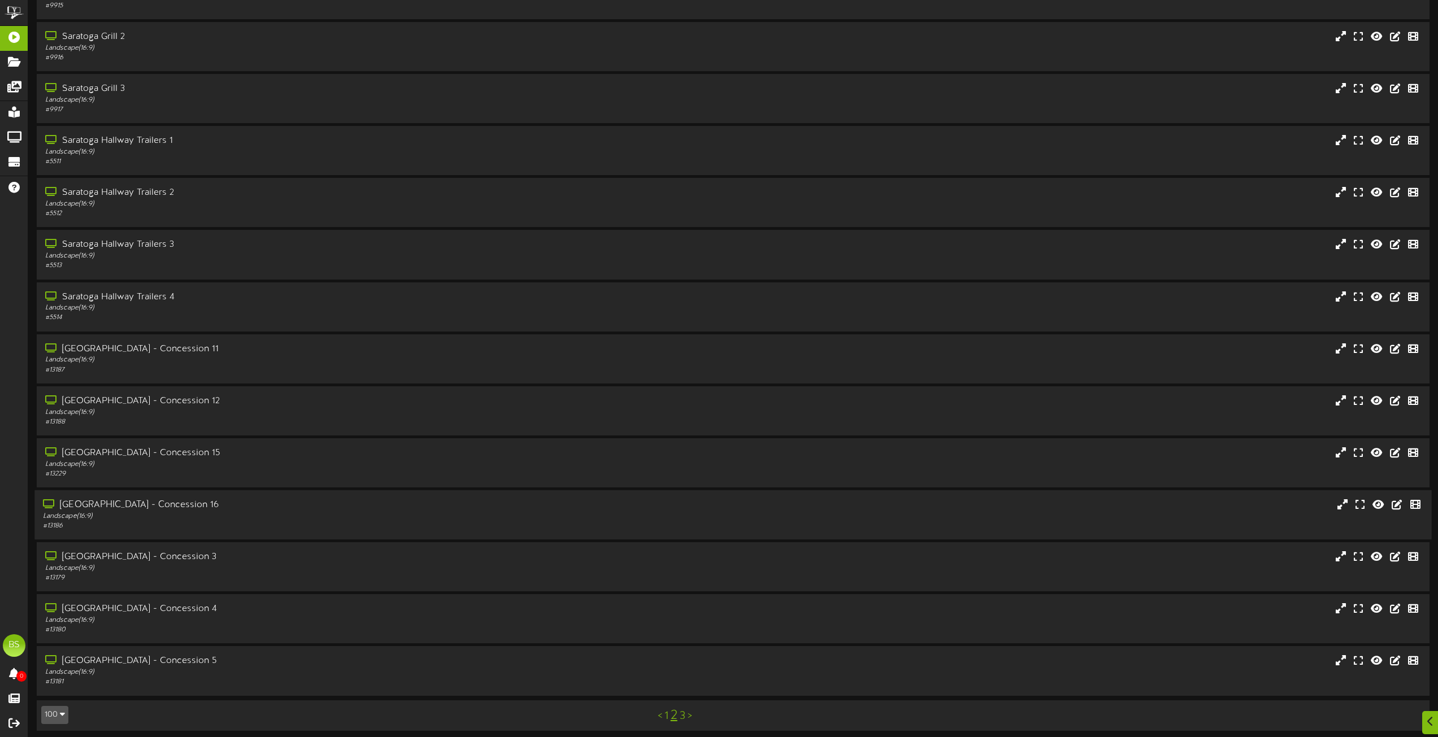
scroll to position [4553, 0]
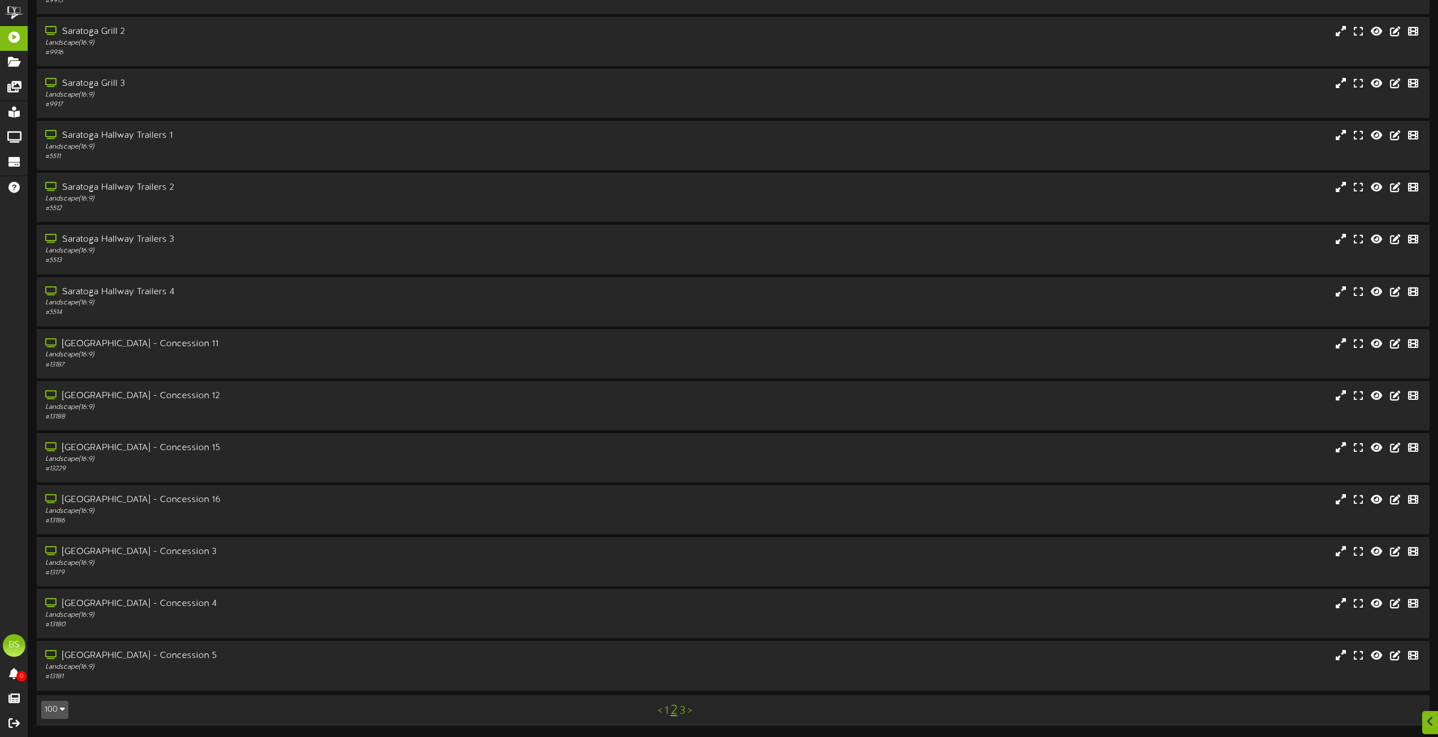
click at [666, 715] on link "1" at bounding box center [666, 711] width 4 height 12
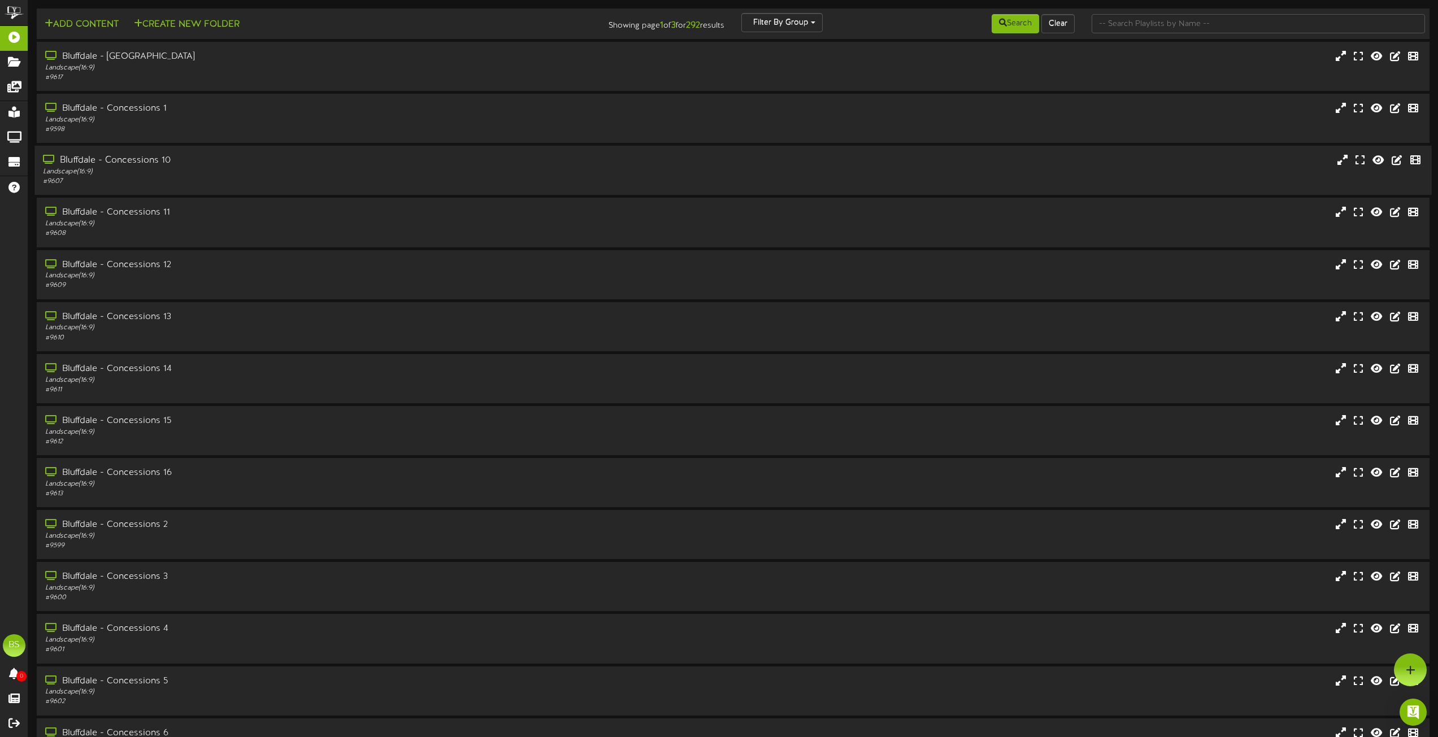
click at [150, 159] on div "Bluffdale - Concessions 10" at bounding box center [325, 160] width 565 height 13
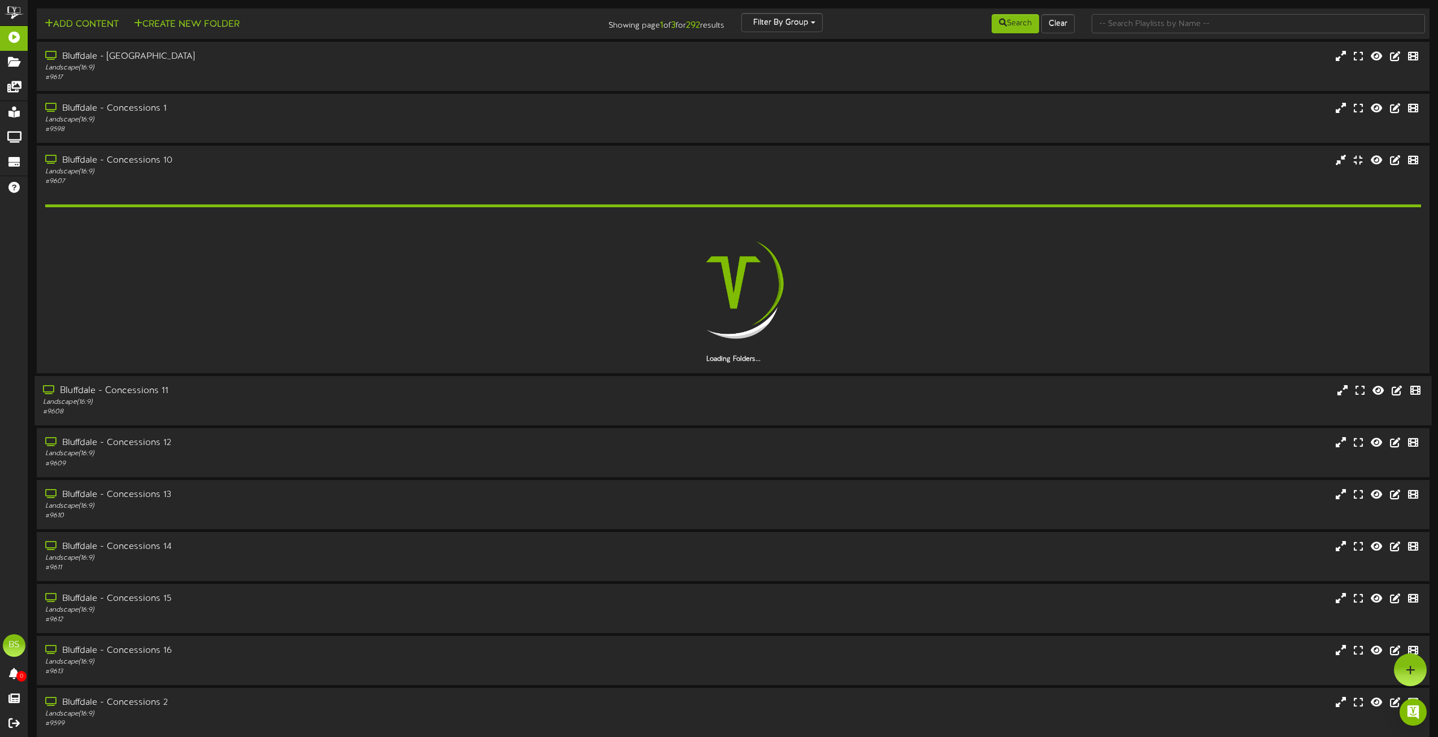
click at [144, 388] on div "Bluffdale - Concessions 11" at bounding box center [325, 390] width 565 height 13
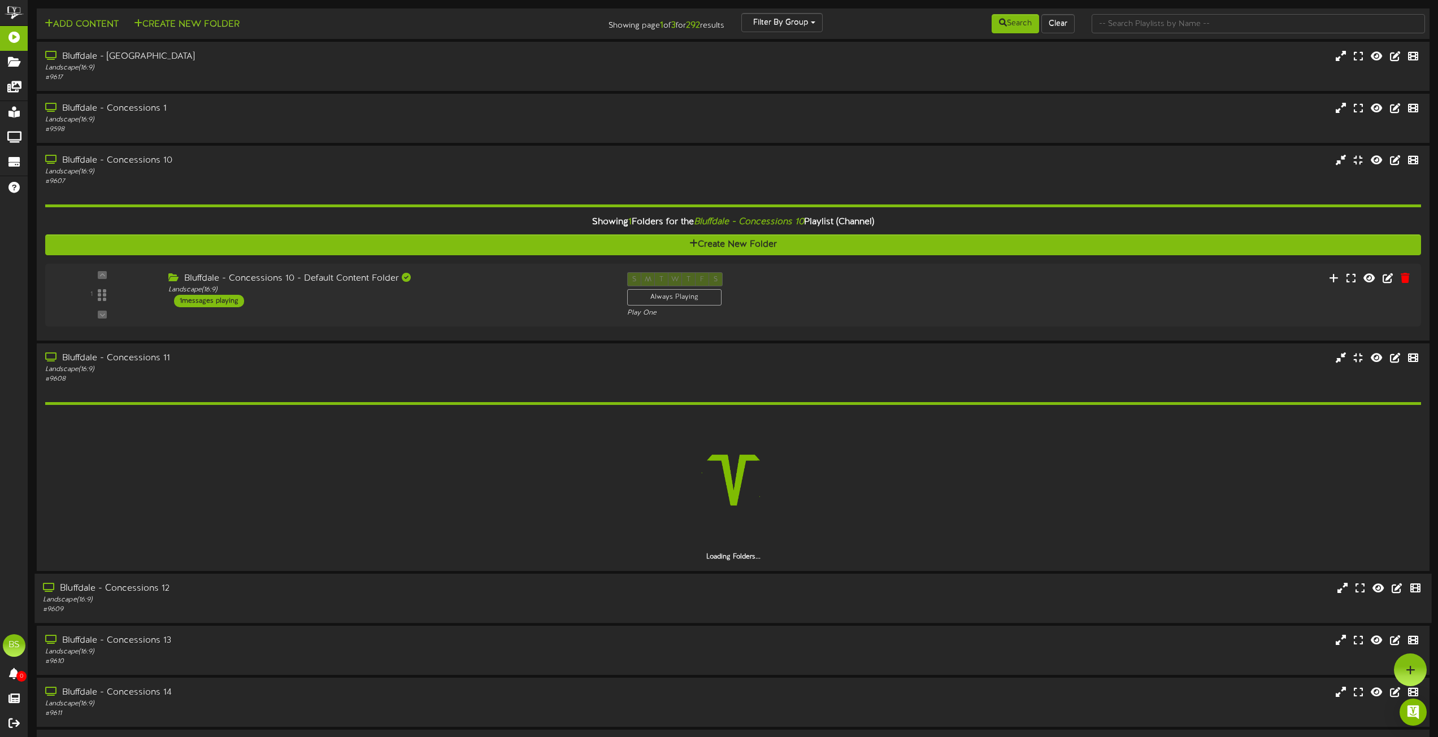
click at [149, 590] on div "Bluffdale - Concessions 12 Landscape ( 16:9 ) # 9609" at bounding box center [732, 597] width 1397 height 49
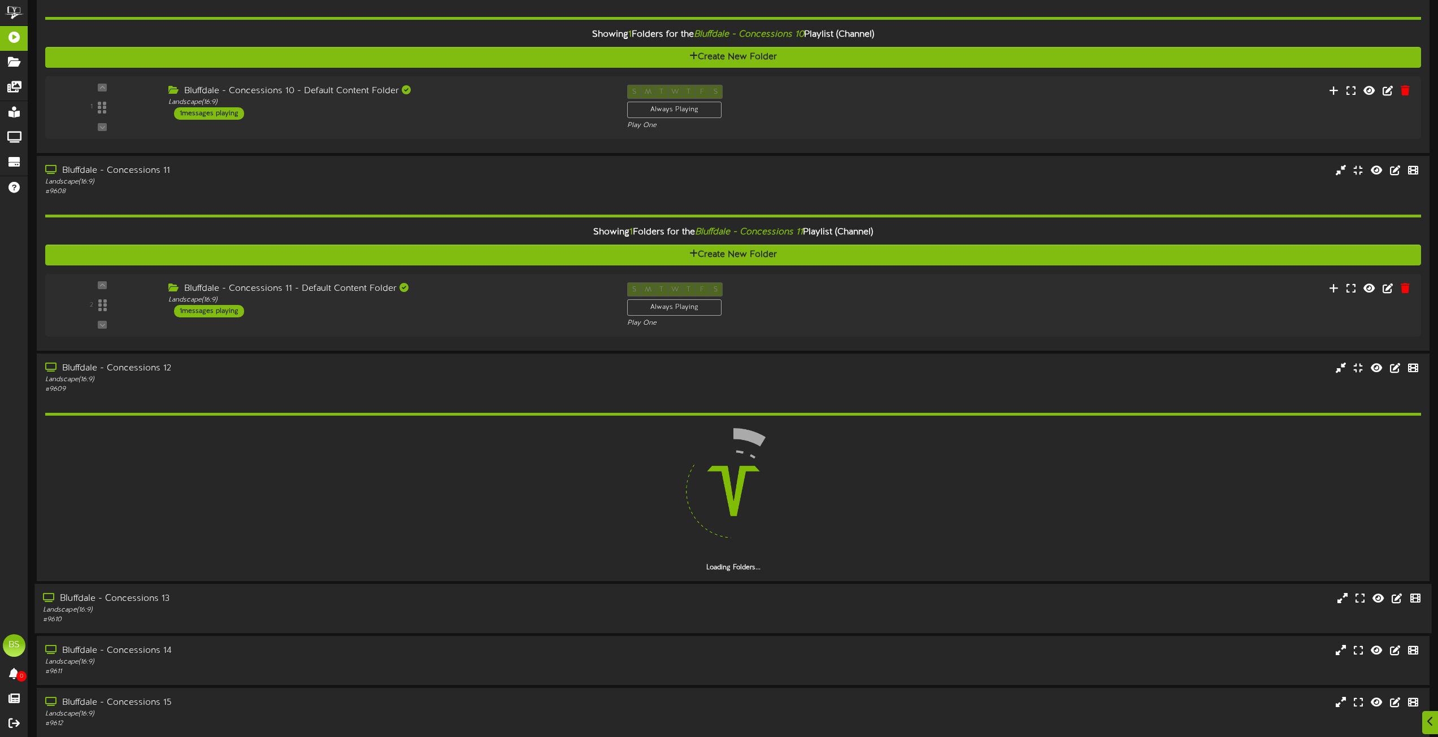
scroll to position [282, 0]
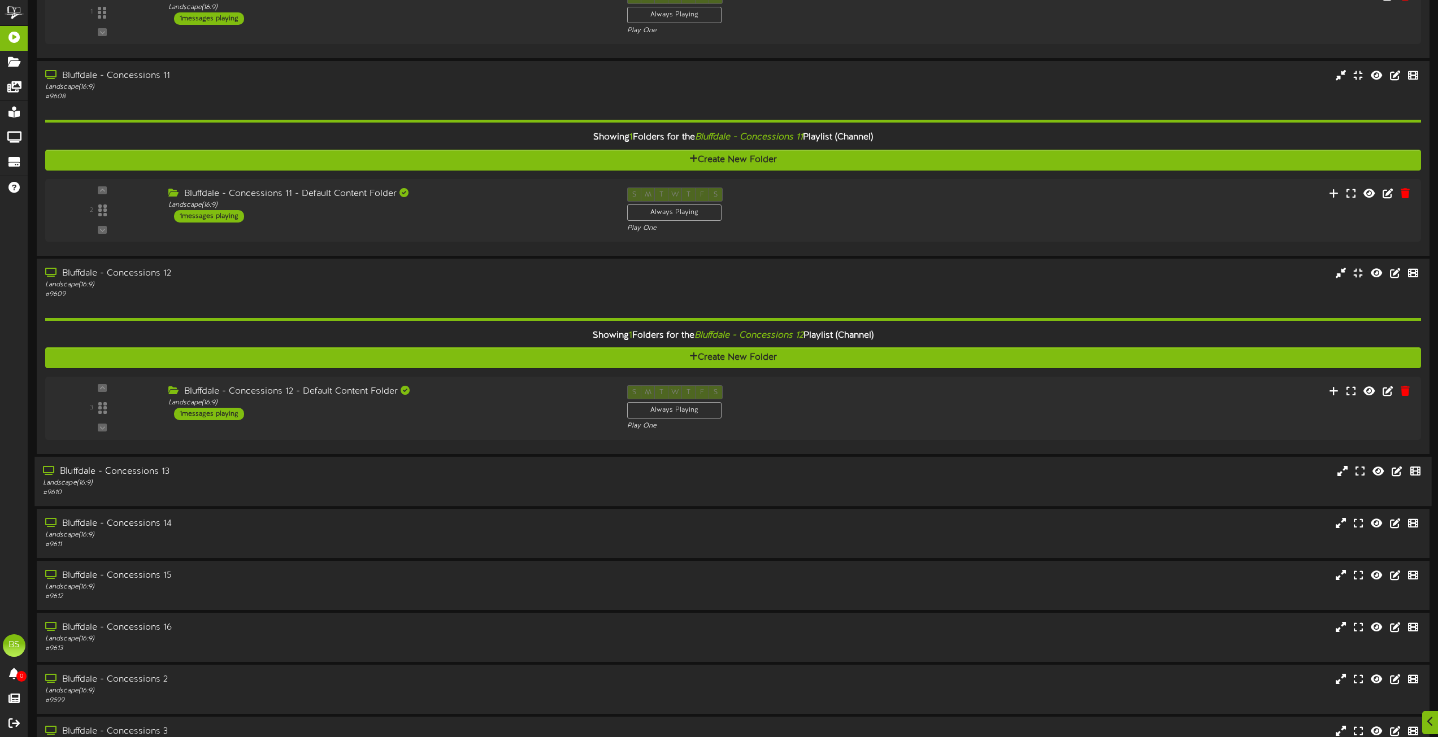
click at [154, 504] on div "Bluffdale - Concessions 13 Landscape ( 16:9 ) # 9610" at bounding box center [732, 480] width 1397 height 49
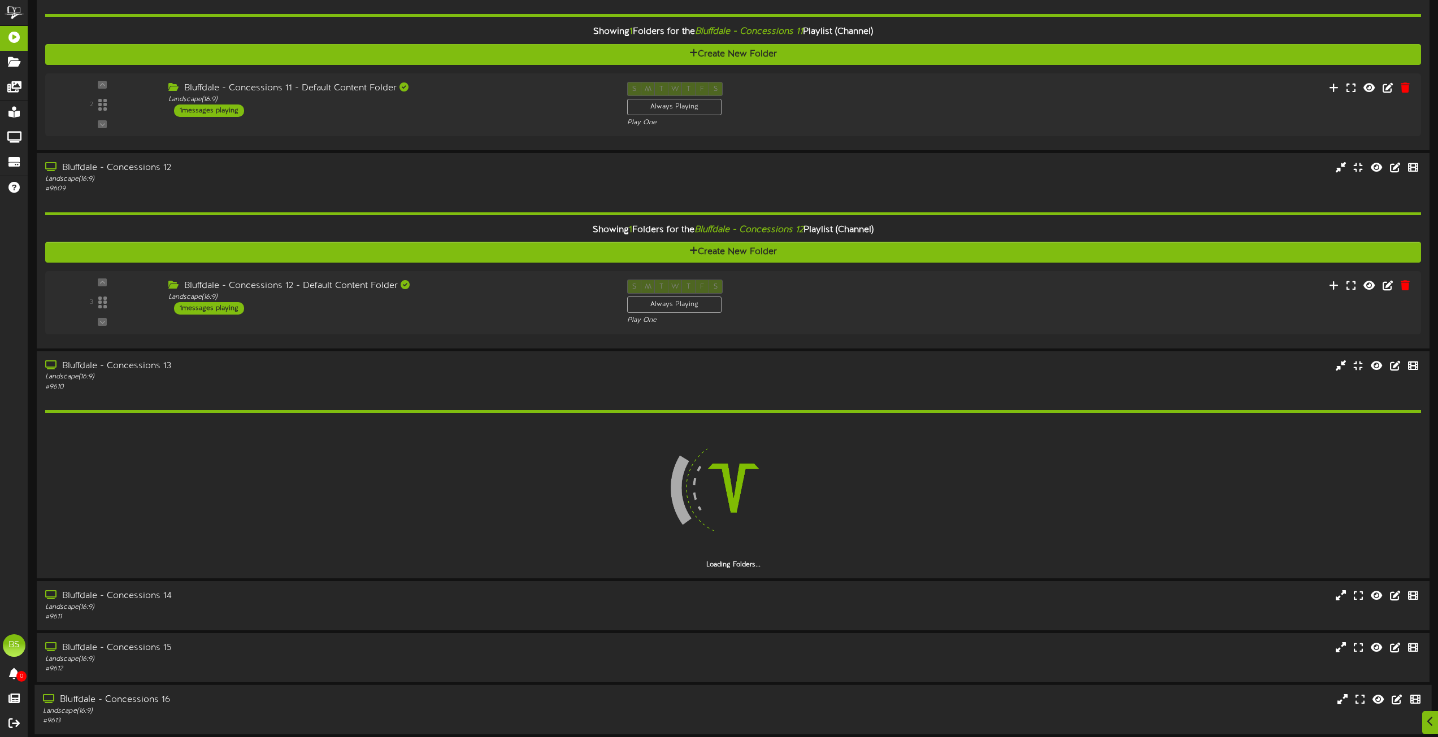
scroll to position [621, 0]
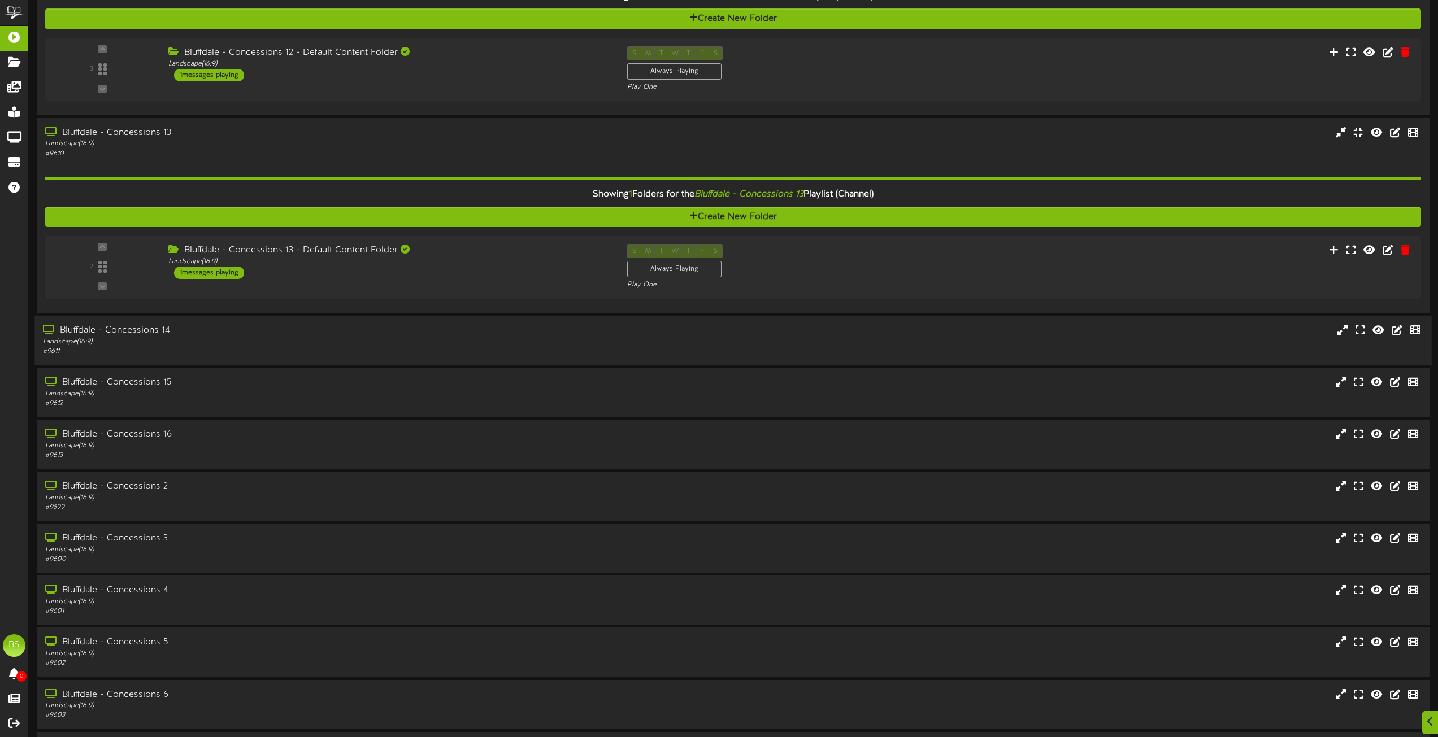
click at [147, 363] on div "Bluffdale - Concessions 14 Landscape ( 16:9 ) # 9611" at bounding box center [732, 339] width 1397 height 49
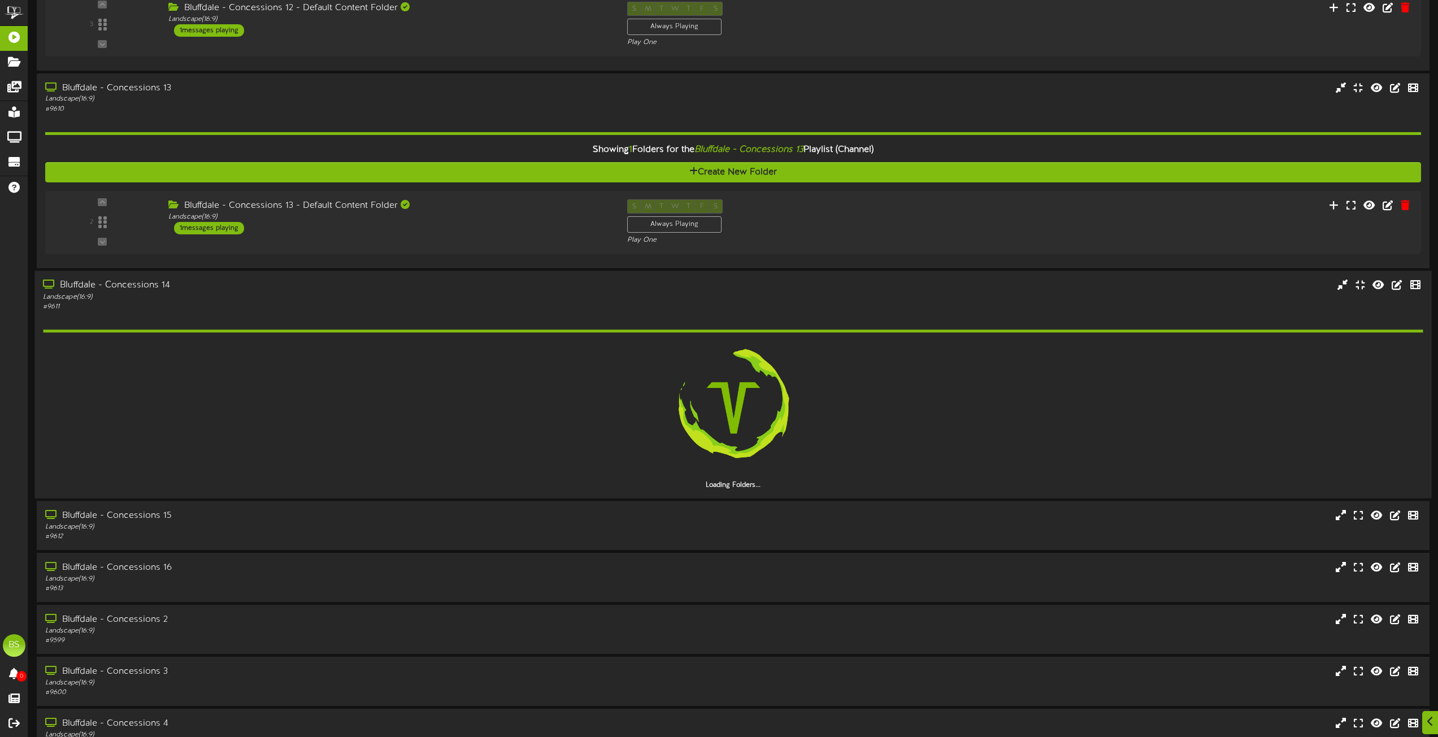
scroll to position [678, 0]
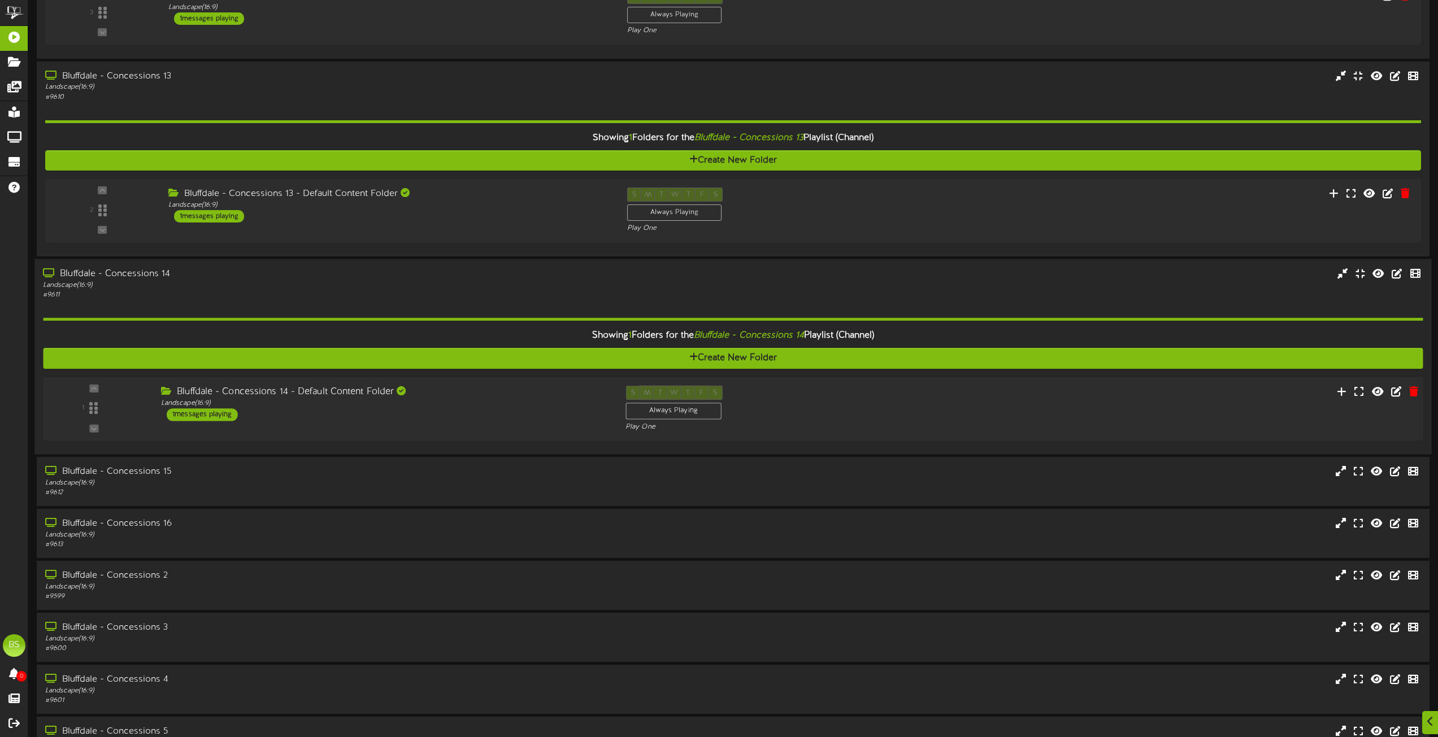
click at [227, 416] on div "1 messages playing" at bounding box center [202, 414] width 71 height 12
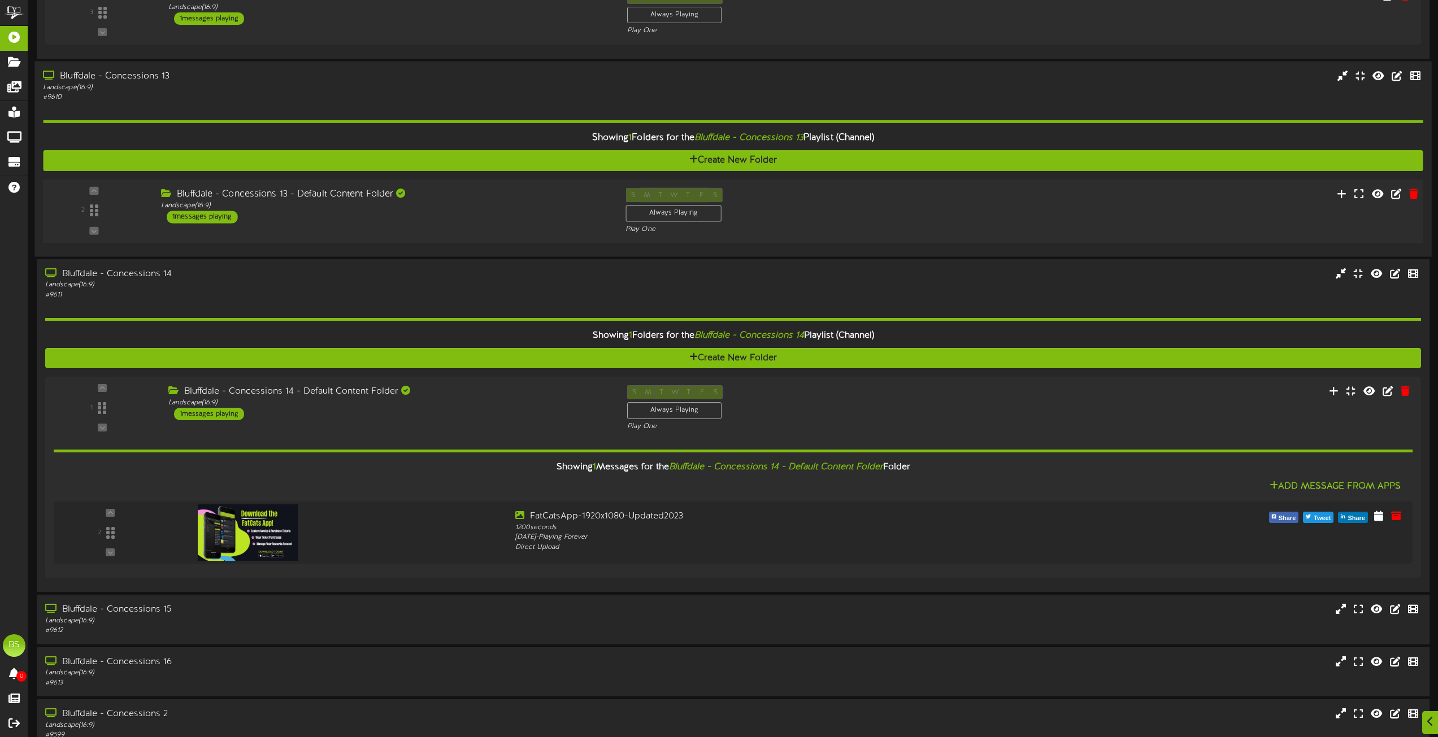
click at [224, 214] on div "1 messages playing" at bounding box center [202, 217] width 71 height 12
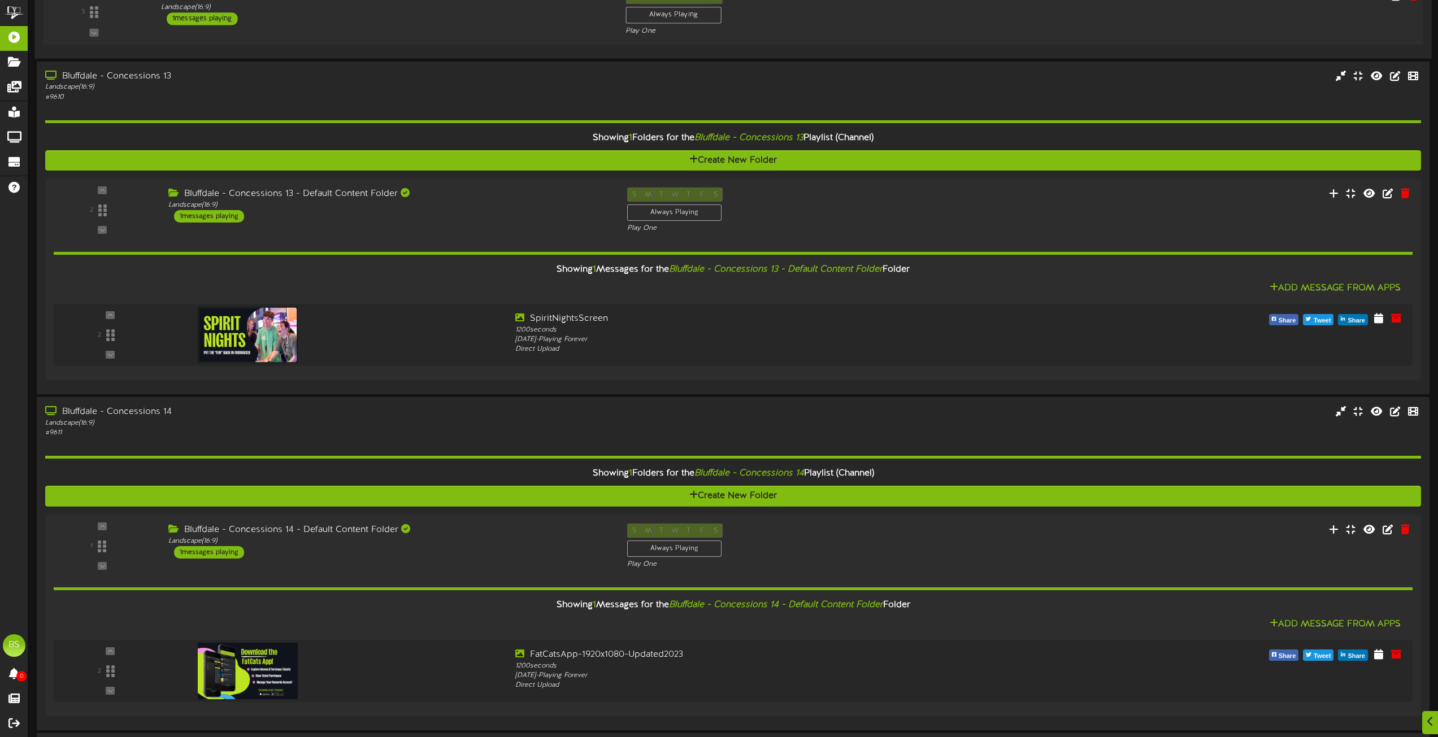
click at [221, 16] on div "1 messages playing" at bounding box center [202, 19] width 71 height 12
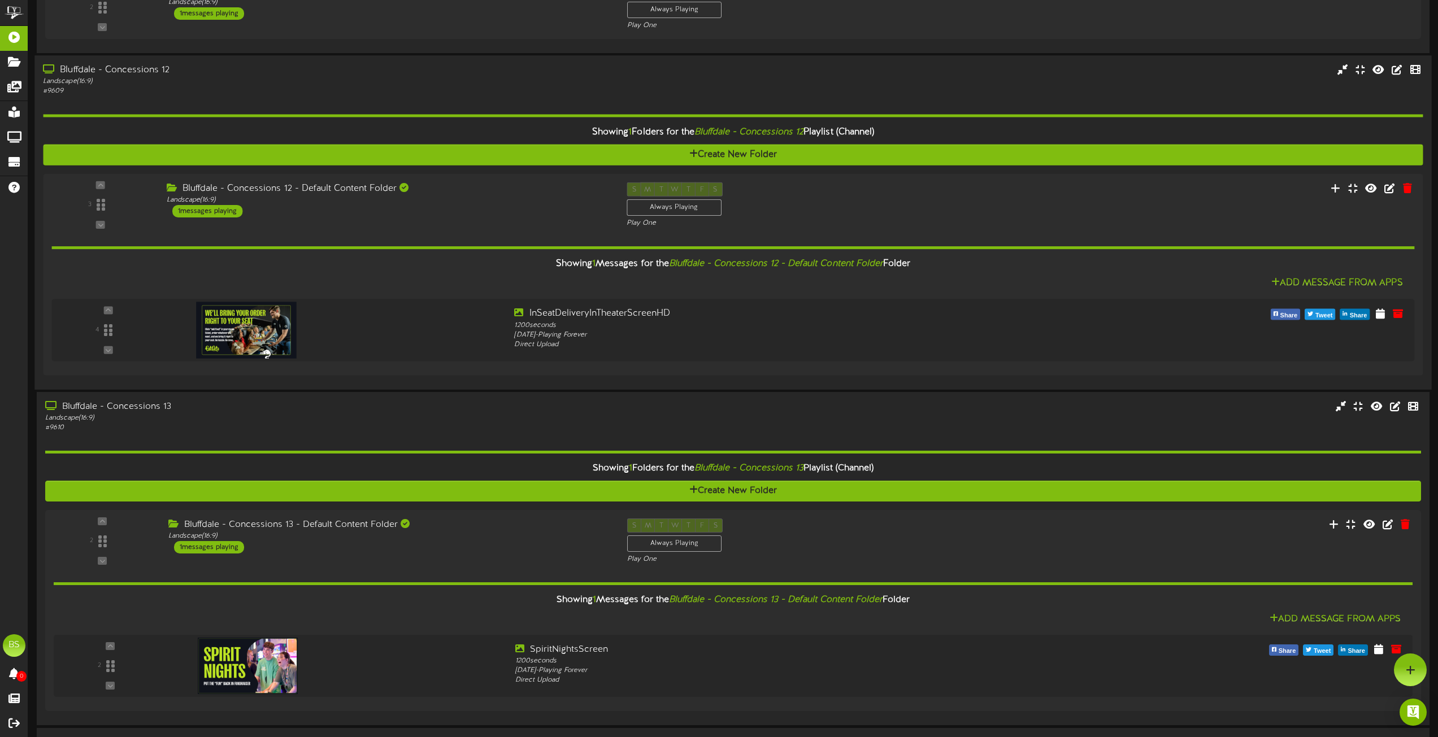
scroll to position [394, 0]
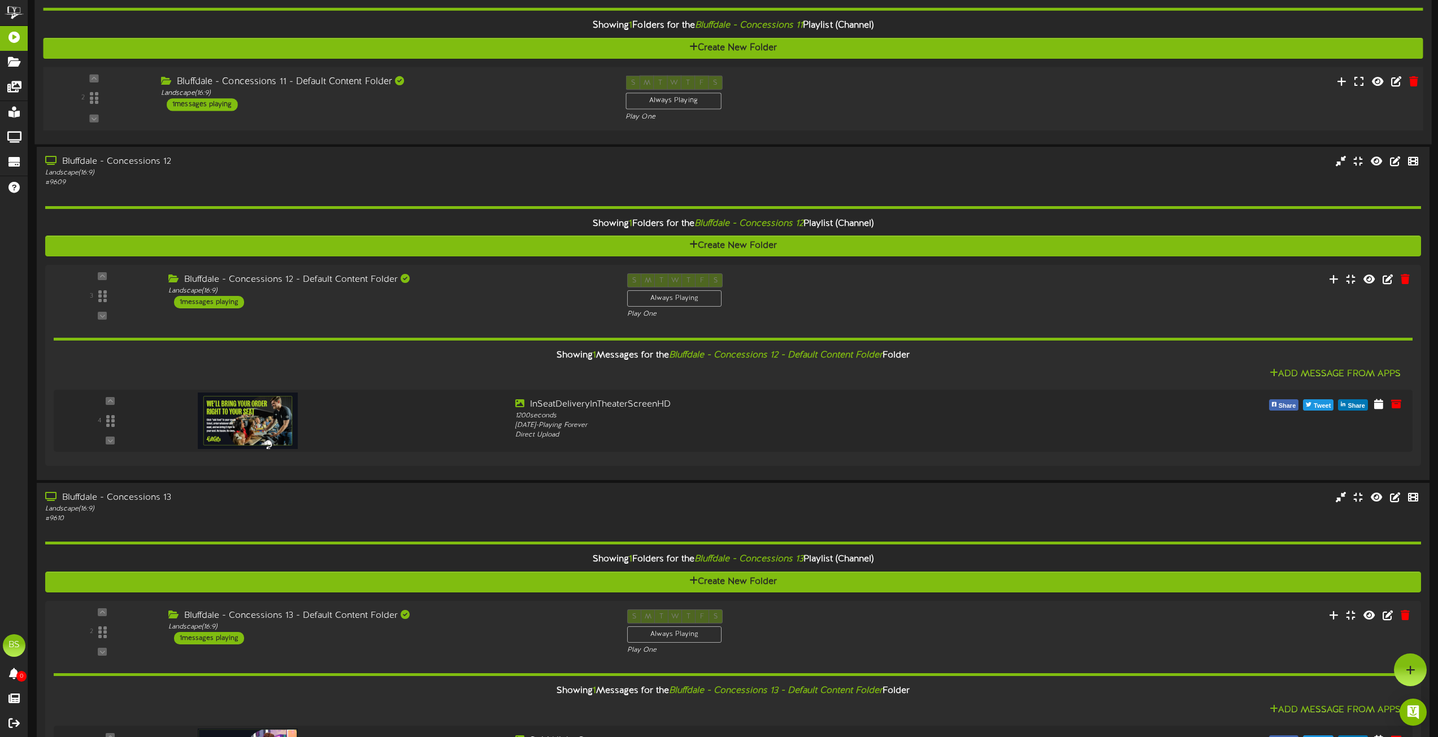
click at [227, 103] on div "1 messages playing" at bounding box center [202, 104] width 71 height 12
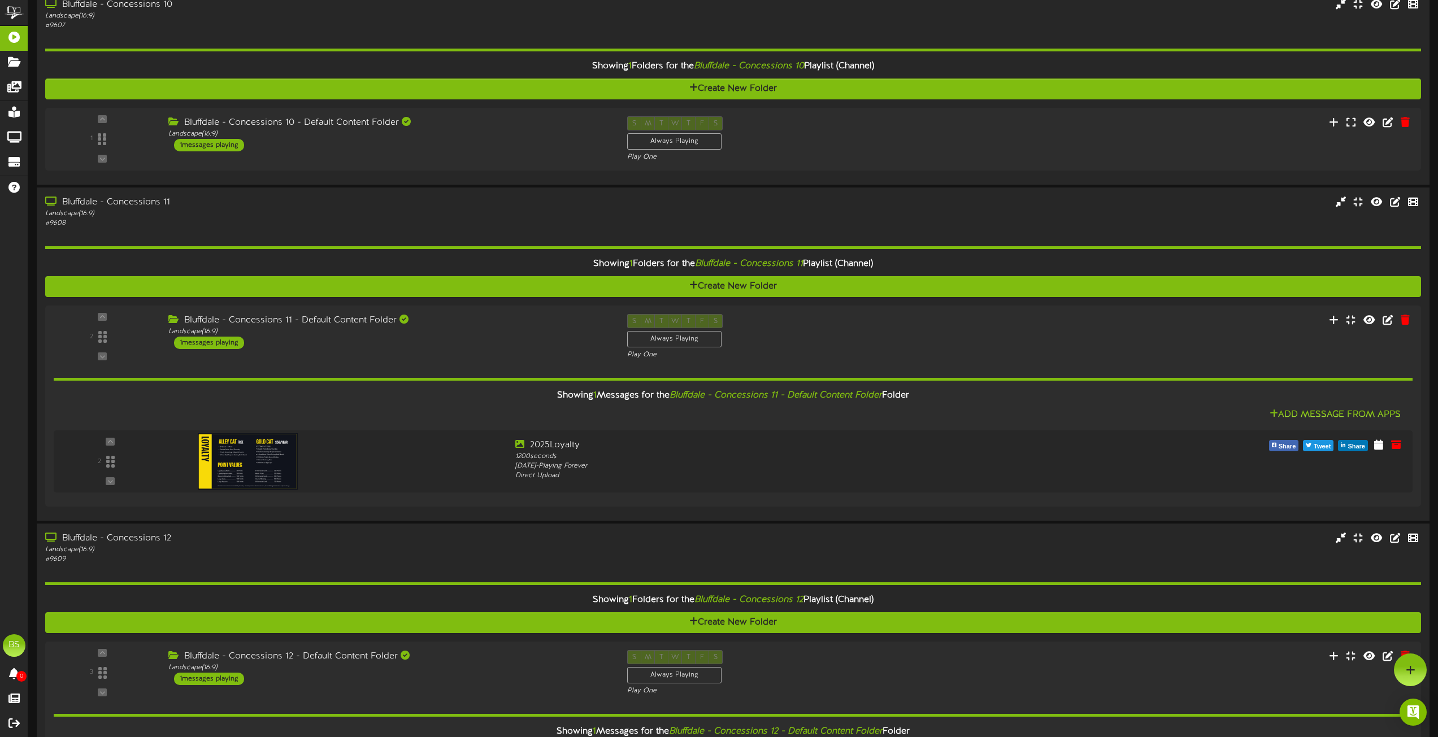
scroll to position [55, 0]
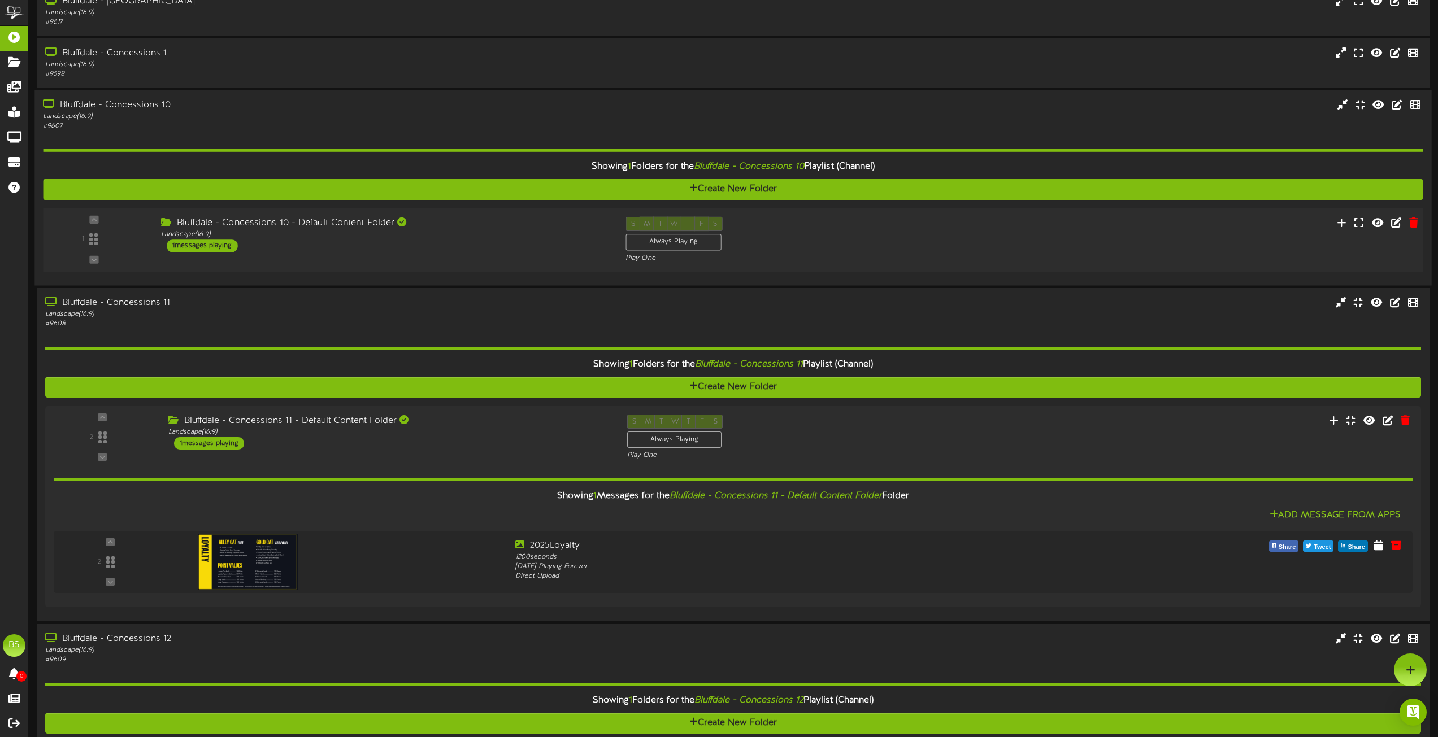
click at [215, 251] on div "1 messages playing" at bounding box center [202, 246] width 71 height 12
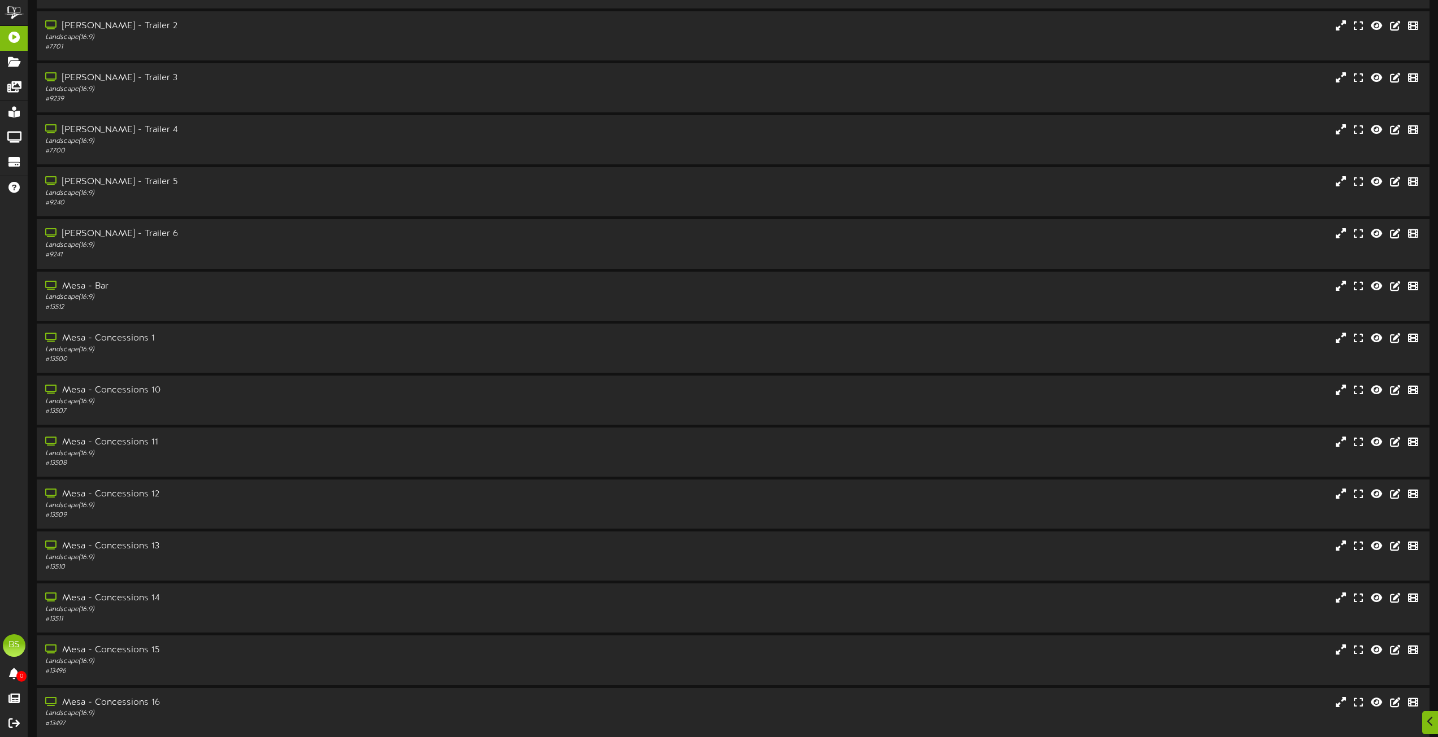
scroll to position [5973, 0]
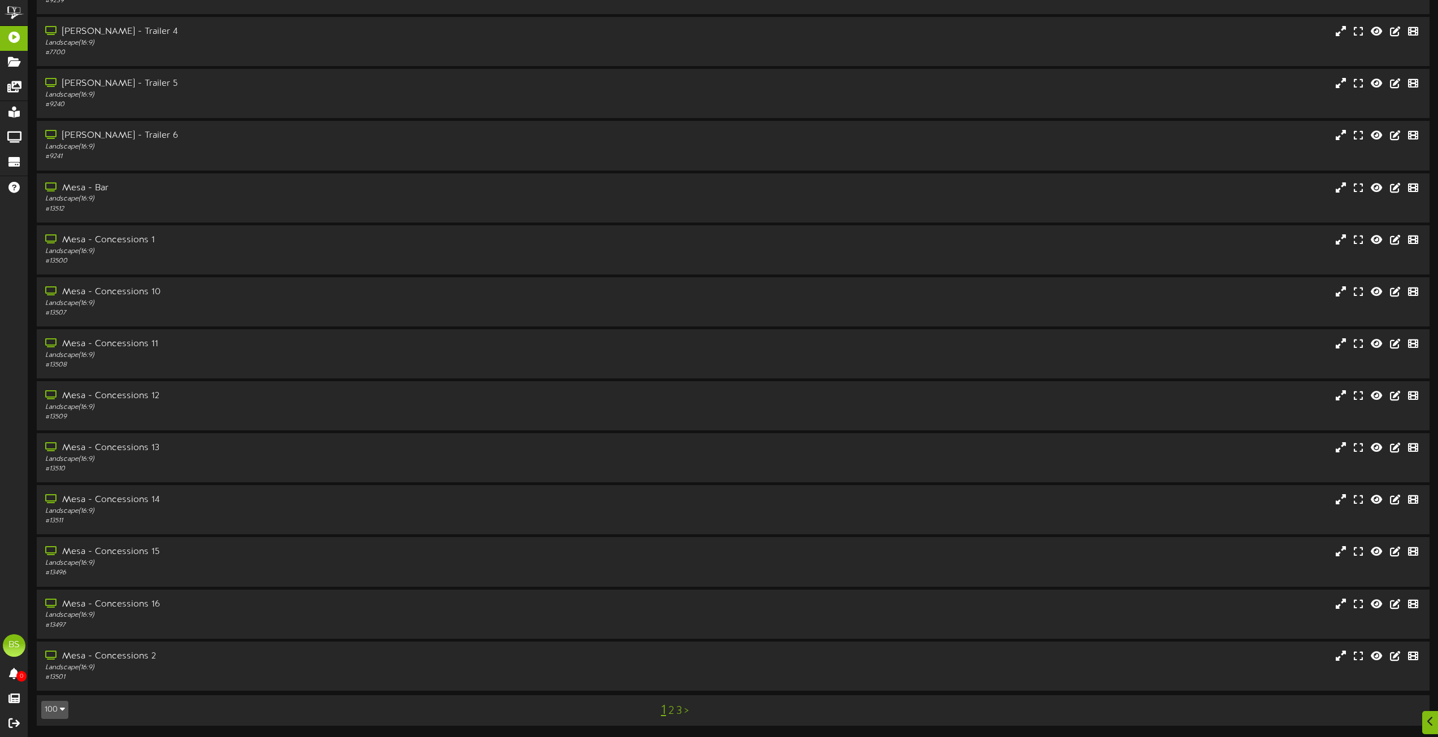
click at [671, 711] on link "2" at bounding box center [671, 711] width 6 height 12
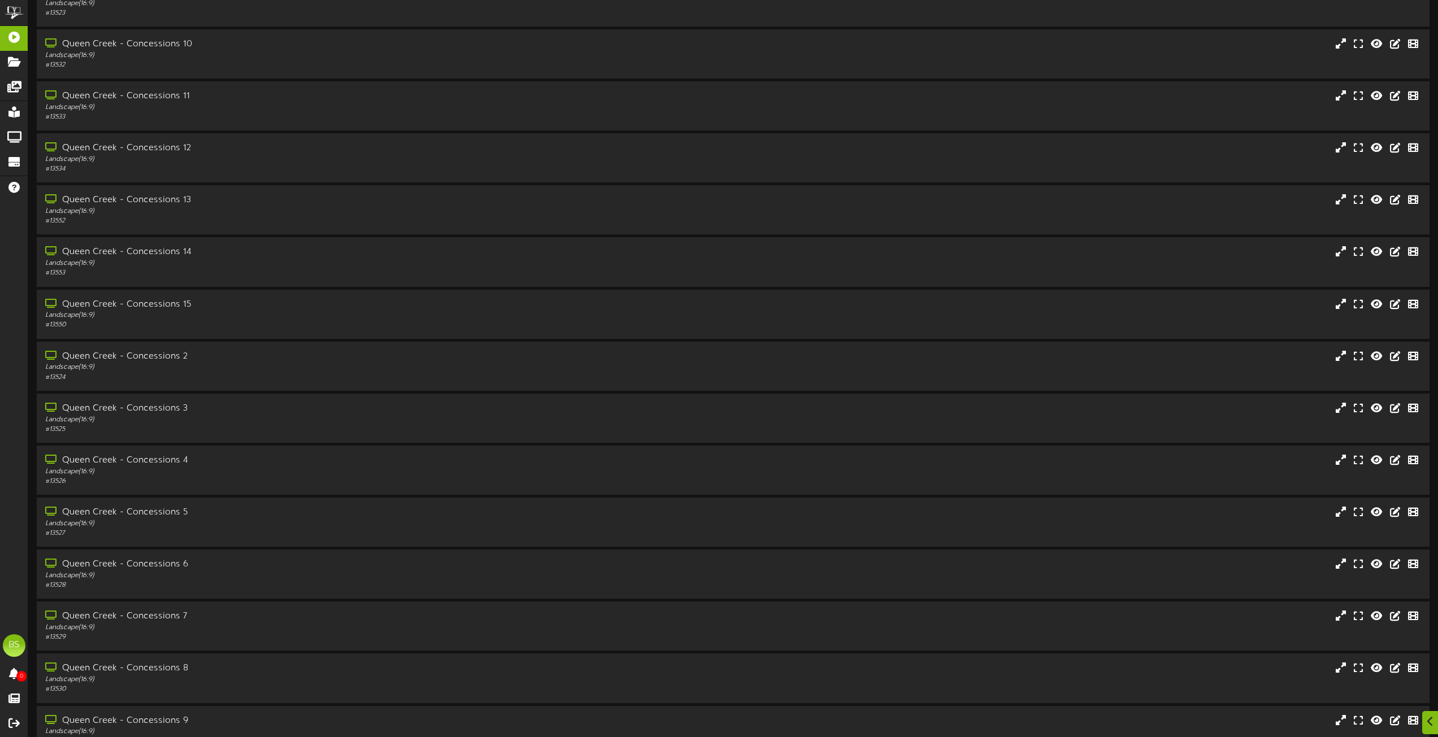
scroll to position [1695, 0]
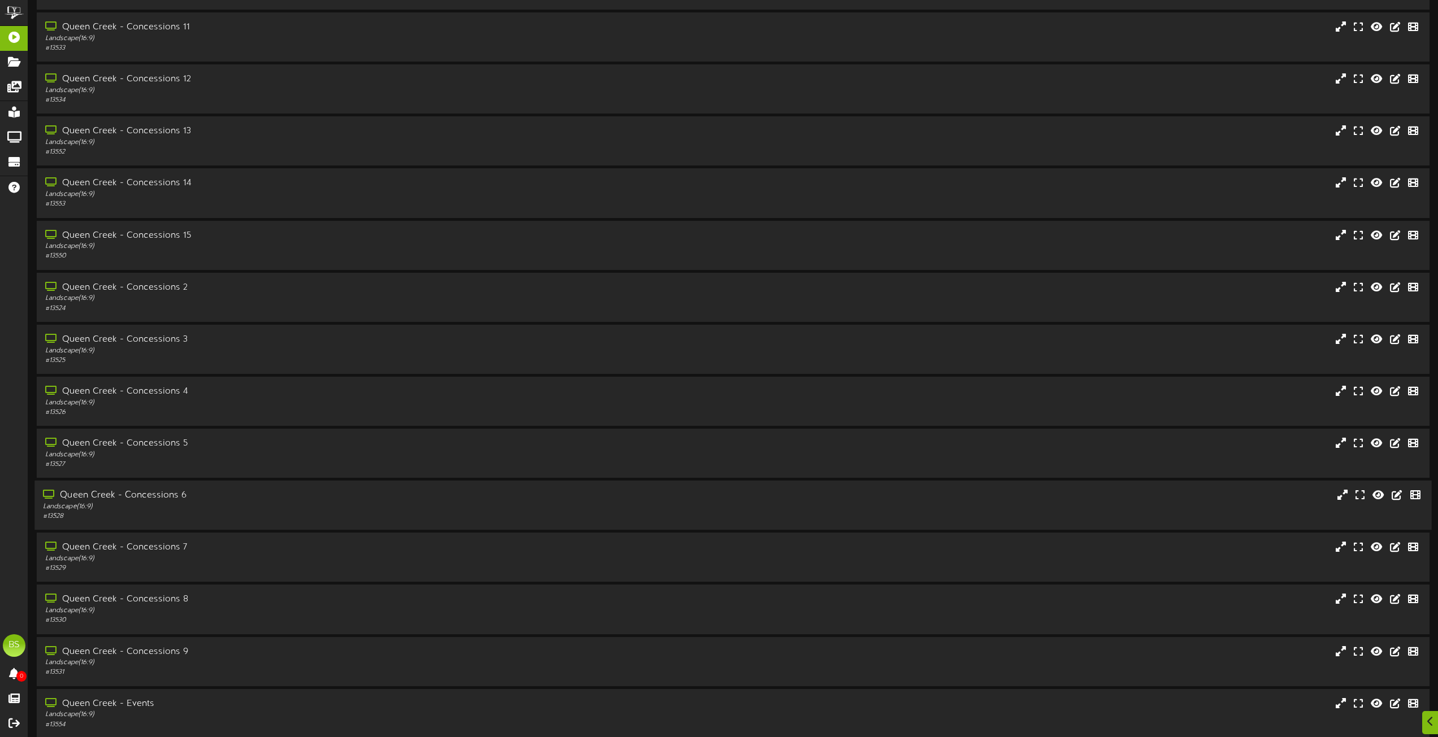
click at [160, 495] on div "Queen Creek - Concessions 6" at bounding box center [325, 495] width 565 height 13
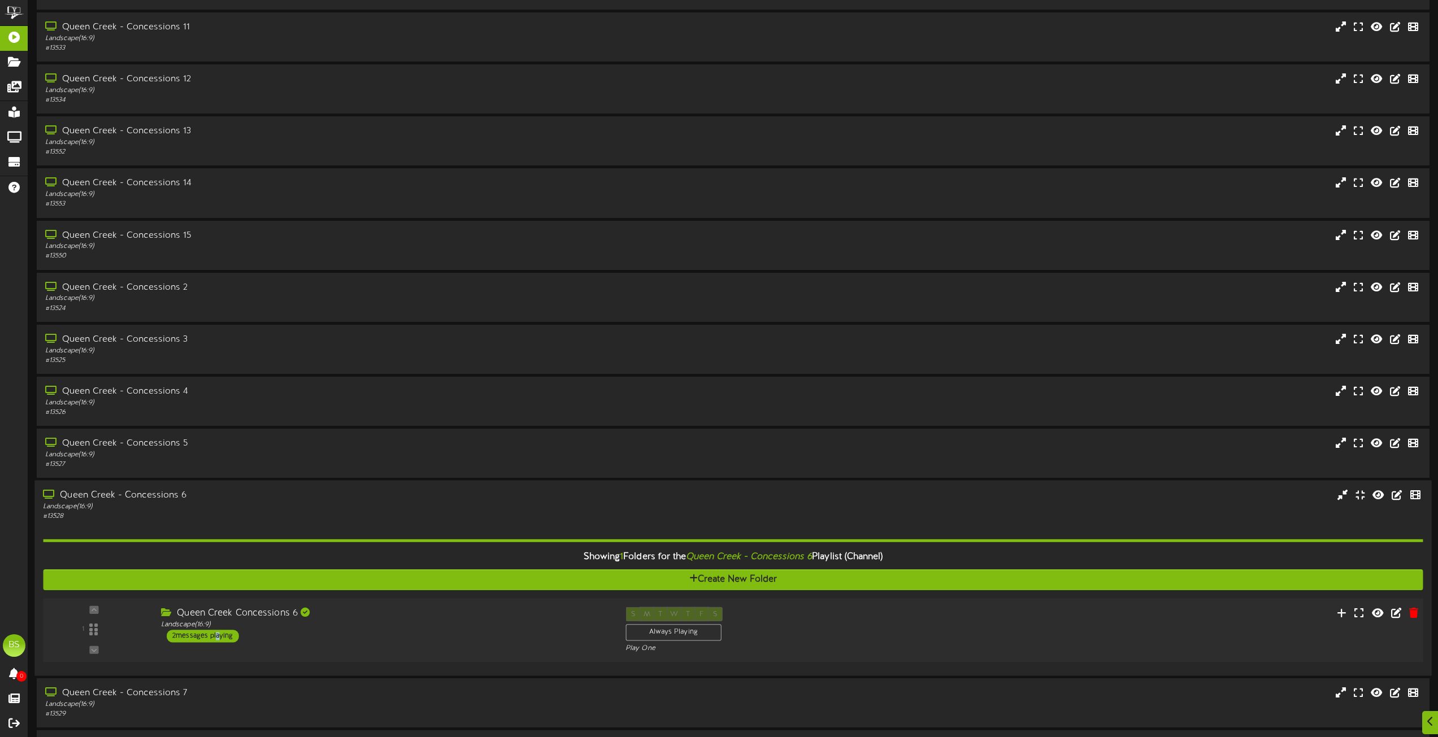
click at [216, 634] on div "2 messages playing" at bounding box center [203, 636] width 72 height 12
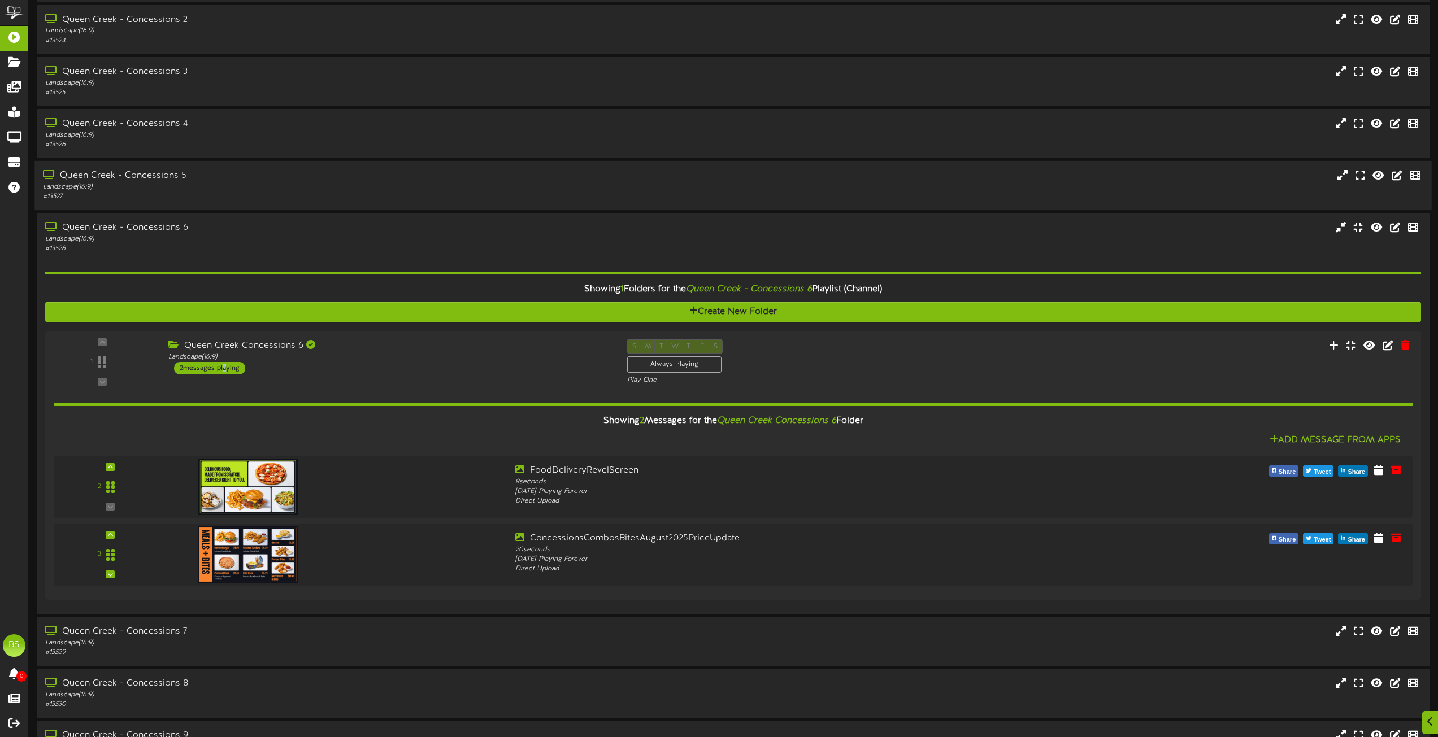
scroll to position [1977, 0]
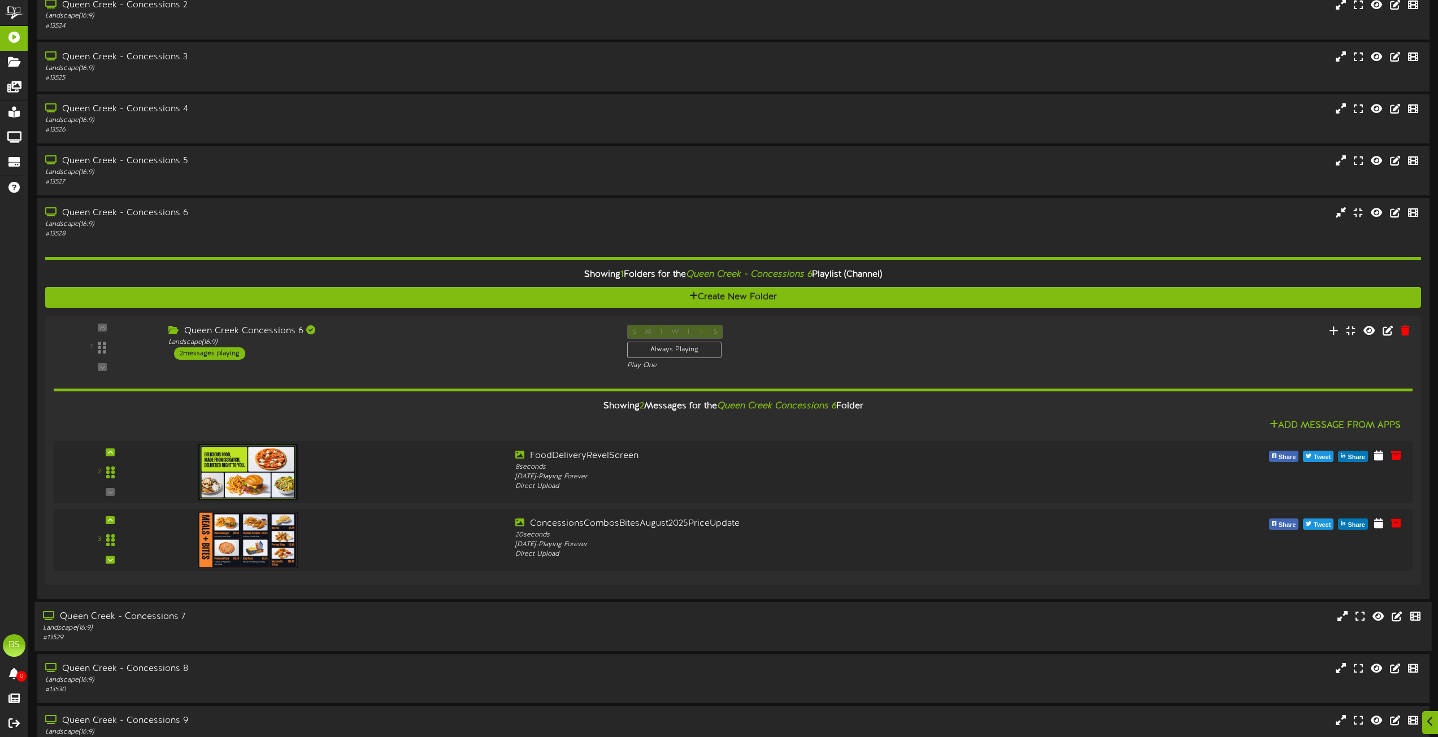
click at [172, 617] on div "Queen Creek - Concessions 7" at bounding box center [325, 617] width 565 height 13
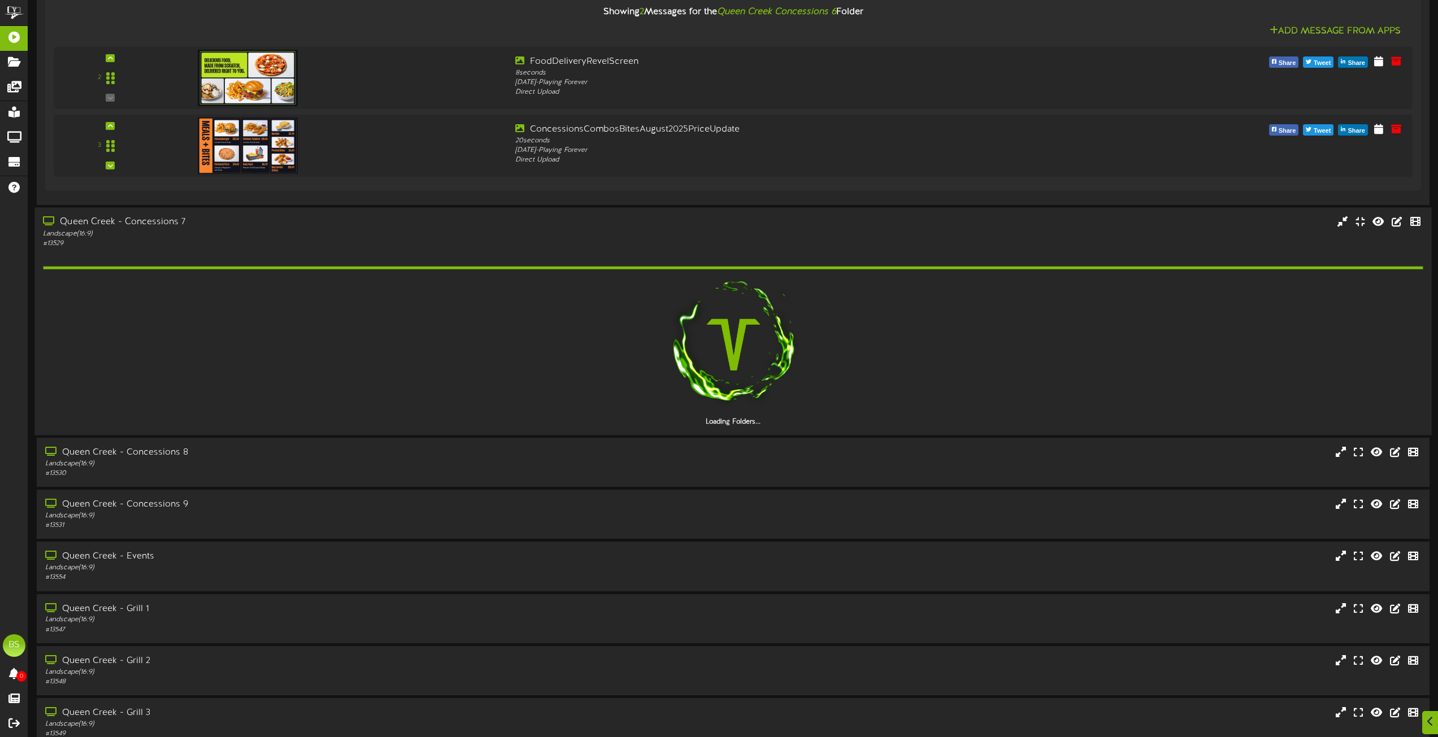
scroll to position [2373, 0]
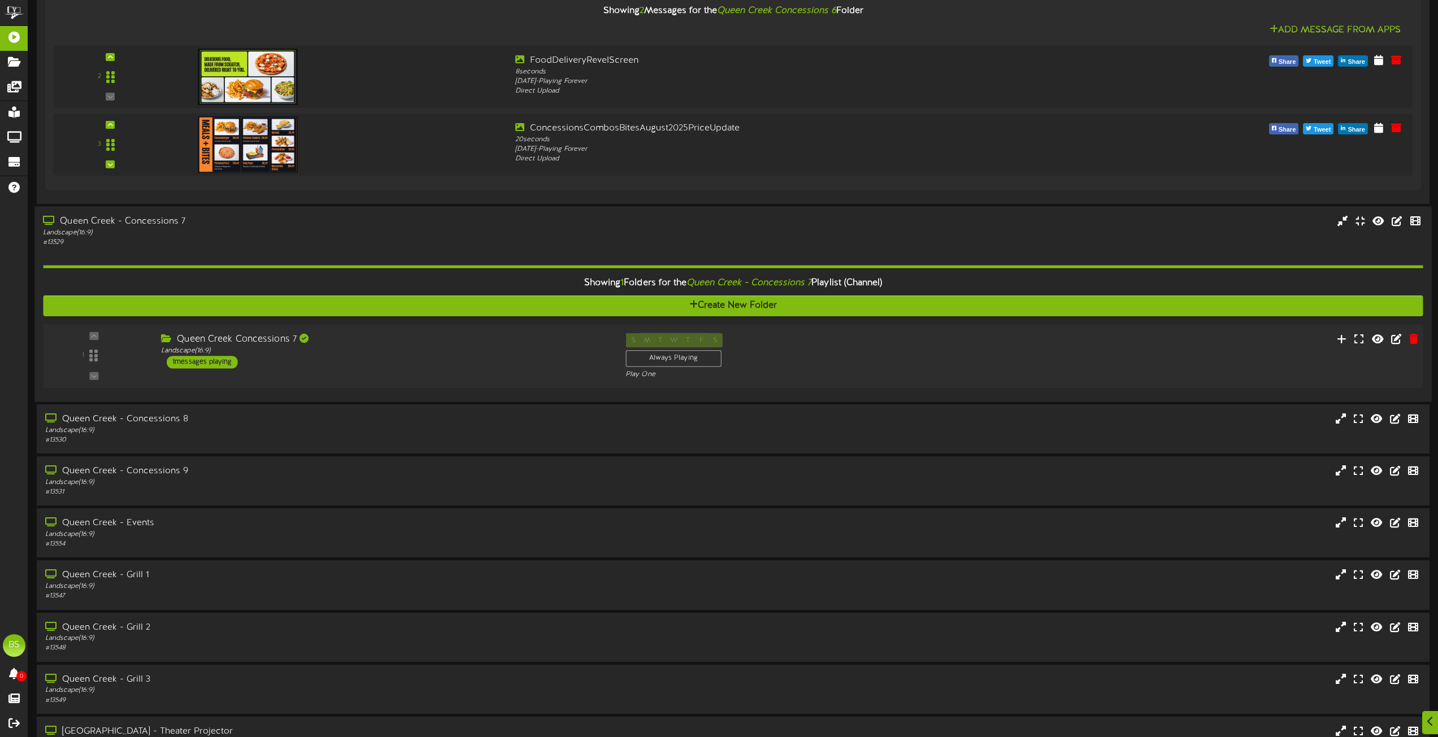
click at [223, 361] on div "1 messages playing" at bounding box center [202, 362] width 71 height 12
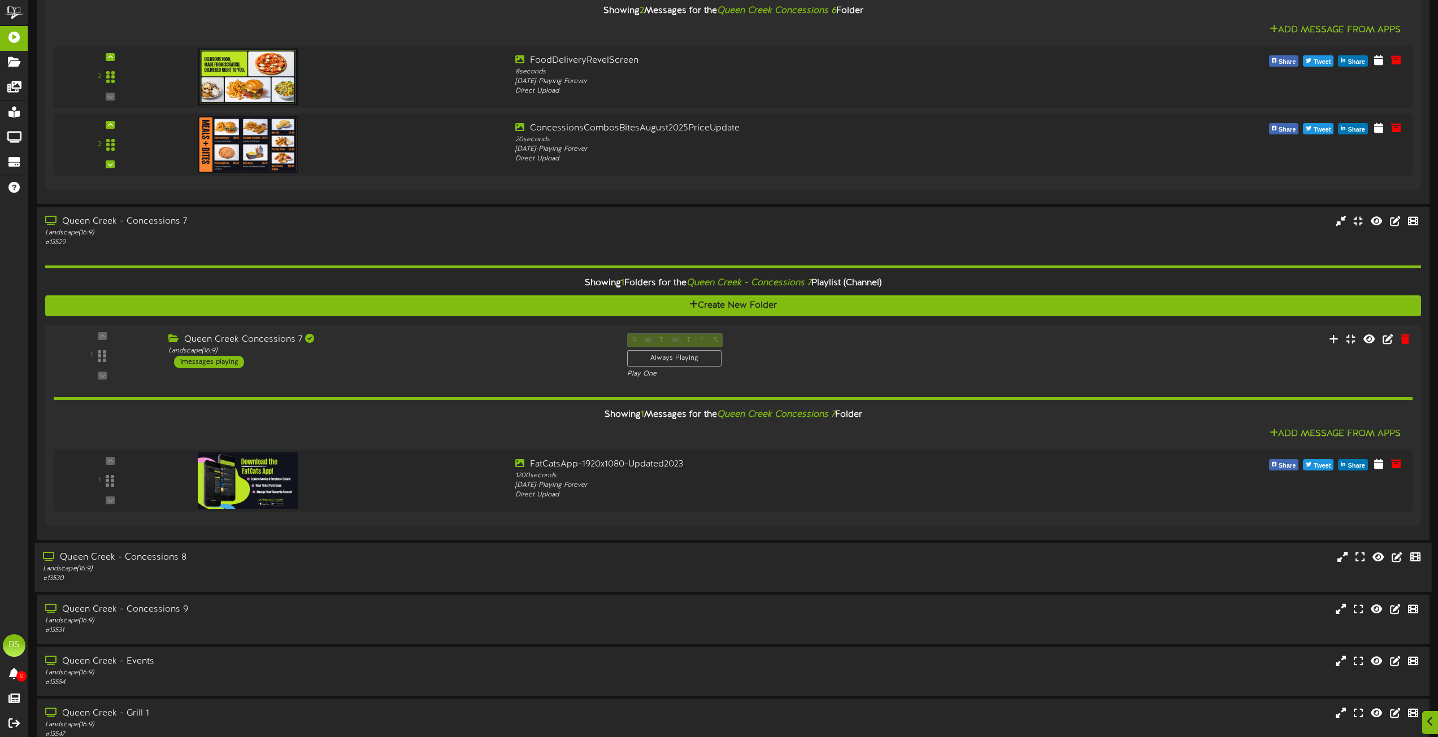
click at [170, 556] on div "Queen Creek - Concessions 8" at bounding box center [325, 557] width 565 height 13
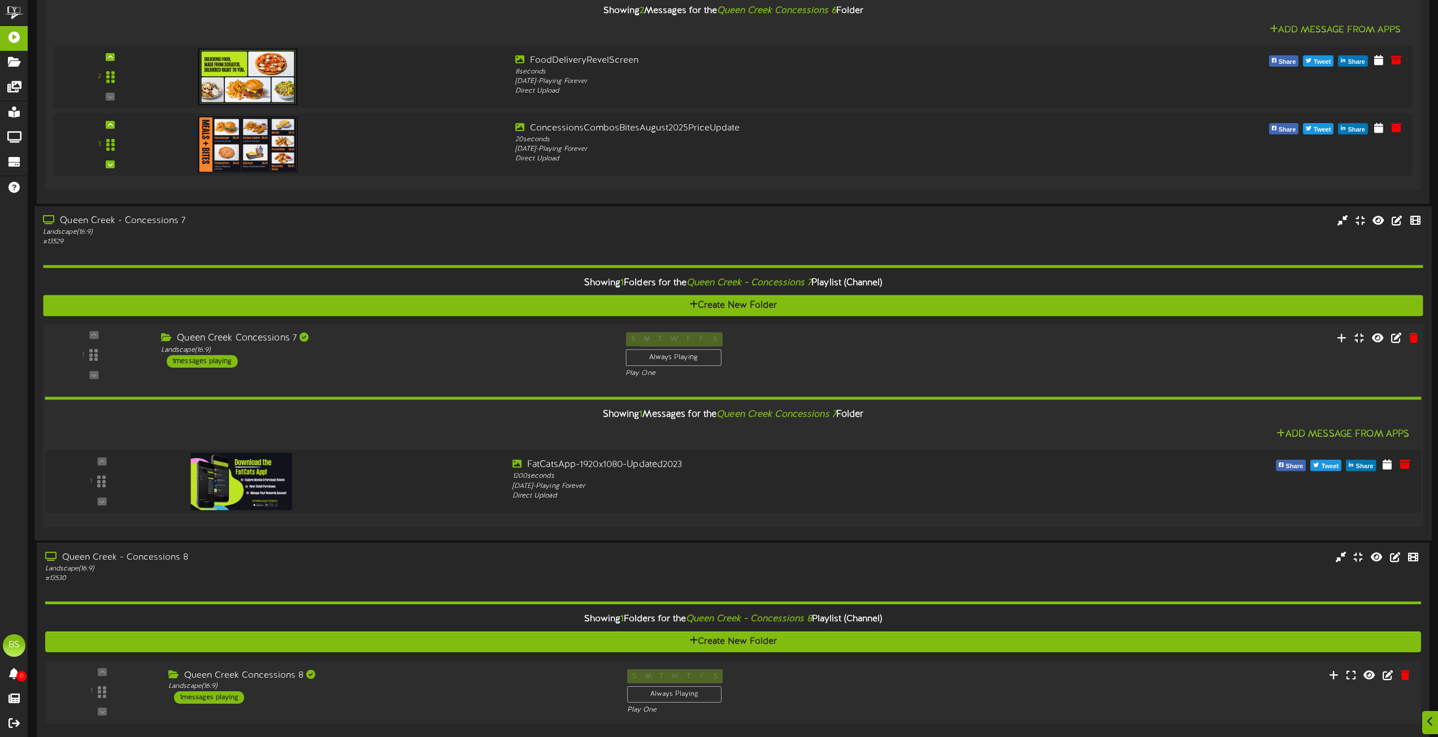
scroll to position [2599, 0]
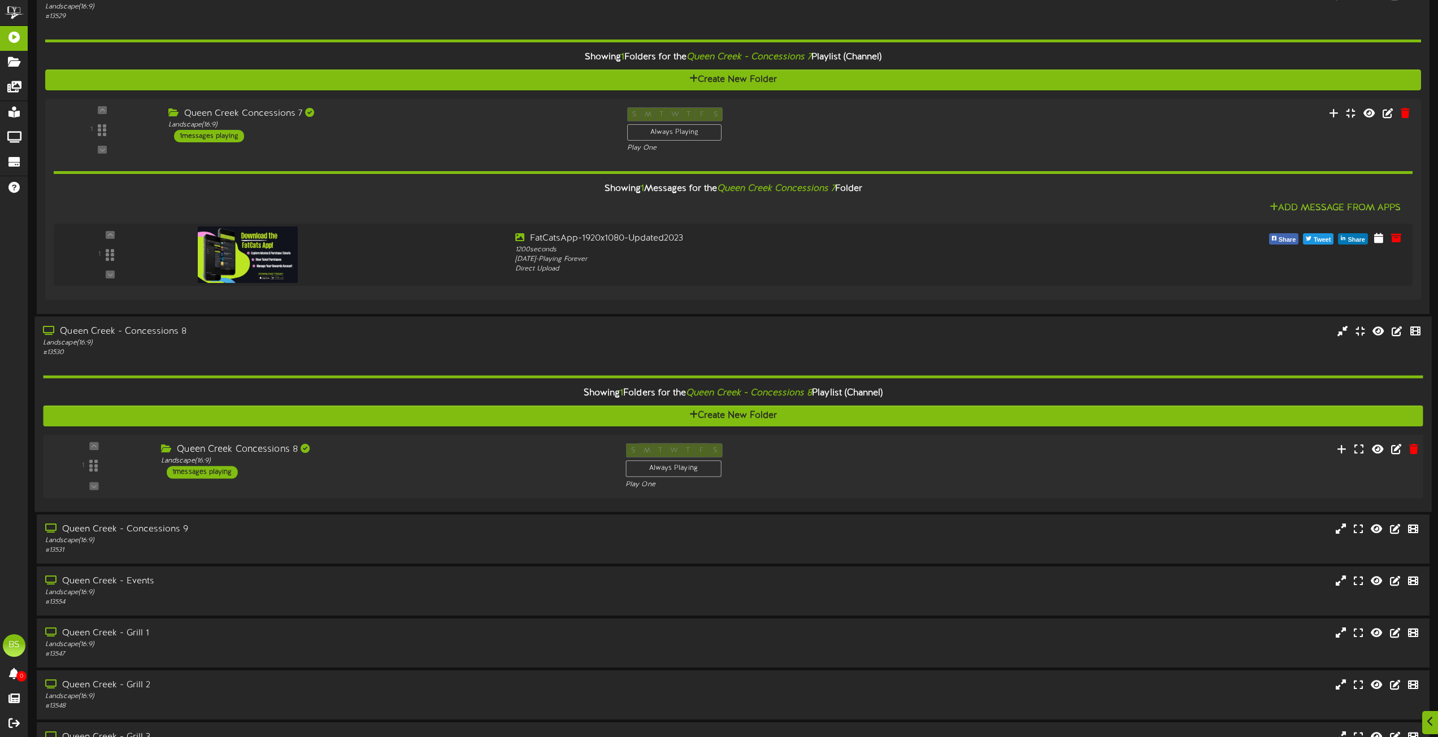
click at [220, 472] on div "1 messages playing" at bounding box center [202, 472] width 71 height 12
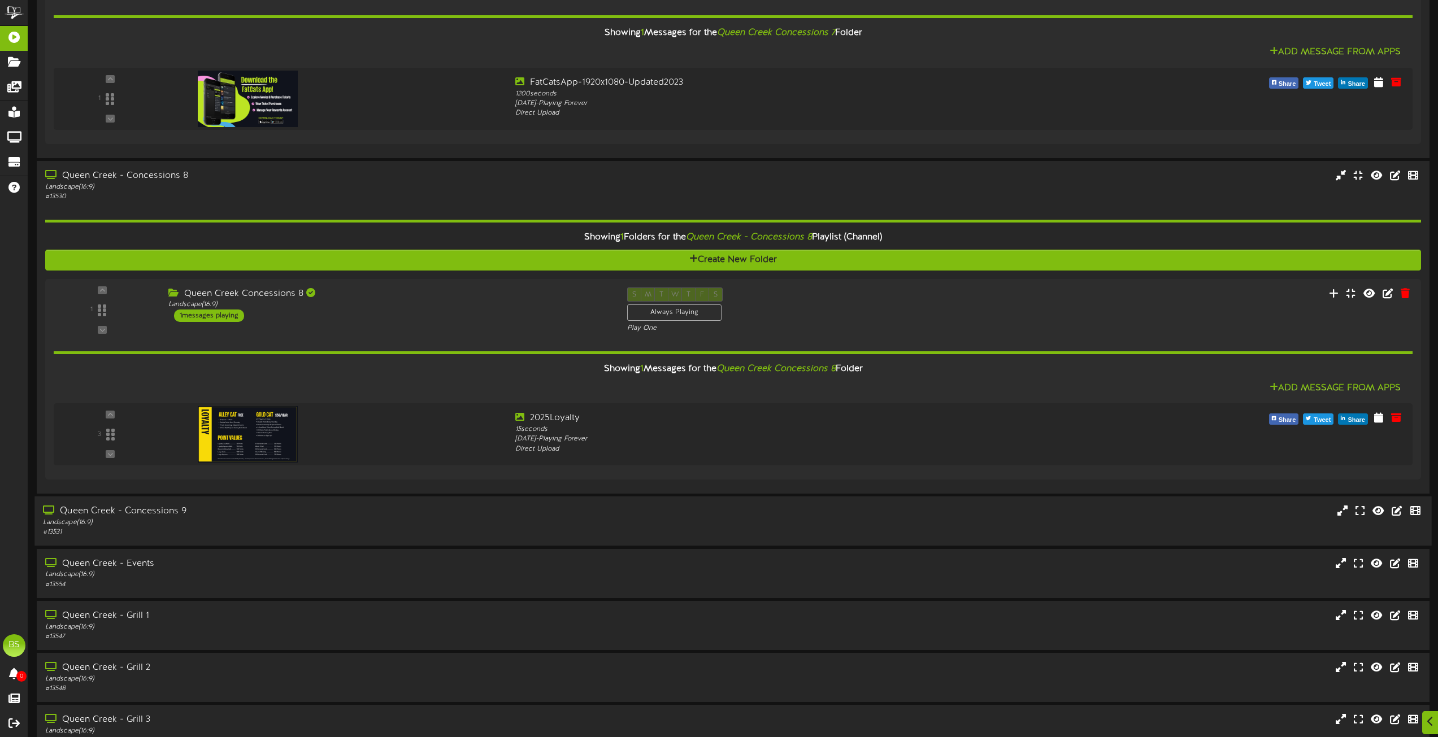
scroll to position [2881, 0]
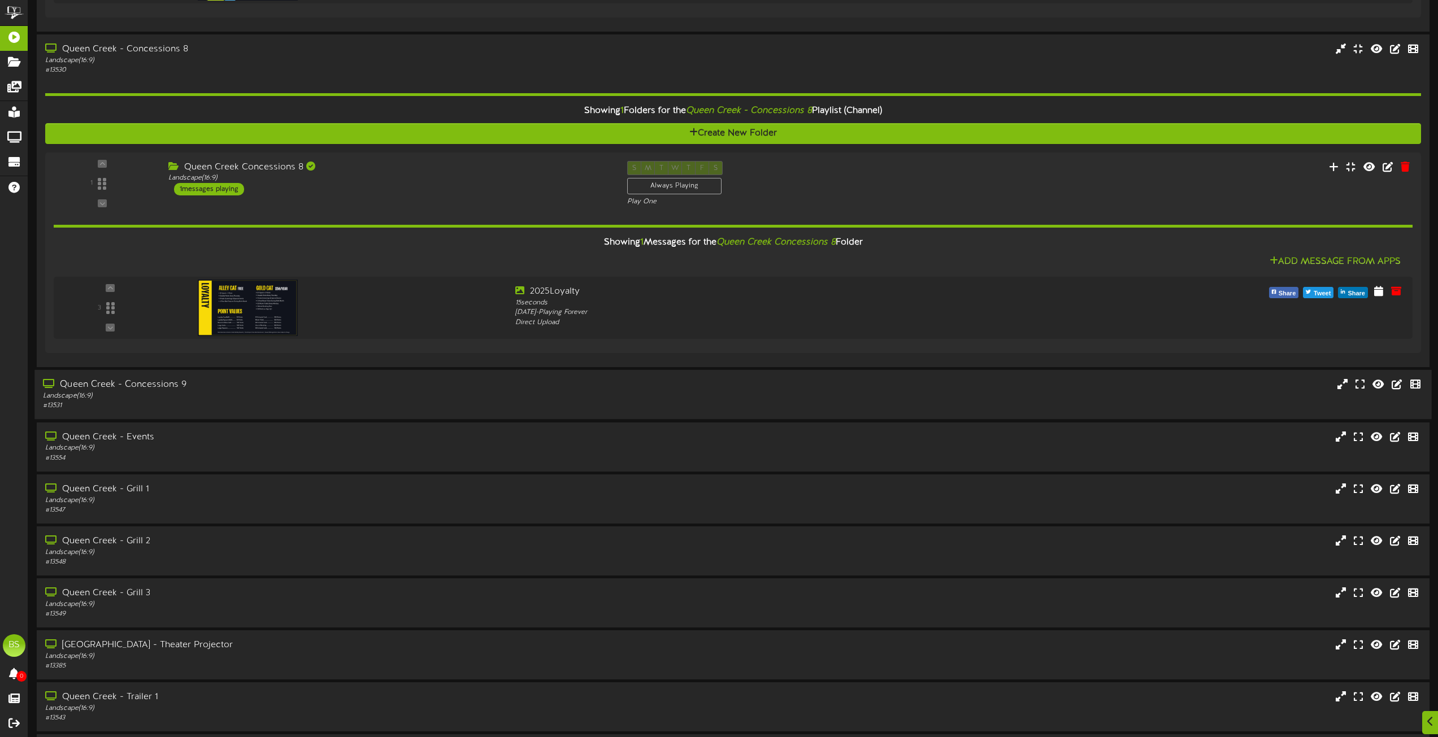
click at [173, 385] on div "Queen Creek - Concessions 9" at bounding box center [325, 385] width 565 height 13
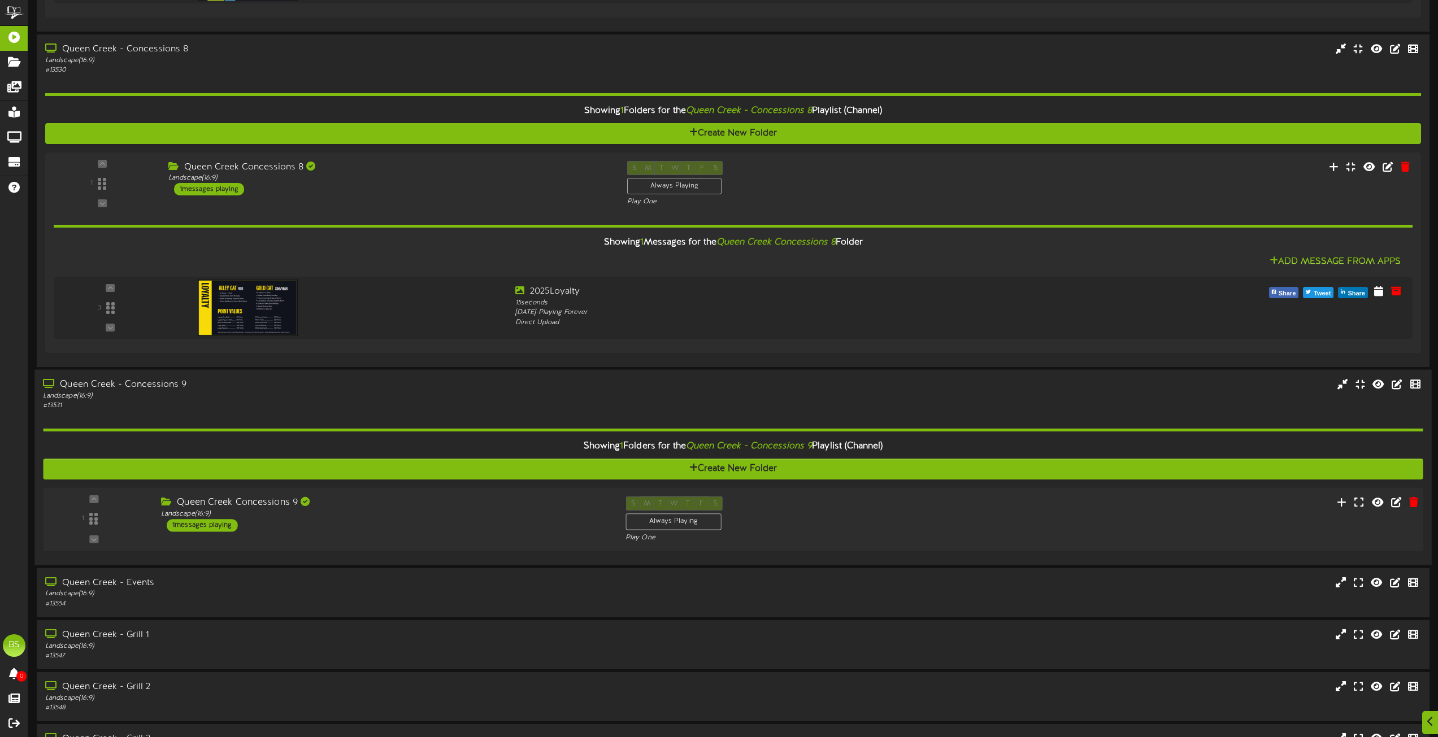
scroll to position [2938, 0]
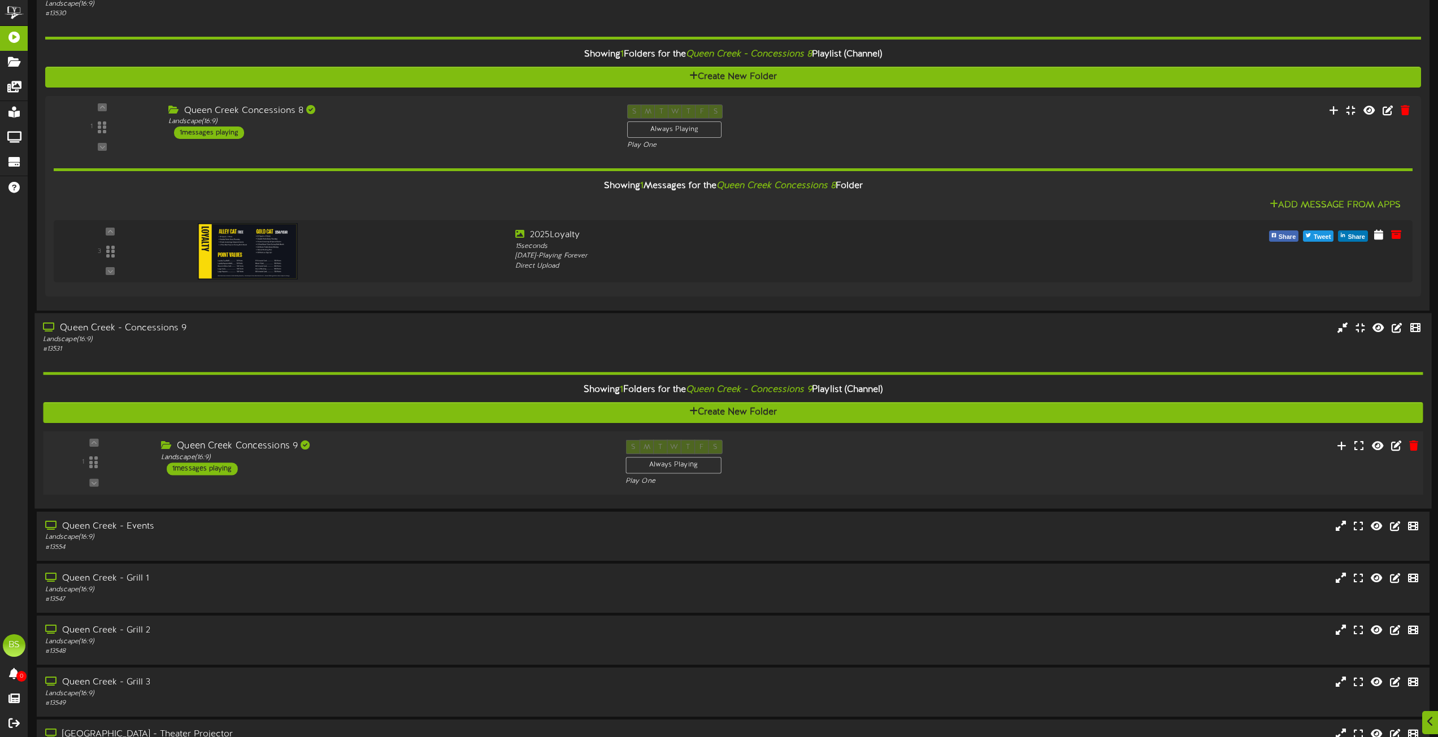
click at [216, 468] on div "1 messages playing" at bounding box center [202, 469] width 71 height 12
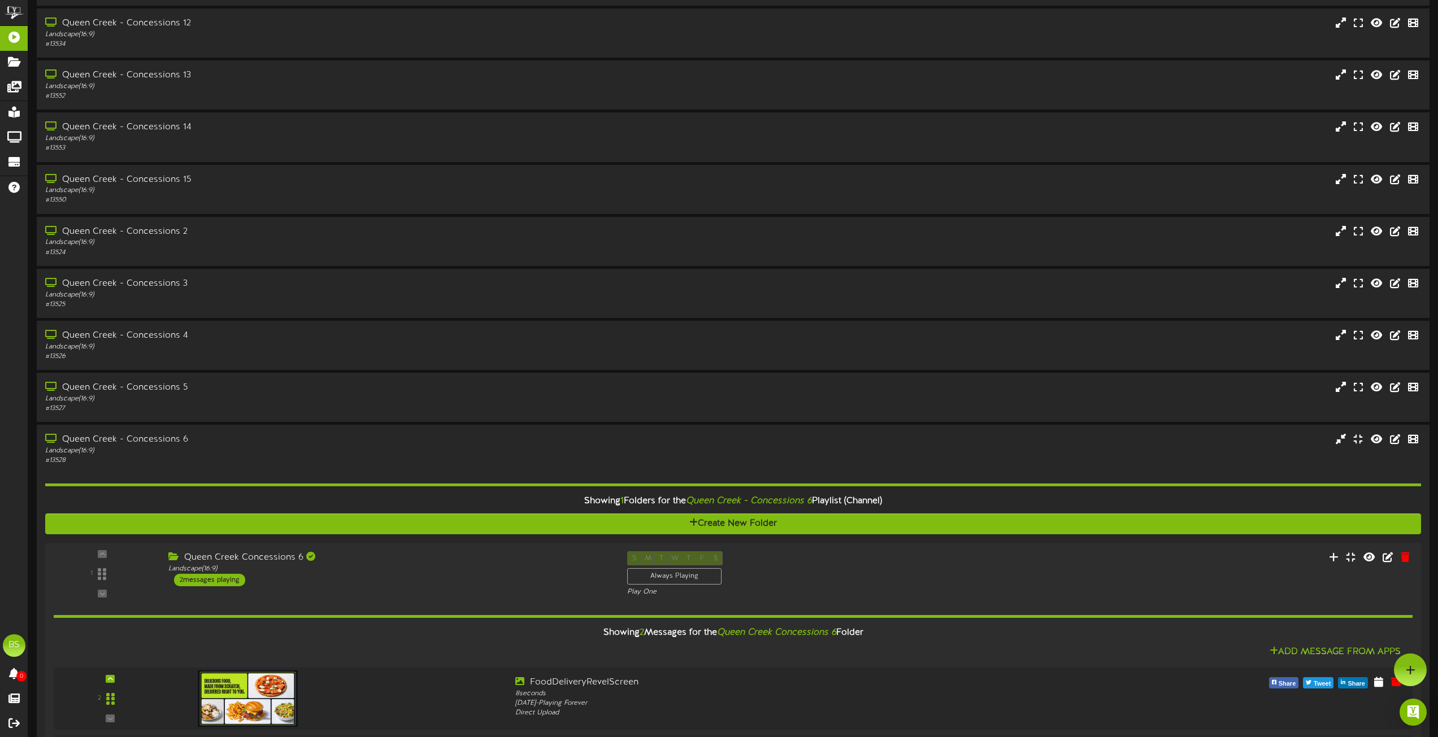
scroll to position [1469, 0]
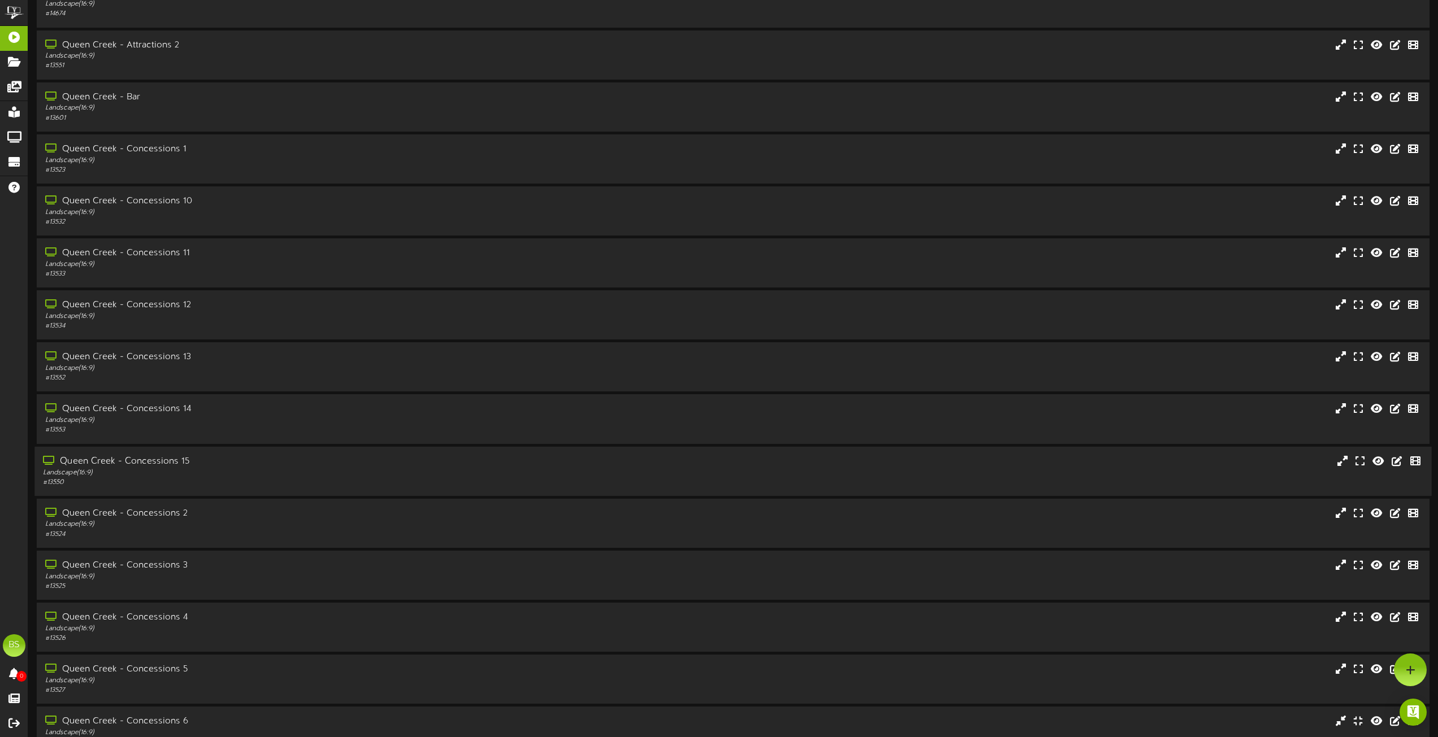
click at [175, 462] on div "Queen Creek - Concessions 15" at bounding box center [325, 461] width 565 height 13
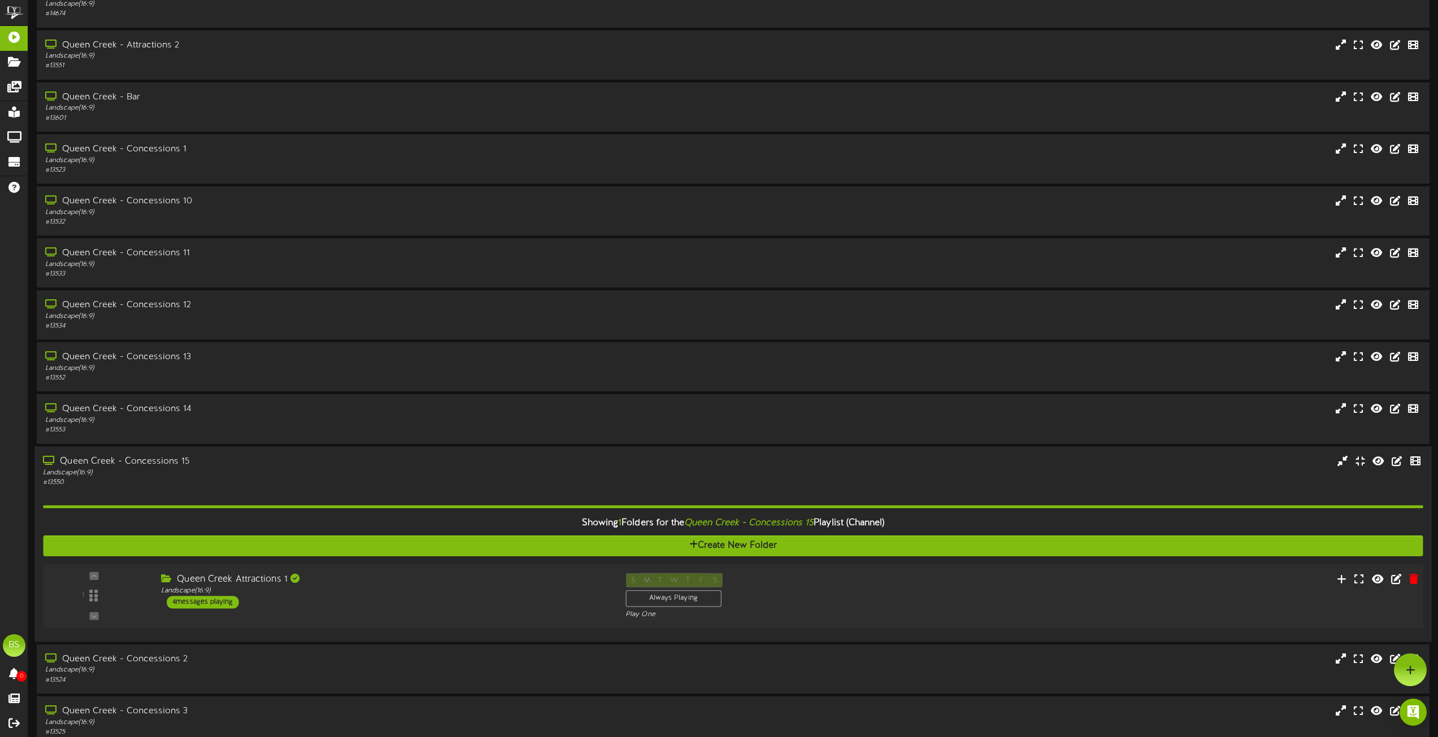
click at [217, 604] on div "4 messages playing" at bounding box center [203, 602] width 72 height 12
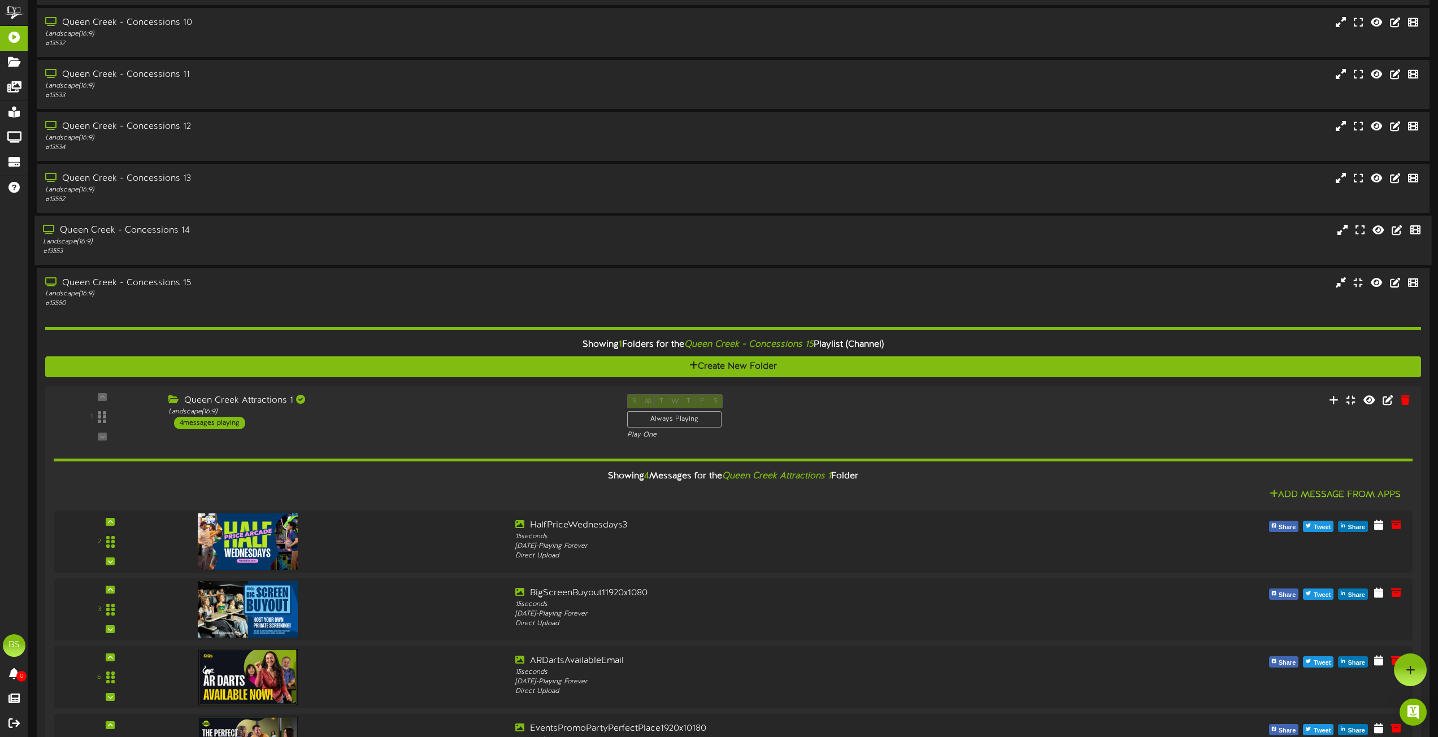
scroll to position [1638, 0]
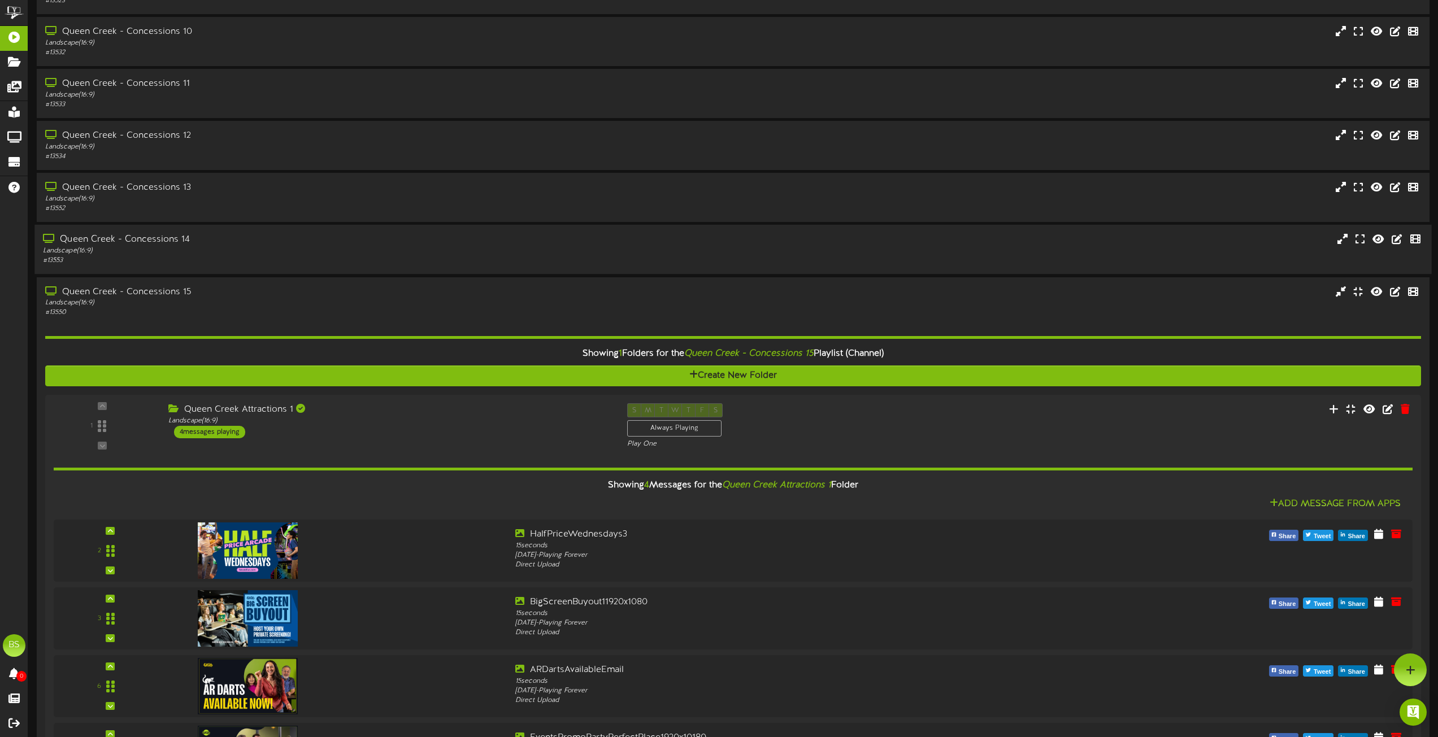
click at [181, 236] on div "Queen Creek - Concessions 14" at bounding box center [325, 239] width 565 height 13
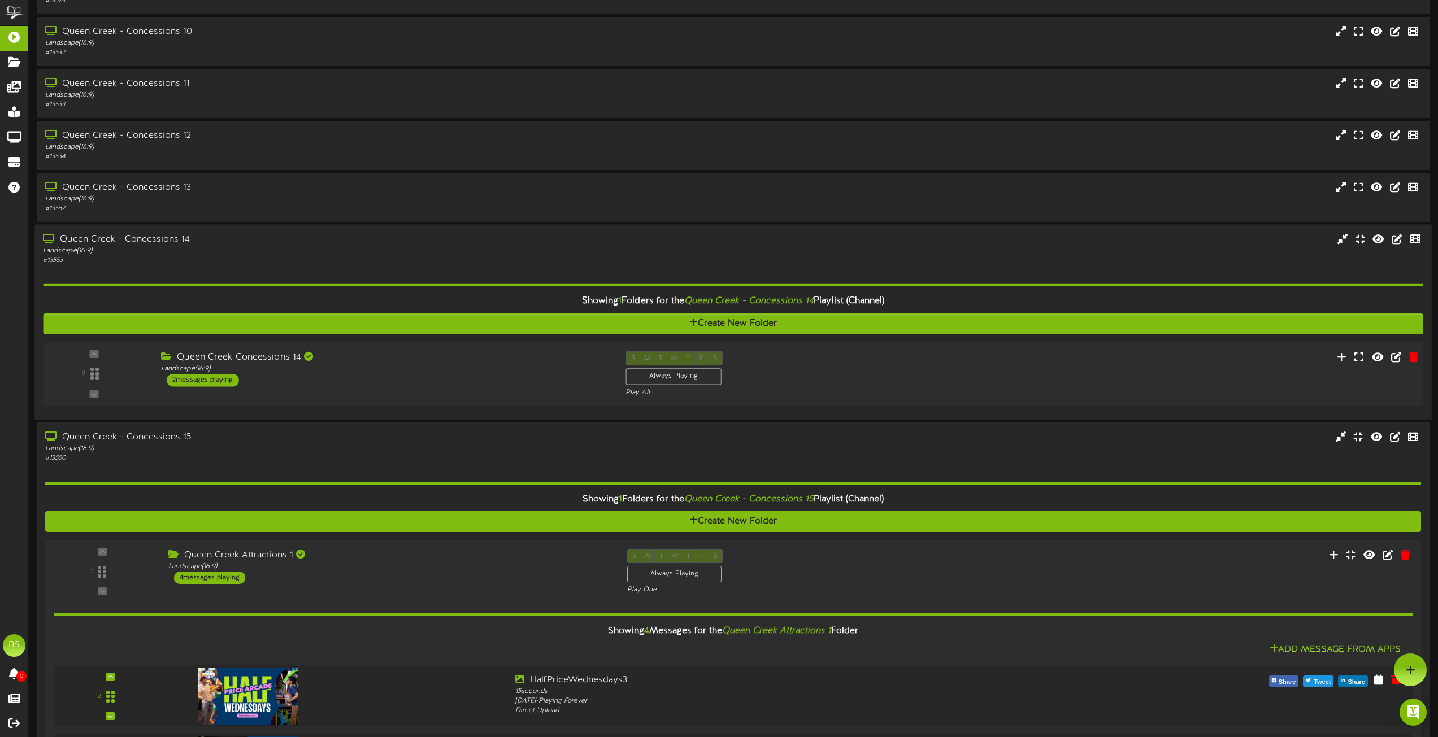
click at [199, 382] on div "2 messages playing" at bounding box center [203, 380] width 72 height 12
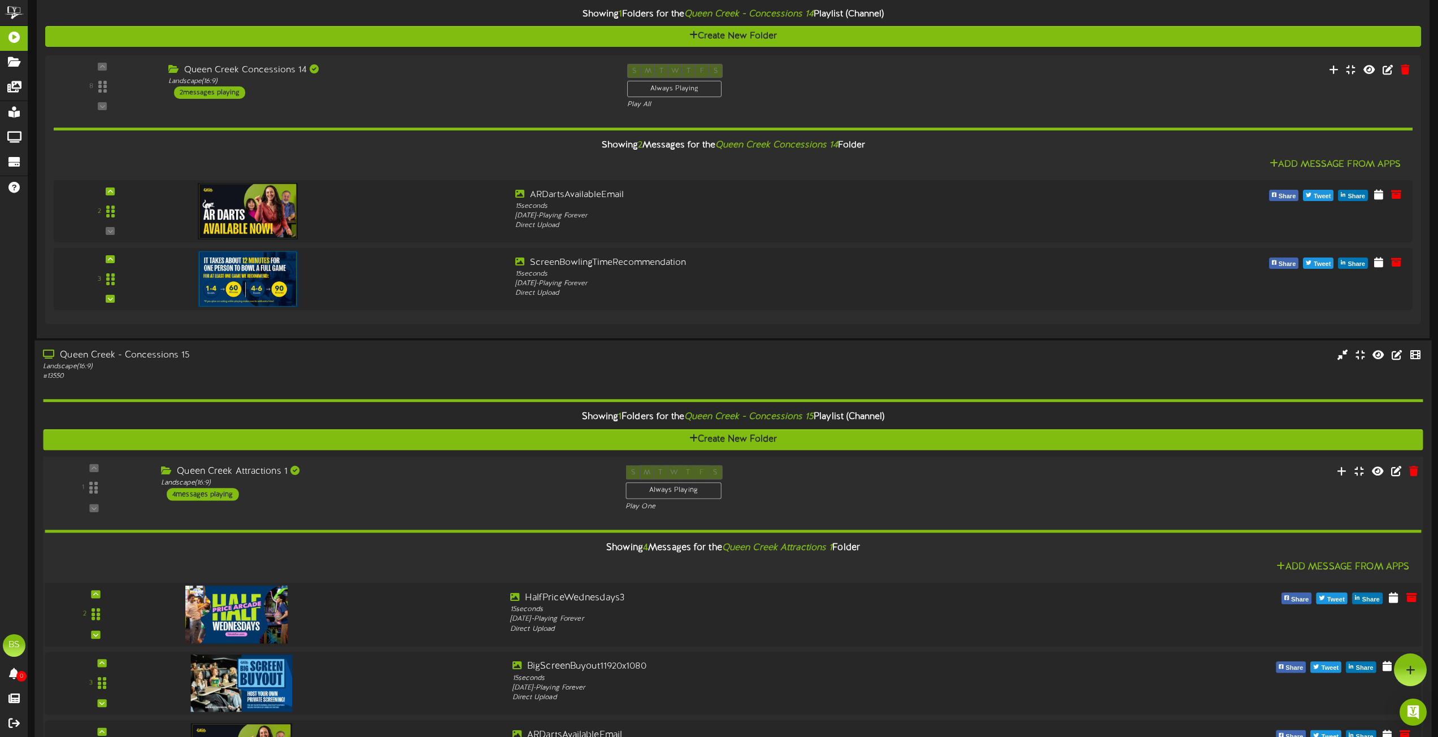
scroll to position [1921, 0]
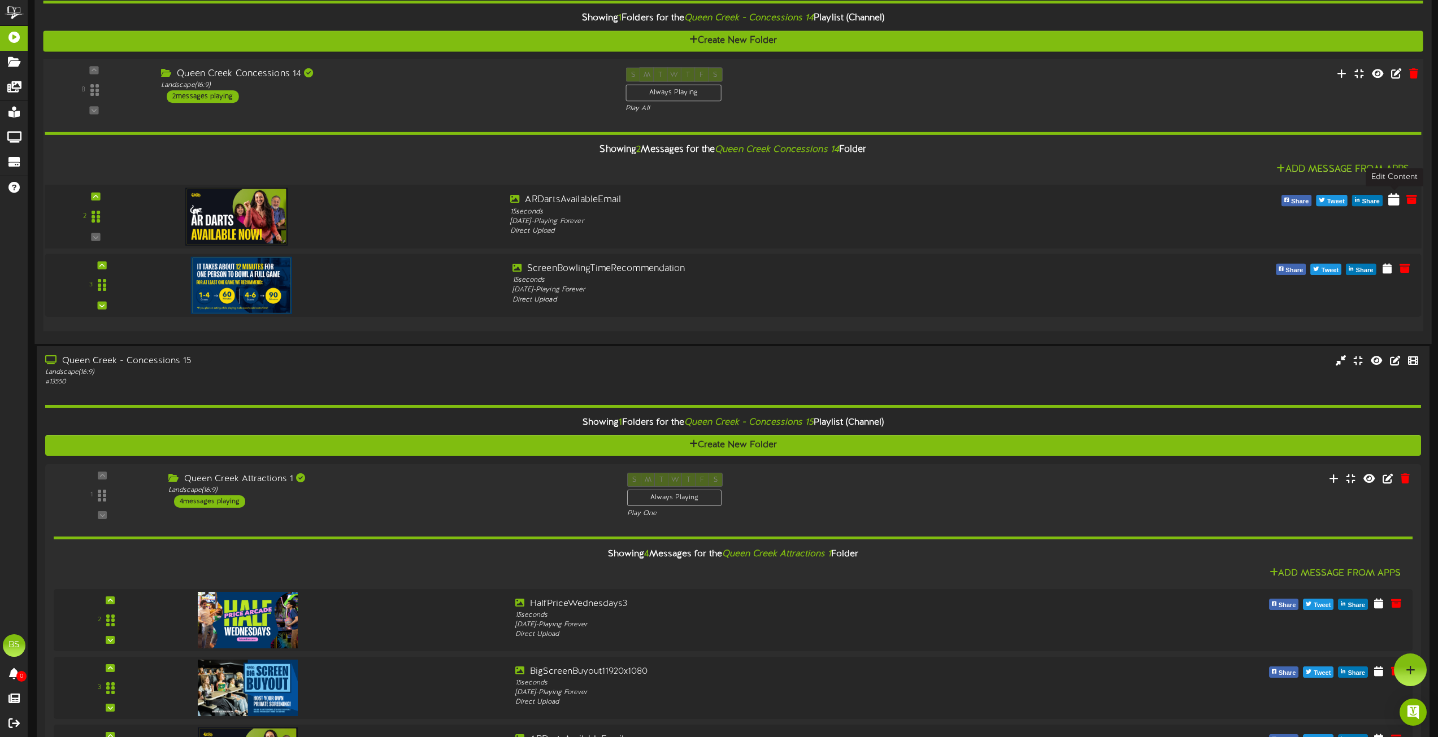
click at [1393, 201] on icon at bounding box center [1393, 199] width 11 height 12
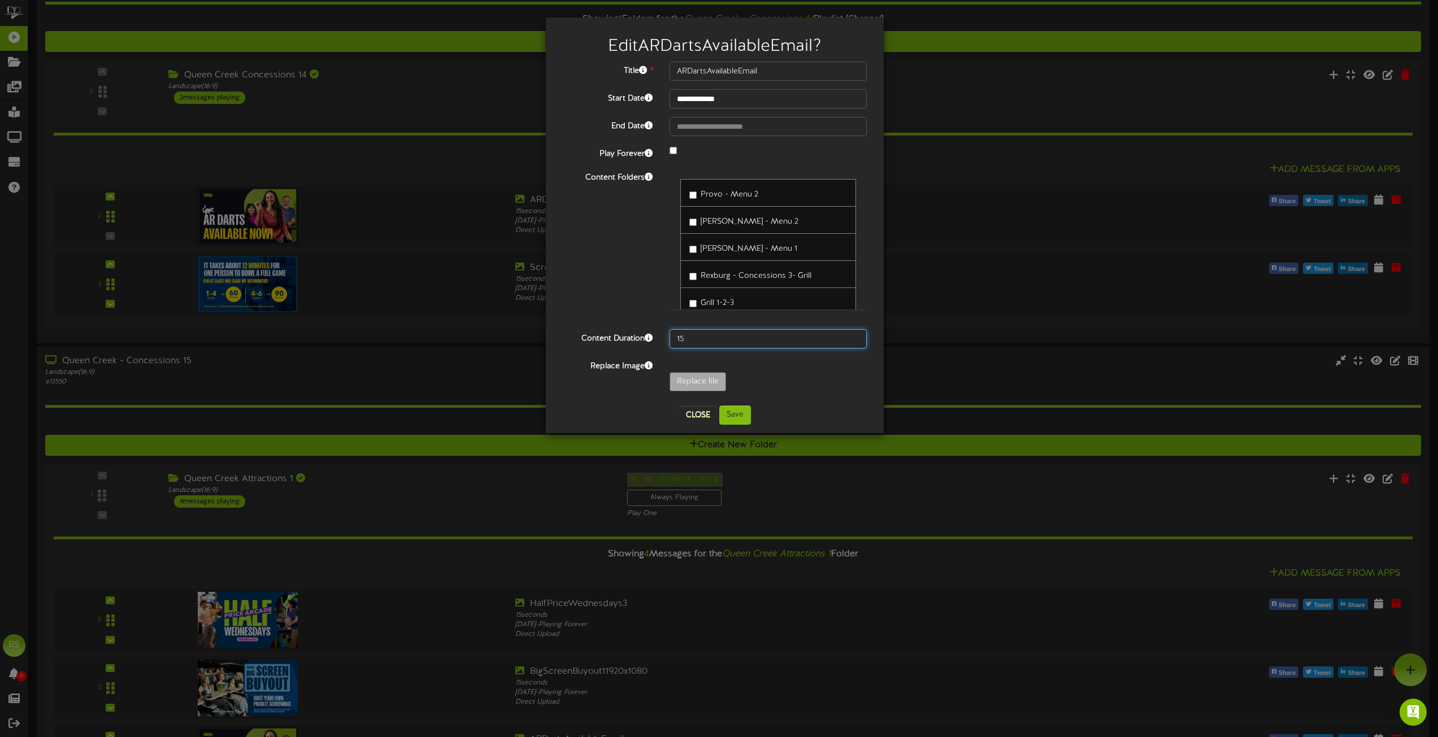
click at [691, 336] on input "15" at bounding box center [767, 338] width 197 height 19
type input "1"
type input "20"
click at [701, 378] on input "Replace file" at bounding box center [110, 413] width 1229 height 81
type input "**********"
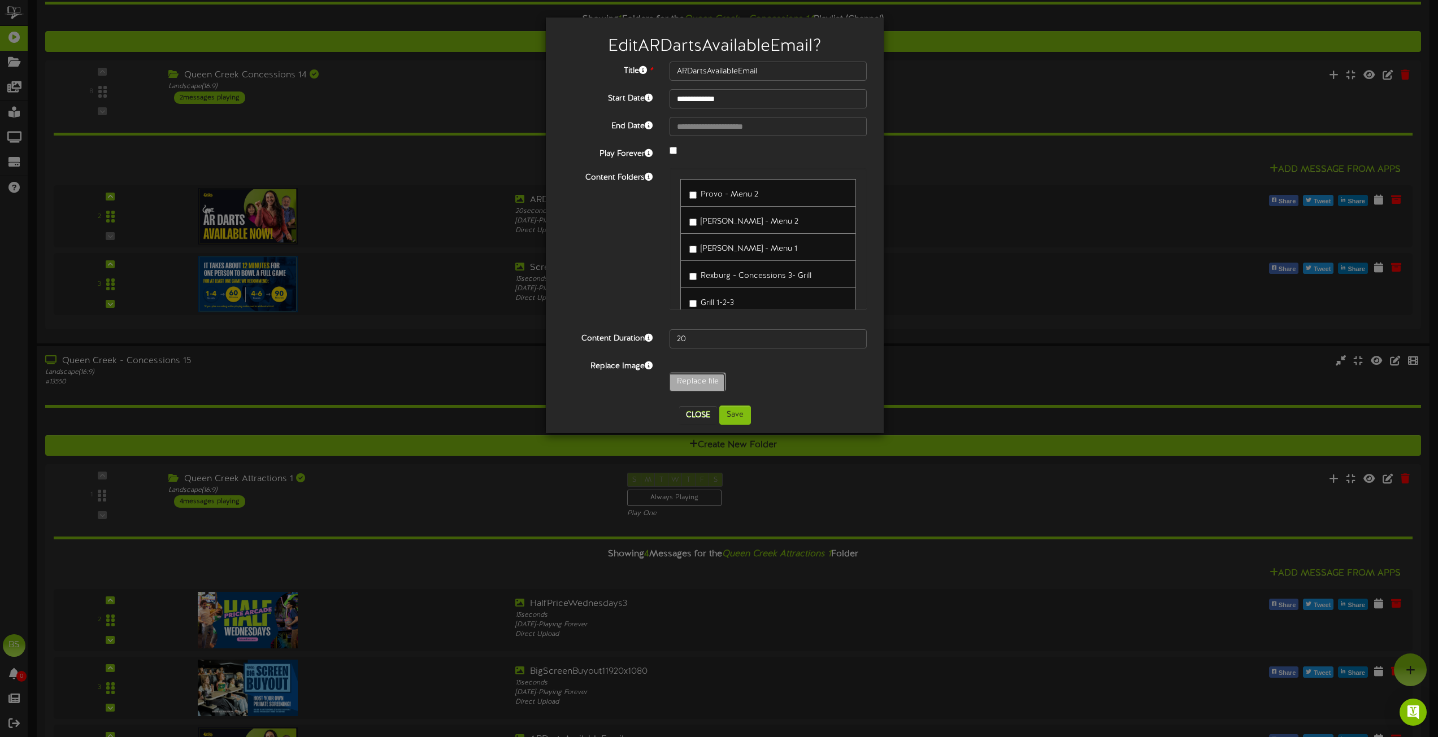
type input "TrunkorTreatQueenCreekSign1920x1080"
select select "*"
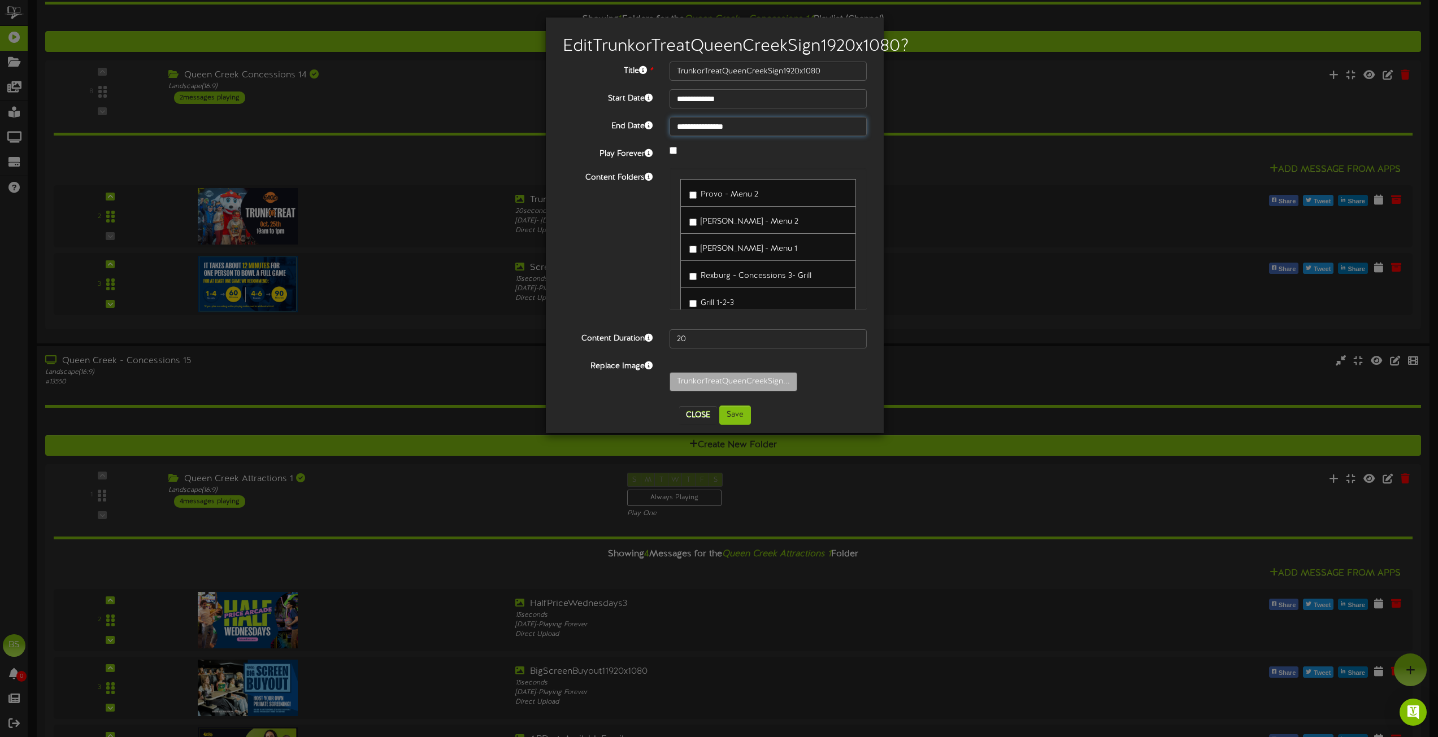
click at [718, 136] on input "**********" at bounding box center [767, 126] width 197 height 19
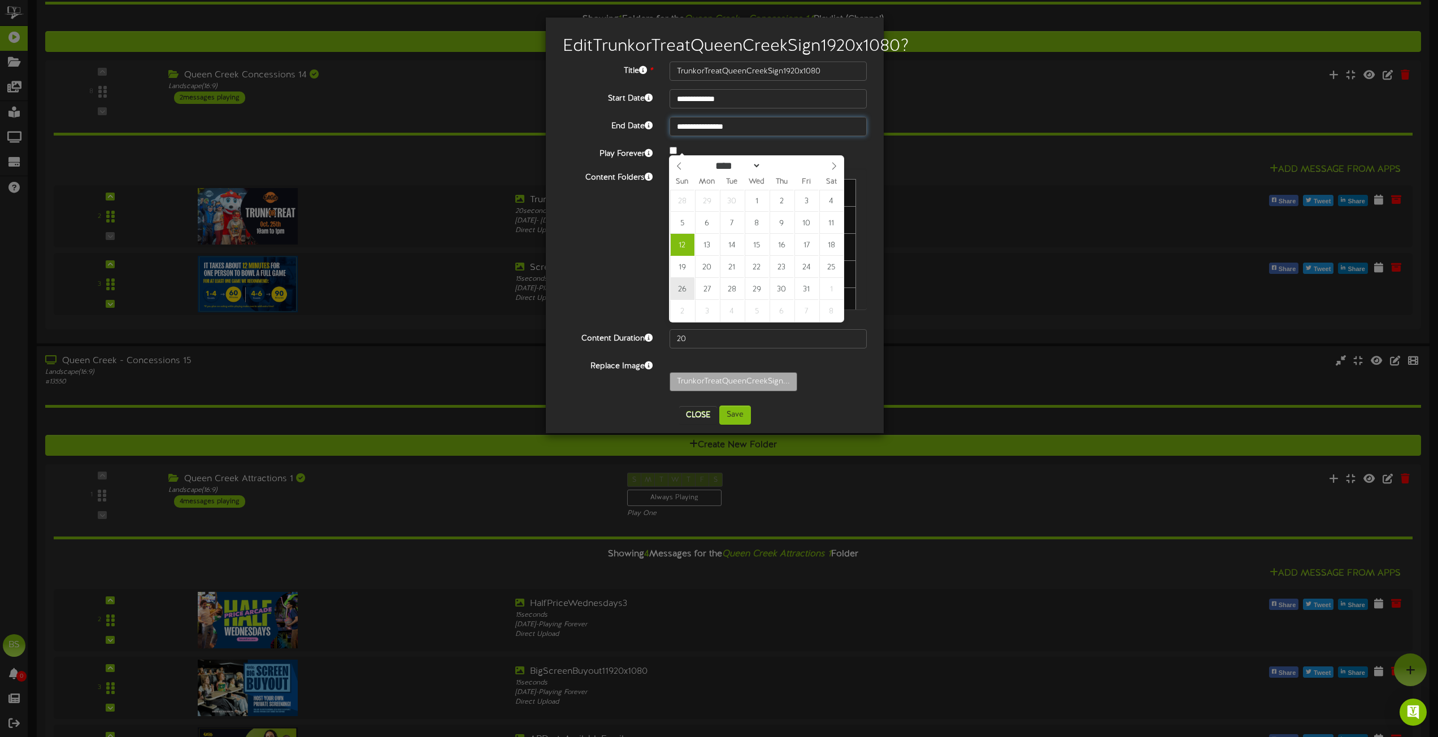
type input "**********"
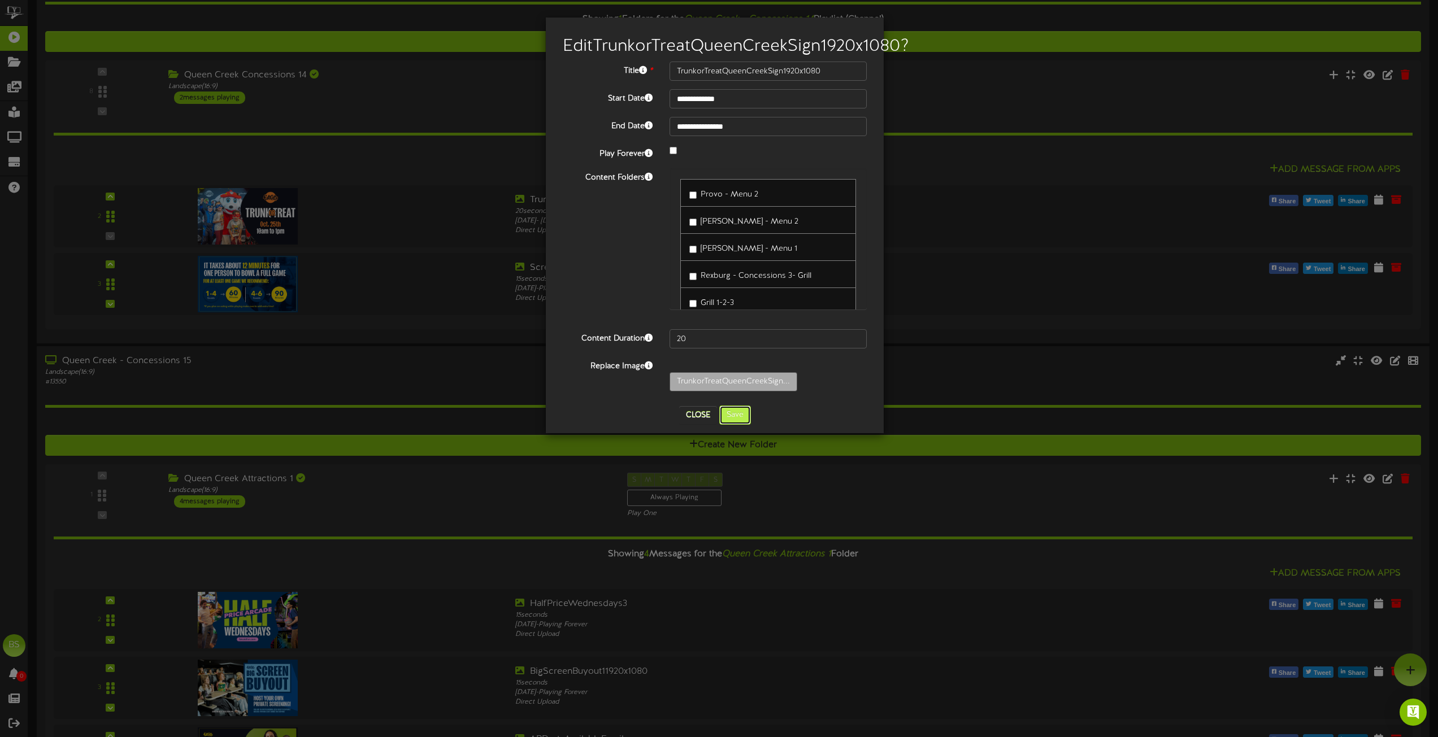
click at [738, 425] on button "Save" at bounding box center [735, 415] width 32 height 19
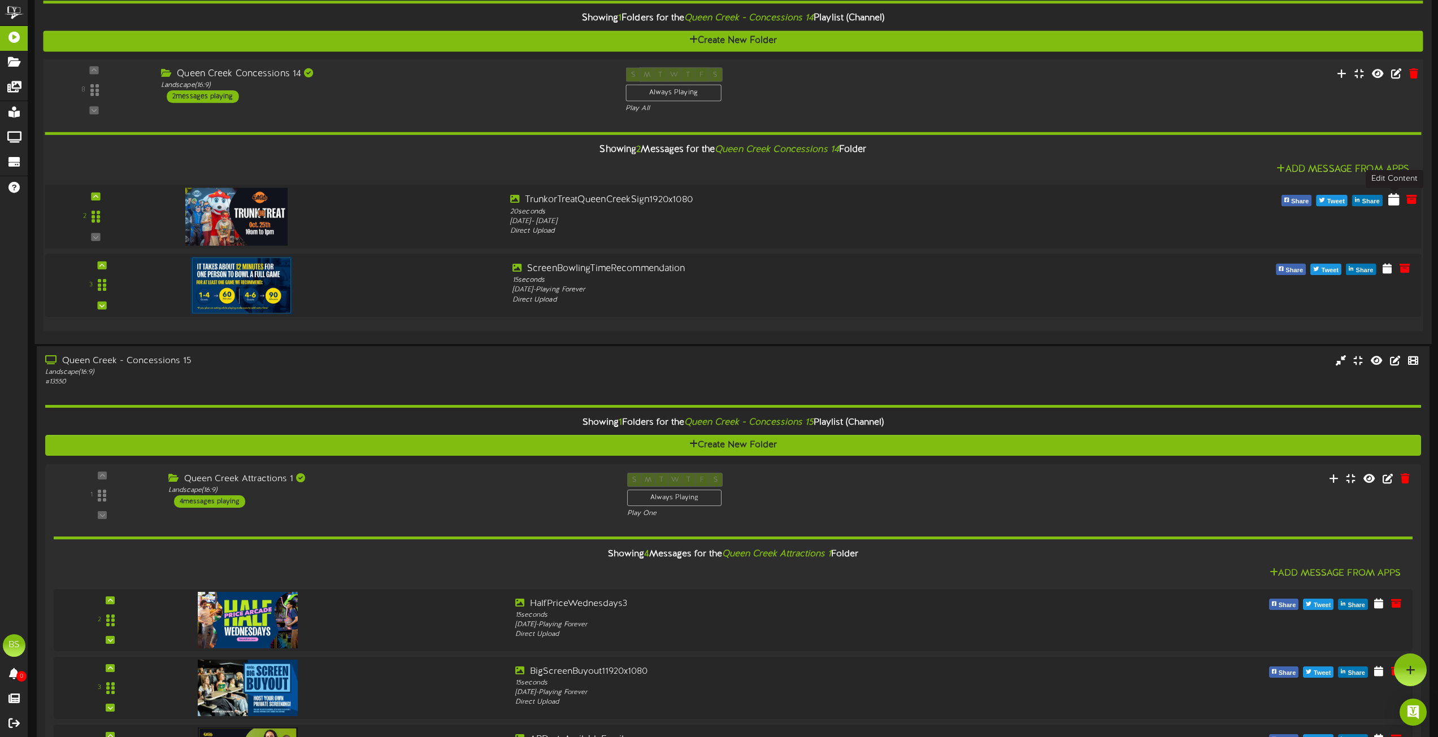
click at [1393, 201] on icon at bounding box center [1393, 199] width 11 height 12
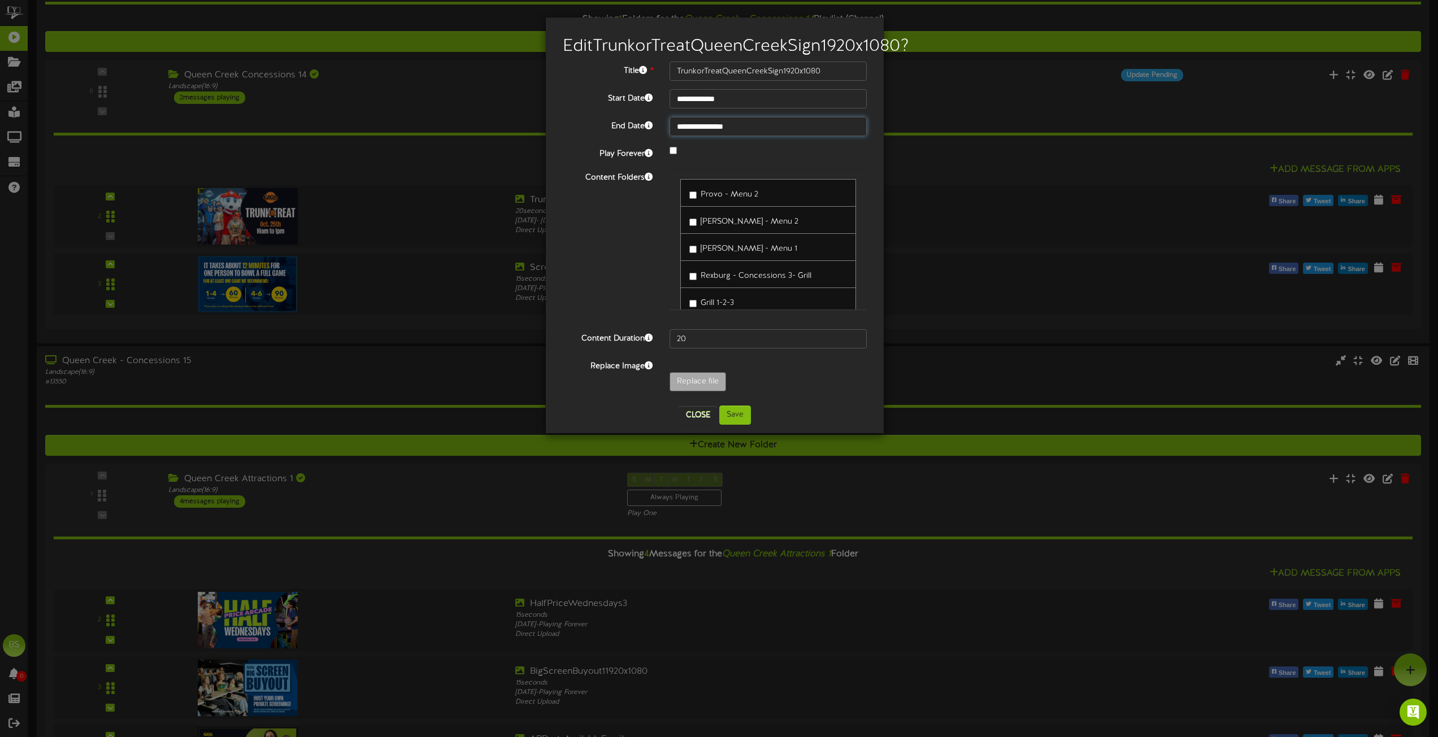
click at [718, 136] on input "**********" at bounding box center [767, 126] width 197 height 19
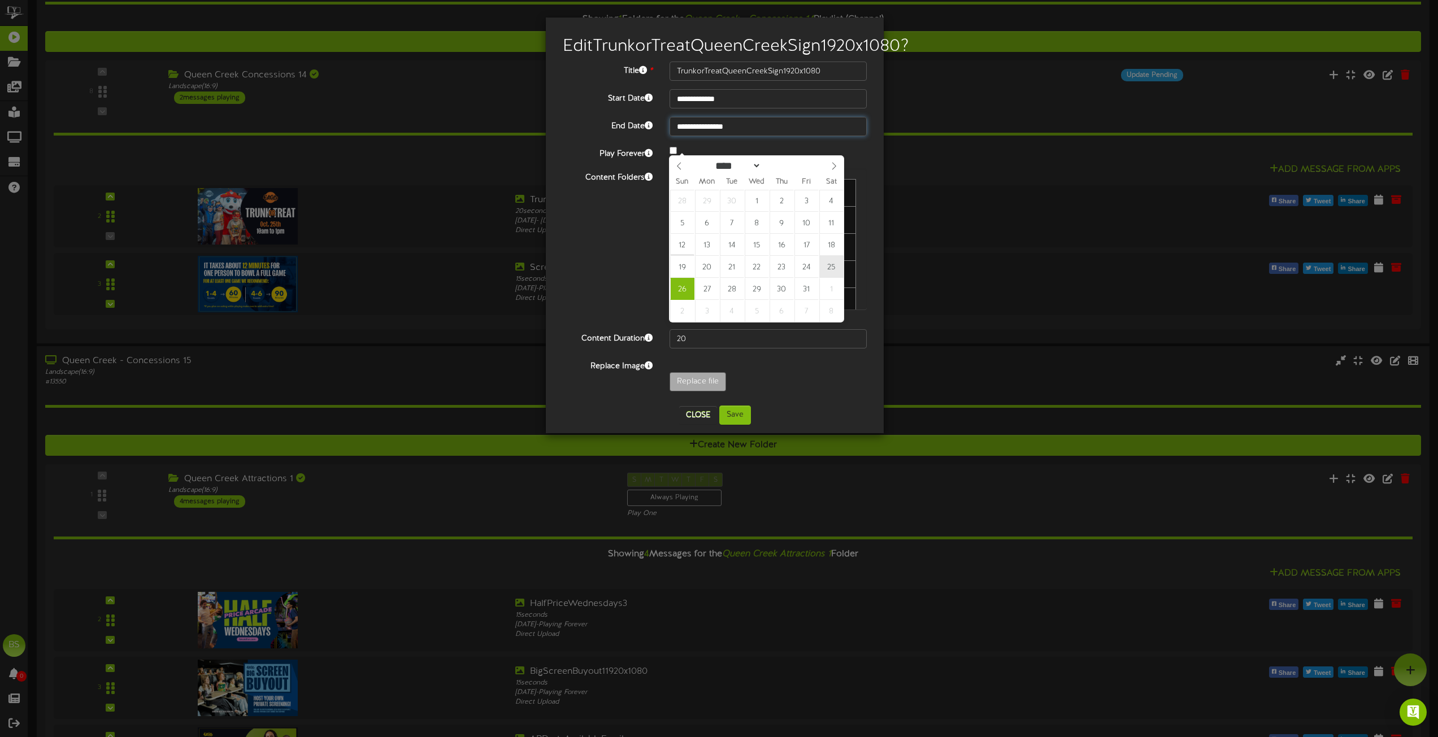
type input "**********"
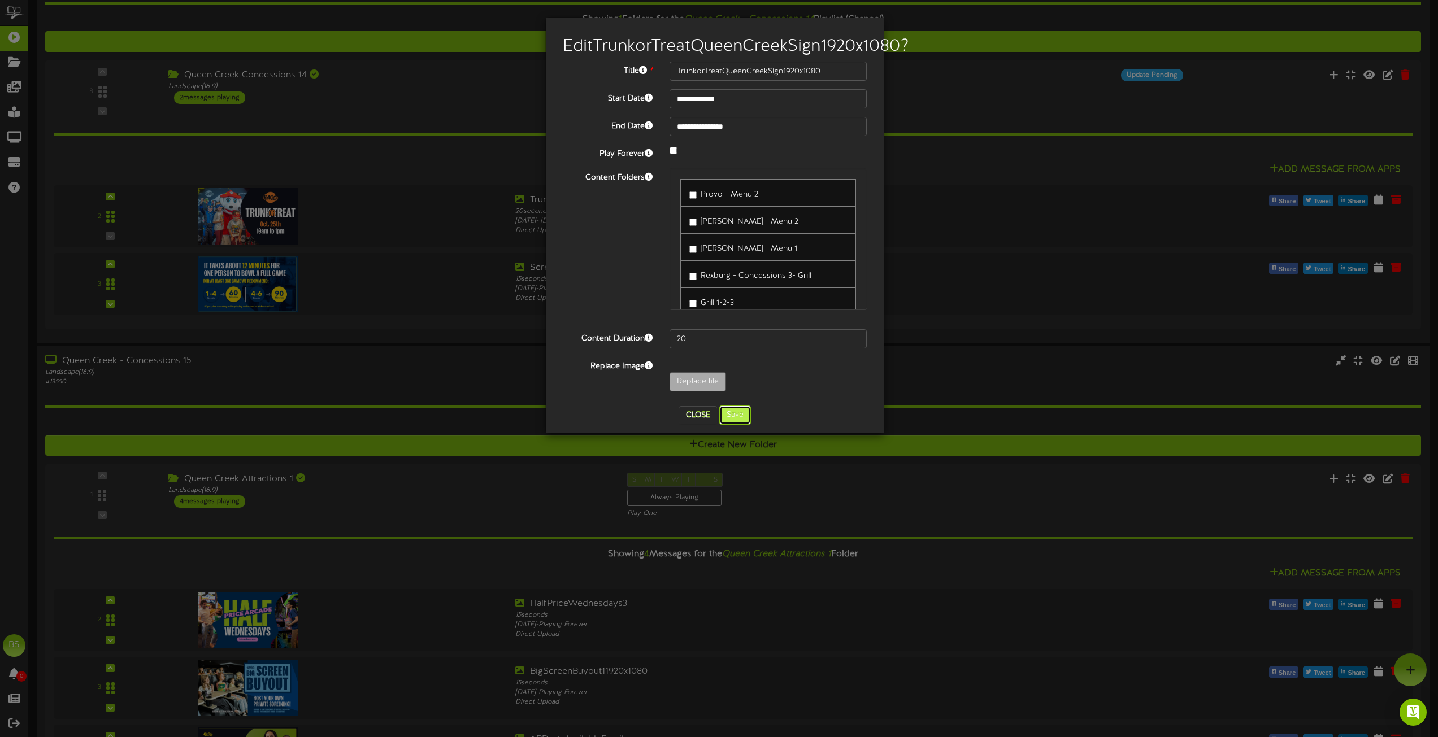
click at [732, 425] on button "Save" at bounding box center [735, 415] width 32 height 19
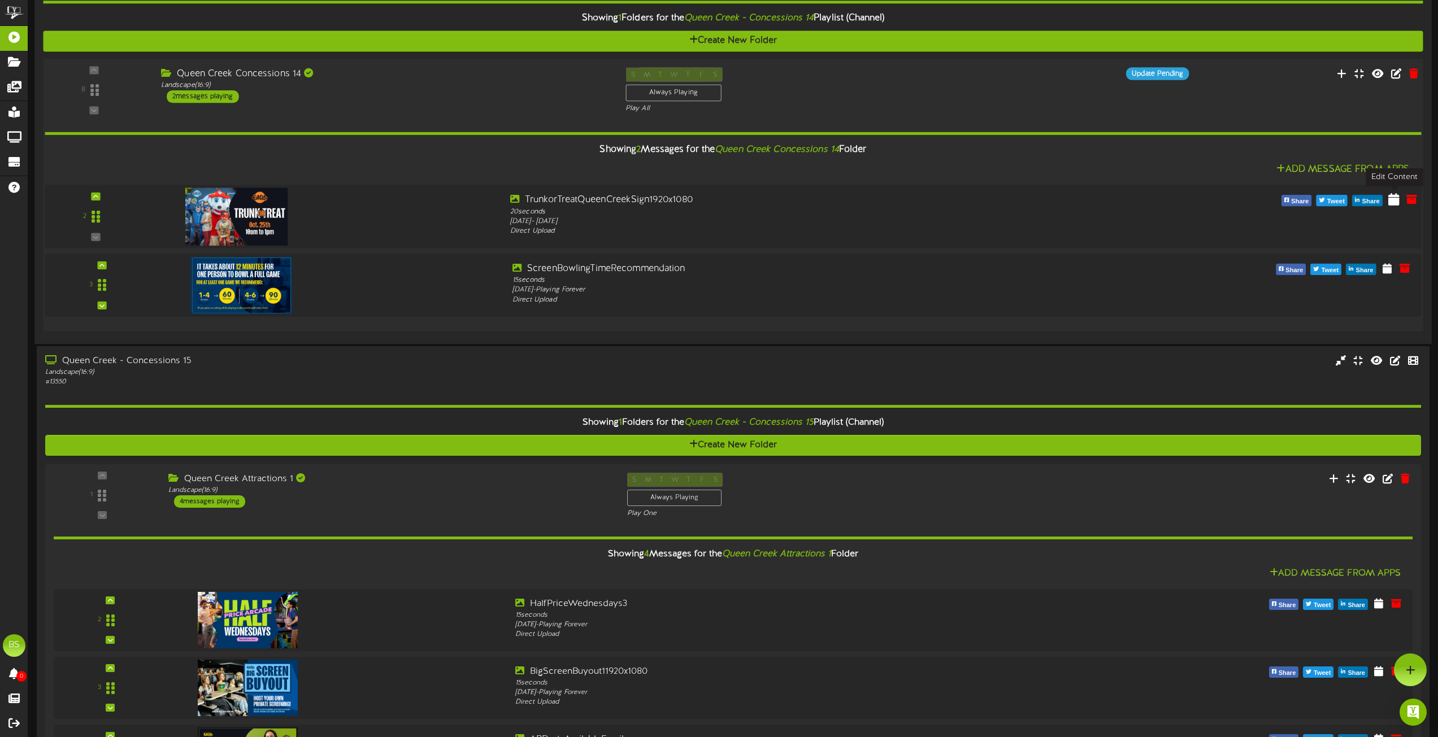
click at [1394, 199] on icon at bounding box center [1393, 199] width 11 height 12
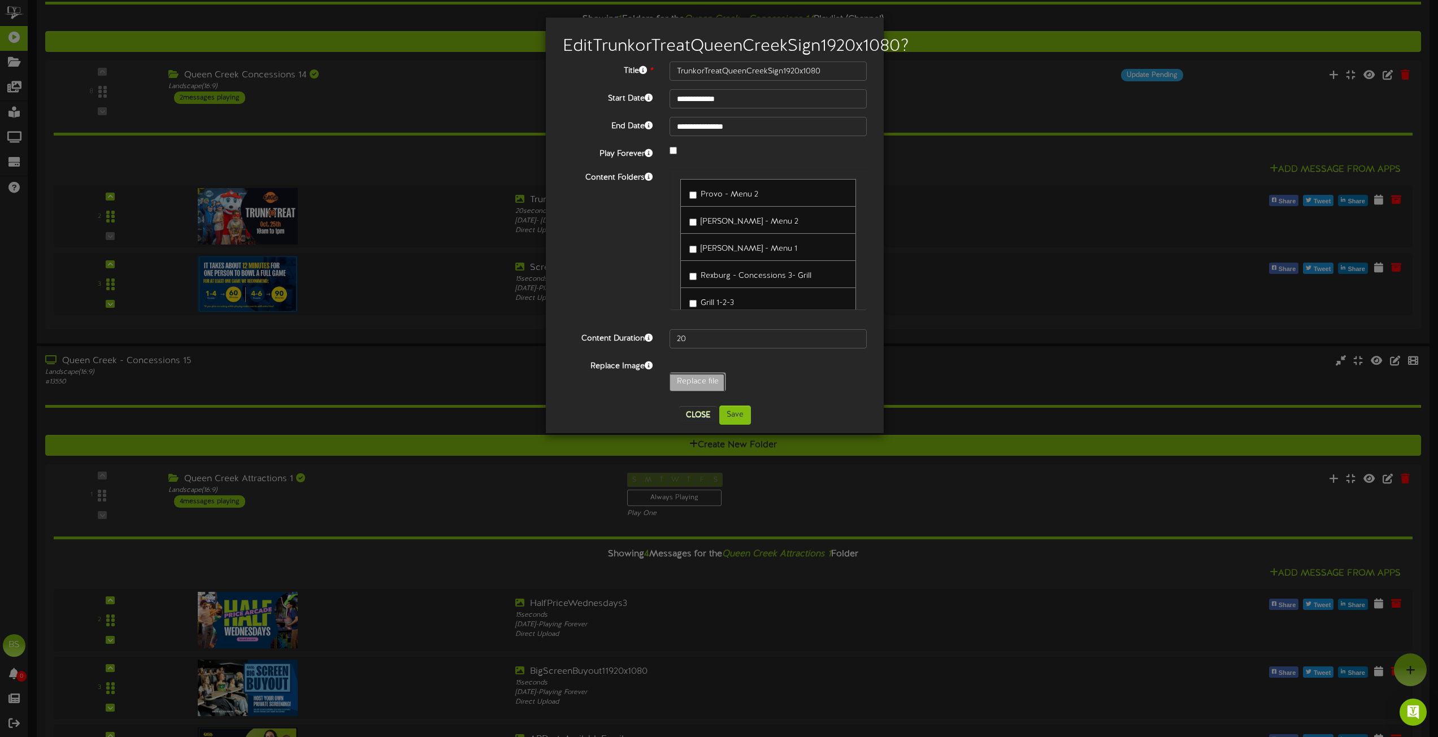
click at [696, 399] on input "Replace file" at bounding box center [110, 413] width 1229 height 81
type input "**********"
type input "TrunkorTreat1920x10801"
click at [736, 413] on button "Save" at bounding box center [735, 415] width 32 height 19
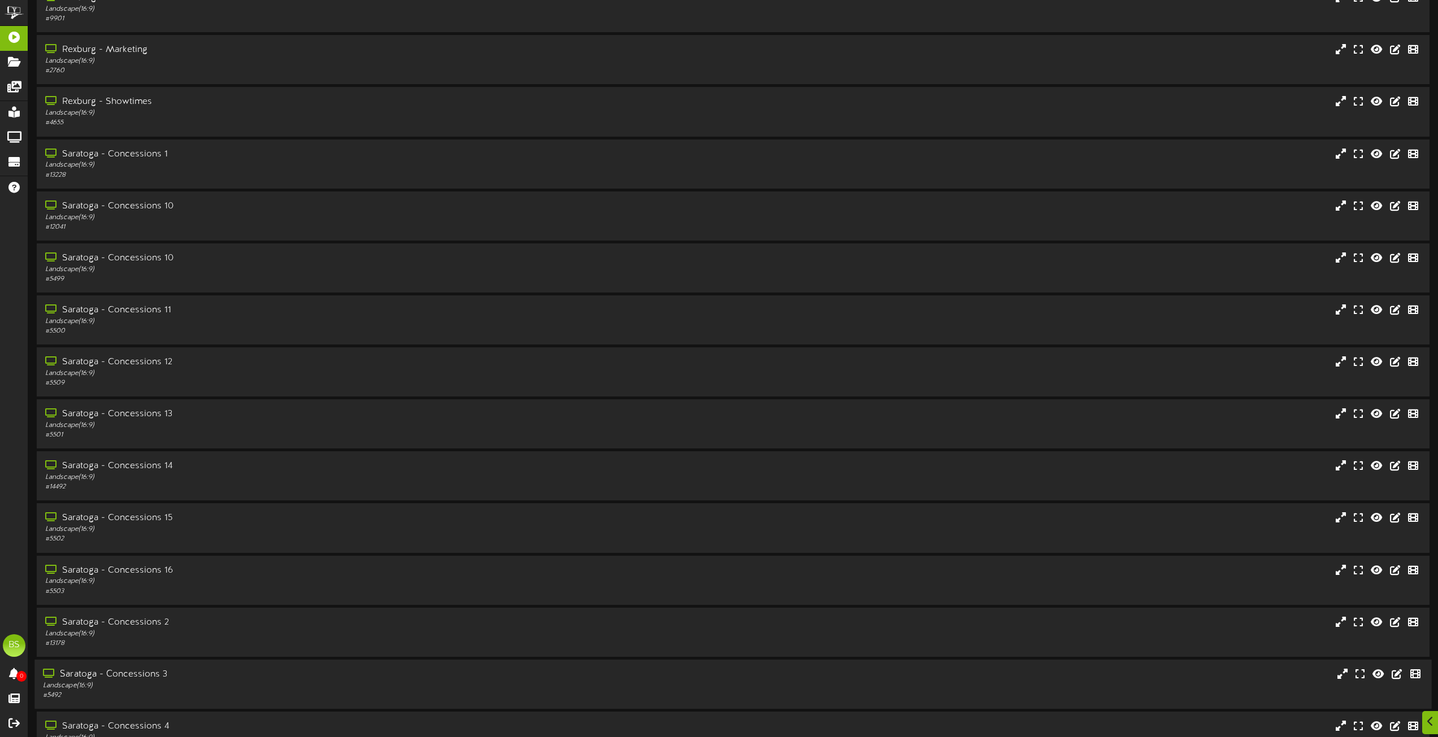
scroll to position [5763, 0]
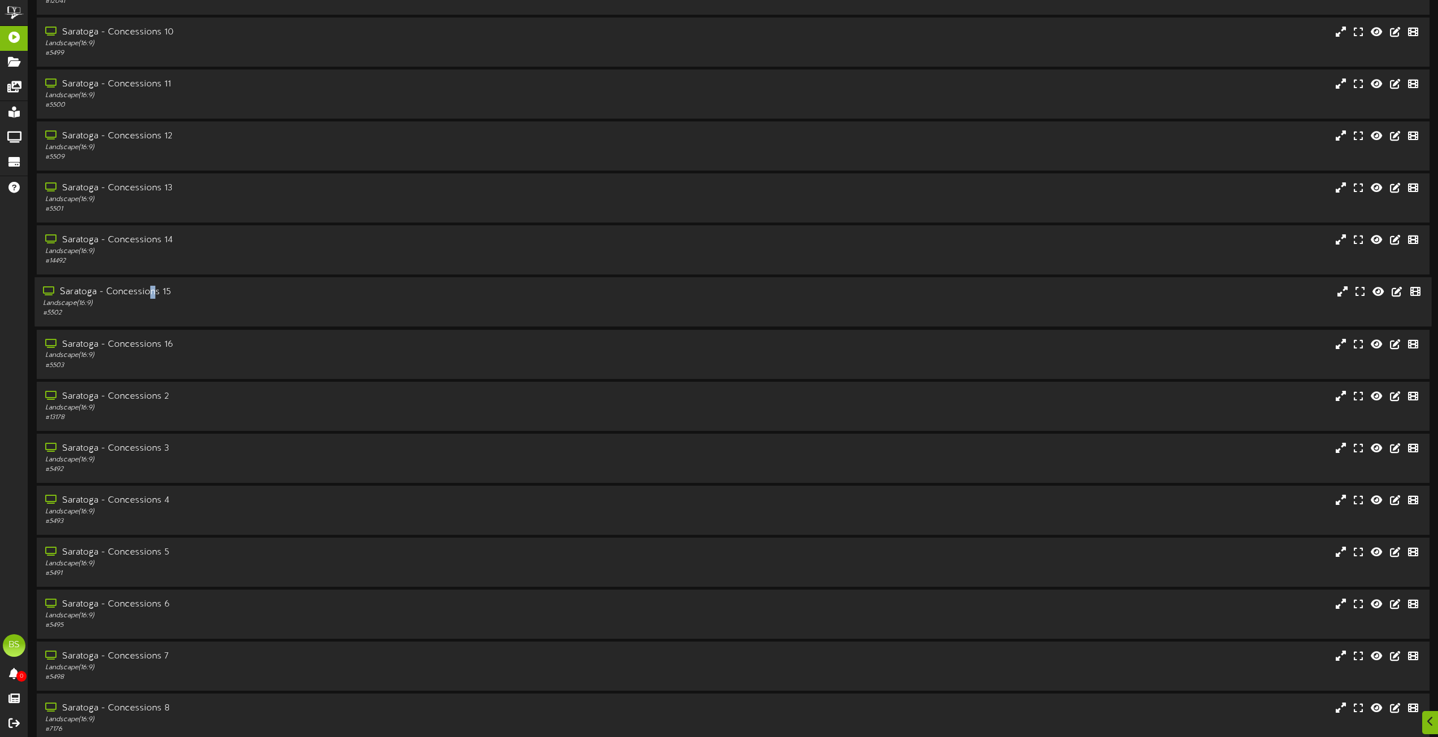
click at [153, 289] on div "Saratoga - Concessions 15" at bounding box center [325, 292] width 565 height 13
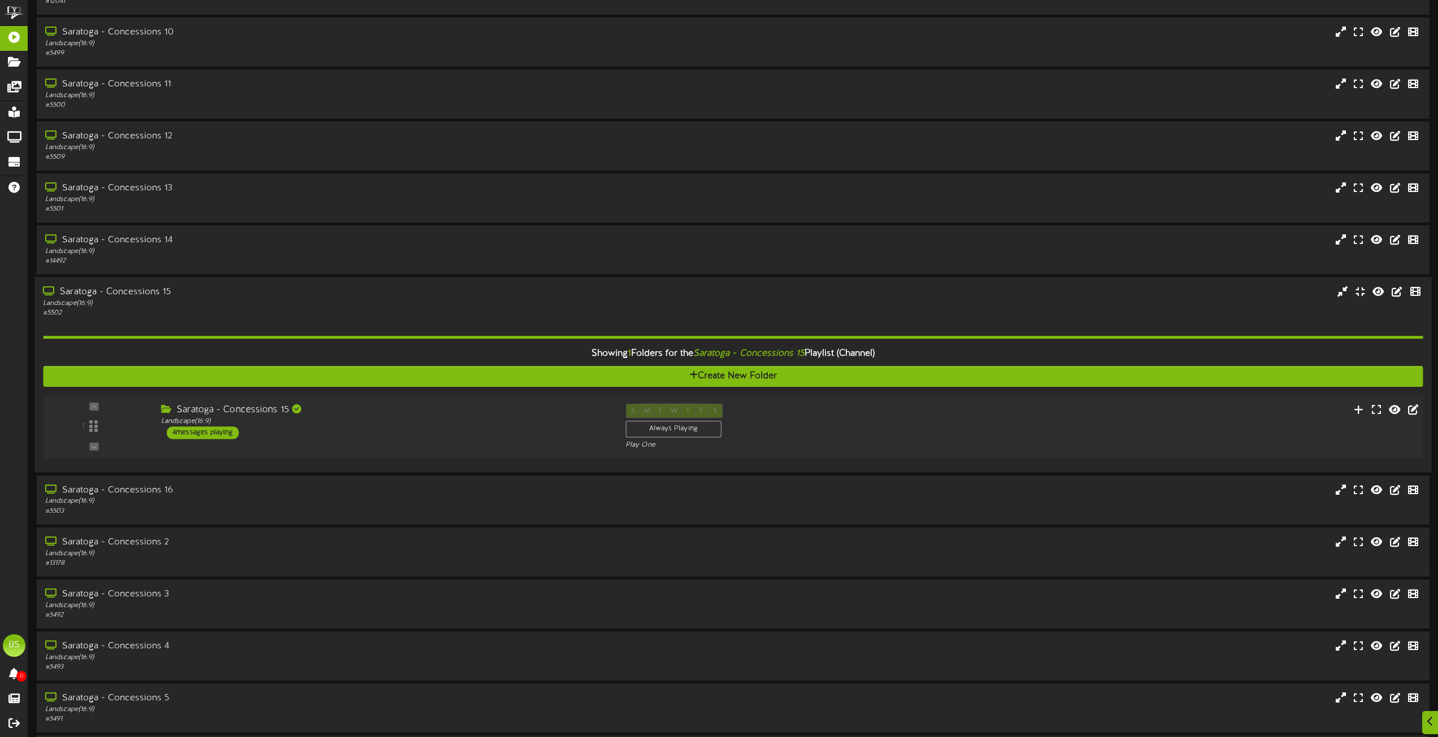
drag, startPoint x: 212, startPoint y: 433, endPoint x: 265, endPoint y: 435, distance: 52.6
click at [213, 433] on div "4 messages playing" at bounding box center [203, 433] width 72 height 12
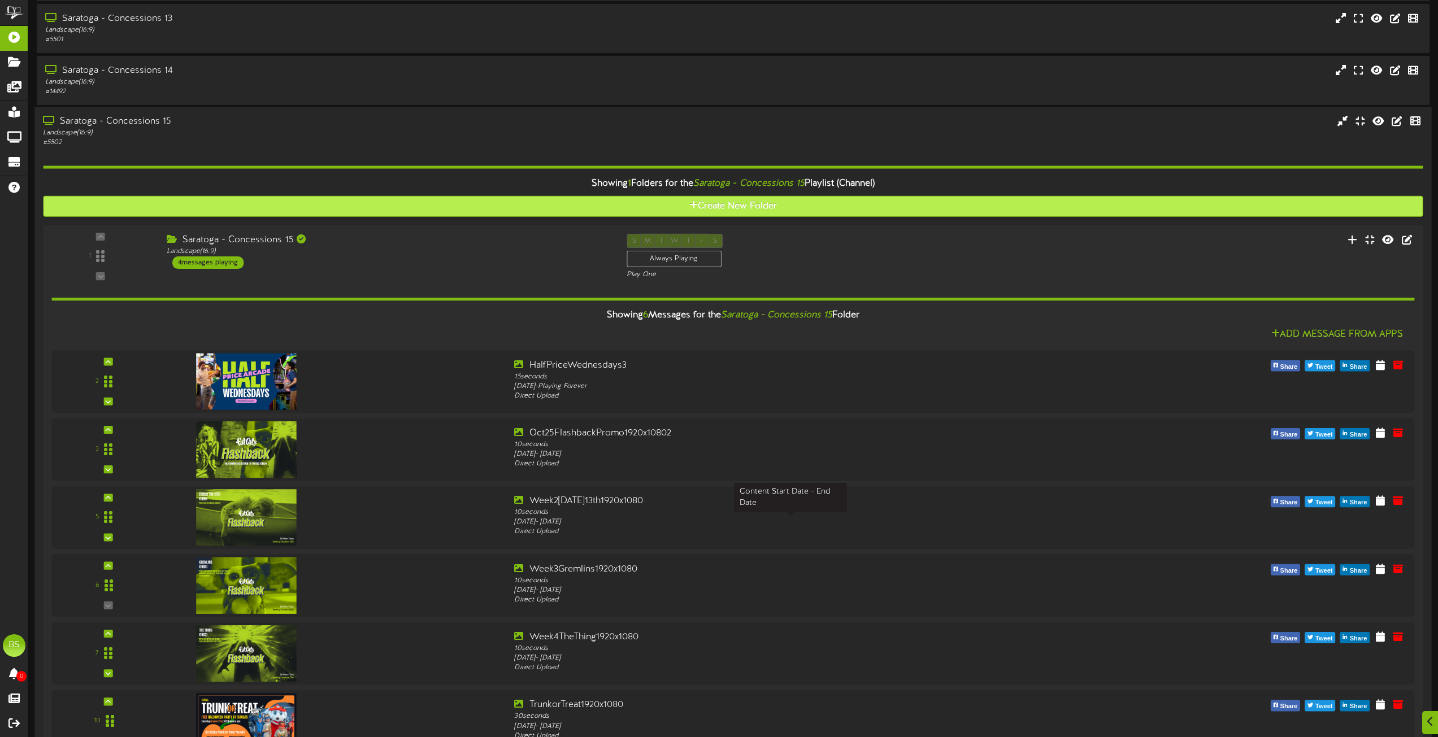
scroll to position [6158, 0]
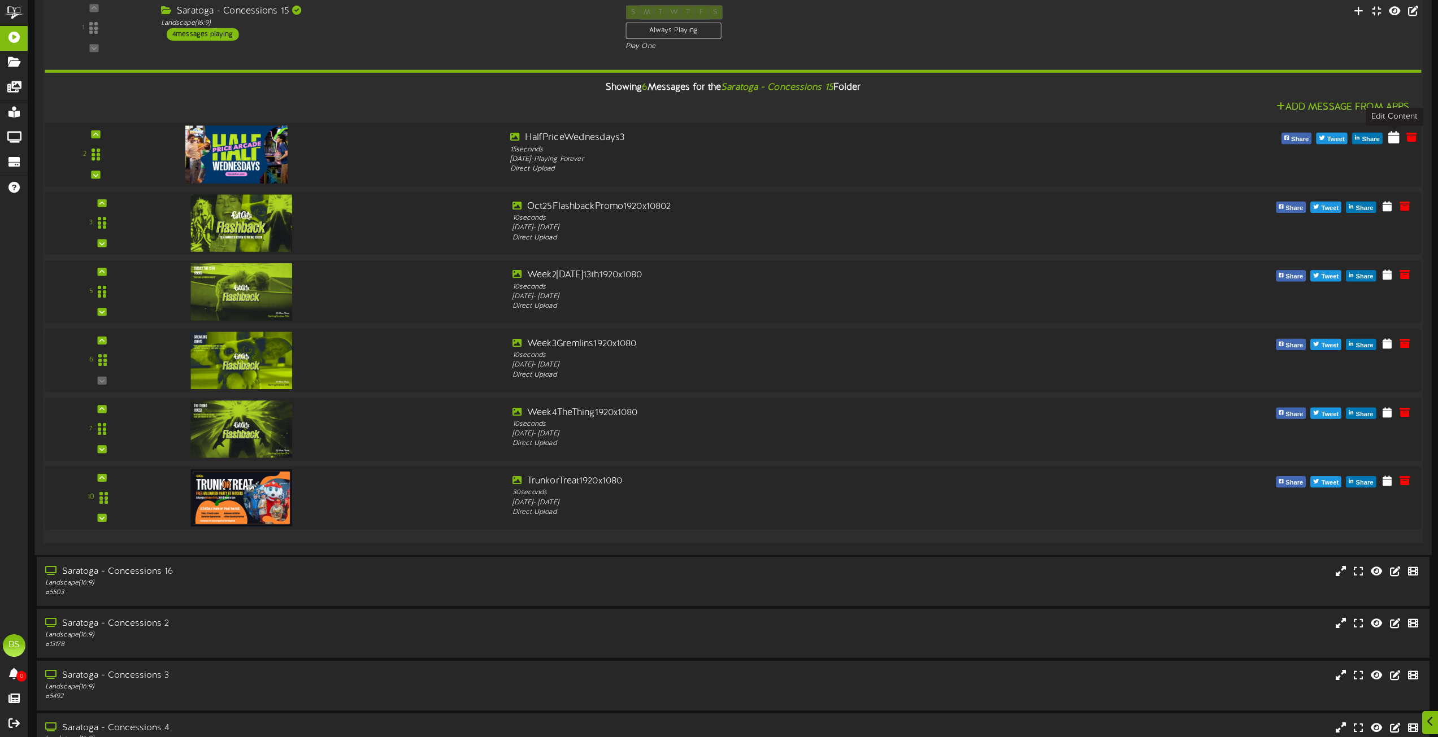
click at [1395, 137] on icon at bounding box center [1393, 137] width 11 height 12
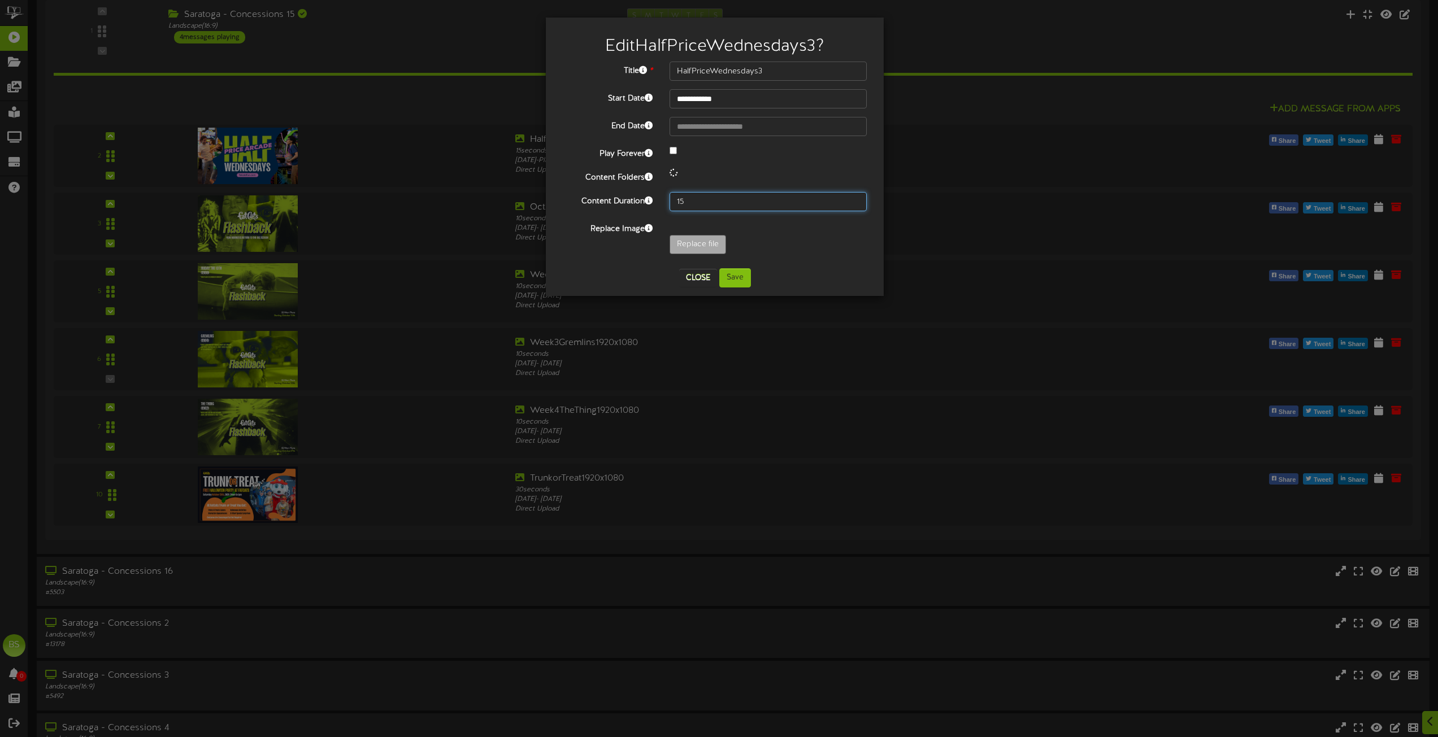
click at [694, 199] on input "15" at bounding box center [767, 201] width 197 height 19
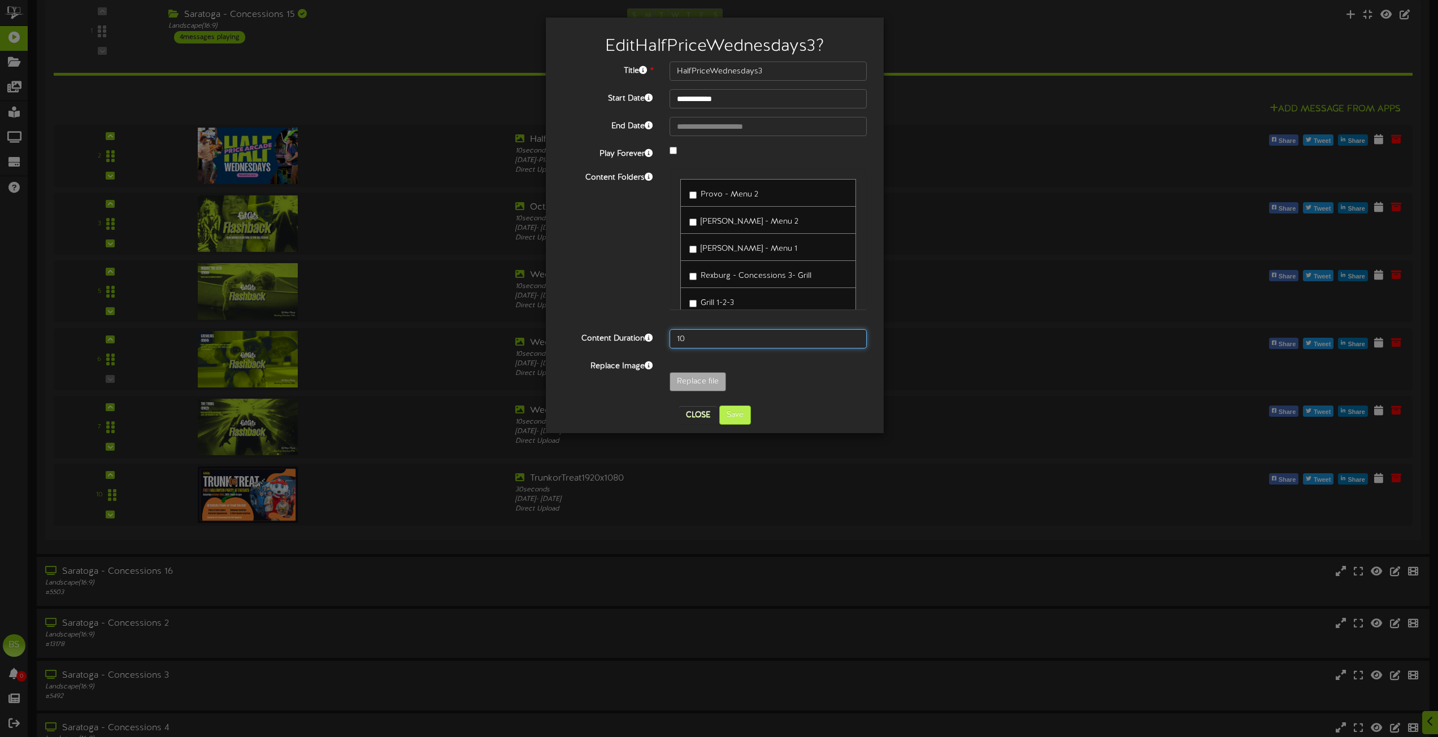
type input "10"
click at [736, 417] on button "Save" at bounding box center [735, 415] width 32 height 19
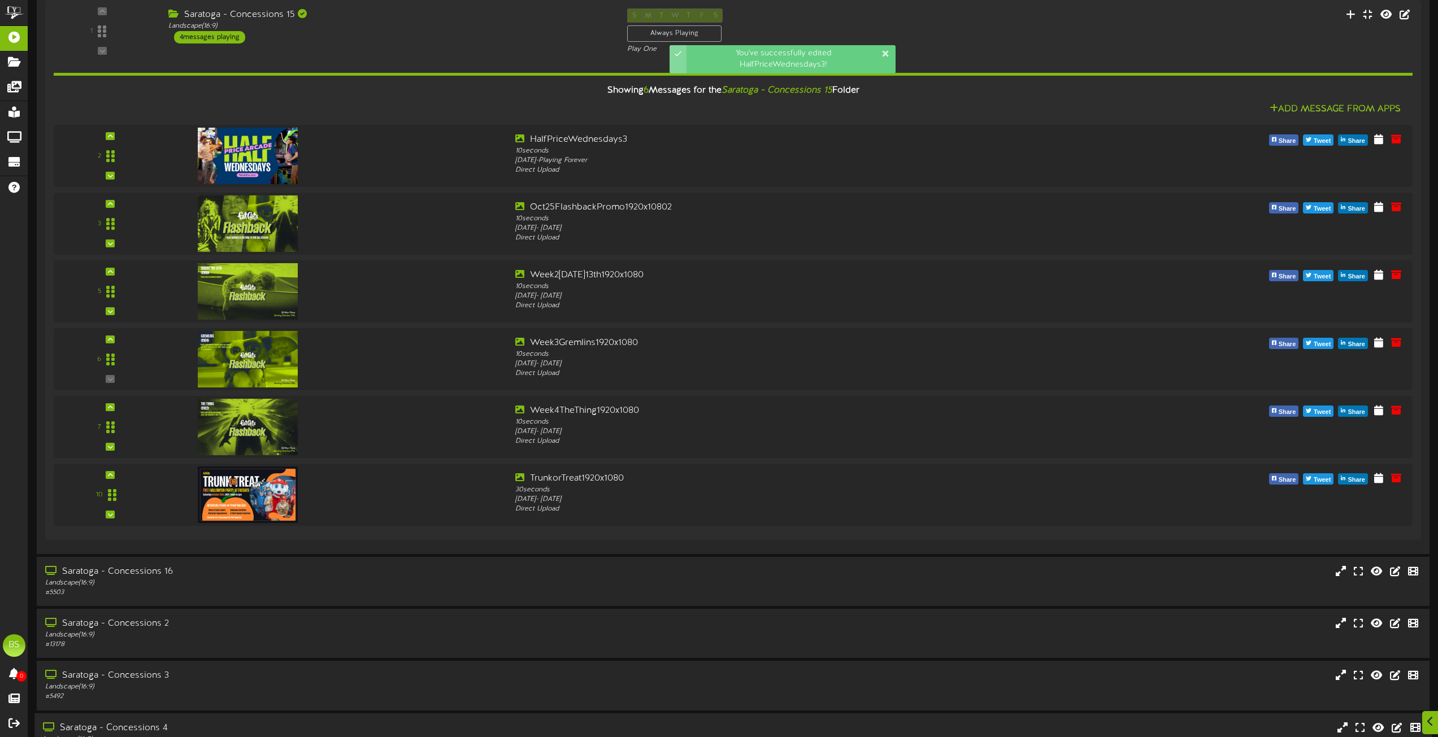
scroll to position [6497, 0]
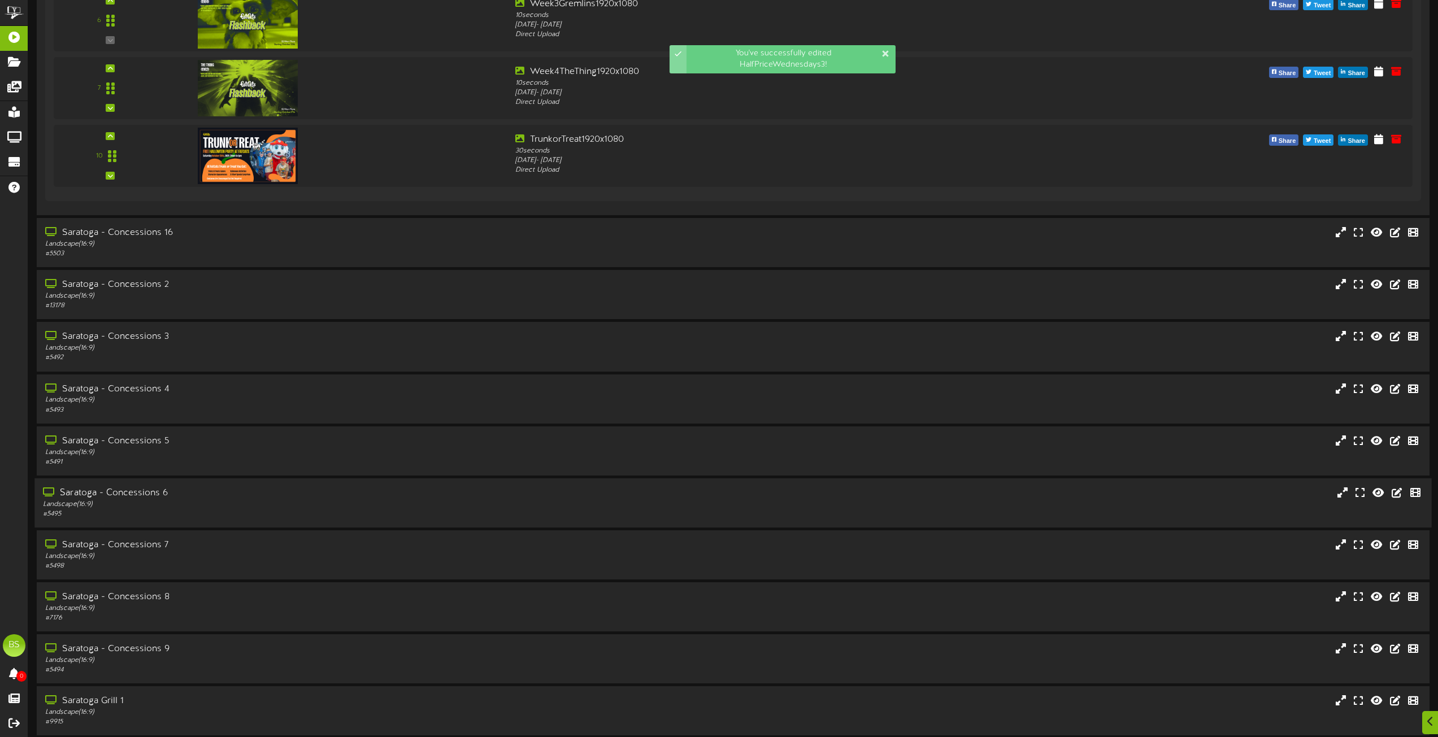
click at [144, 495] on div "Saratoga - Concessions 6" at bounding box center [325, 493] width 565 height 13
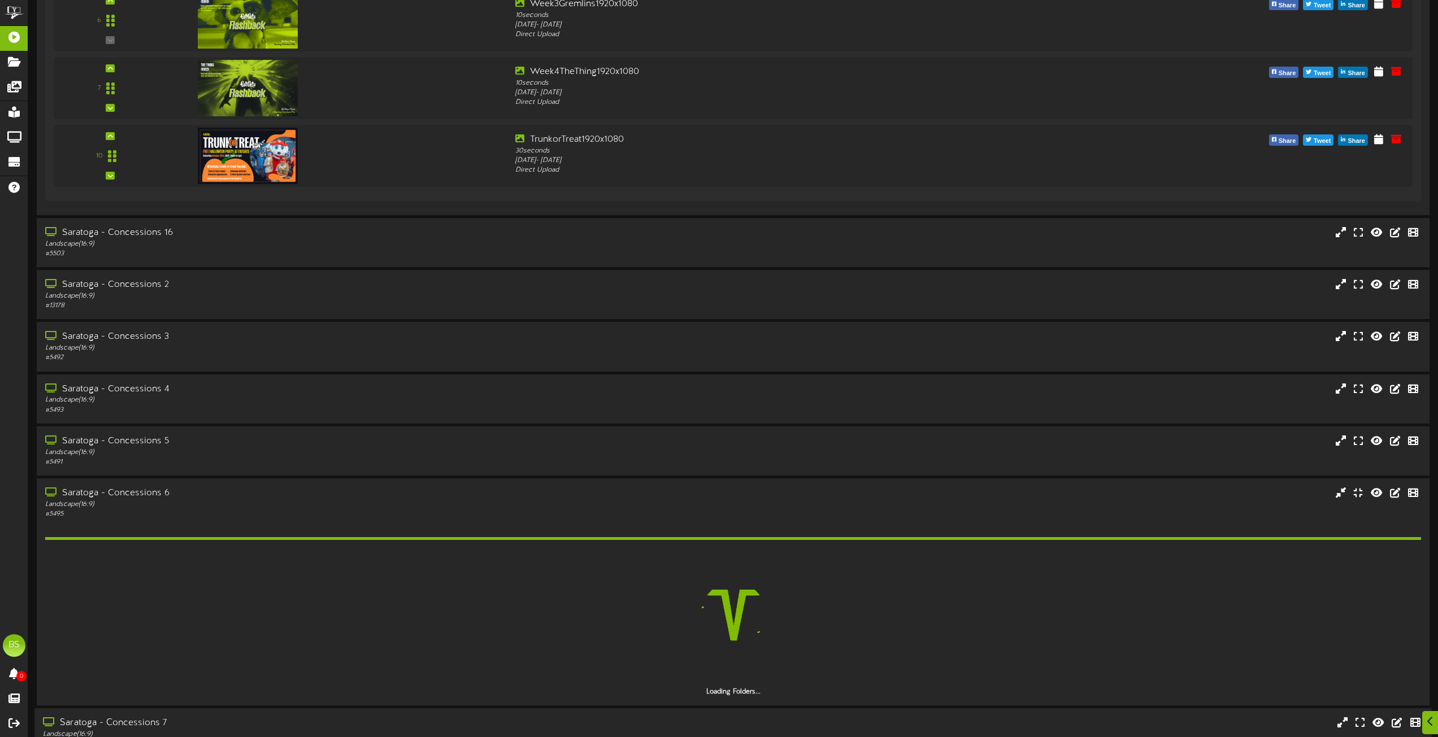
scroll to position [6836, 0]
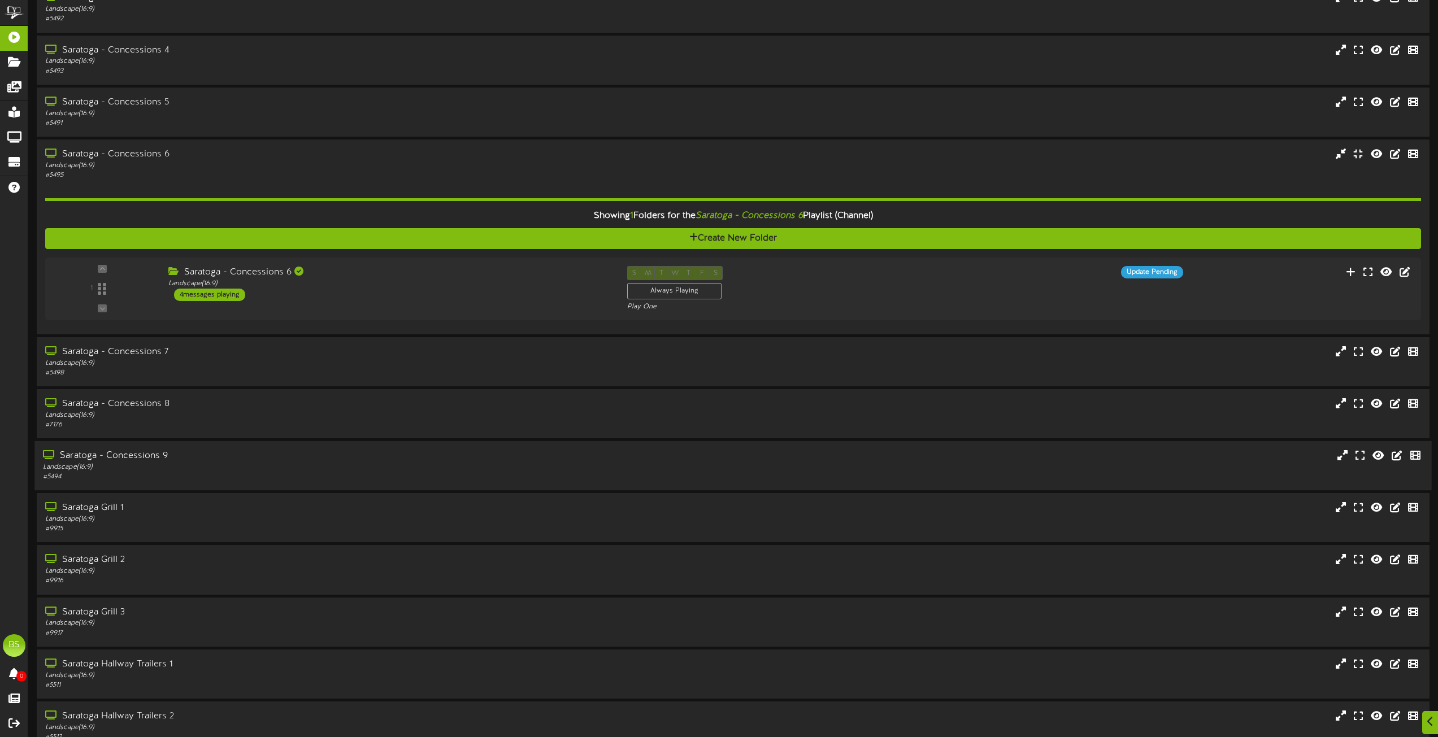
drag, startPoint x: 141, startPoint y: 456, endPoint x: 146, endPoint y: 452, distance: 6.4
click at [141, 456] on div "Saratoga - Concessions 9" at bounding box center [325, 456] width 565 height 13
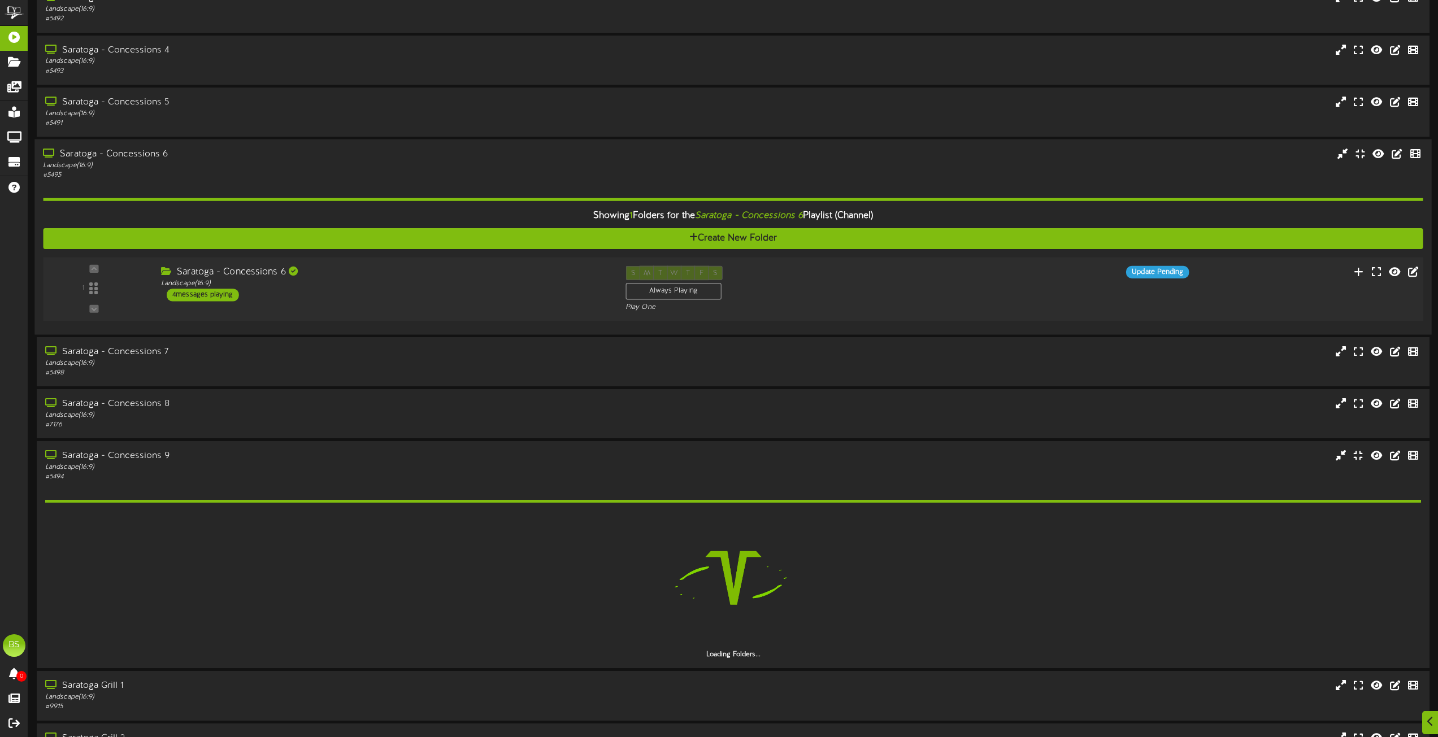
click at [225, 291] on div "4 messages playing" at bounding box center [203, 295] width 72 height 12
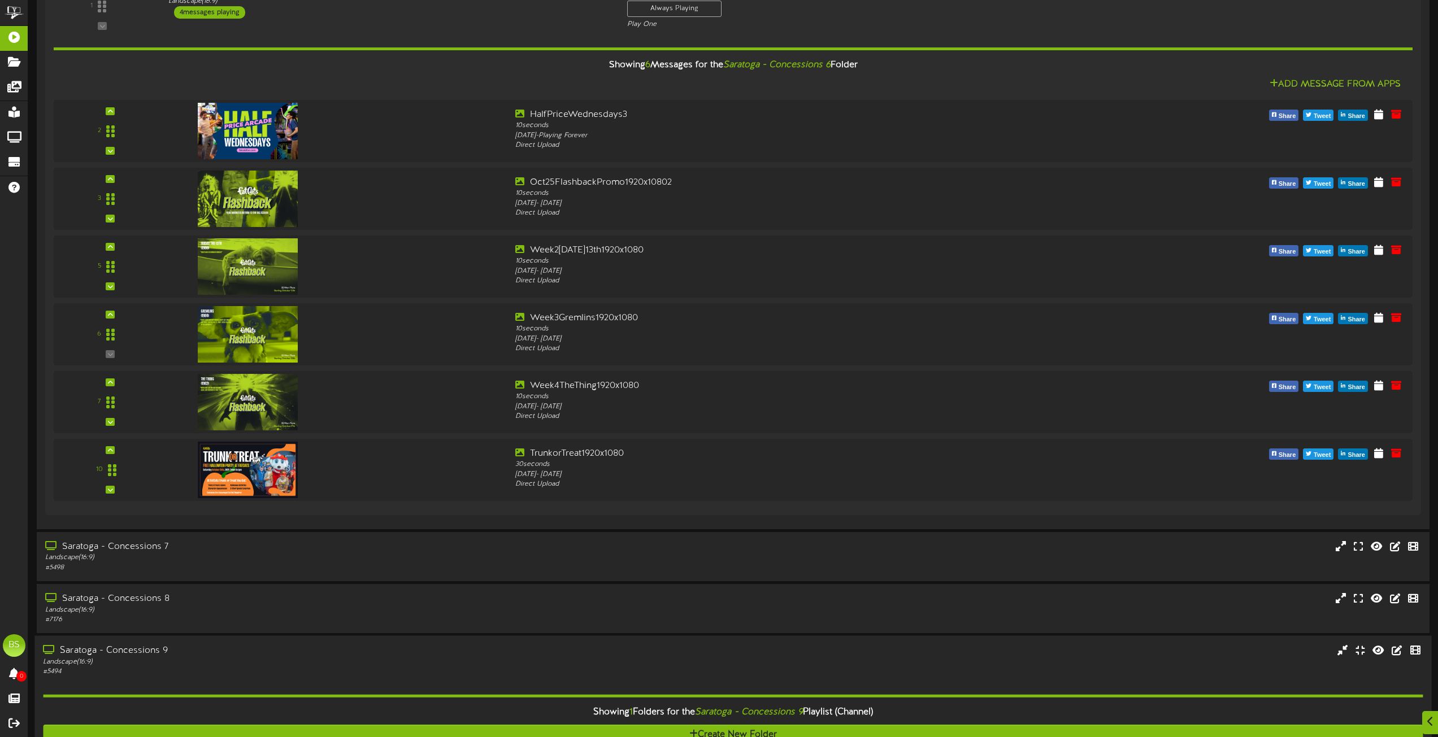
scroll to position [7401, 0]
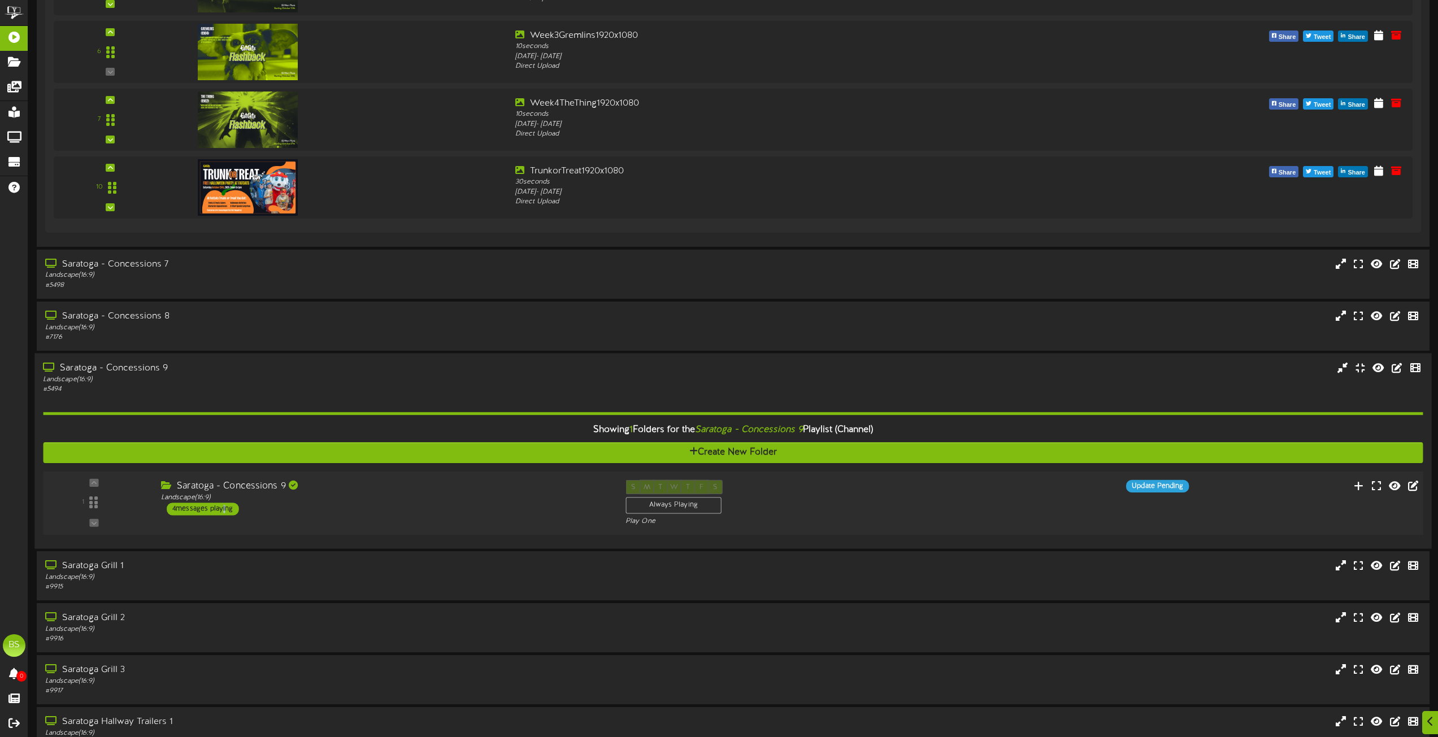
click at [223, 510] on div "4 messages playing" at bounding box center [203, 509] width 72 height 12
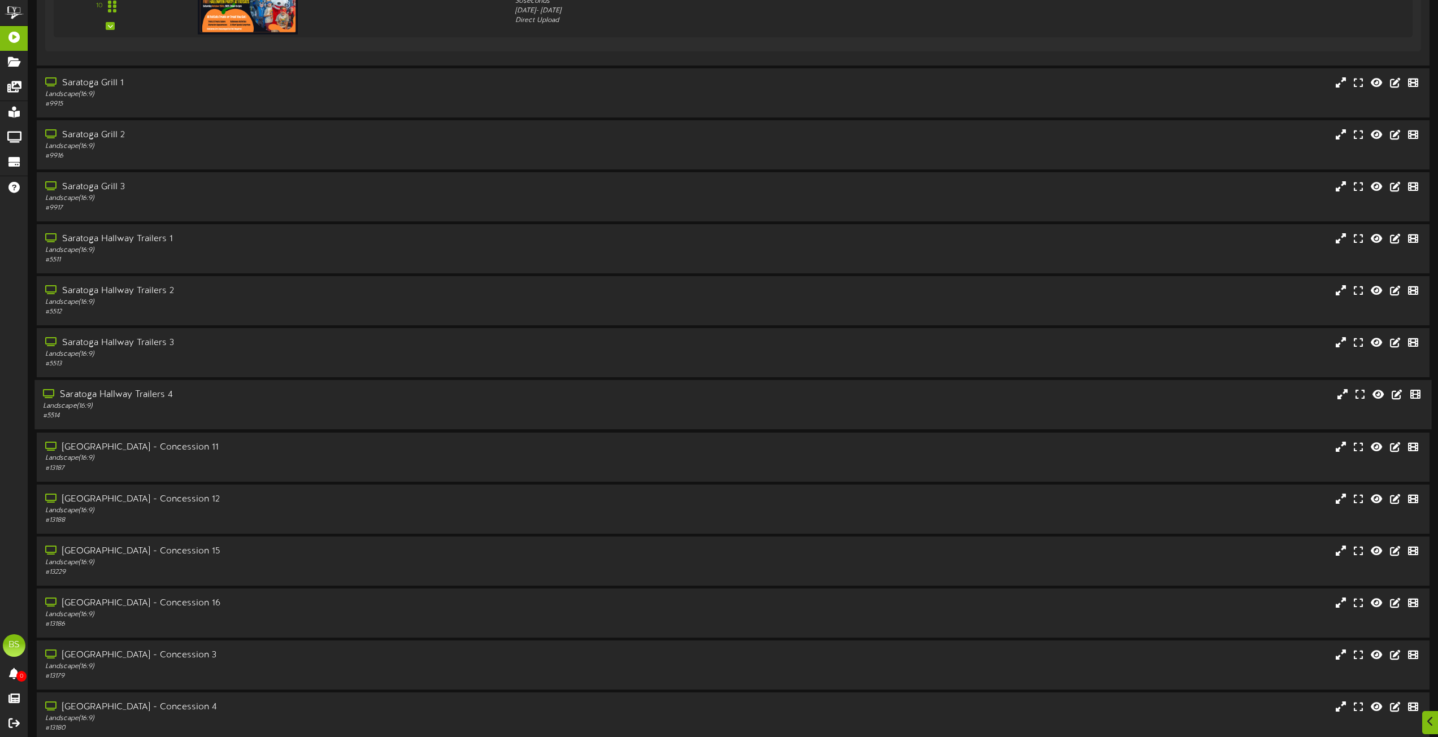
scroll to position [8465, 0]
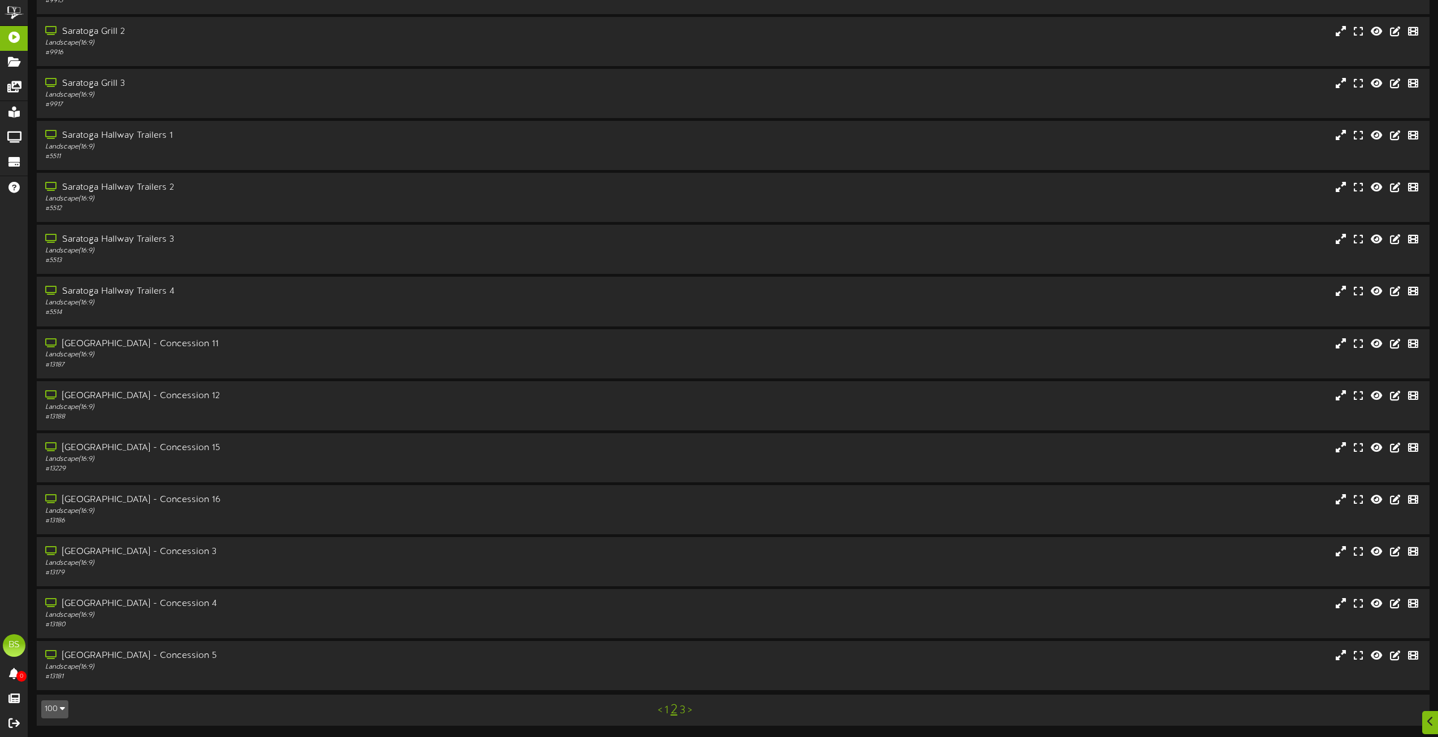
click at [681, 711] on link "3" at bounding box center [683, 711] width 6 height 12
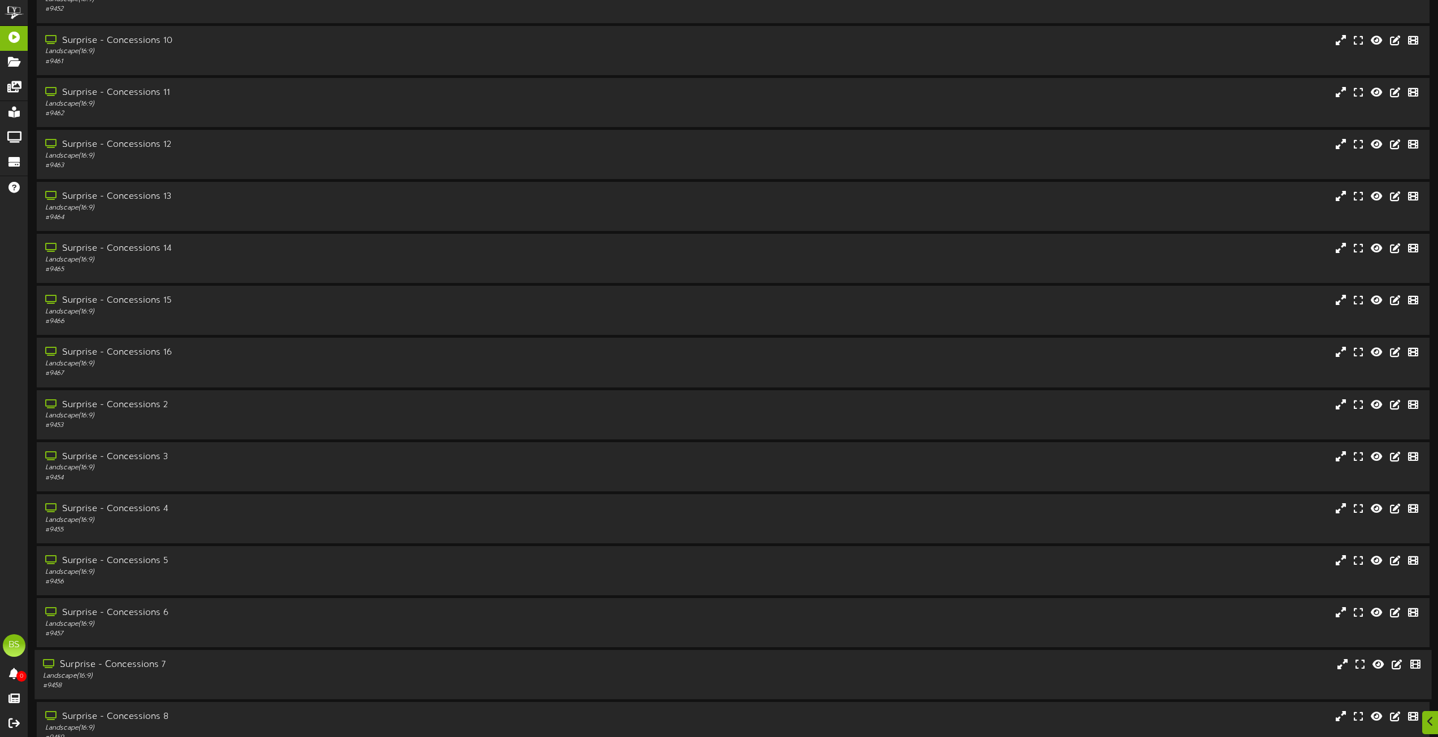
scroll to position [1751, 0]
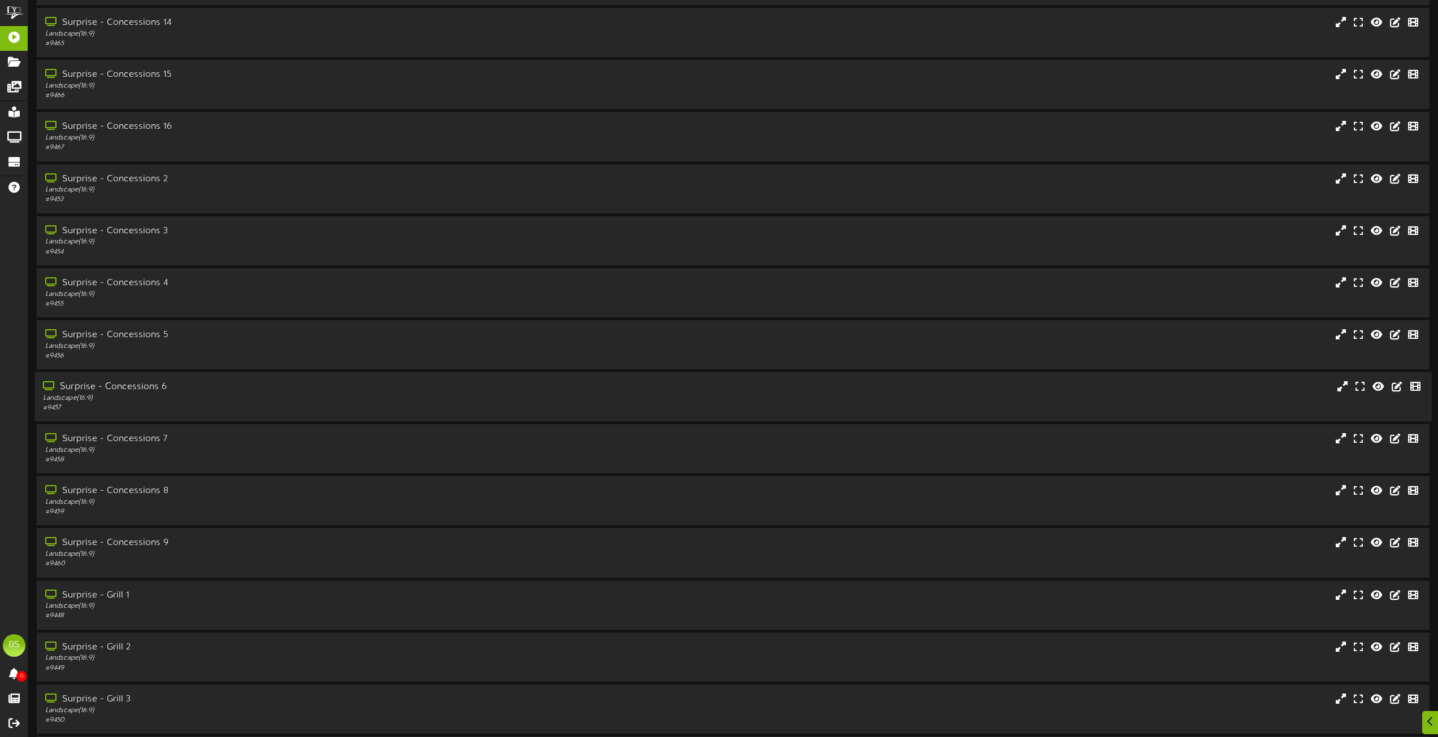
click at [145, 386] on div "Surprise - Concessions 6" at bounding box center [325, 387] width 565 height 13
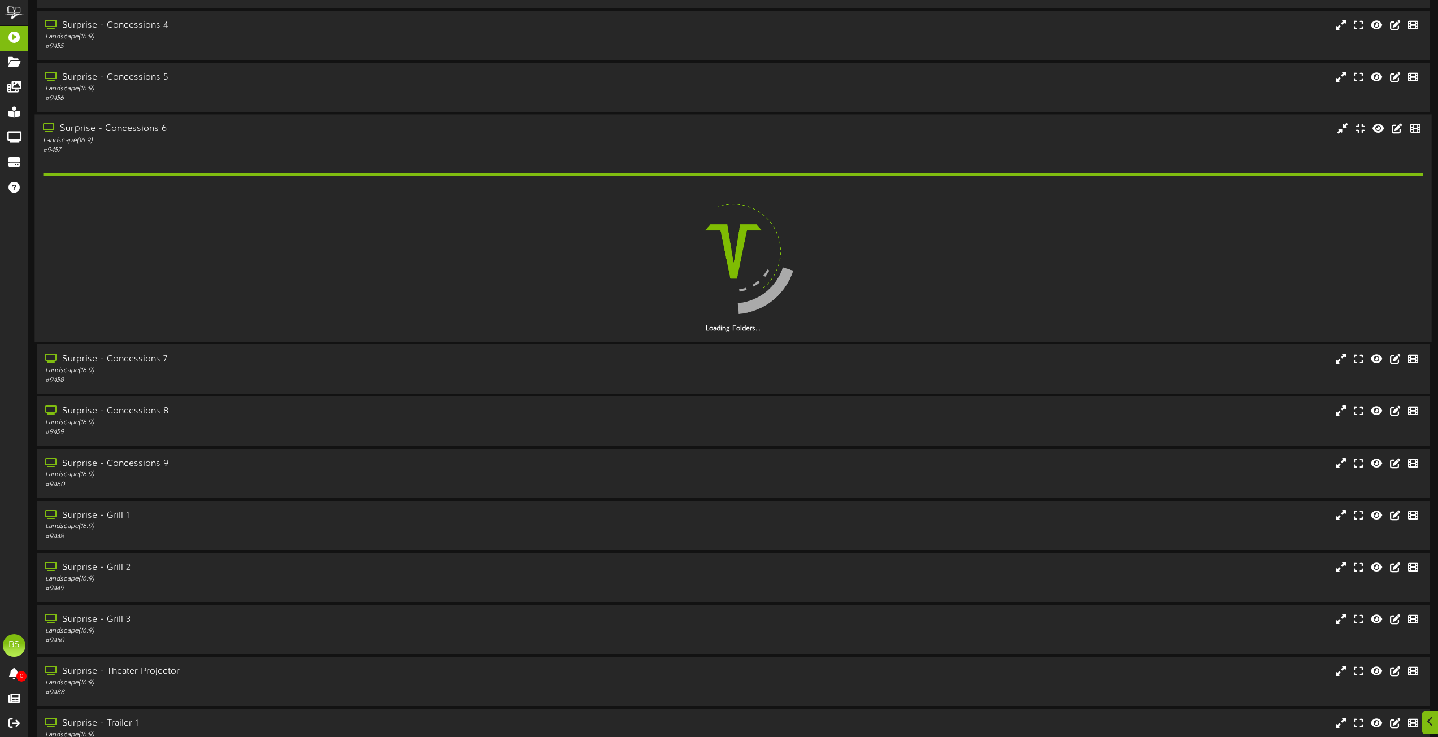
scroll to position [2034, 0]
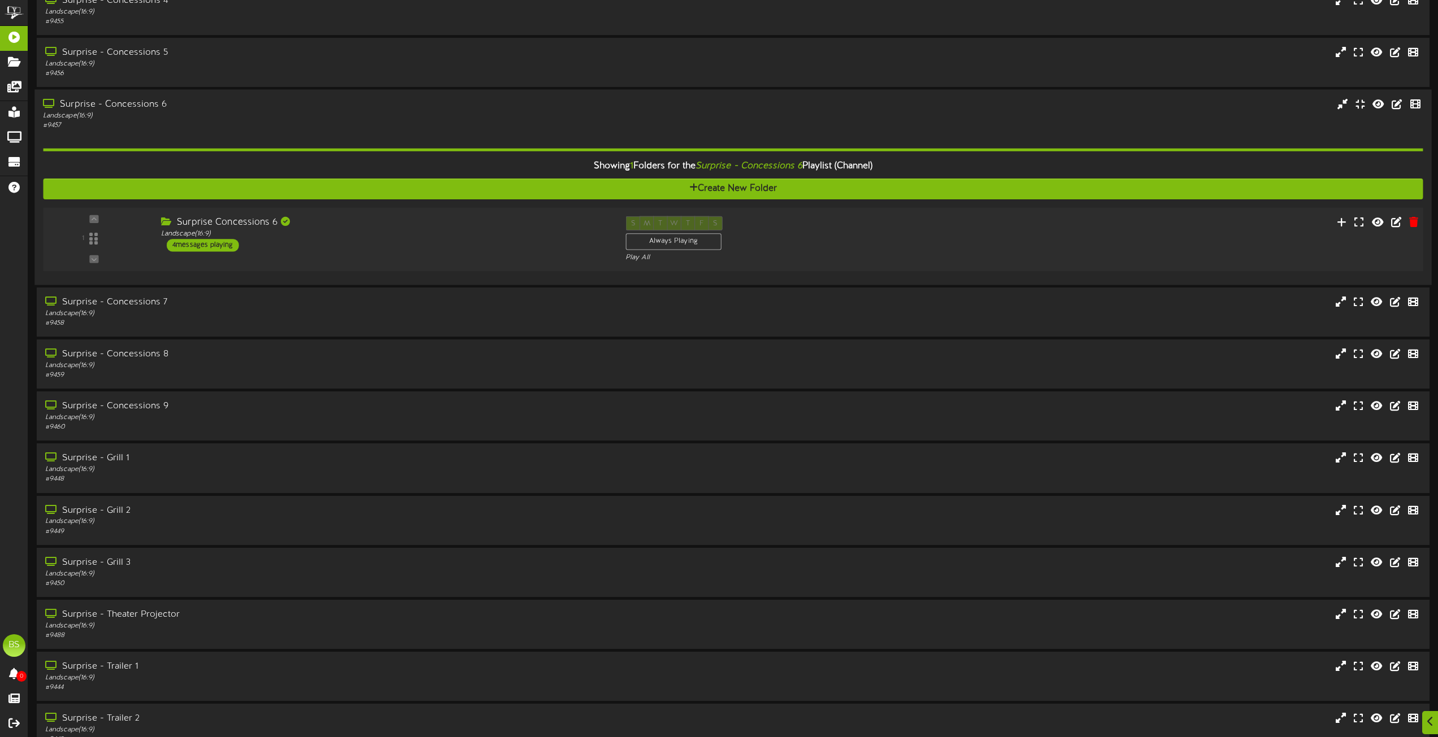
click at [224, 244] on div "4 messages playing" at bounding box center [203, 245] width 72 height 12
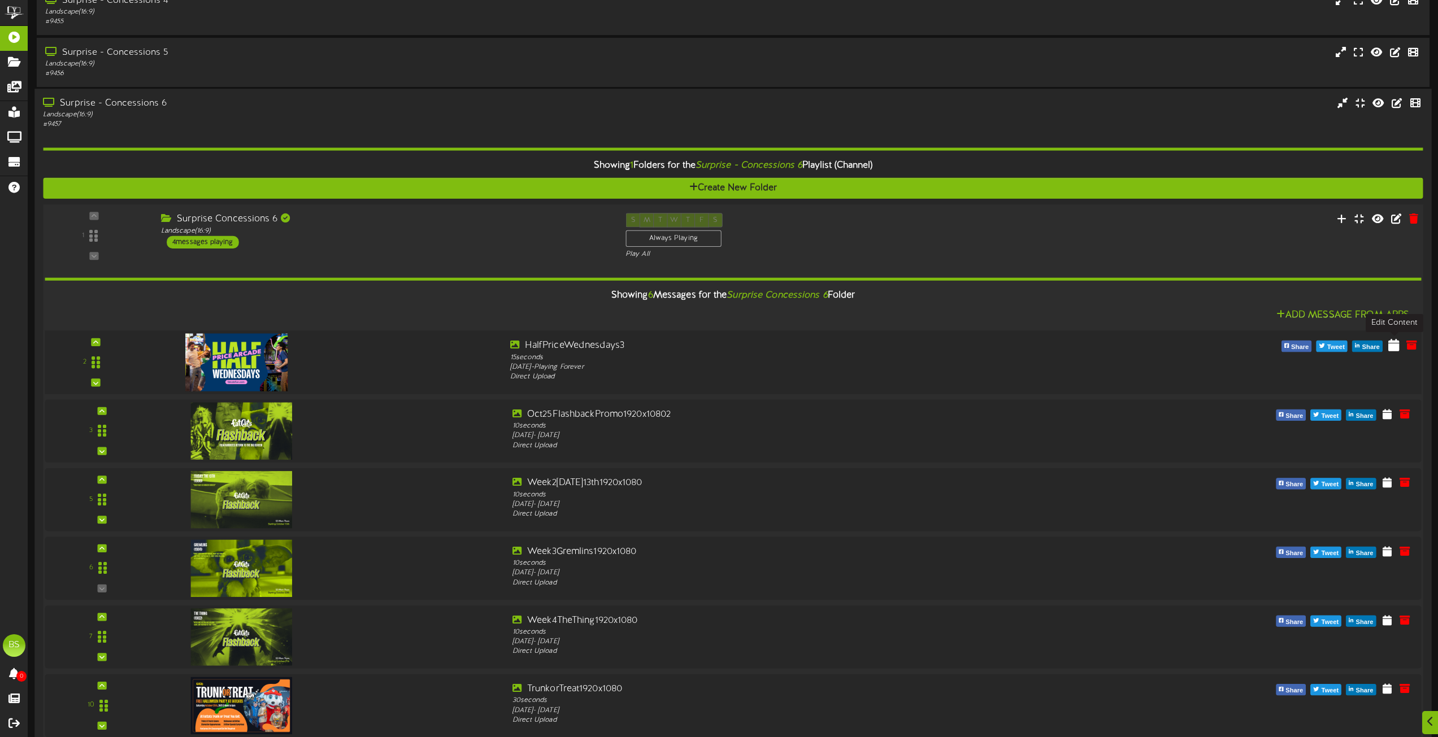
click at [1393, 347] on icon at bounding box center [1393, 344] width 11 height 12
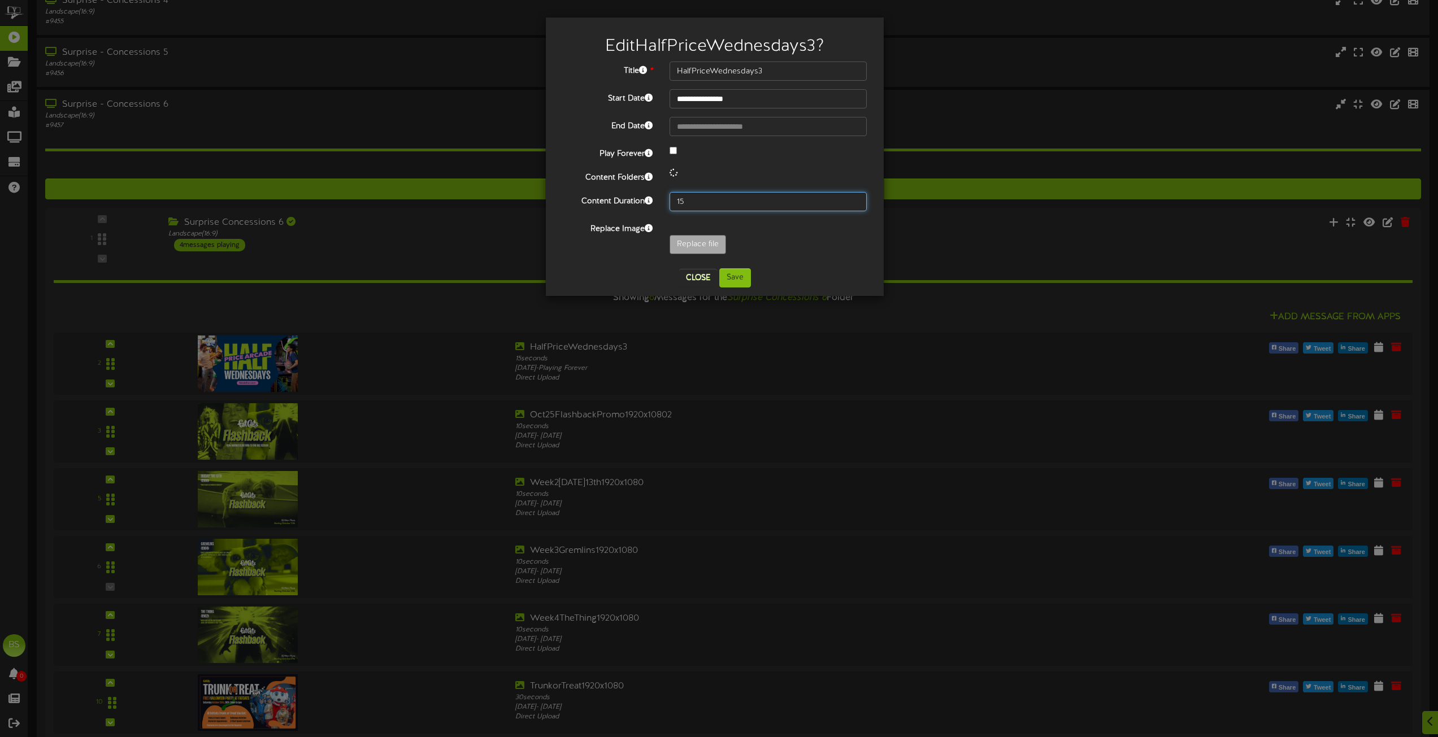
click at [694, 199] on input "15" at bounding box center [767, 201] width 197 height 19
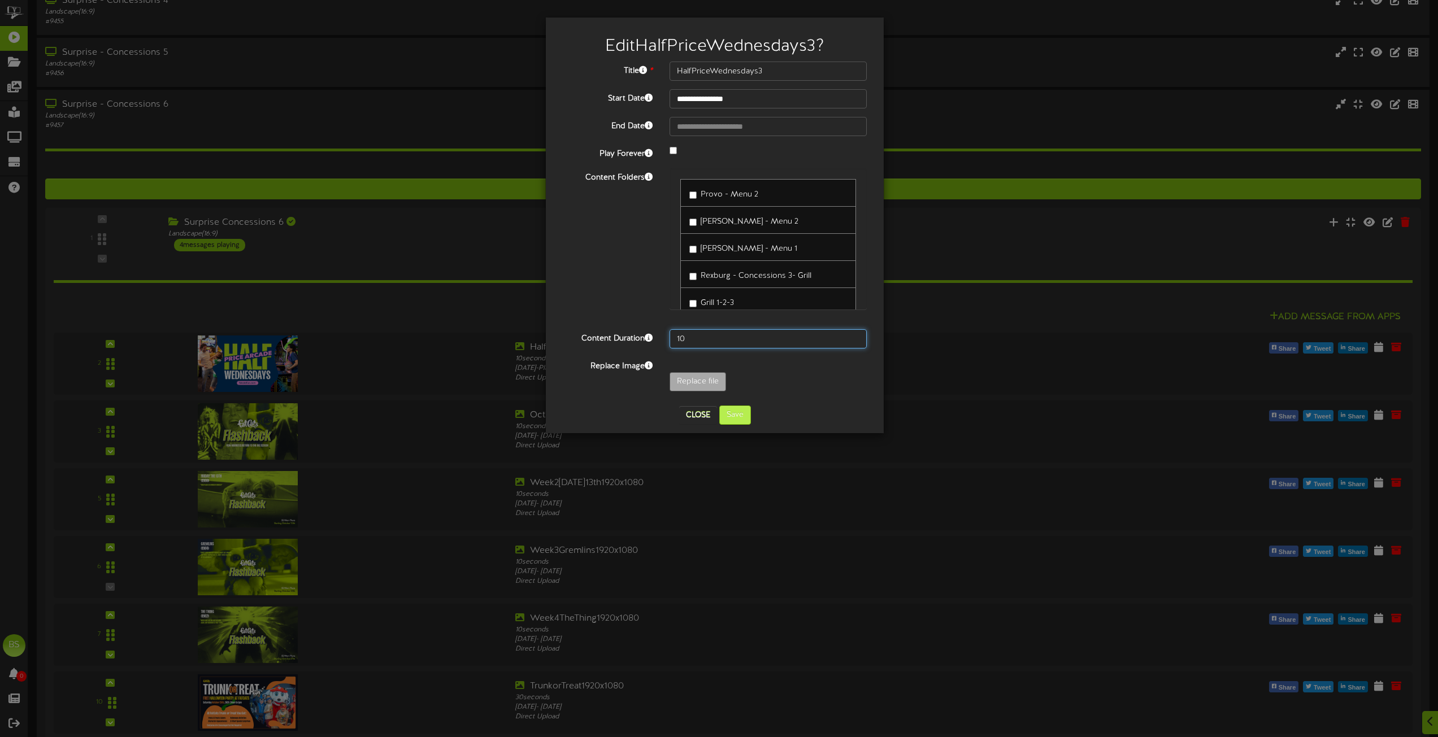
type input "10"
click at [737, 416] on button "Save" at bounding box center [735, 415] width 32 height 19
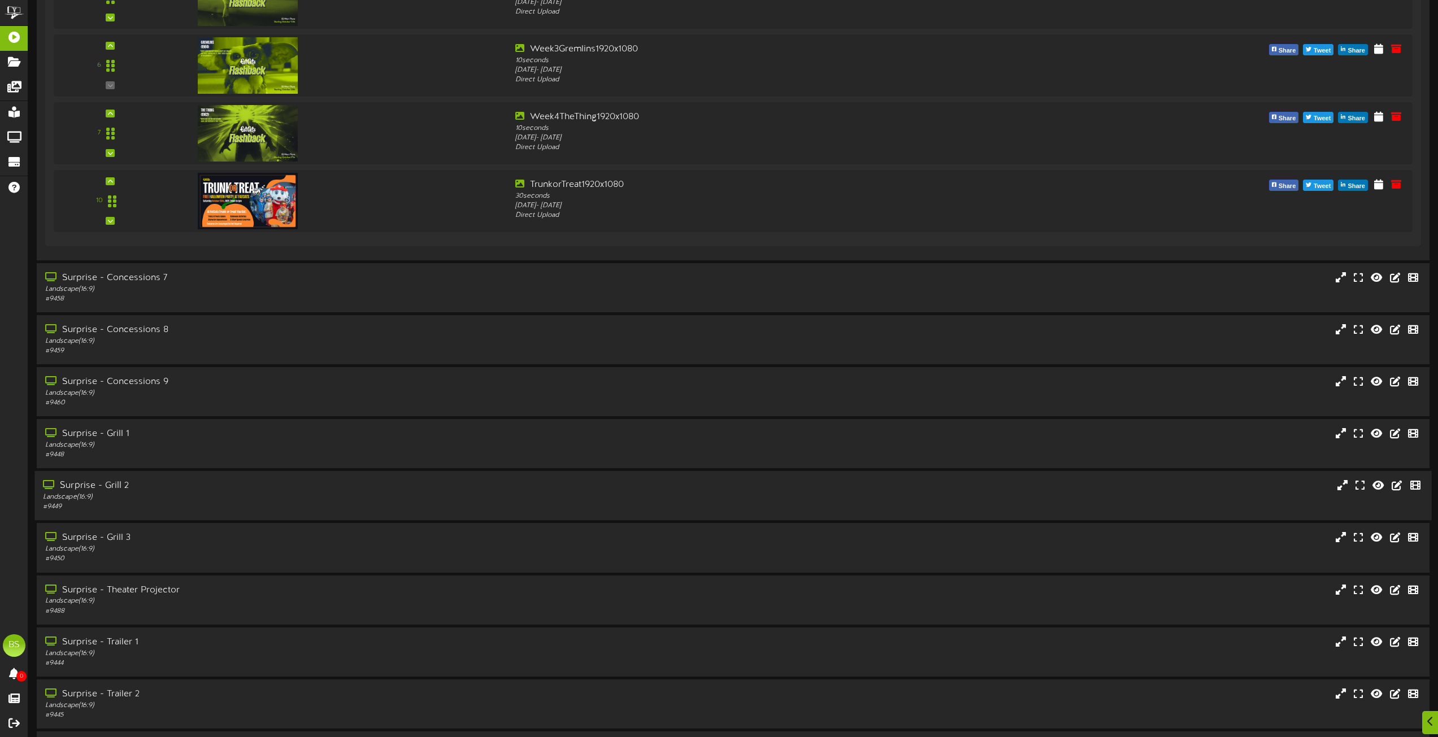
scroll to position [2542, 0]
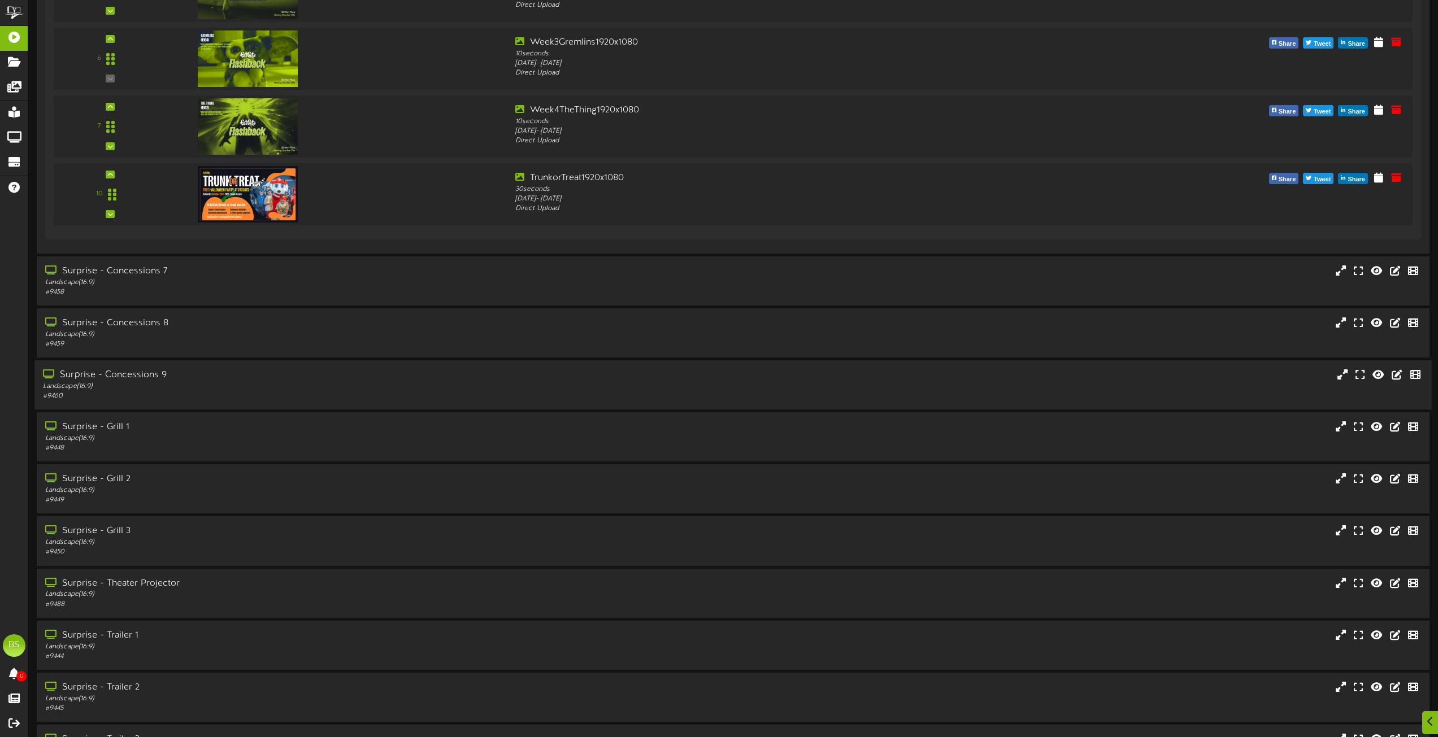
click at [157, 373] on div "Surprise - Concessions 9" at bounding box center [325, 375] width 565 height 13
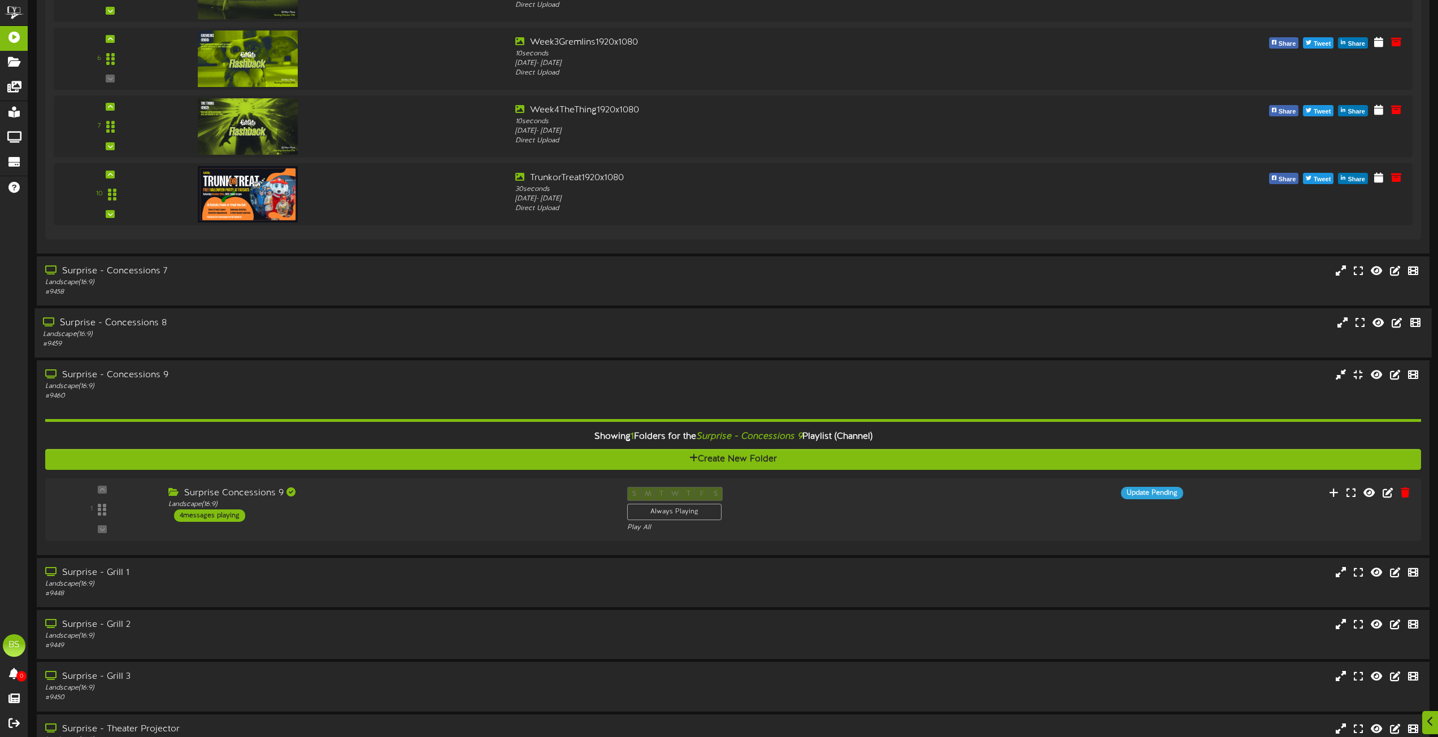
scroll to position [2712, 0]
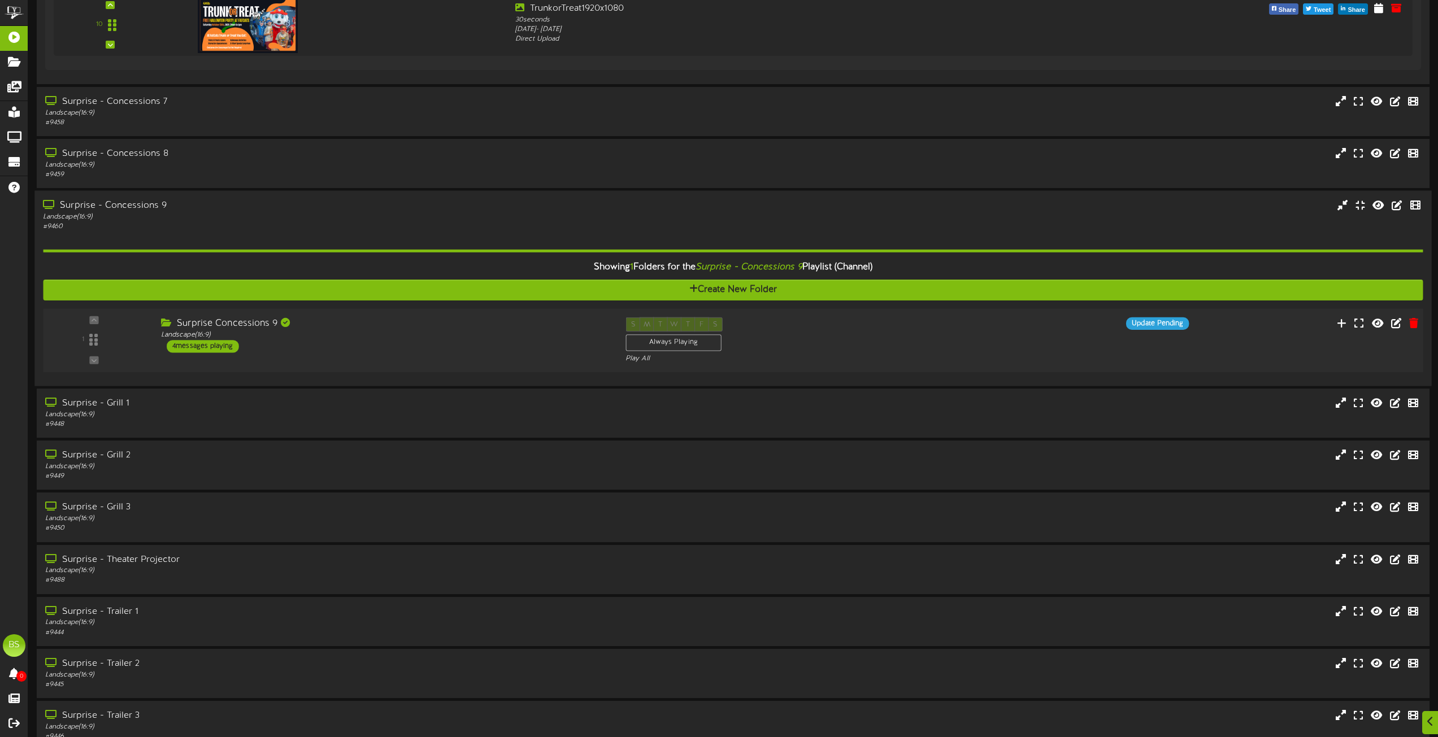
drag, startPoint x: 214, startPoint y: 345, endPoint x: 241, endPoint y: 348, distance: 27.9
click at [214, 345] on div "4 messages playing" at bounding box center [203, 346] width 72 height 12
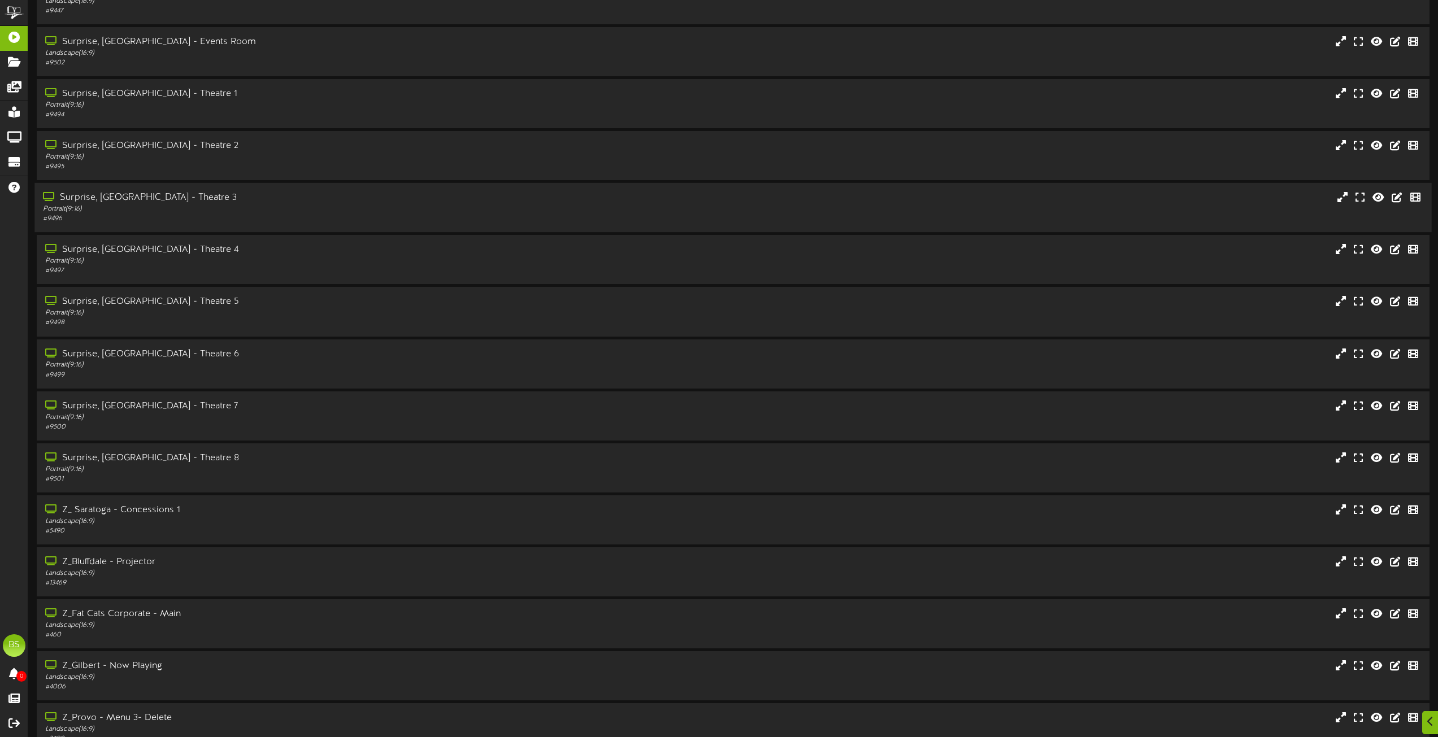
scroll to position [4124, 0]
